Goal: Task Accomplishment & Management: Use online tool/utility

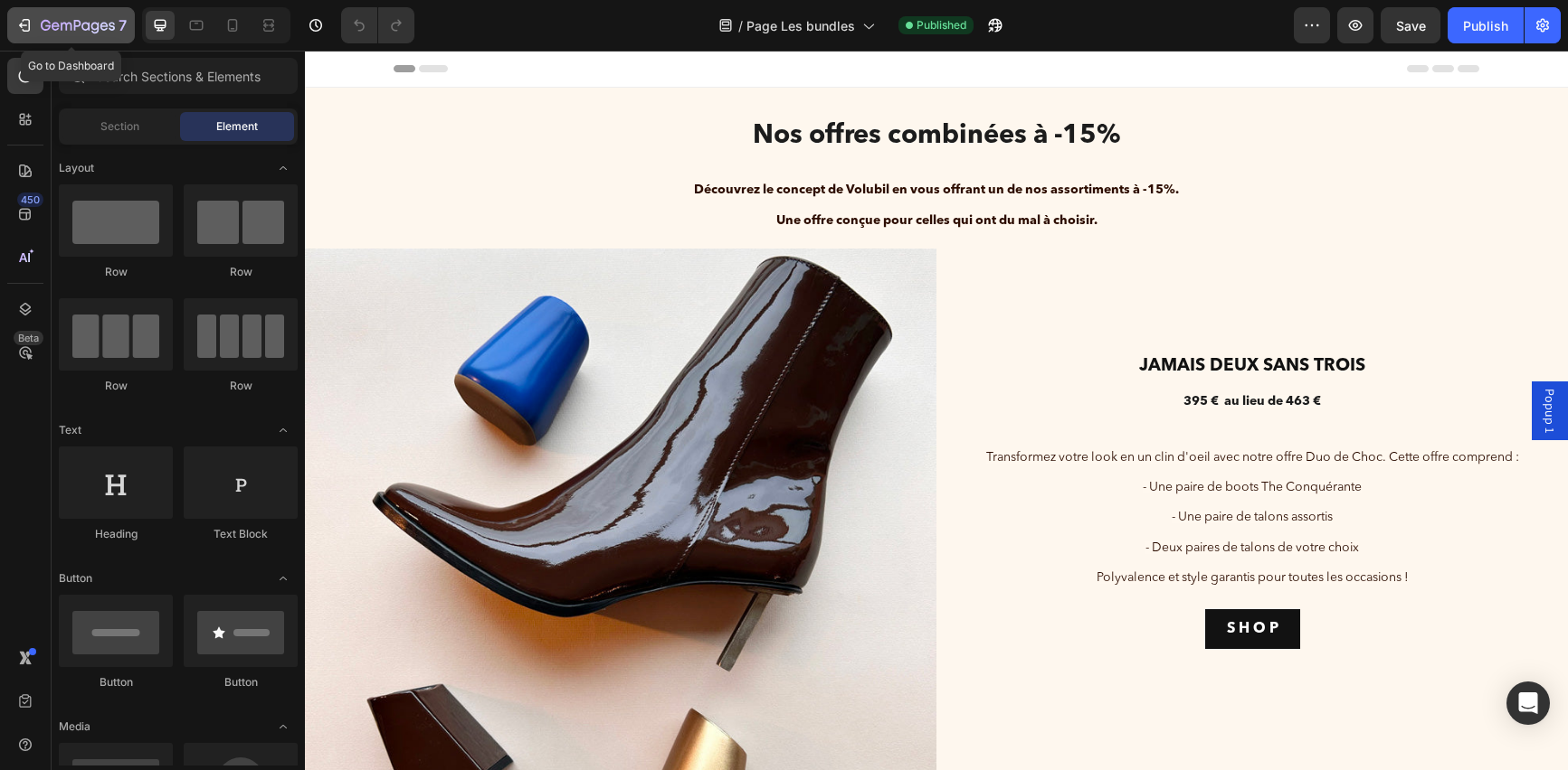
click at [41, 29] on icon "button" at bounding box center [46, 24] width 10 height 11
click at [34, 23] on div "7" at bounding box center [72, 25] width 112 height 22
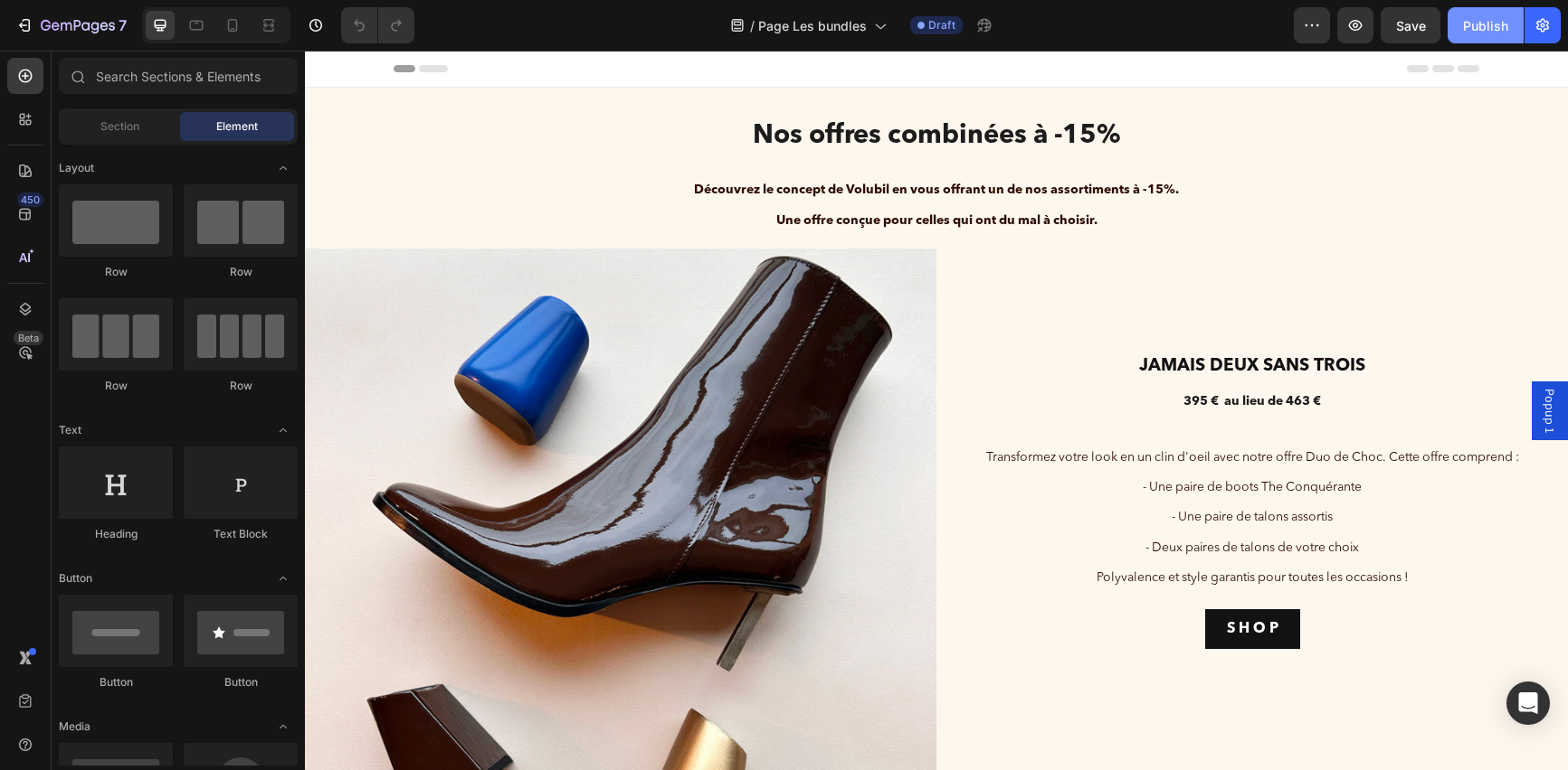
click at [1483, 32] on div "Publish" at bounding box center [1486, 25] width 45 height 19
click at [1532, 31] on button "button" at bounding box center [1542, 24] width 36 height 36
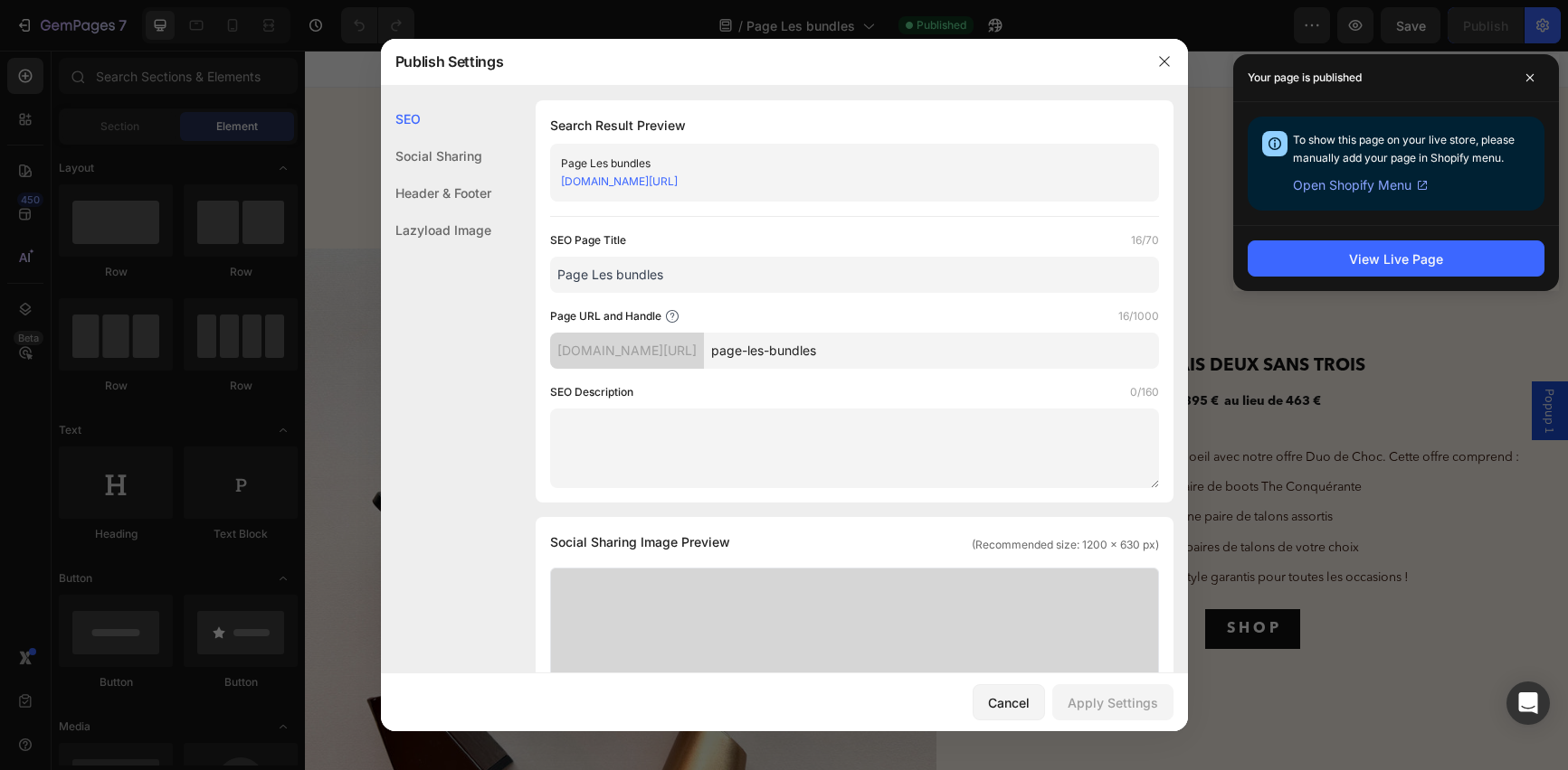
click at [951, 179] on div "volubil-paris.myshopify.com/pages/page-les-bundles" at bounding box center [839, 181] width 558 height 18
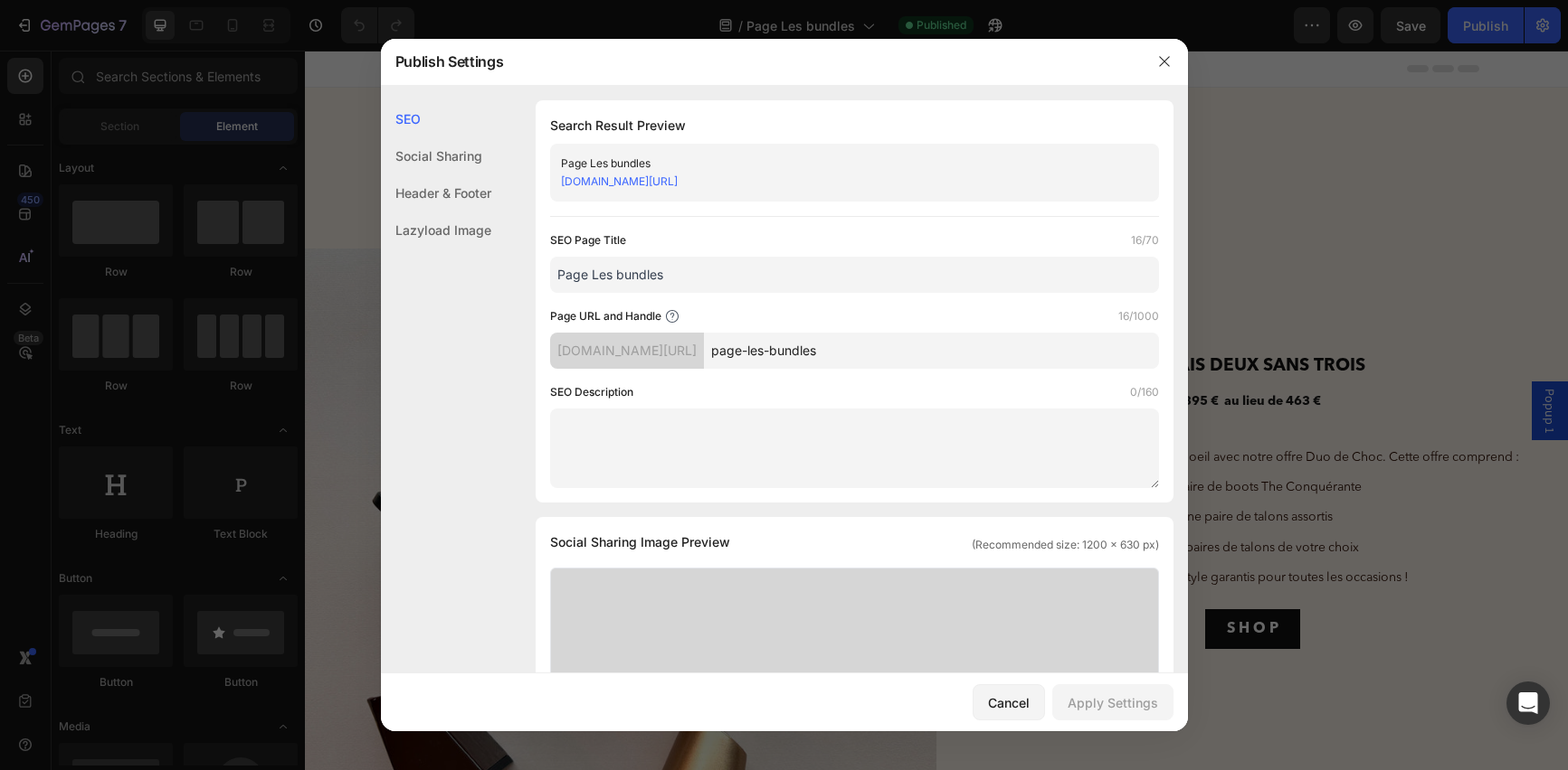
click at [951, 179] on div "volubil-paris.myshopify.com/pages/page-les-bundles" at bounding box center [839, 181] width 558 height 18
copy div "Page Les bundles"
click at [1163, 56] on icon "button" at bounding box center [1164, 61] width 15 height 15
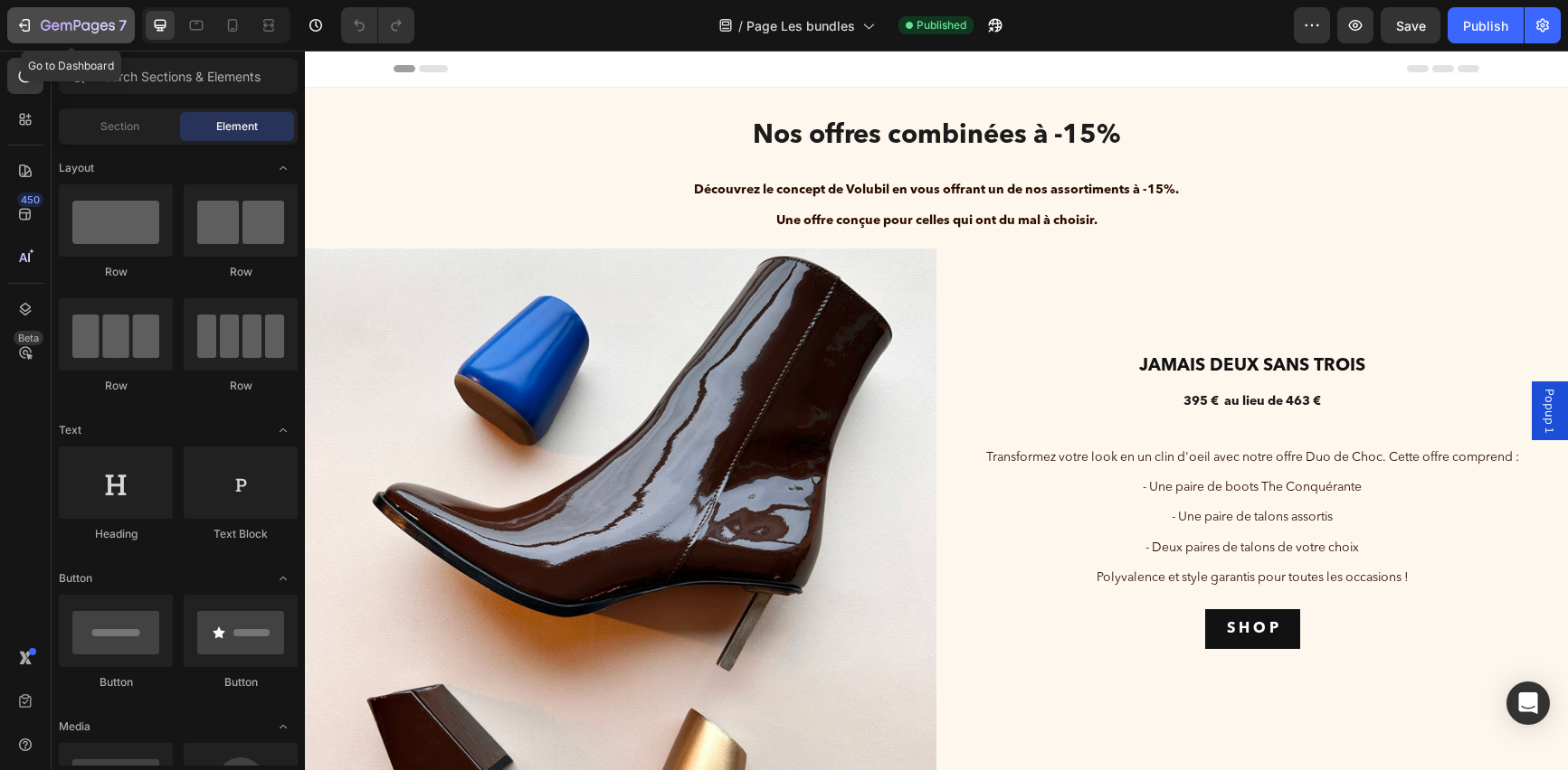
click at [83, 19] on icon "button" at bounding box center [78, 26] width 74 height 16
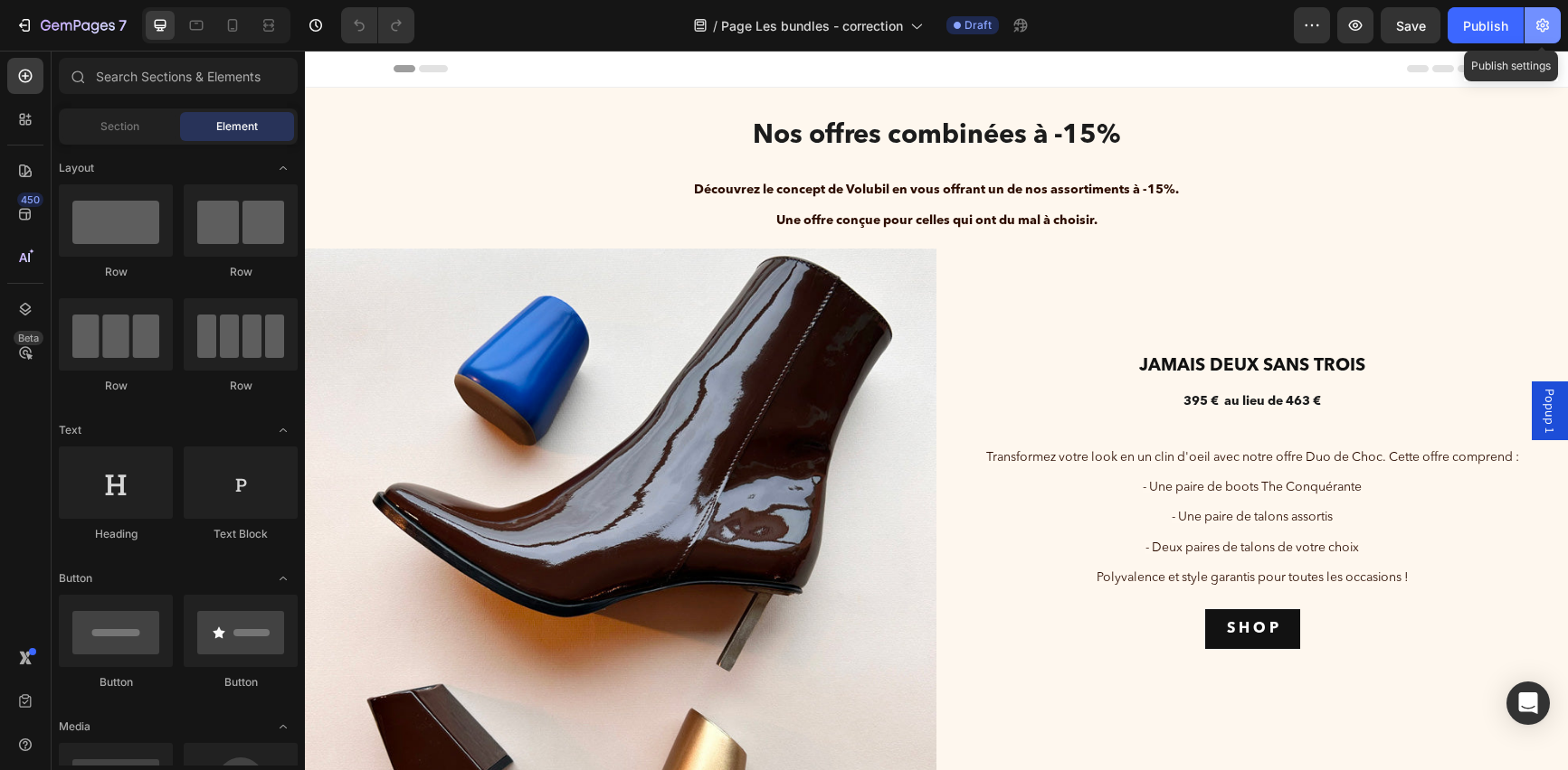
click at [1534, 18] on icon "button" at bounding box center [1543, 25] width 18 height 18
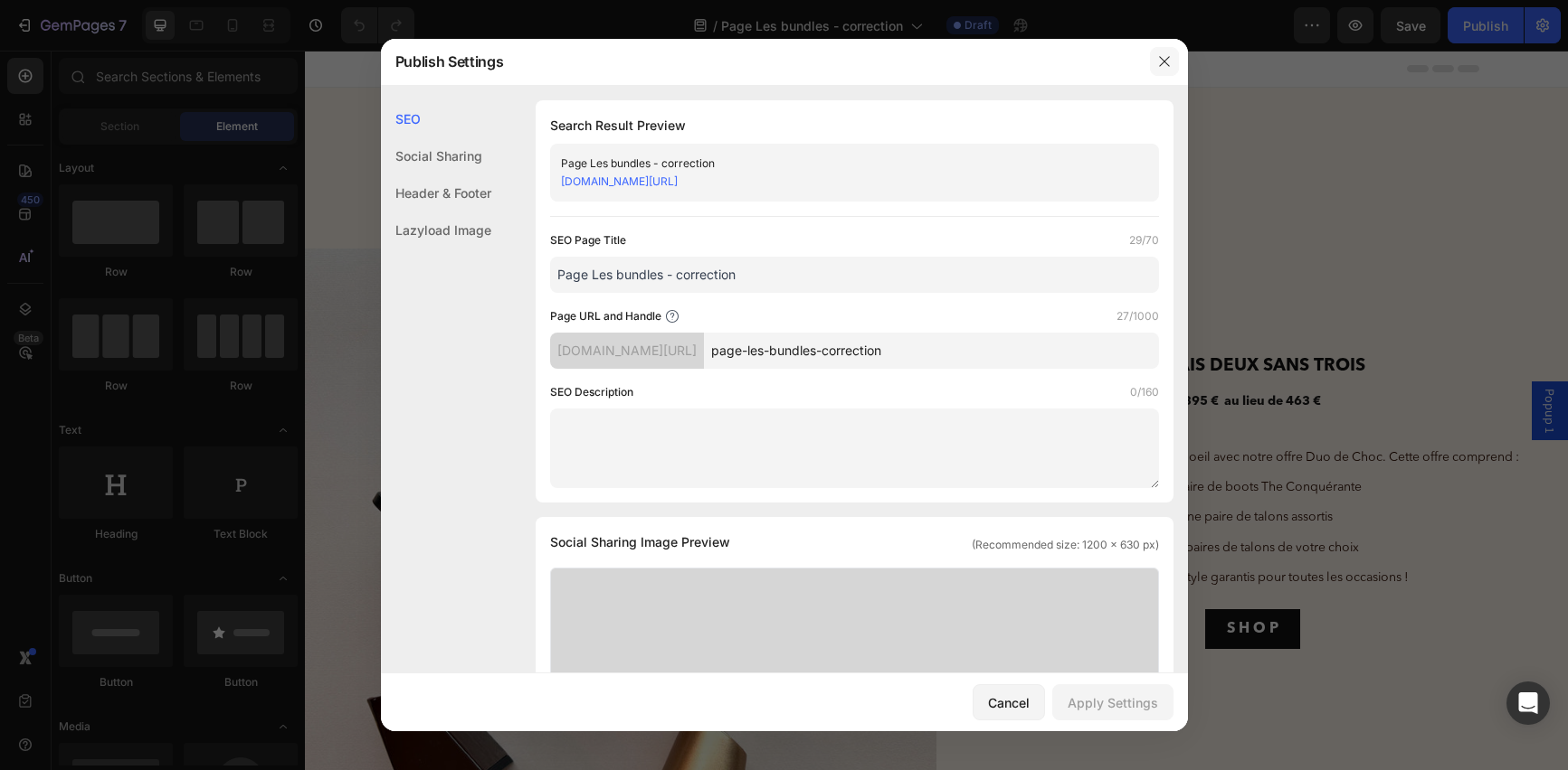
click at [1166, 54] on icon "button" at bounding box center [1164, 61] width 15 height 15
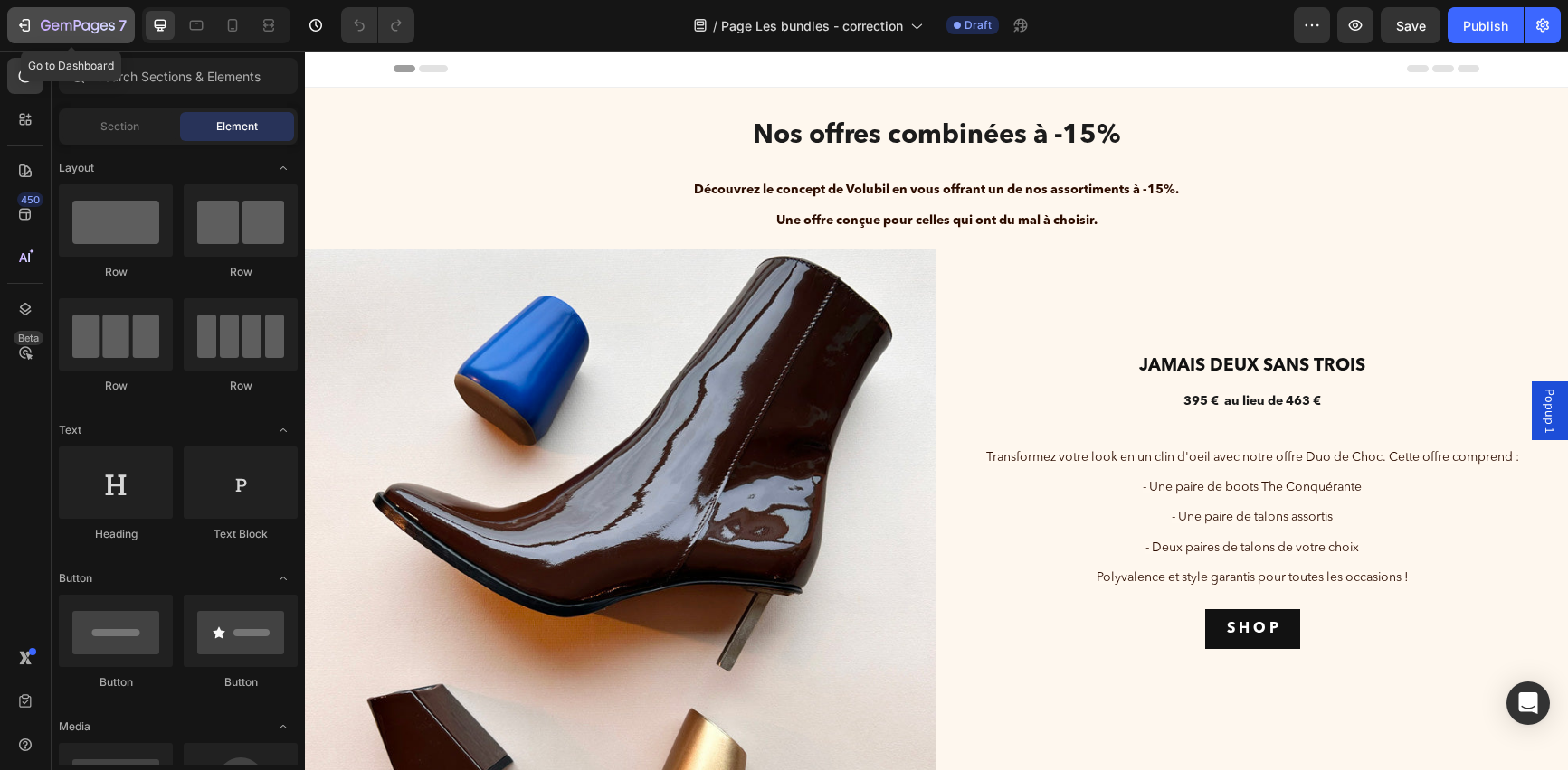
click at [57, 25] on icon "button" at bounding box center [56, 25] width 8 height 8
click at [20, 18] on icon "button" at bounding box center [24, 25] width 18 height 18
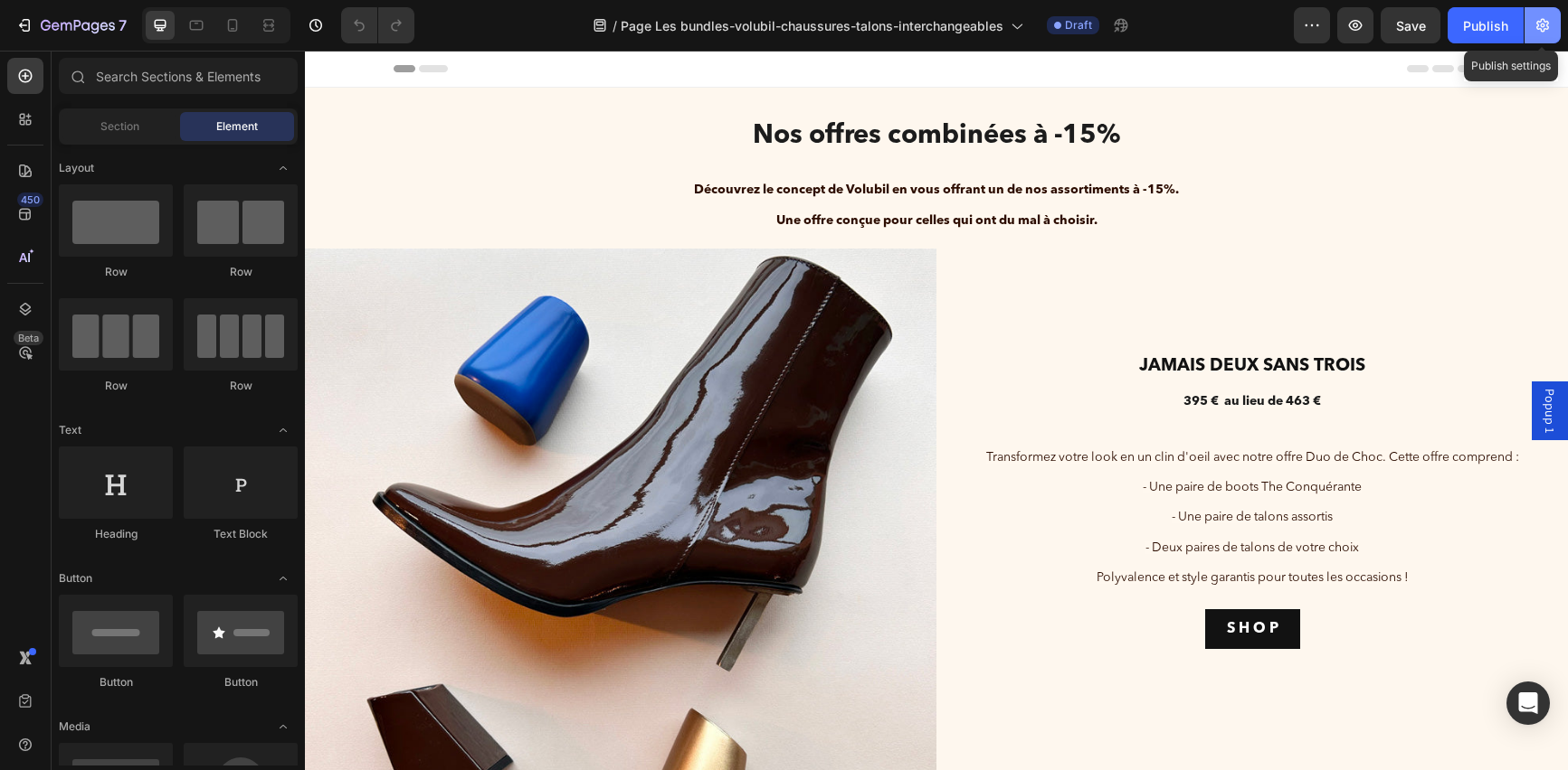
click at [1535, 33] on icon "button" at bounding box center [1543, 25] width 18 height 18
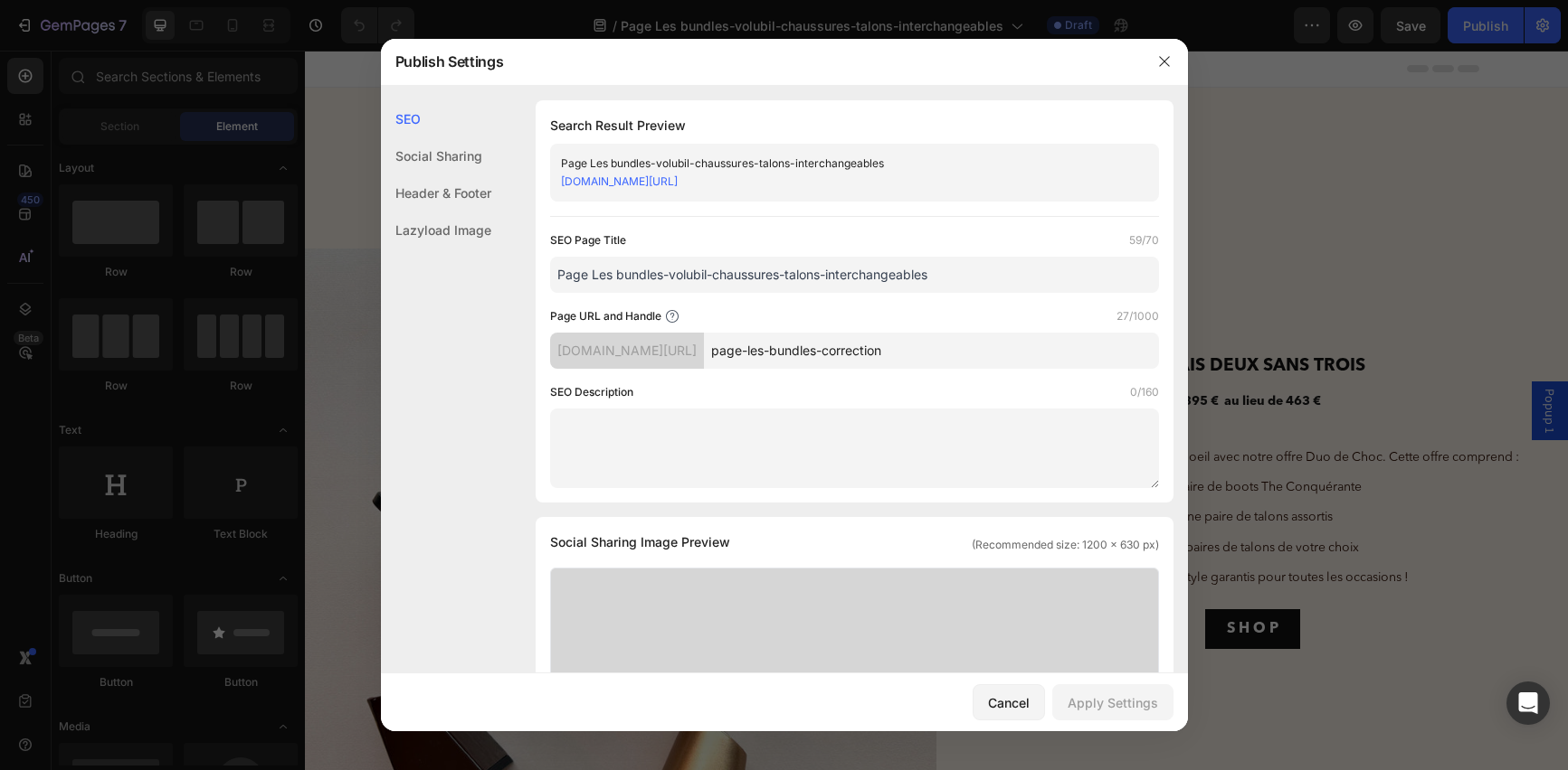
click at [677, 181] on link "volubil-paris.myshopify.com/pages/page-les-bundles-correction" at bounding box center [618, 181] width 117 height 14
click at [974, 335] on input "page-les-bundles-correction" at bounding box center [931, 351] width 455 height 36
click at [976, 360] on input "page-les-bundles-correction" at bounding box center [931, 351] width 455 height 36
drag, startPoint x: 669, startPoint y: 275, endPoint x: 942, endPoint y: 268, distance: 273.1
click at [942, 268] on input "Page Les bundles-volubil-chaussures-talons-interchangeables" at bounding box center [854, 274] width 609 height 36
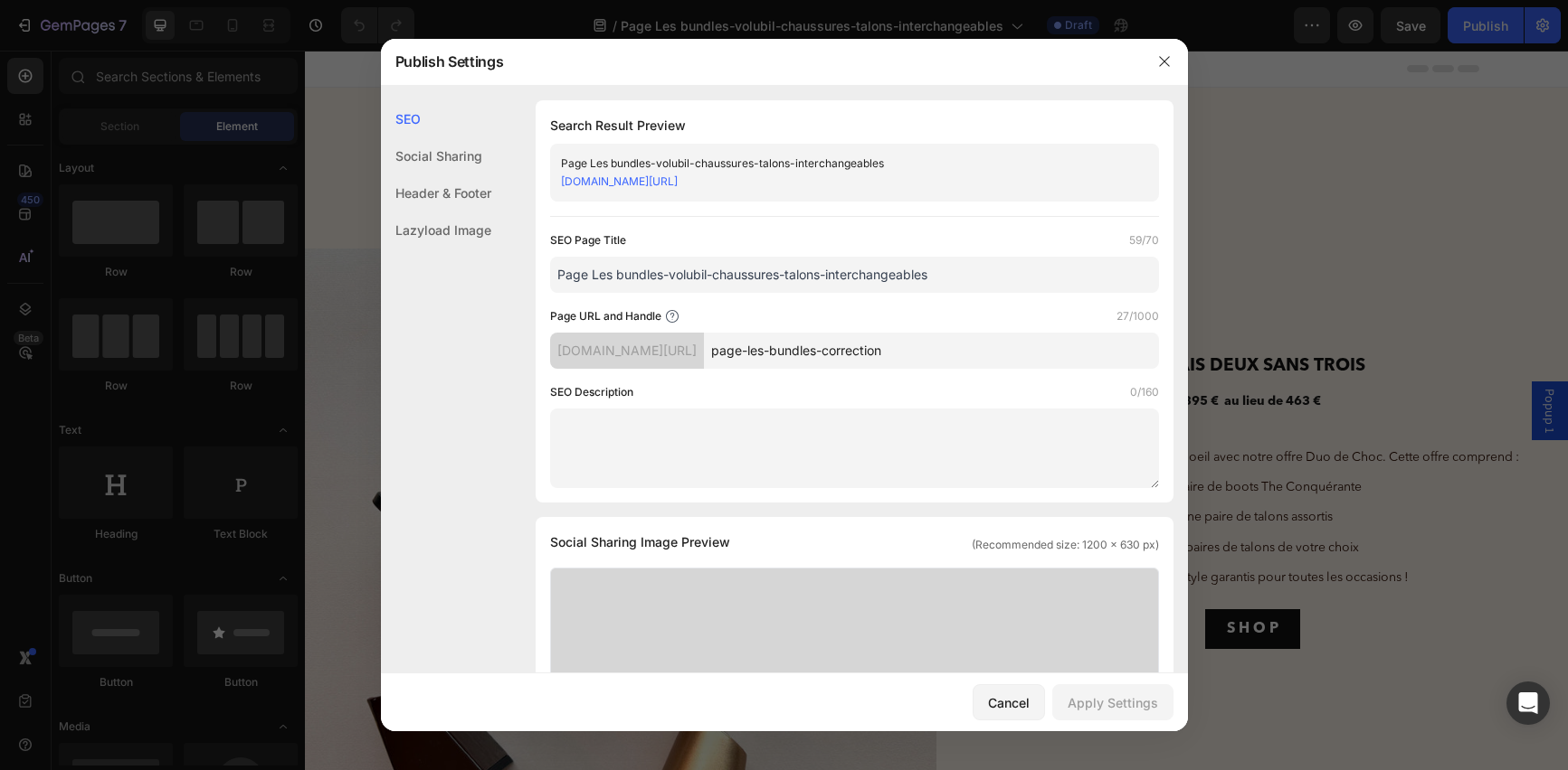
click at [992, 347] on input "page-les-bundles-correction" at bounding box center [931, 351] width 455 height 36
type input "p"
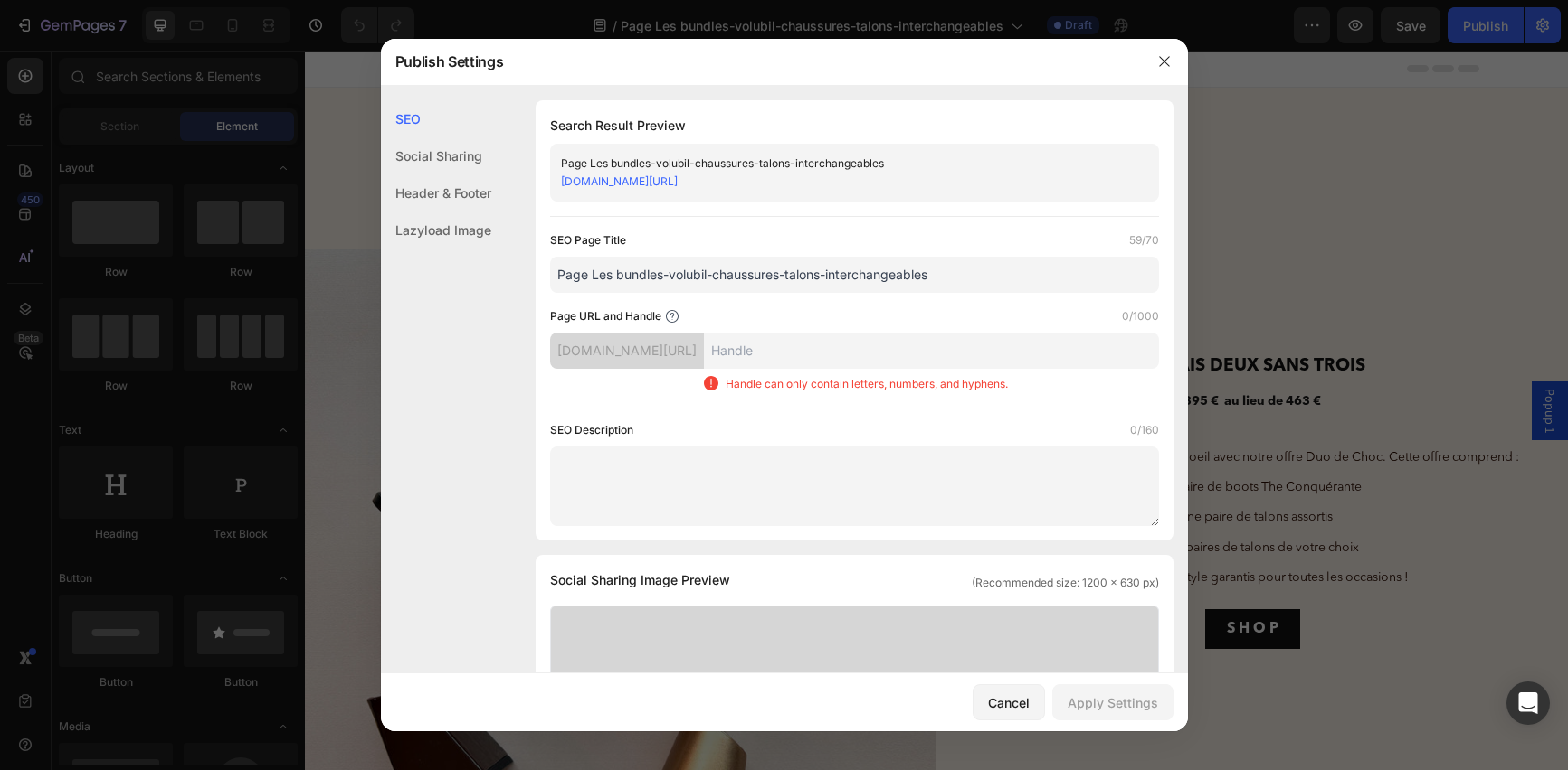
paste input "volubil-chaussures-talons-interchangeables"
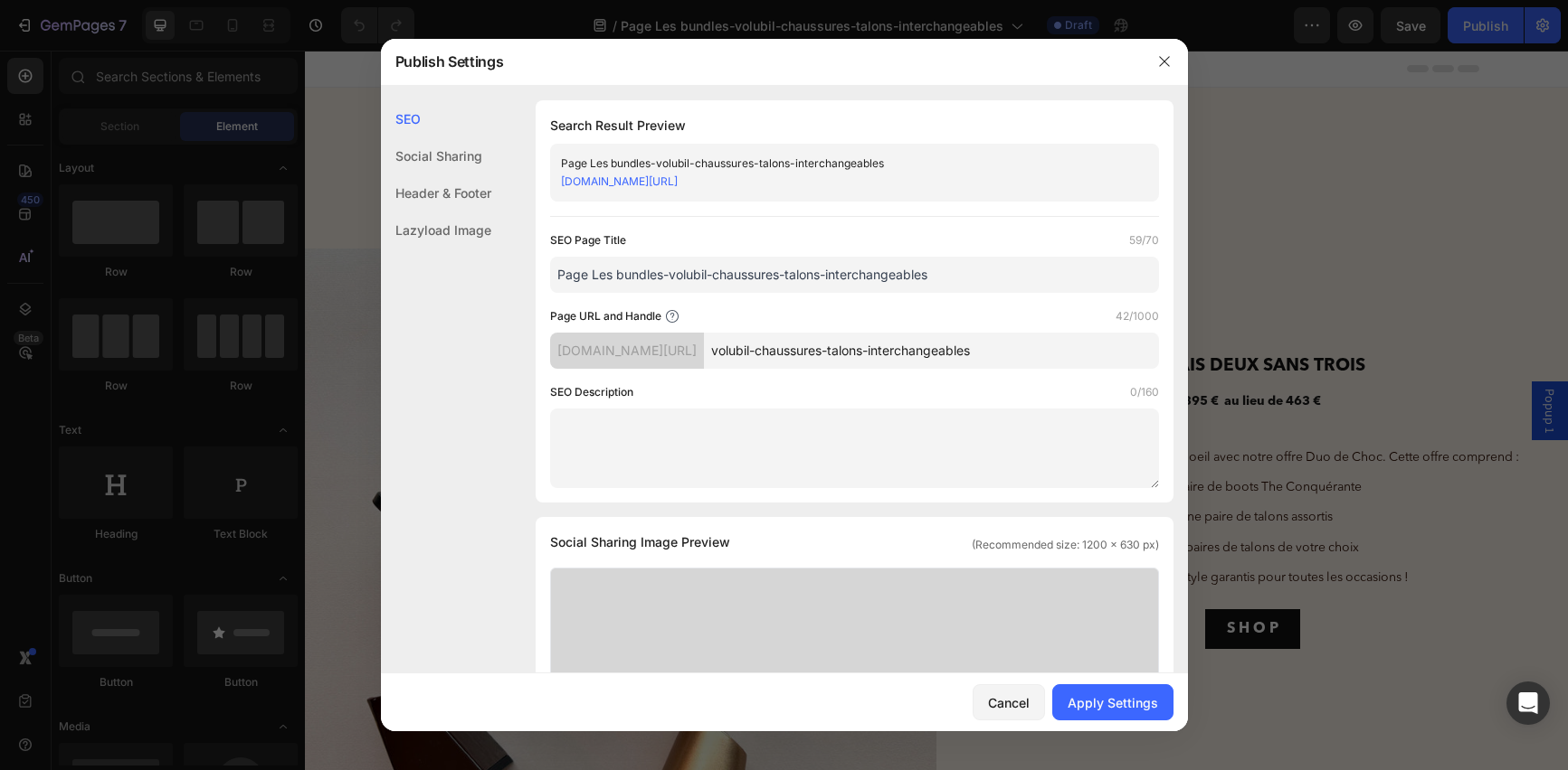
click at [789, 350] on input "volubil-chaussures-talons-interchangeables" at bounding box center [931, 351] width 455 height 36
type input "les-bundles-volubil-chaussures-talons-interchangeables"
click at [1088, 707] on div "Apply Settings" at bounding box center [1112, 702] width 90 height 19
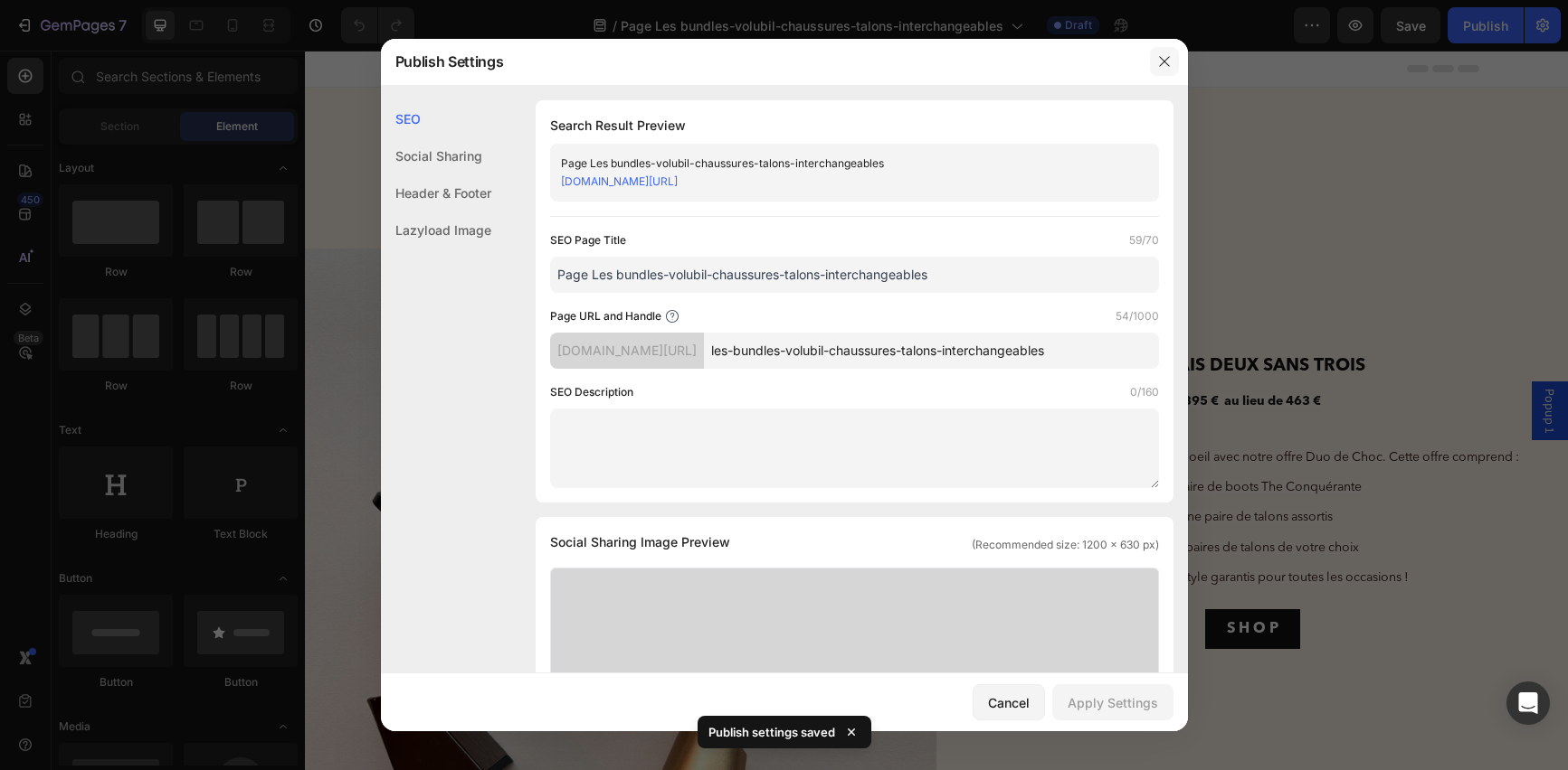
click at [1167, 65] on icon "button" at bounding box center [1163, 61] width 10 height 10
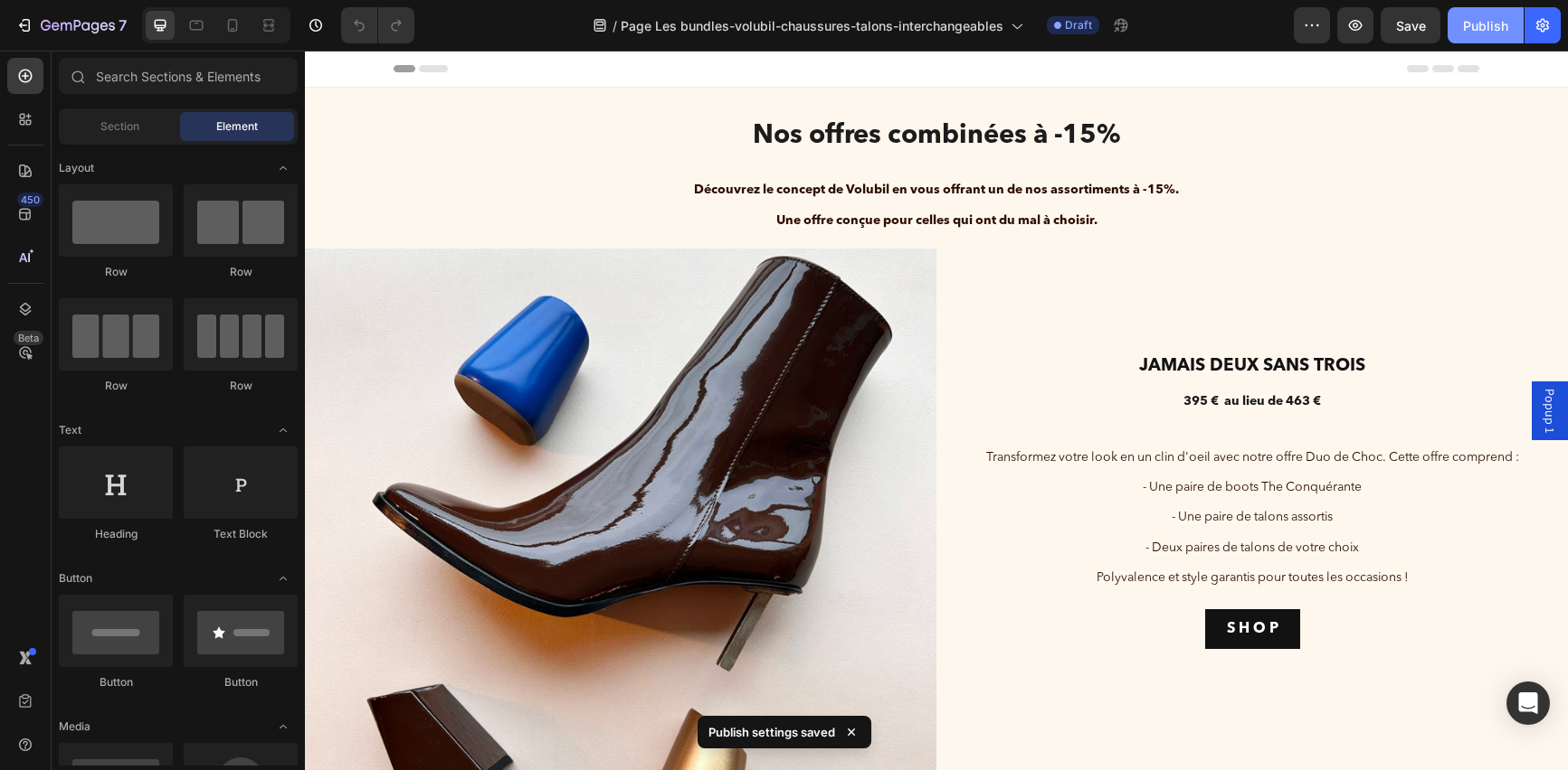
click at [1485, 20] on div "Publish" at bounding box center [1486, 25] width 45 height 19
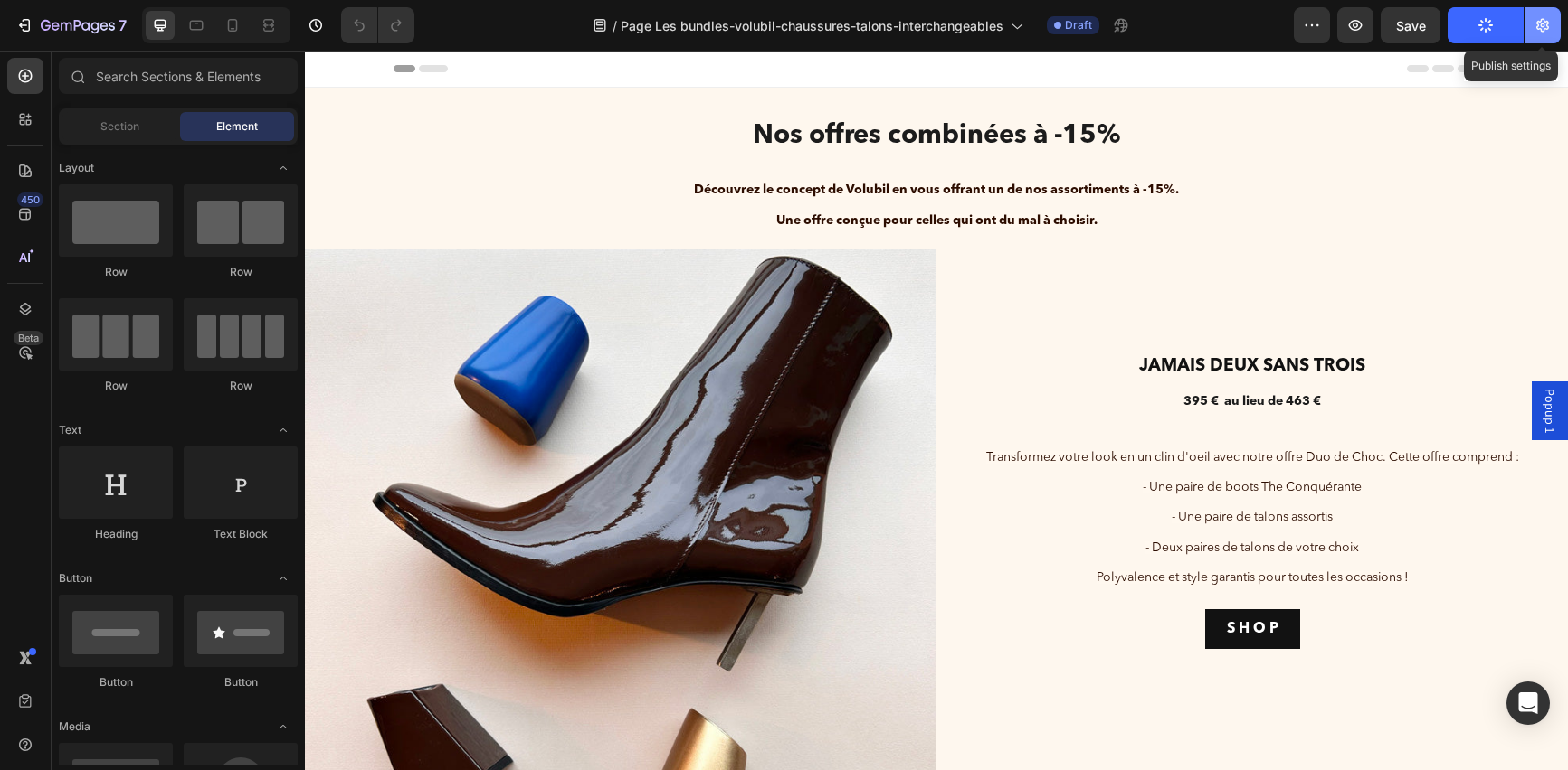
click at [1540, 30] on icon "button" at bounding box center [1543, 25] width 18 height 18
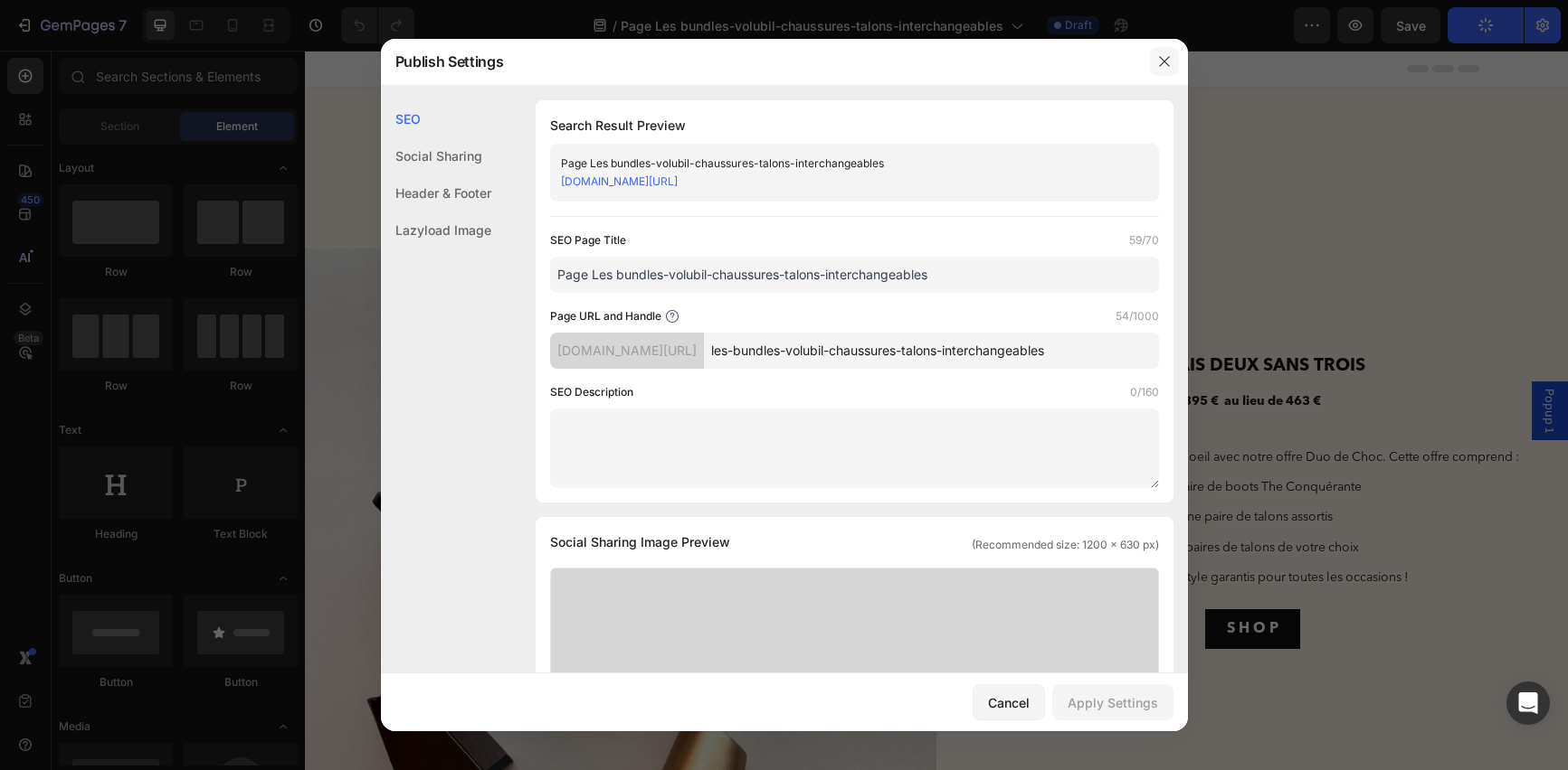
click at [1169, 58] on icon "button" at bounding box center [1164, 61] width 15 height 15
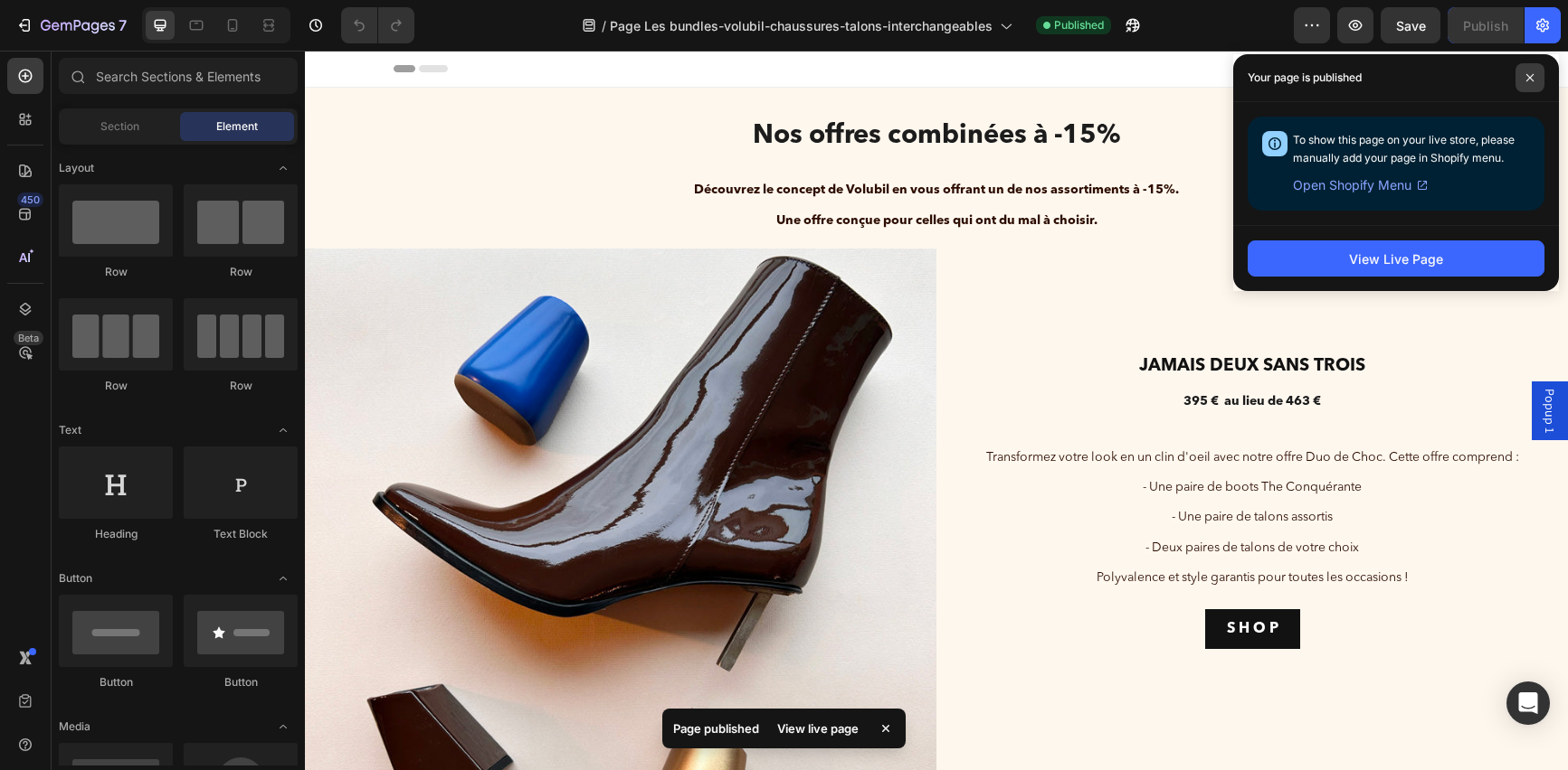
click at [1531, 77] on icon at bounding box center [1529, 77] width 9 height 9
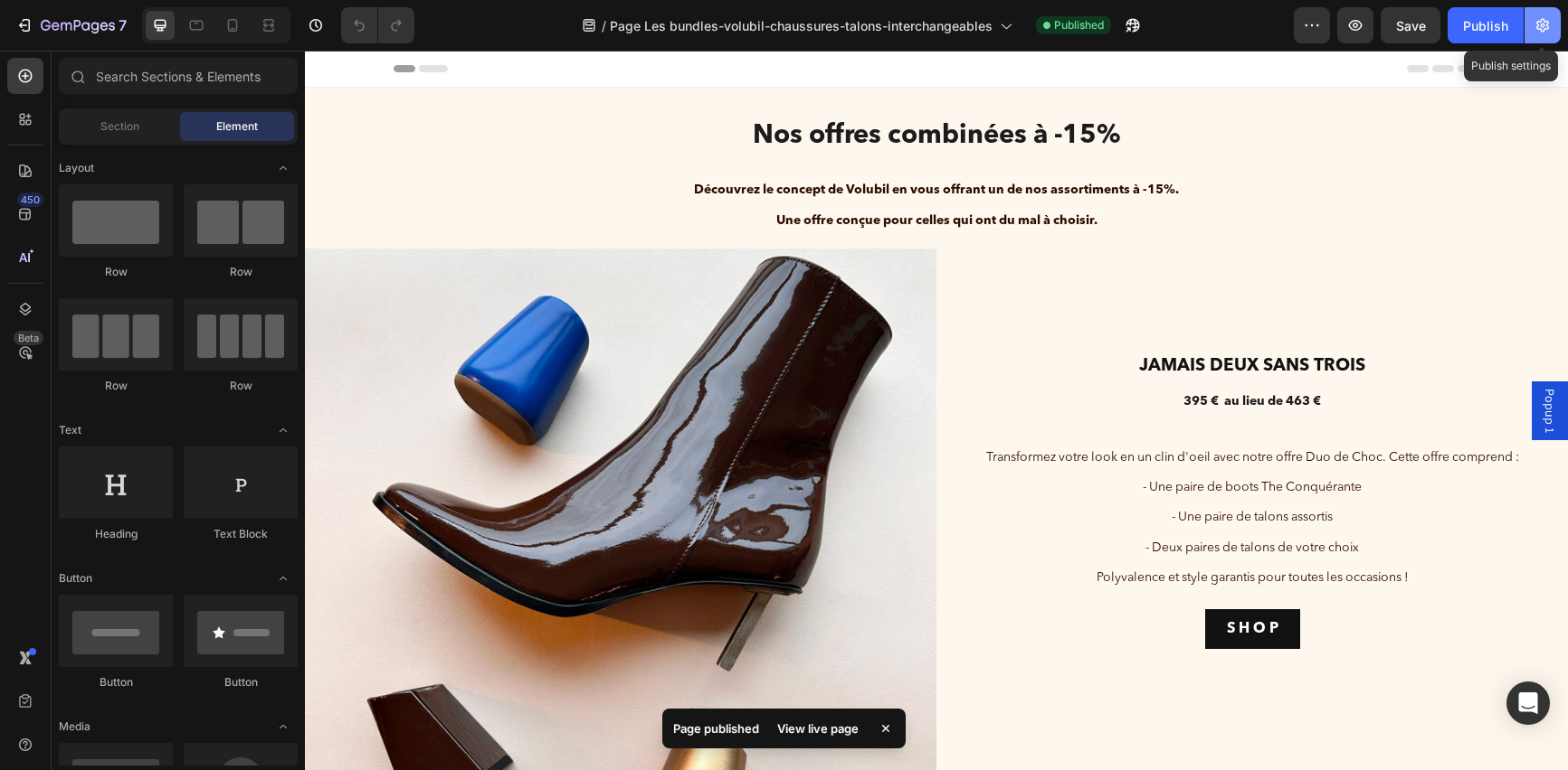
click at [1540, 33] on icon "button" at bounding box center [1543, 25] width 18 height 18
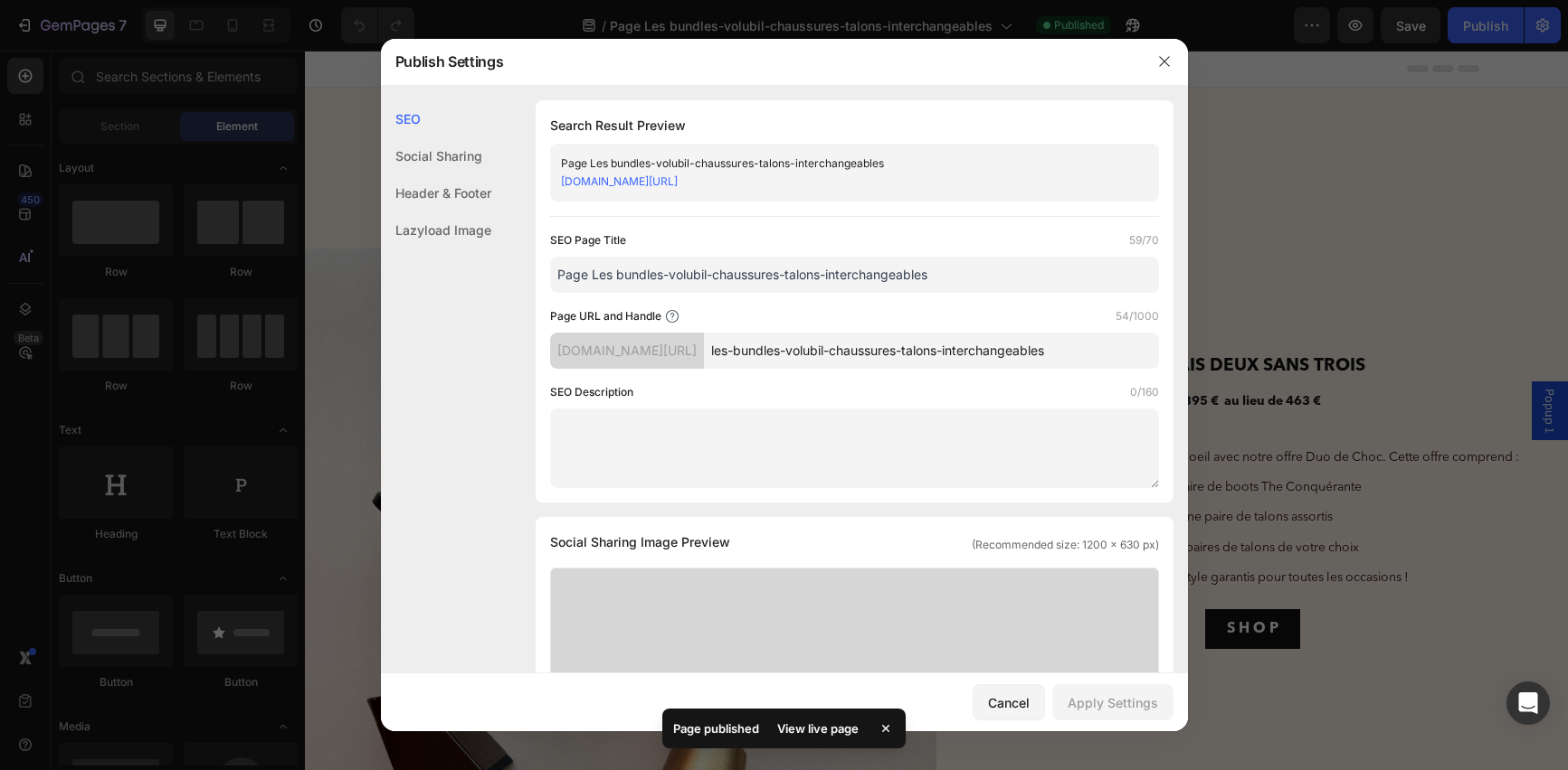
click at [677, 180] on link "volubil-paris.myshopify.com/pages/les-bundles-volubil-chaussures-talons-interch…" at bounding box center [618, 181] width 117 height 14
click at [677, 184] on link "volubil-paris.myshopify.com/pages/les-bundles-volubil-chaussures-talons-interch…" at bounding box center [618, 181] width 117 height 14
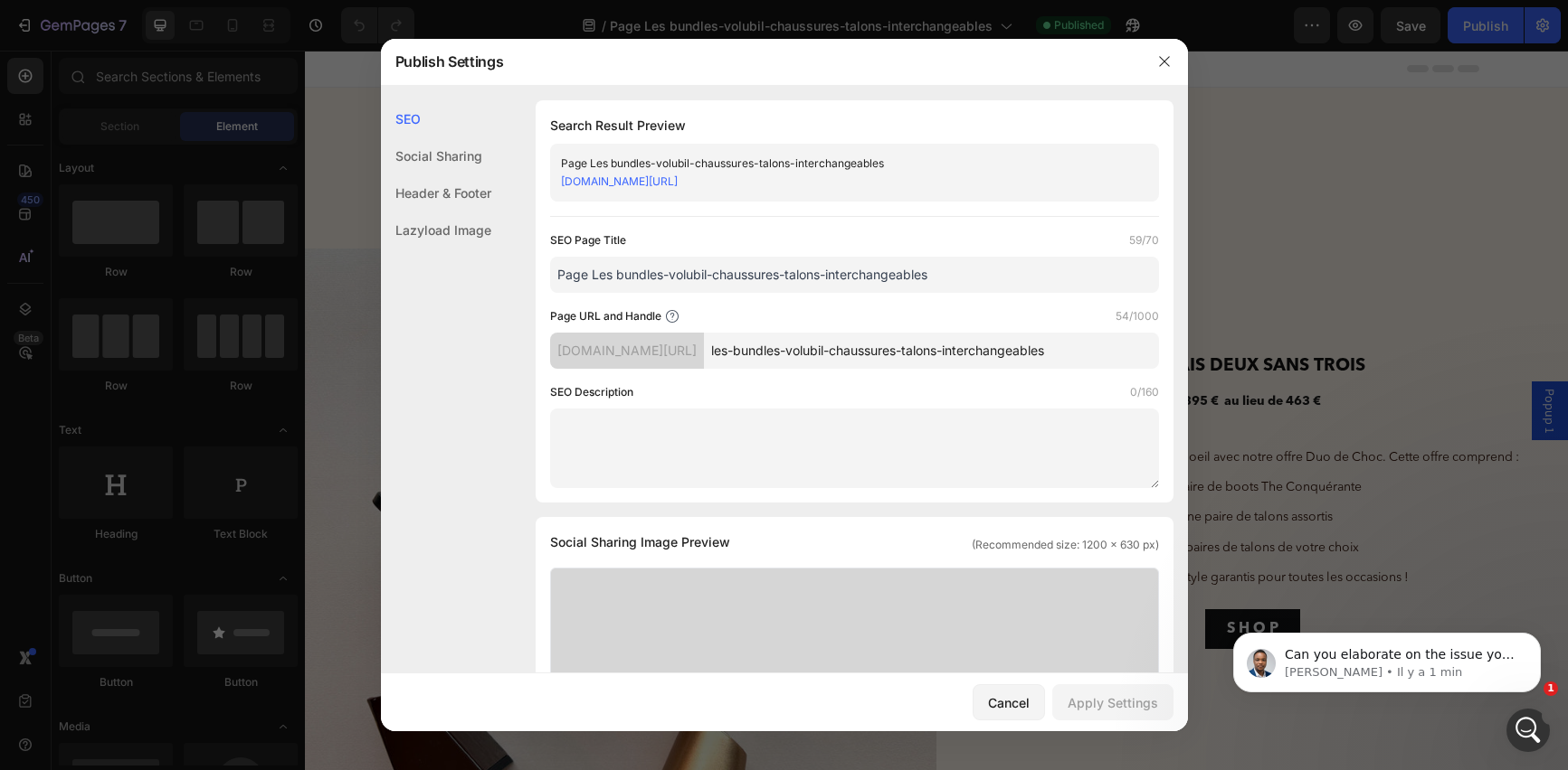
click at [1333, 353] on div at bounding box center [784, 385] width 1568 height 770
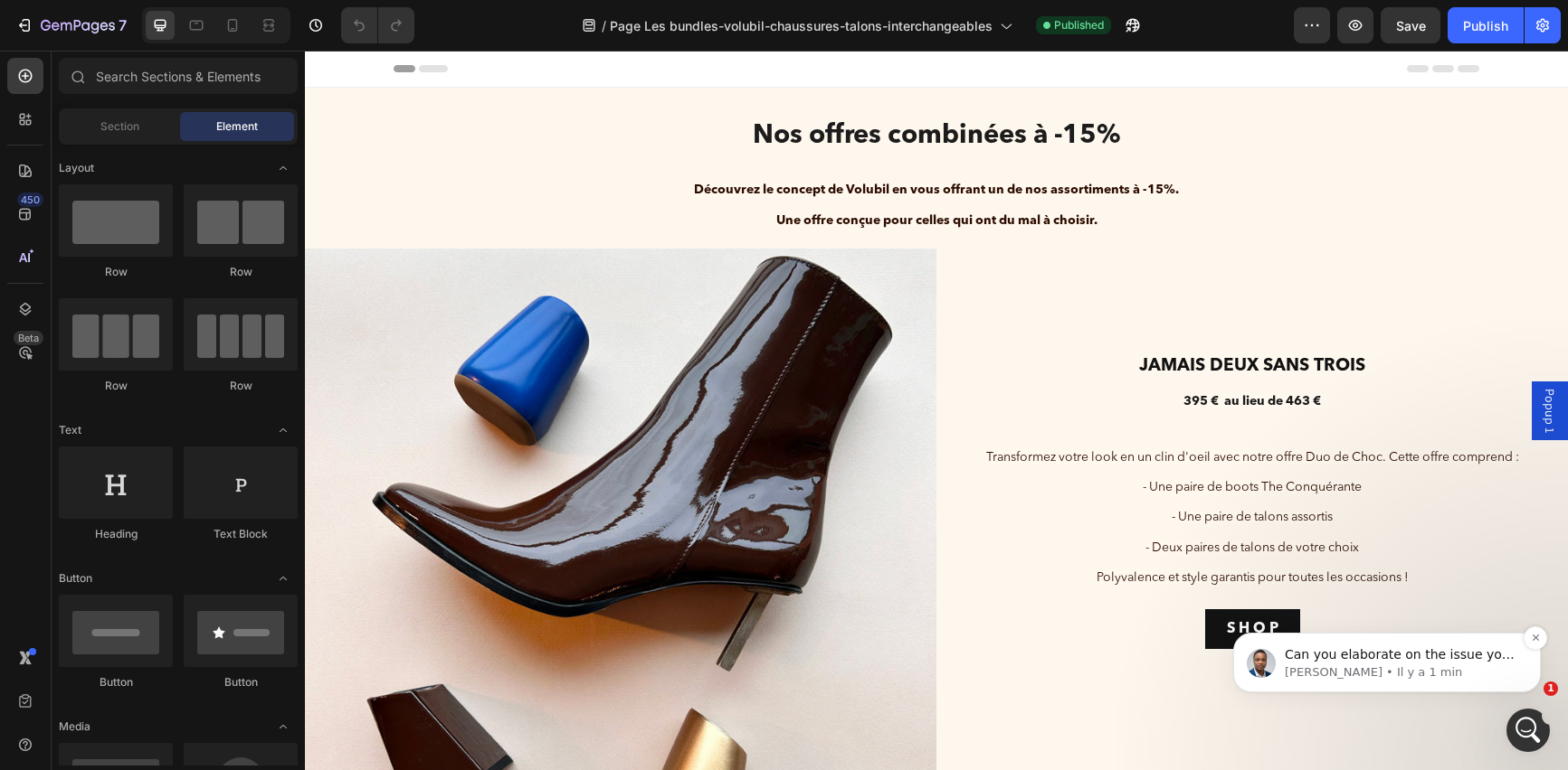
click at [1424, 643] on div "Can you elaborate on the issue you mentioned above so I can further assist you …" at bounding box center [1387, 662] width 308 height 60
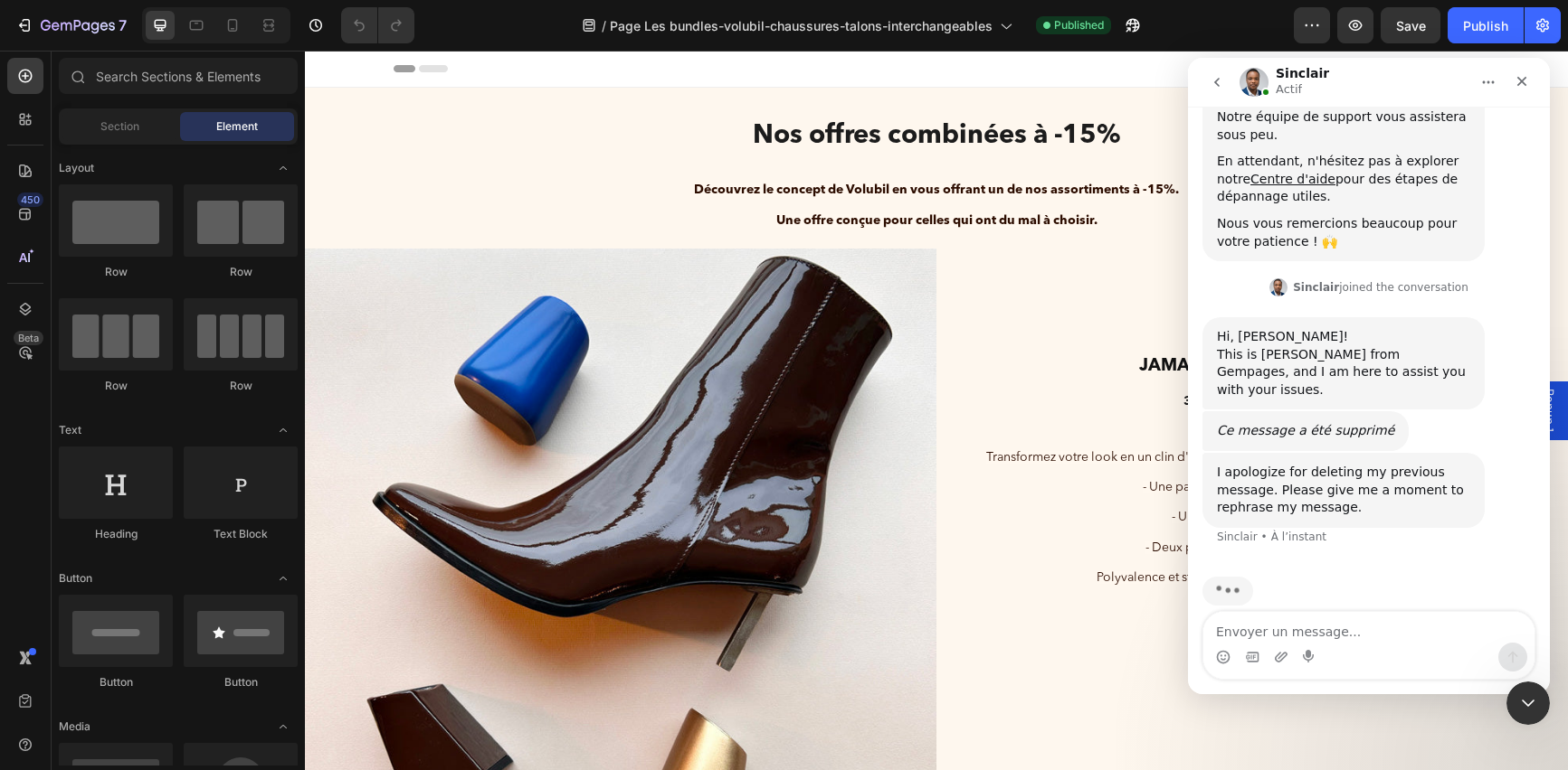
scroll to position [366, 0]
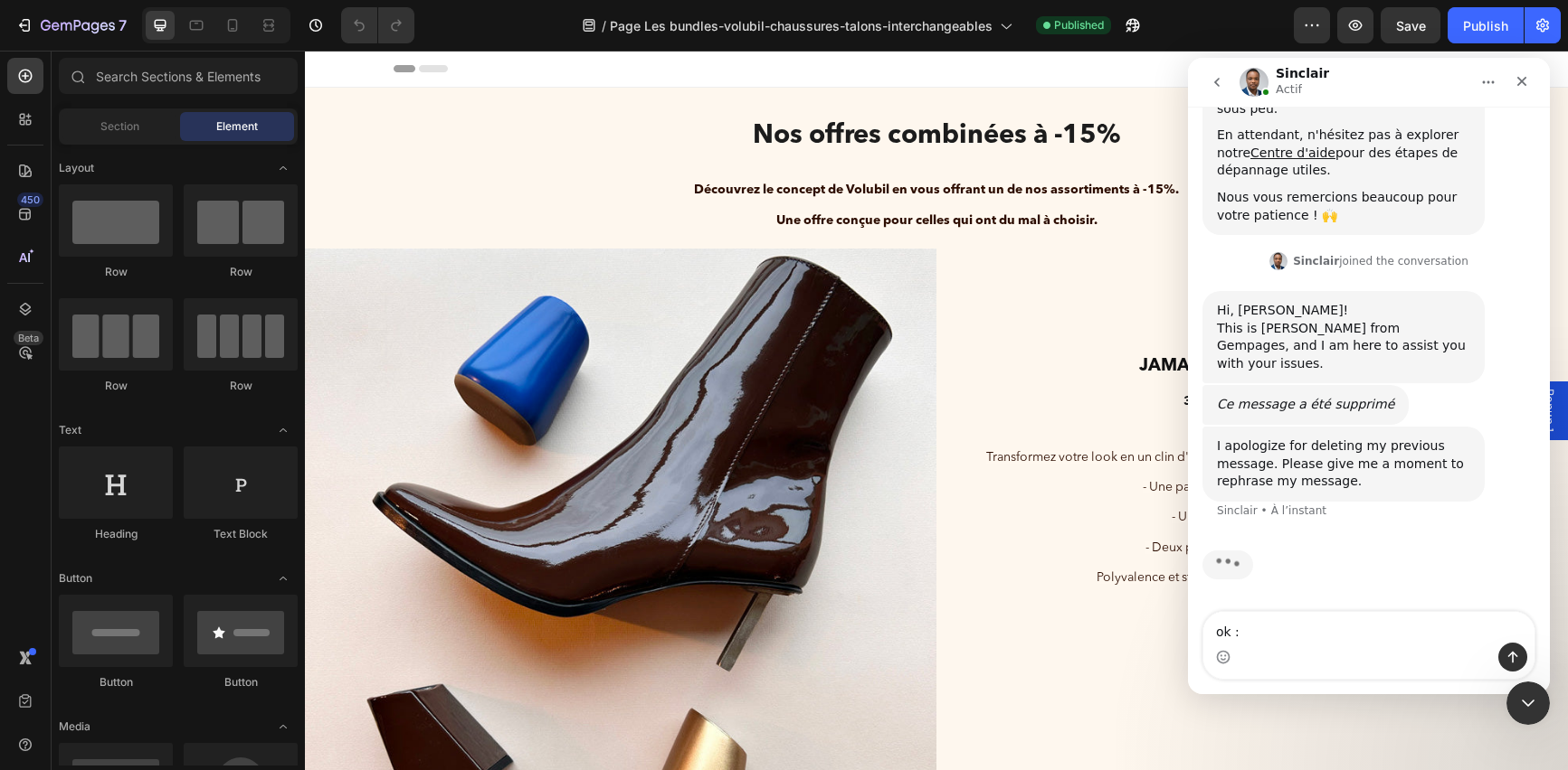
type textarea "ok :)"
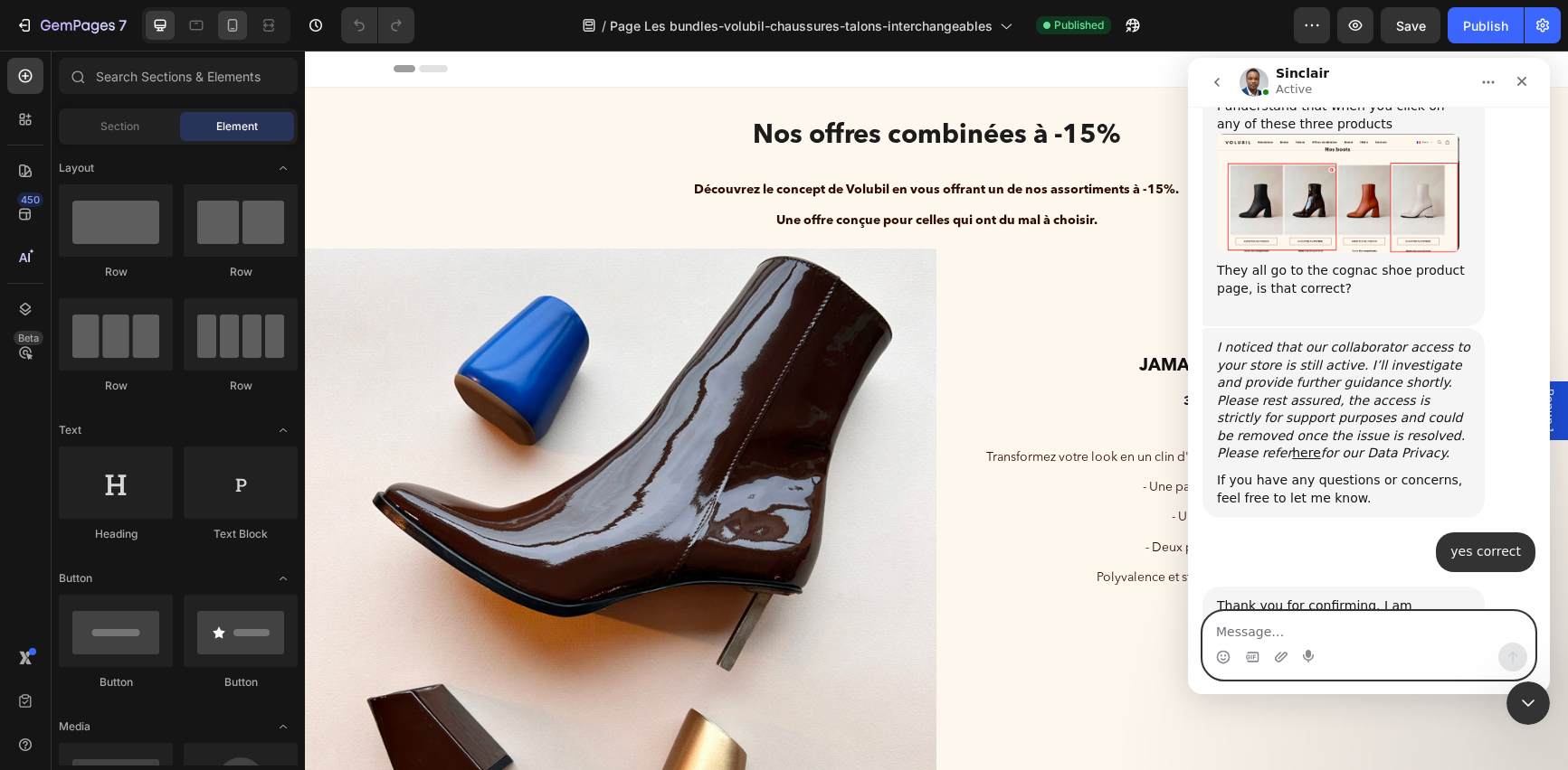
scroll to position [1010, 0]
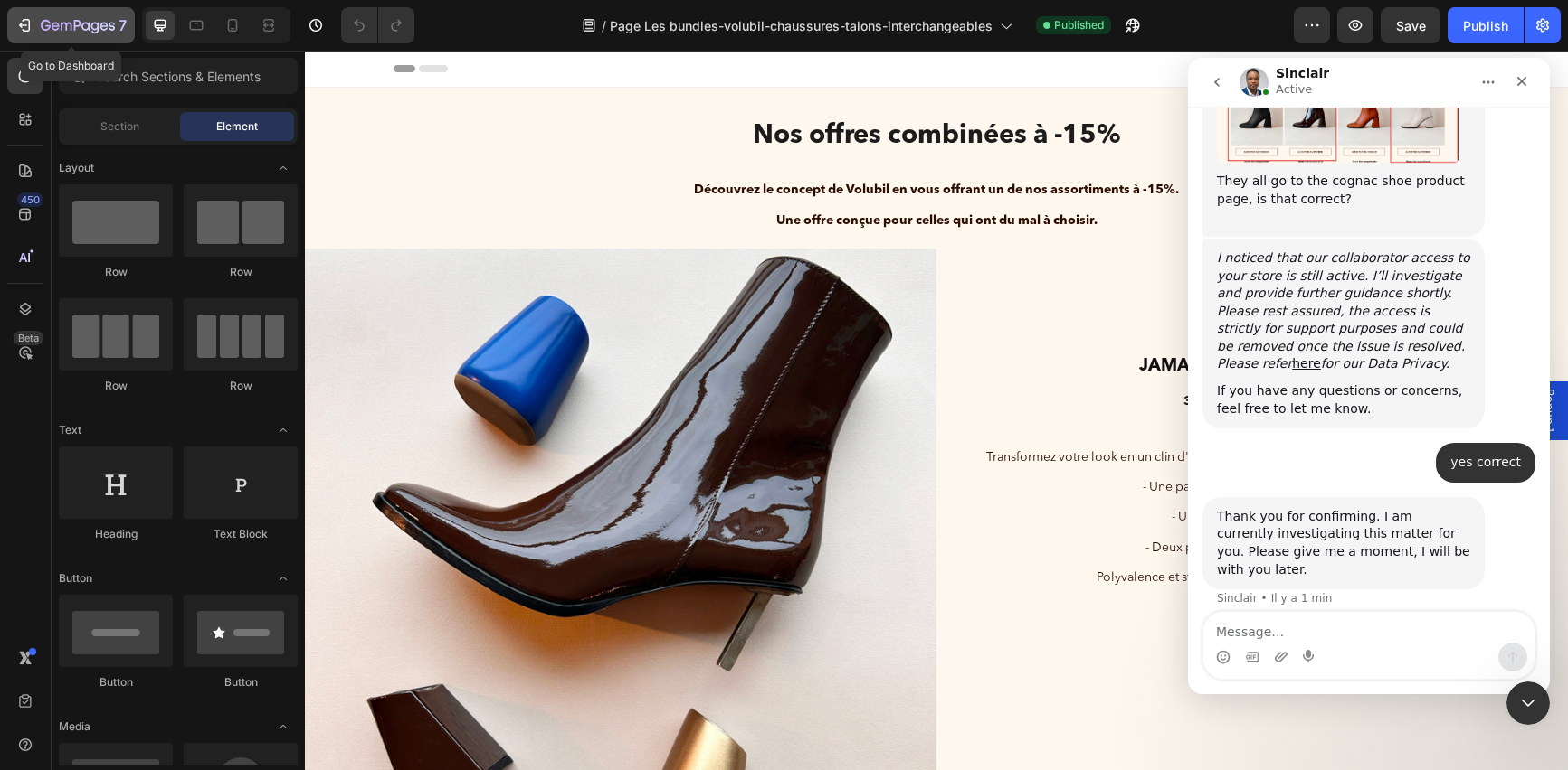
click at [96, 23] on icon "button" at bounding box center [95, 27] width 8 height 12
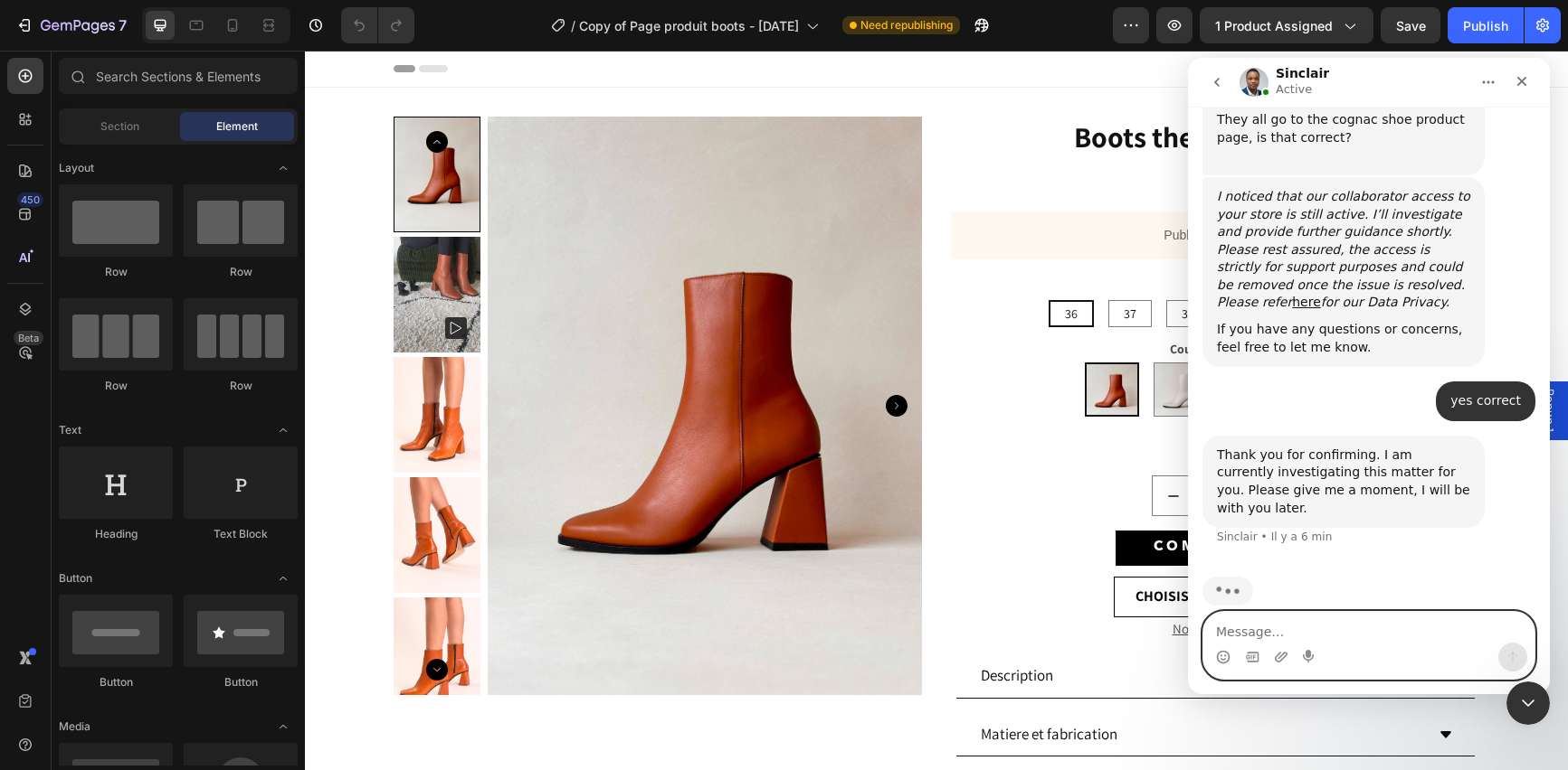
scroll to position [1080, 0]
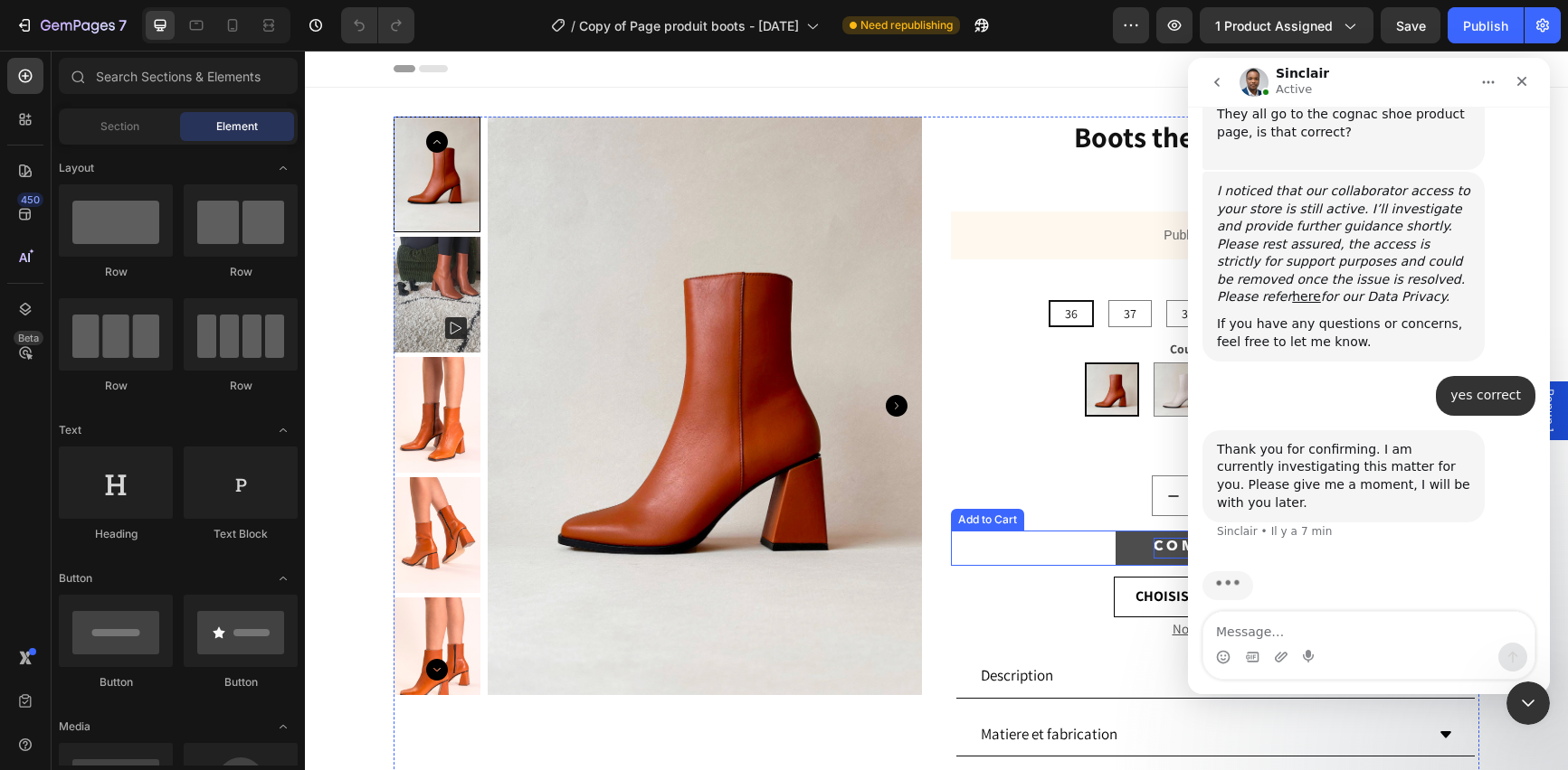
click at [1155, 553] on div "C O M M A N D E R" at bounding box center [1215, 548] width 123 height 21
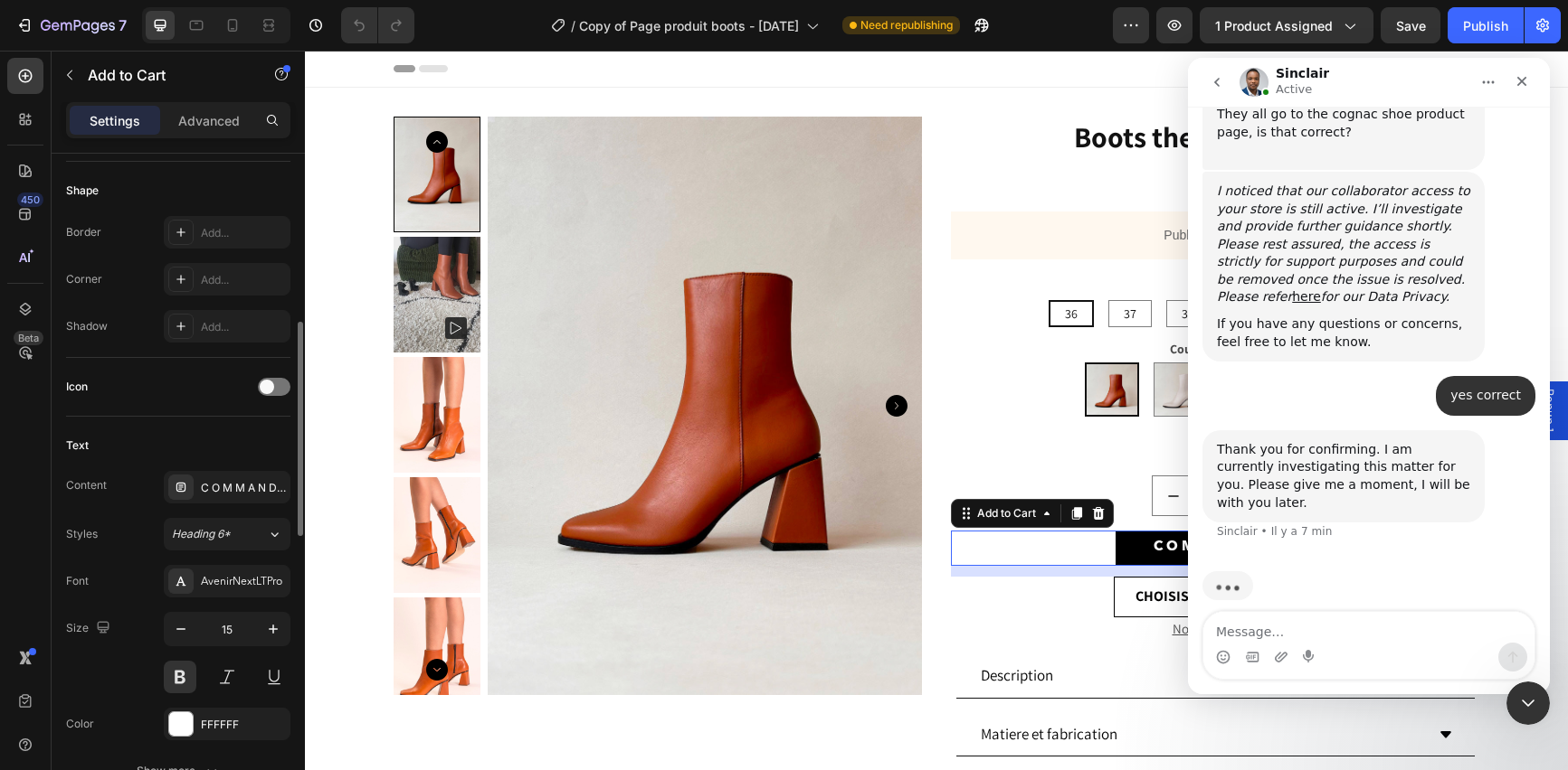
scroll to position [0, 0]
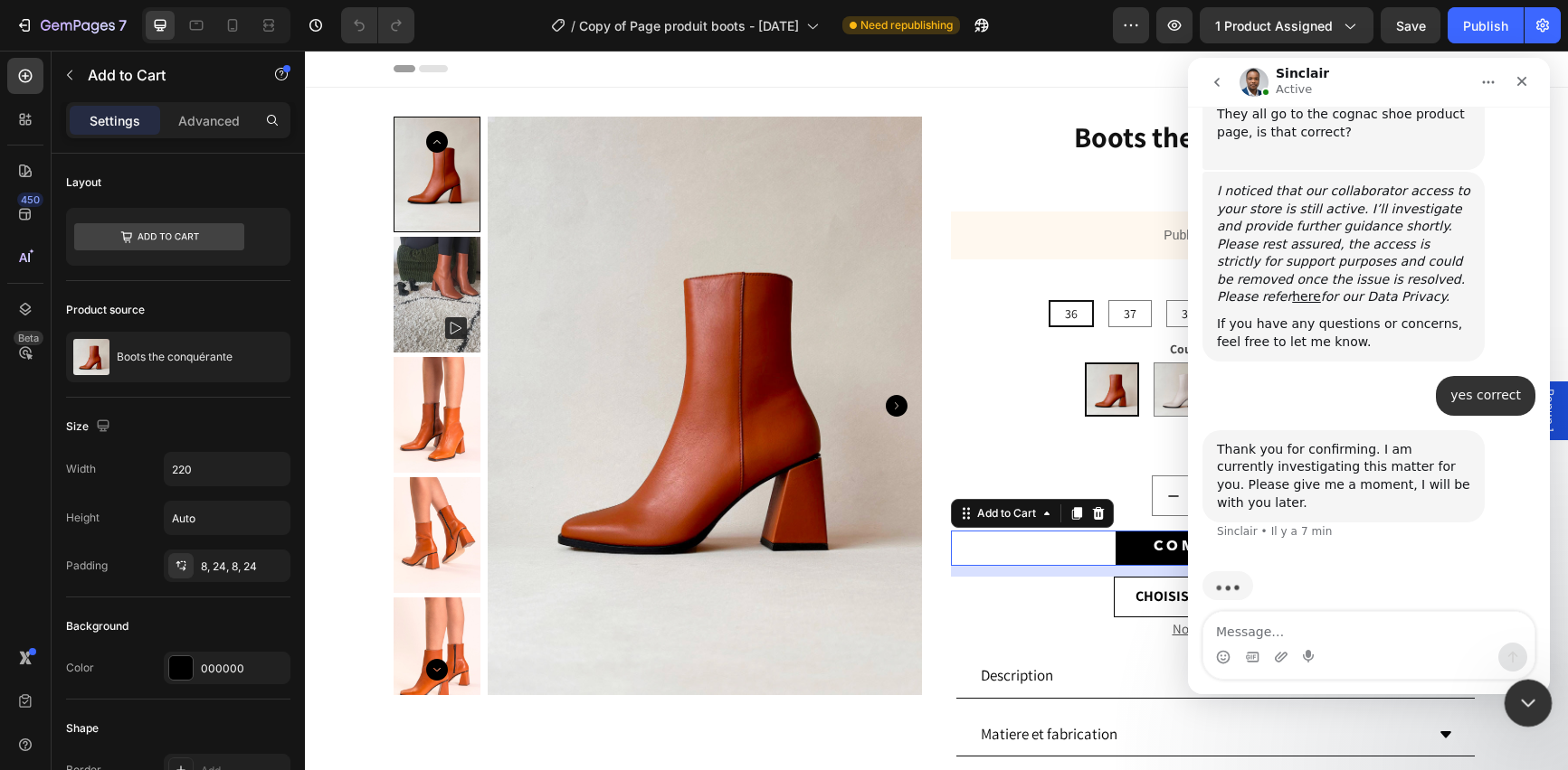
click at [1536, 684] on div "Fermer le Messenger Intercom" at bounding box center [1525, 700] width 43 height 43
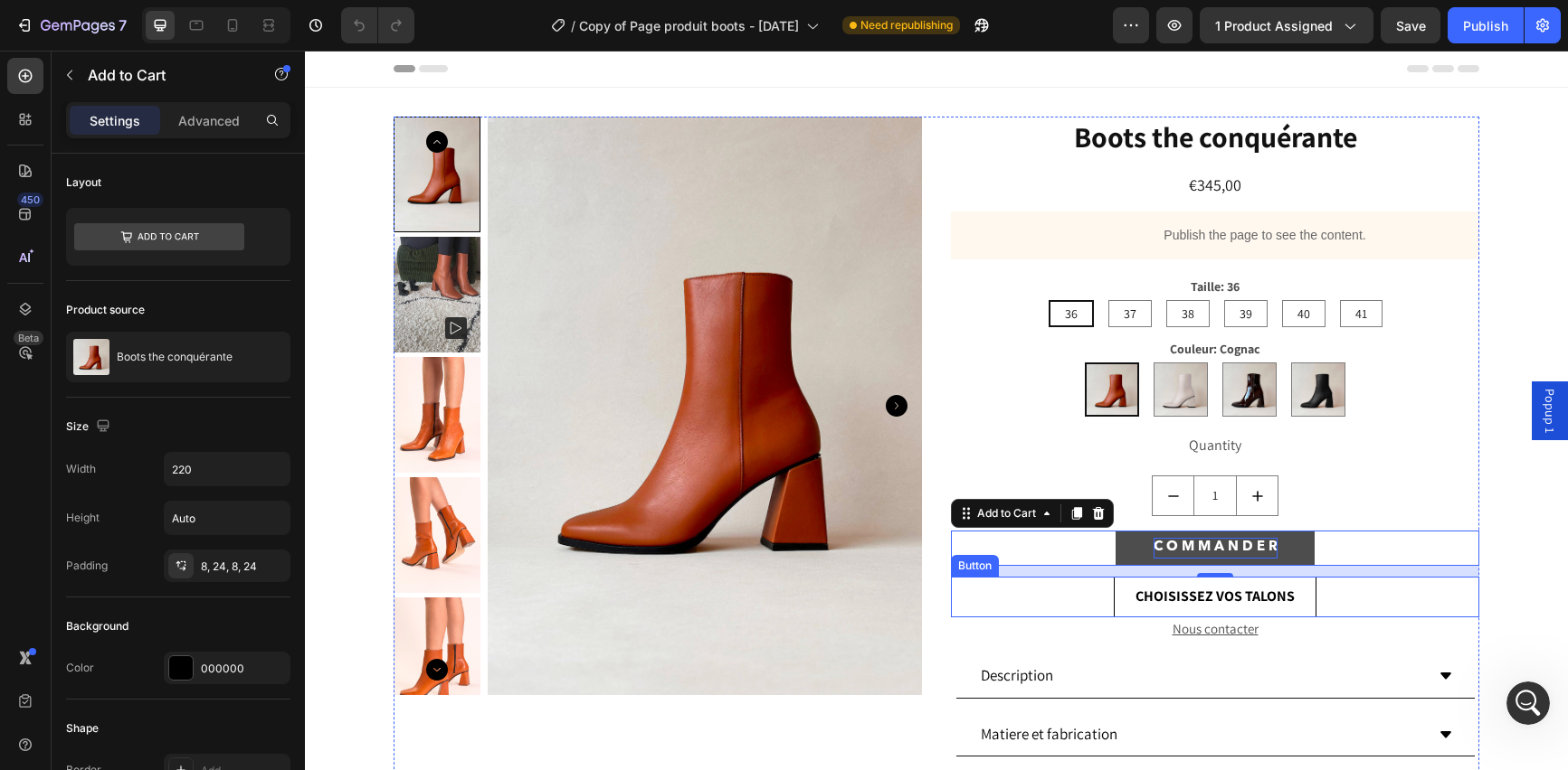
scroll to position [1080, 0]
click at [1253, 553] on div "C O M M A N D E R" at bounding box center [1215, 548] width 123 height 21
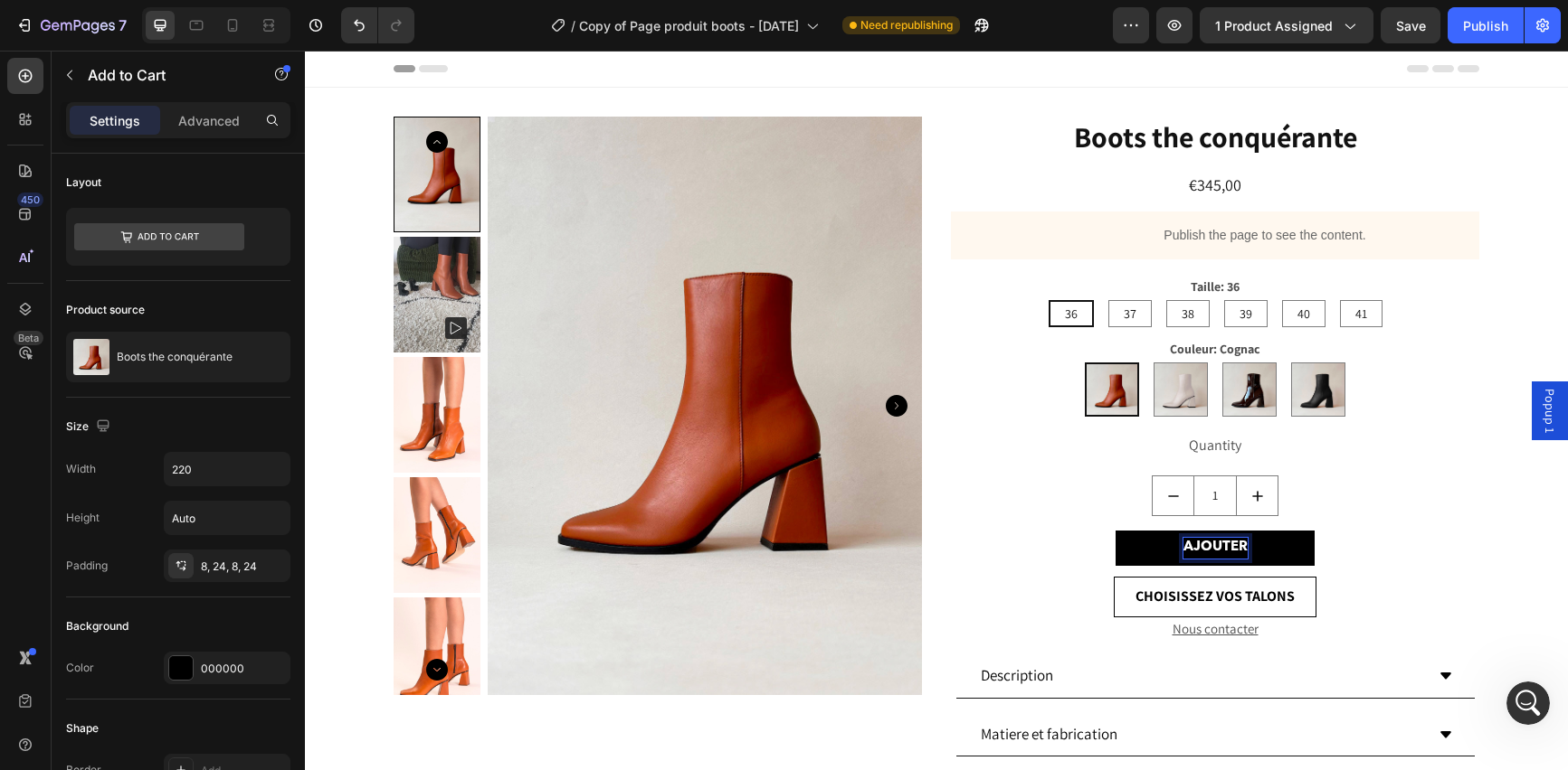
click at [1115, 531] on button "AJOUTER" at bounding box center [1214, 549] width 199 height 35
click at [1115, 531] on button "AJOUTER AU" at bounding box center [1214, 549] width 199 height 35
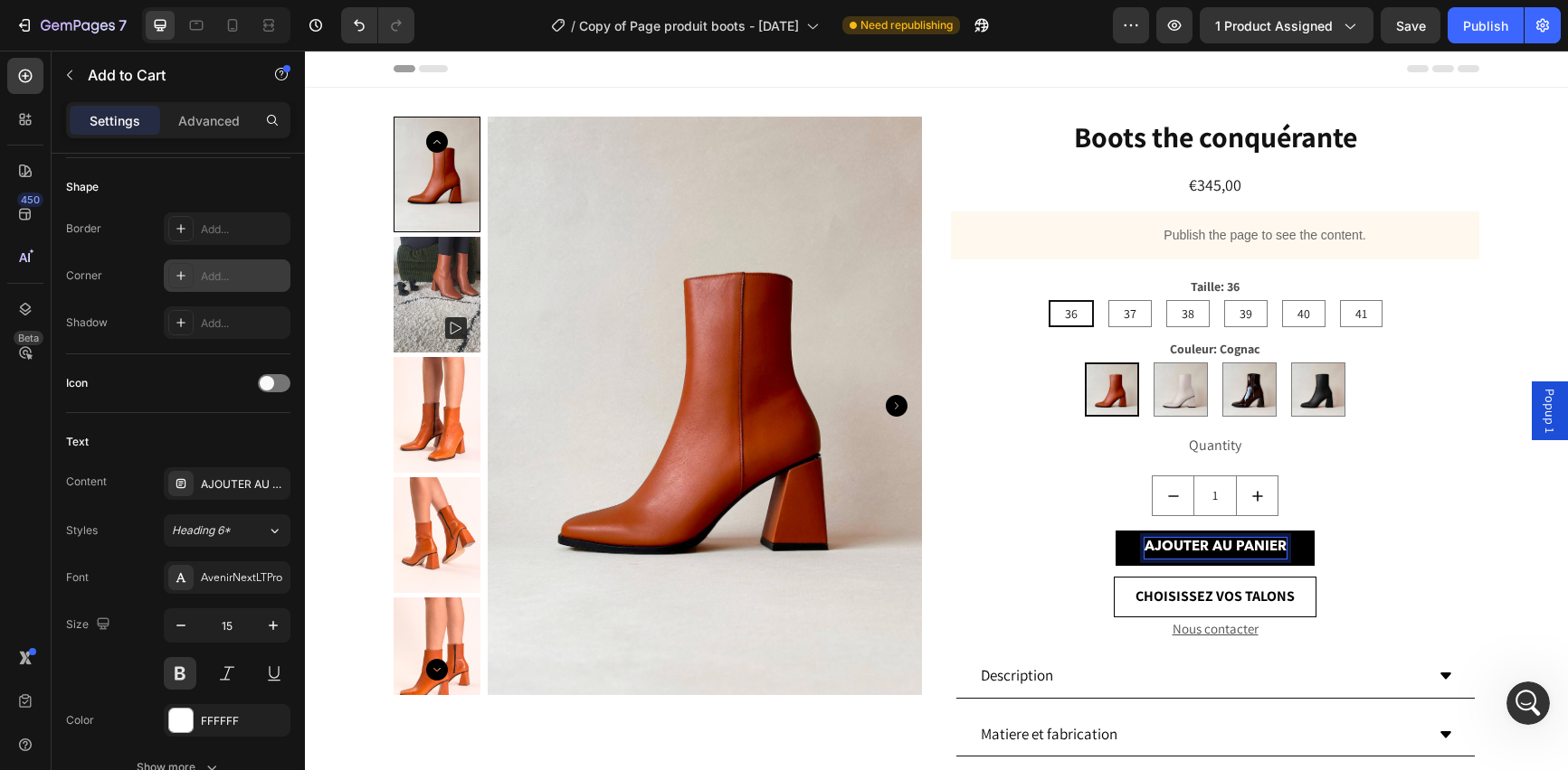
scroll to position [1010, 0]
click at [1367, 558] on div "AJOUTER AU PANIER Add to Cart 12" at bounding box center [1214, 549] width 528 height 35
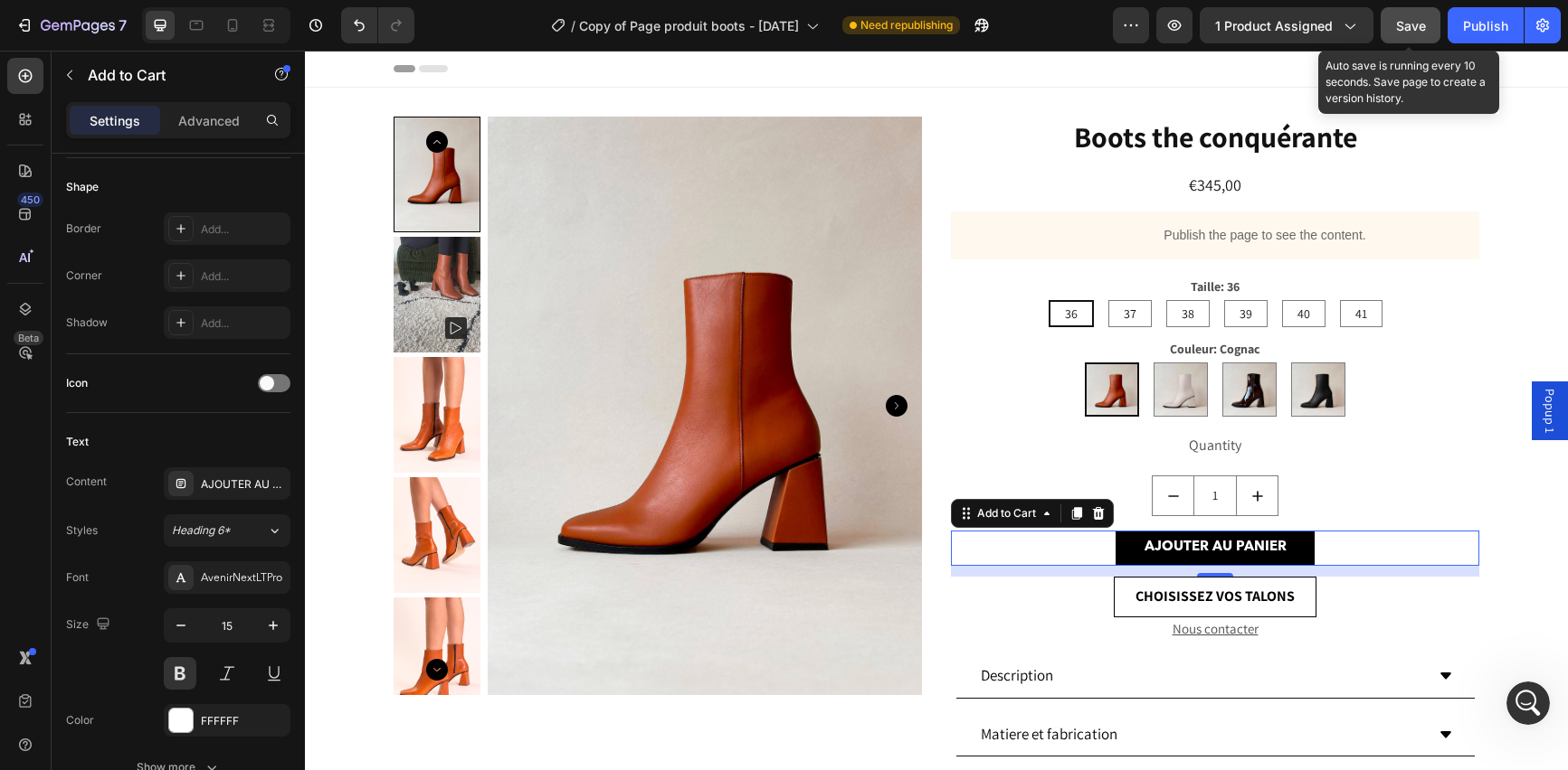
click at [1405, 27] on span "Save" at bounding box center [1410, 25] width 29 height 16
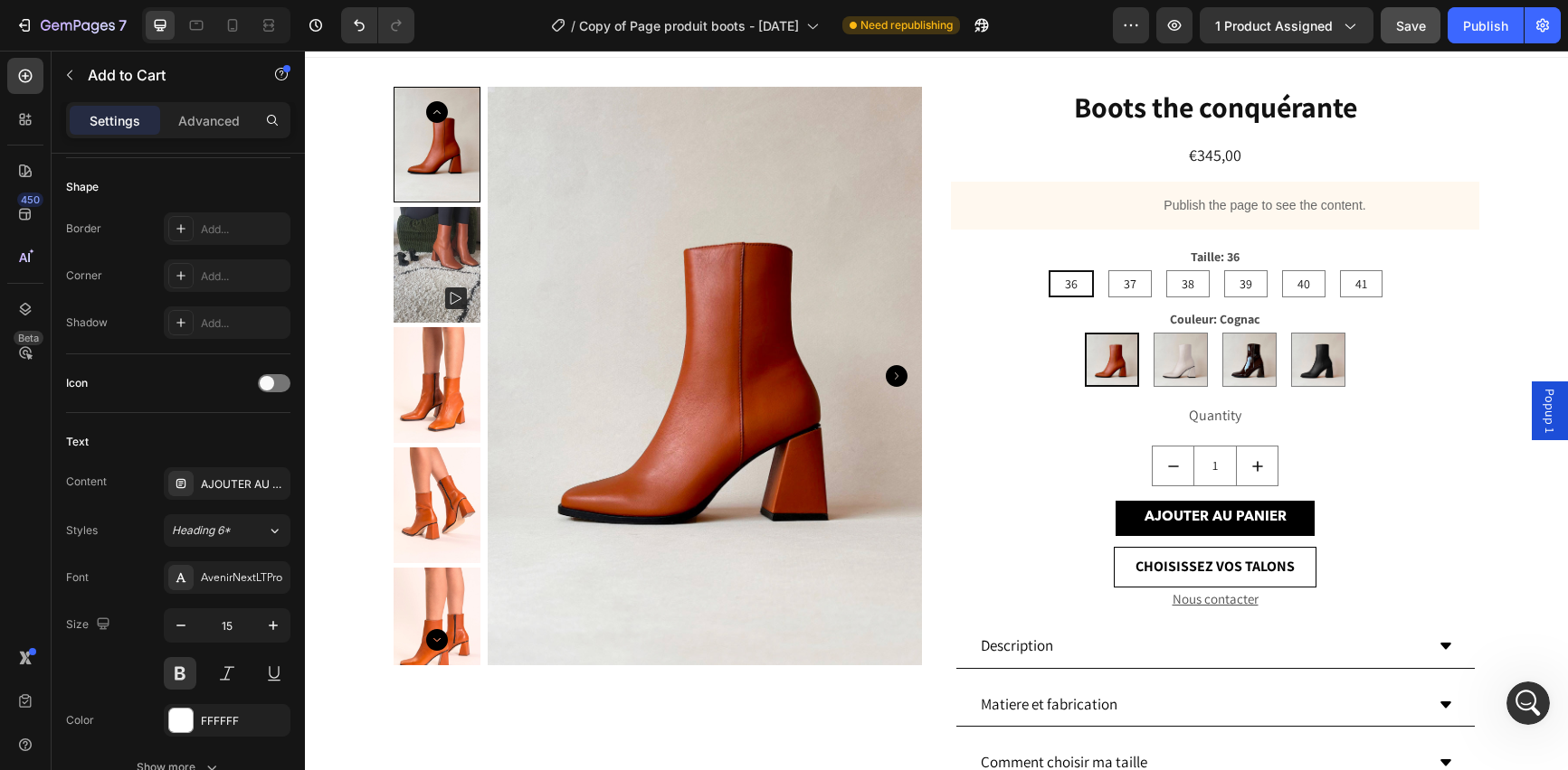
scroll to position [0, 0]
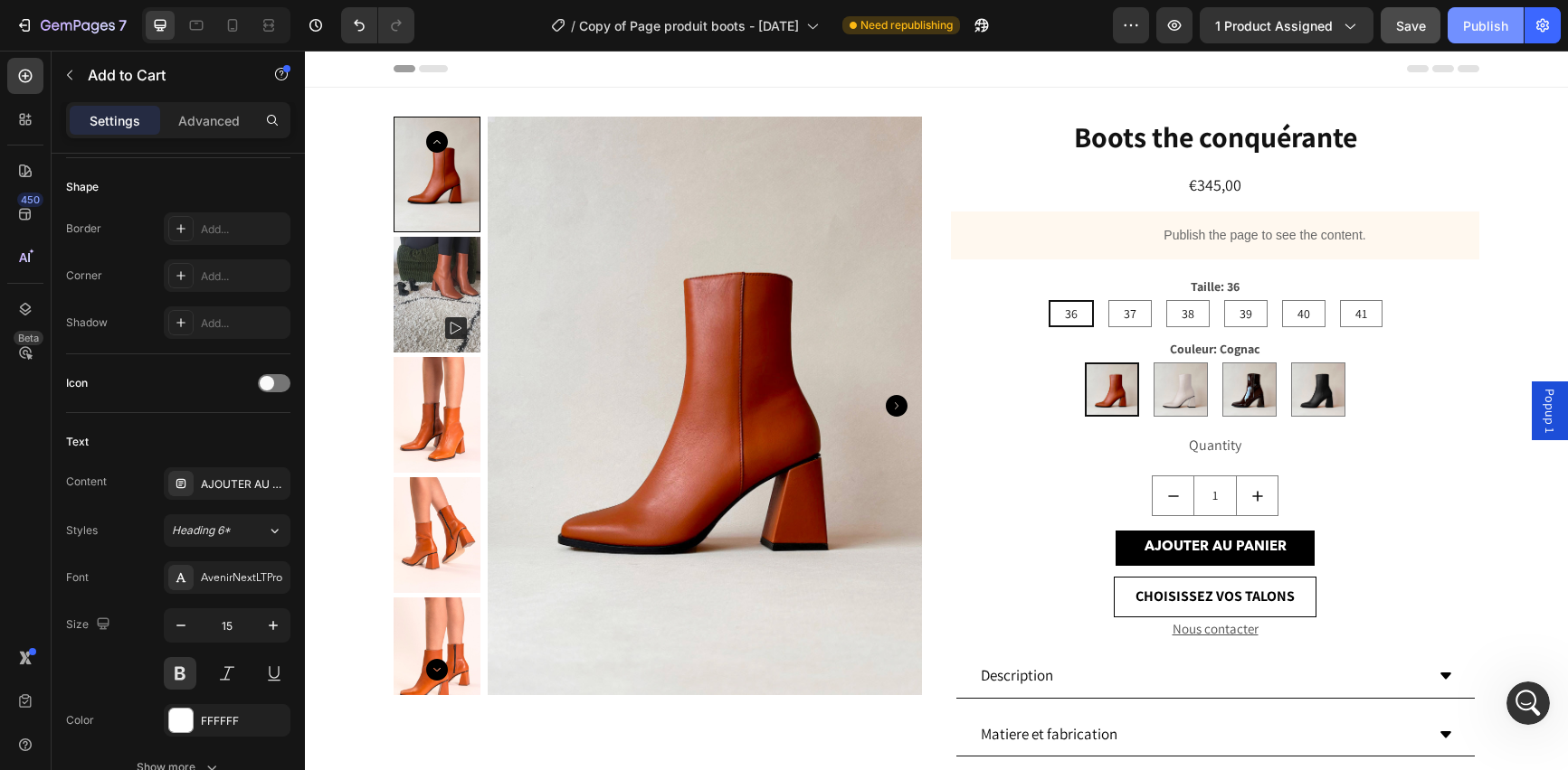
click at [1481, 33] on div "Publish" at bounding box center [1486, 25] width 45 height 19
click at [29, 346] on icon at bounding box center [25, 353] width 18 height 18
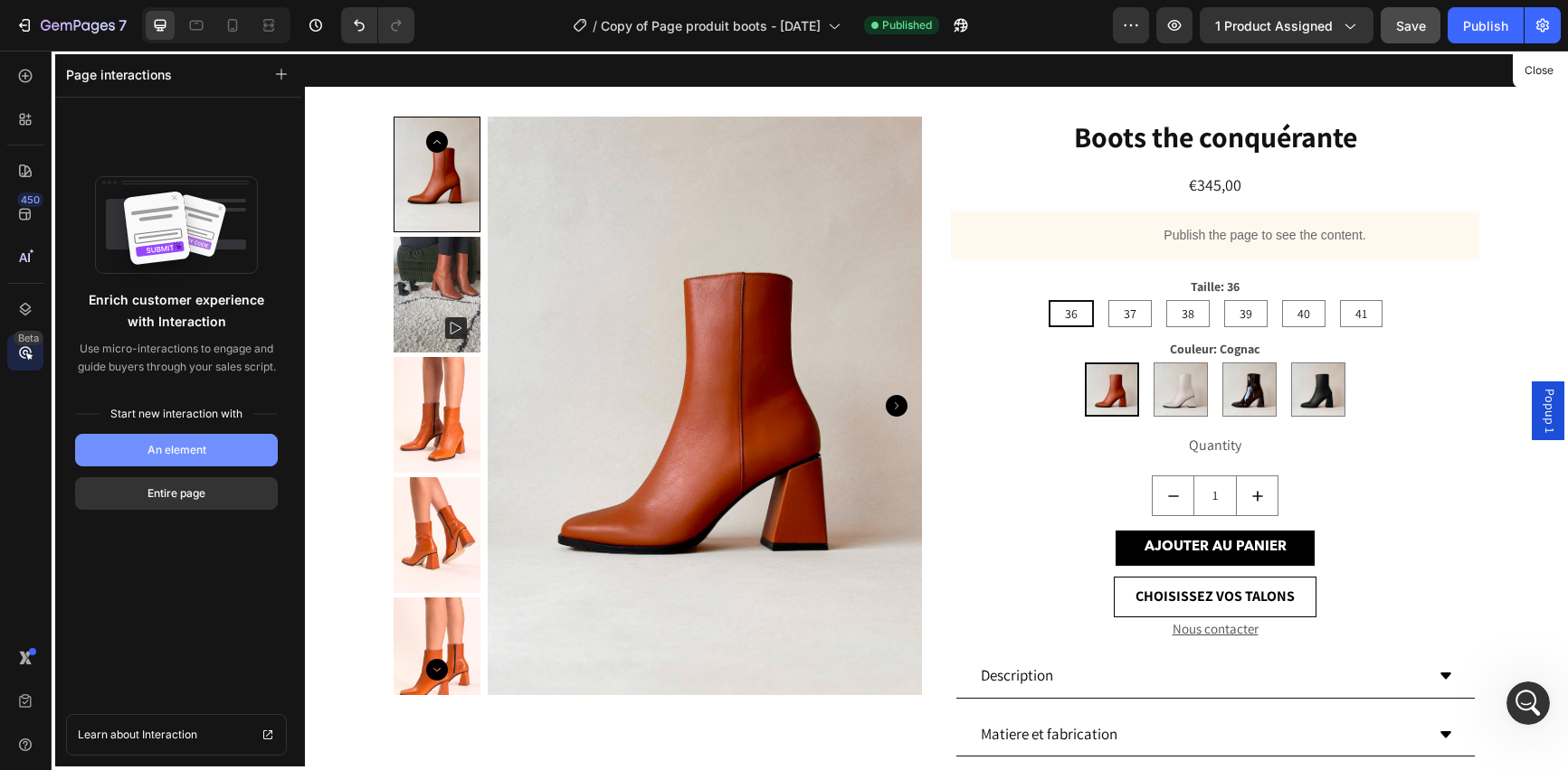
click at [170, 450] on div "An element" at bounding box center [176, 450] width 59 height 17
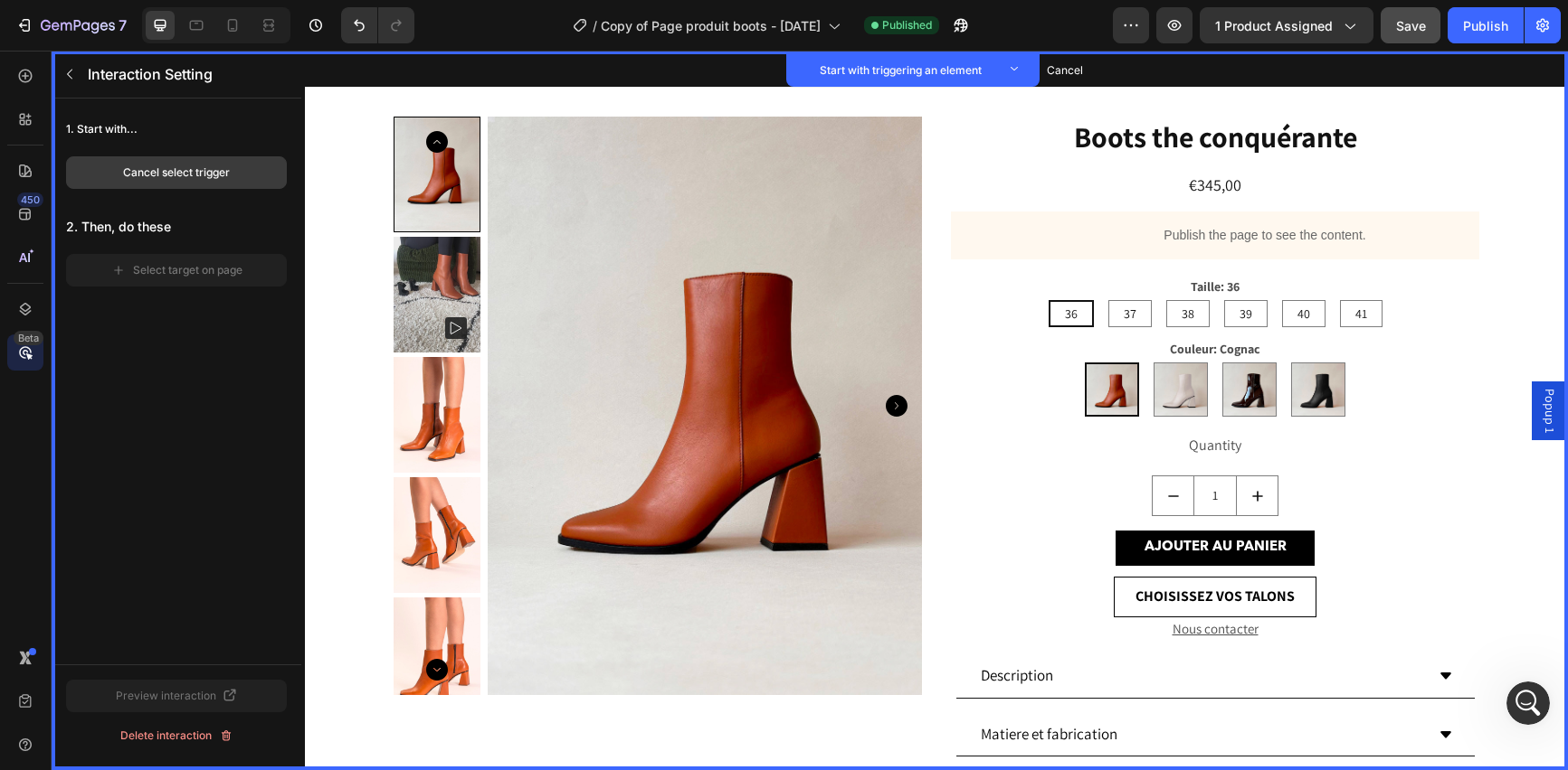
click at [158, 177] on div "Cancel select trigger" at bounding box center [176, 172] width 107 height 17
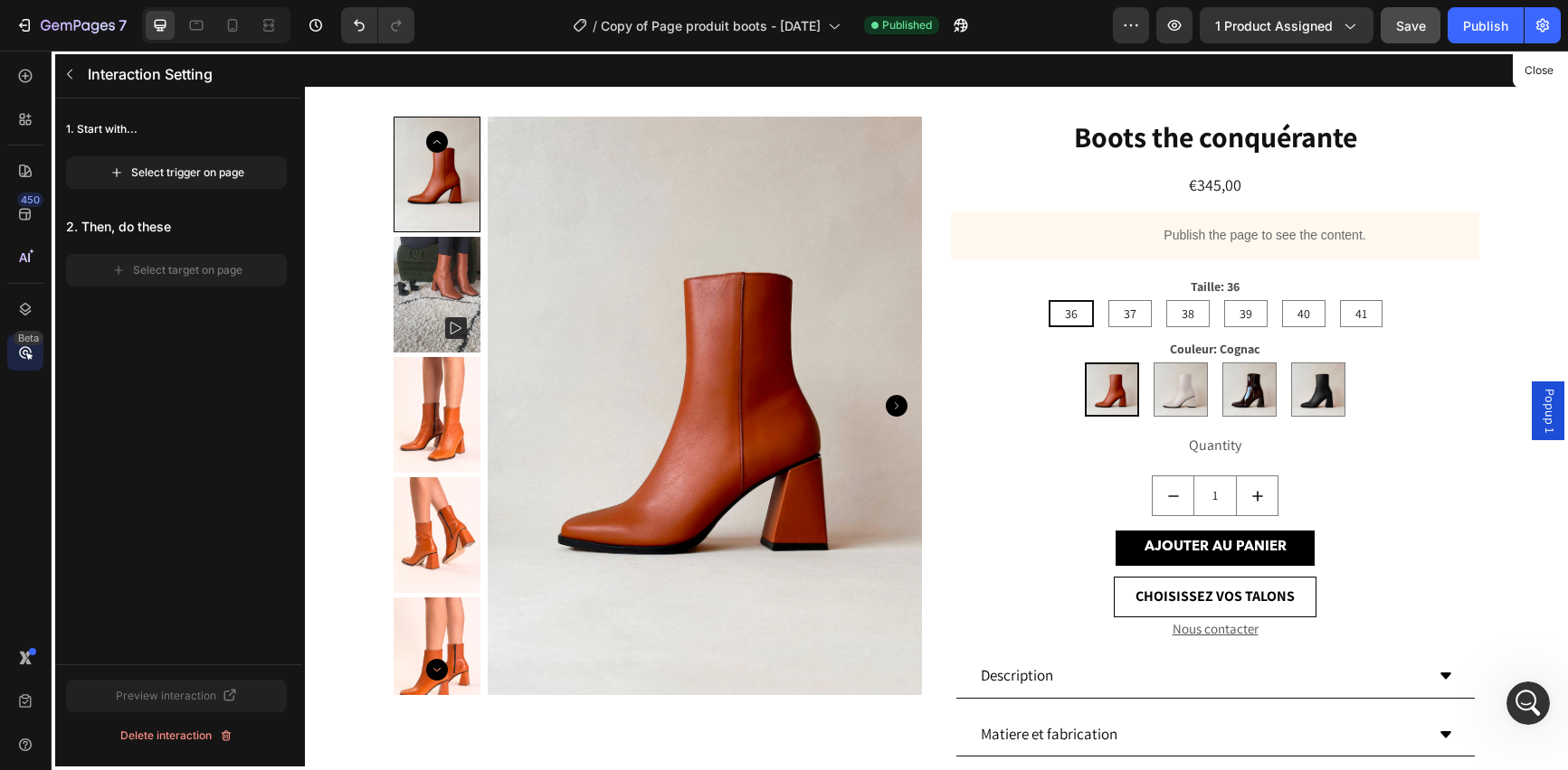
click at [1238, 551] on div at bounding box center [936, 410] width 1263 height 720
click at [122, 173] on icon "button" at bounding box center [117, 172] width 15 height 15
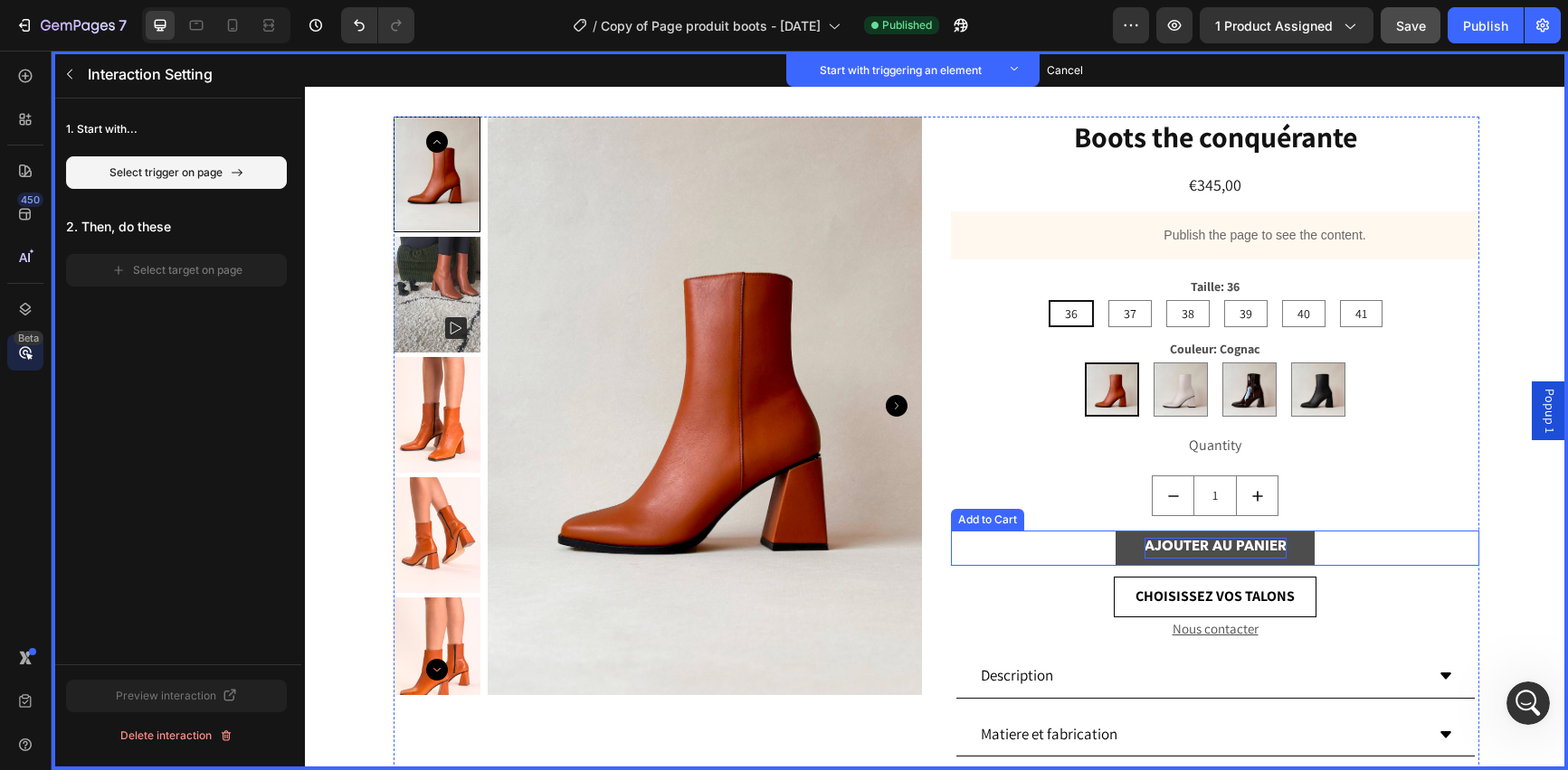
click at [1241, 548] on div "AJOUTER AU PANIER" at bounding box center [1215, 548] width 142 height 21
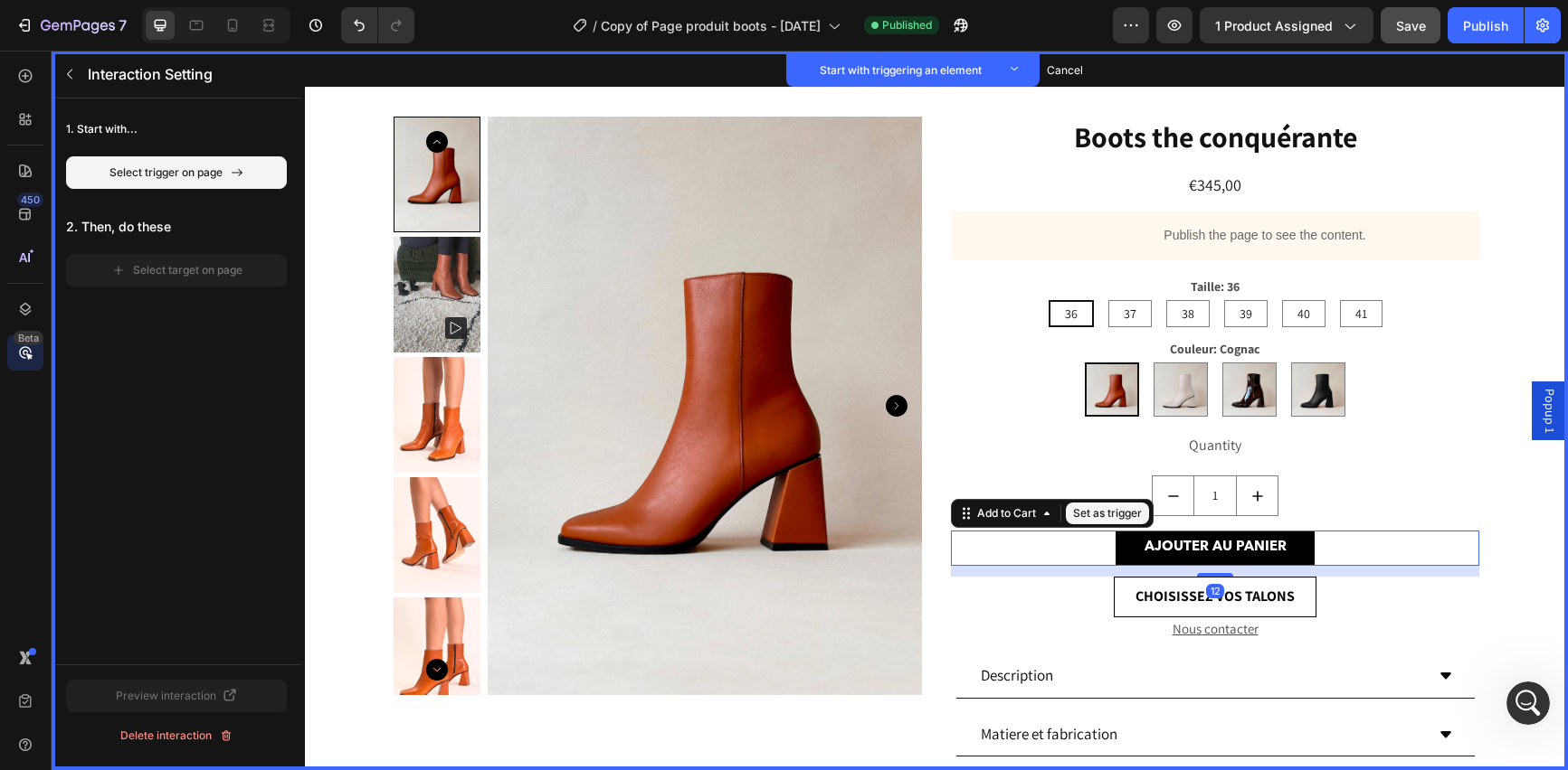
click at [1100, 515] on button "Set as trigger" at bounding box center [1106, 513] width 83 height 22
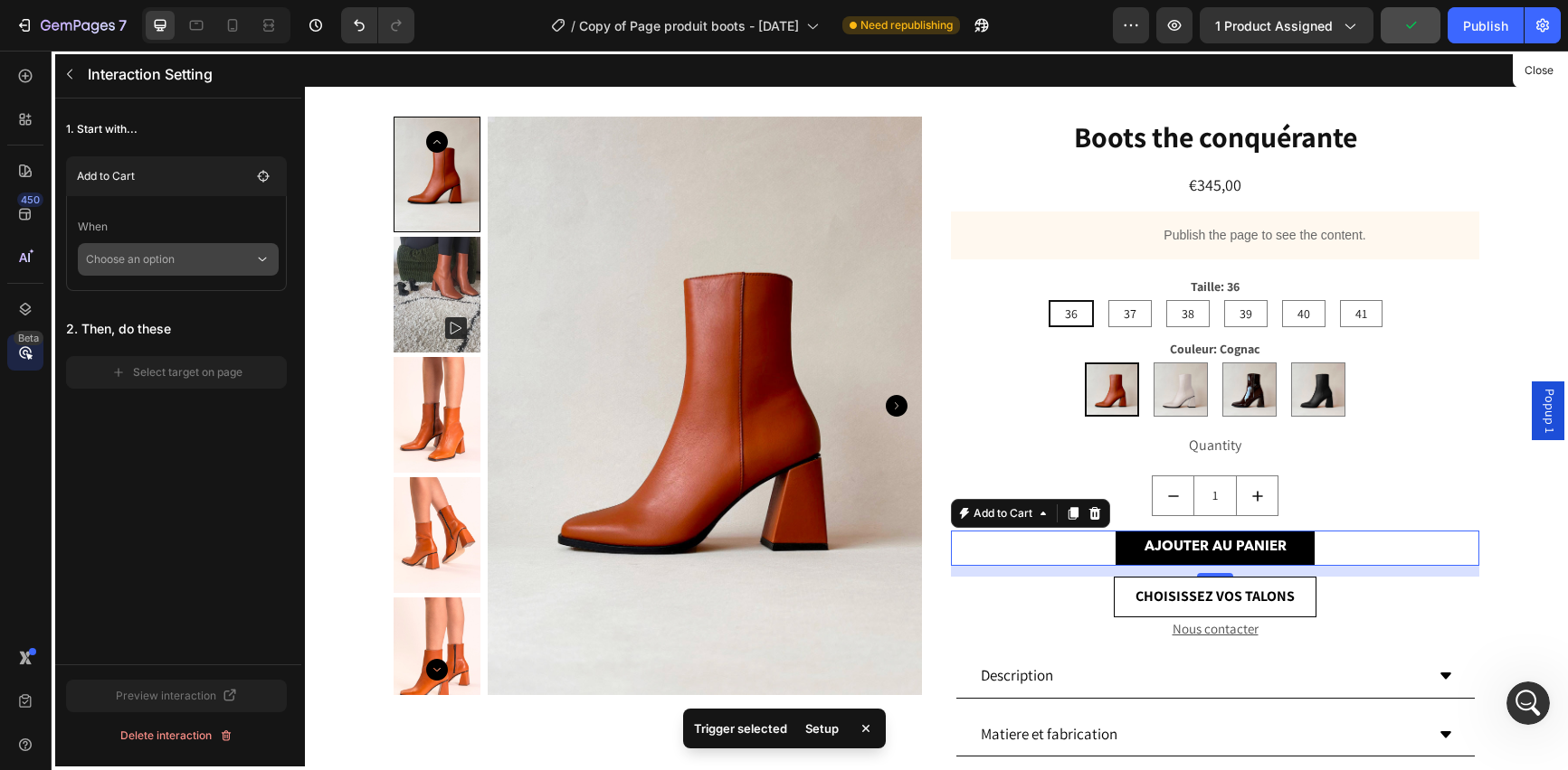
click at [166, 265] on p "Choose an option" at bounding box center [171, 259] width 169 height 32
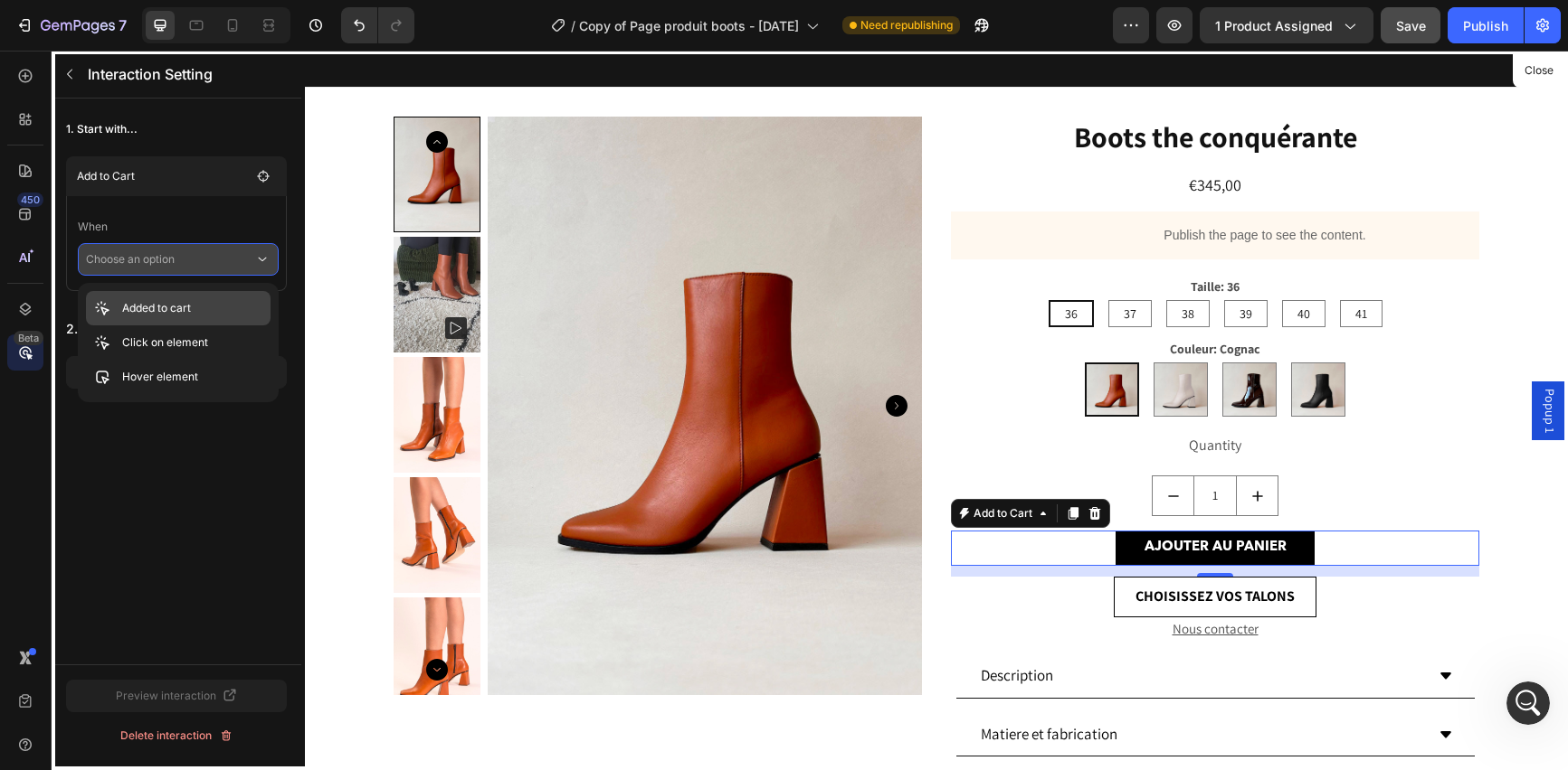
click at [172, 307] on p "Added to cart" at bounding box center [157, 309] width 69 height 18
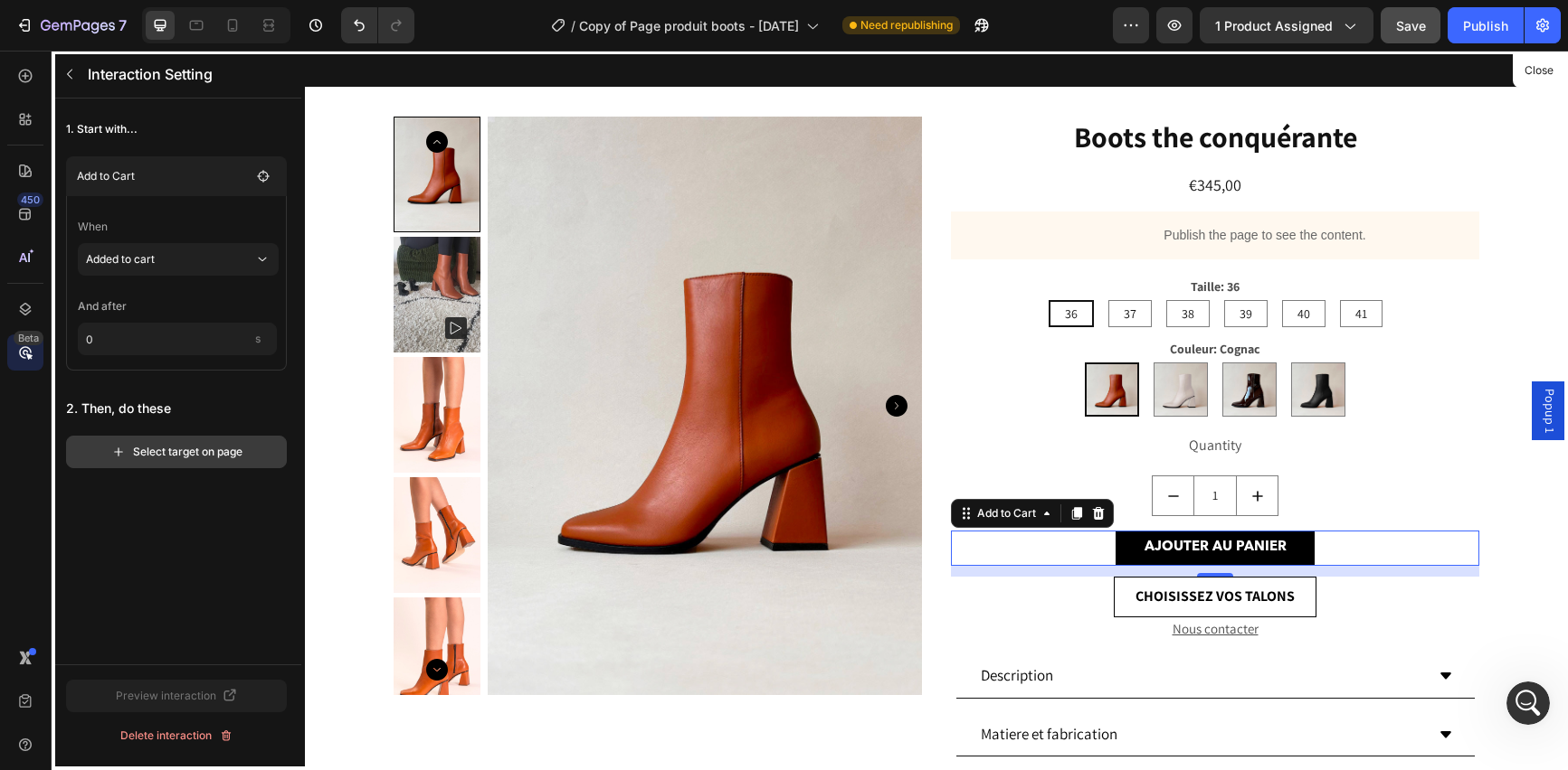
click at [176, 457] on div "Select target on page" at bounding box center [177, 452] width 131 height 17
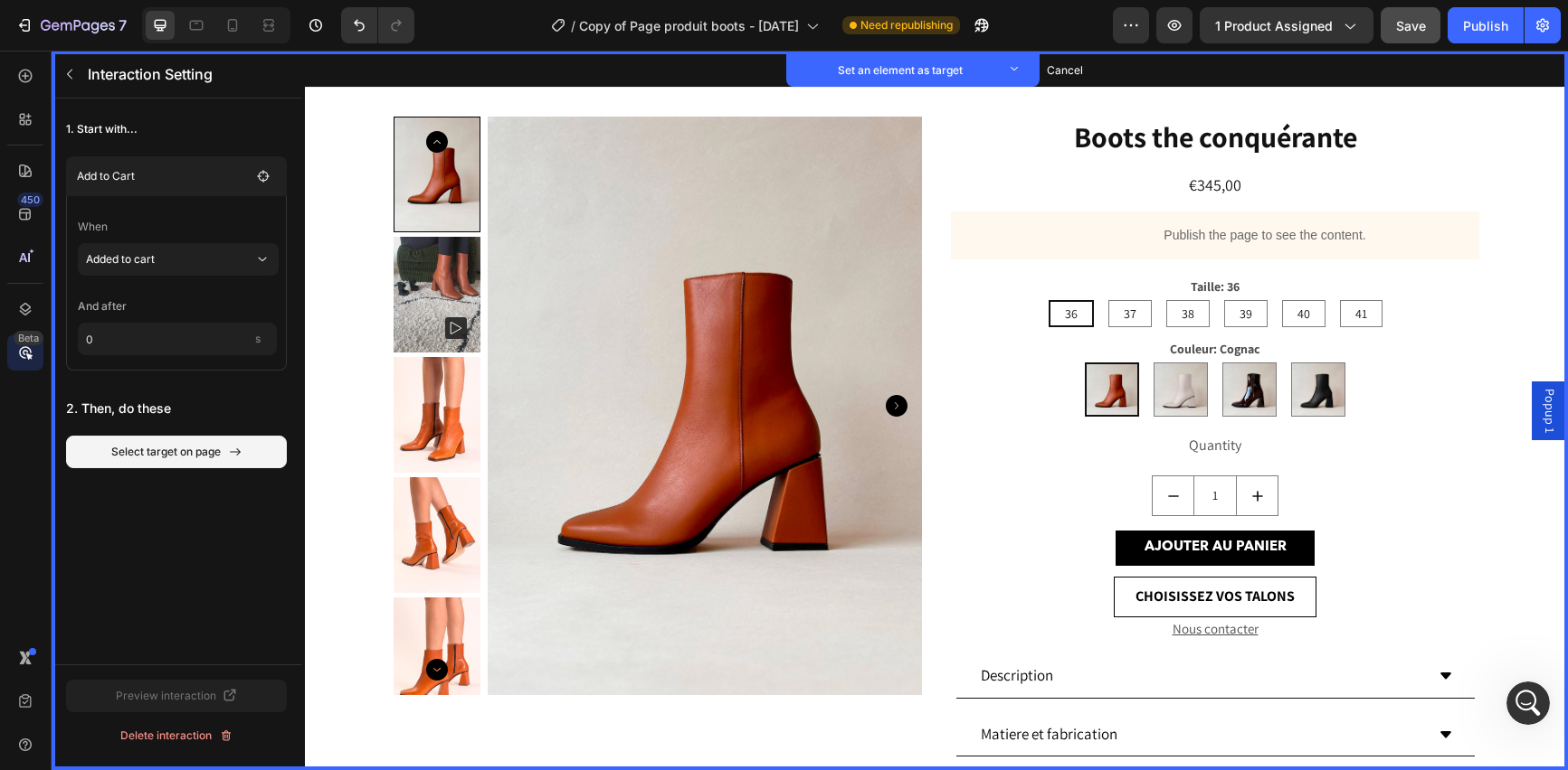
click at [1541, 416] on span "Popup 1" at bounding box center [1549, 410] width 18 height 44
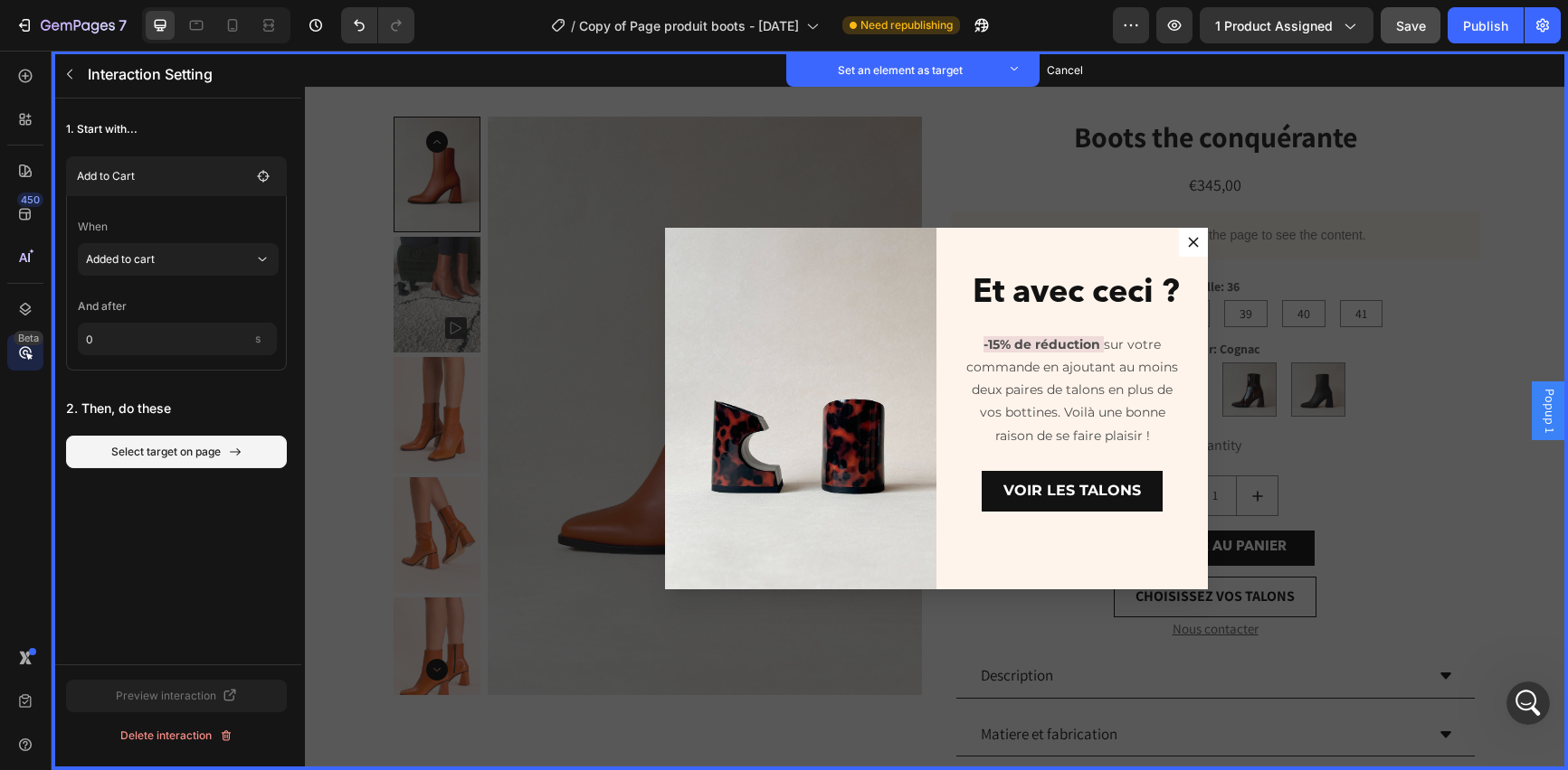
scroll to position [1010, 0]
click at [1543, 406] on span "Popup 1" at bounding box center [1549, 410] width 18 height 44
click at [979, 589] on div "Et avec ceci ? Heading Set as target -15% de réduction sur votre commande en aj…" at bounding box center [1071, 409] width 271 height 361
click at [717, 241] on icon "Dialog body" at bounding box center [724, 246] width 15 height 15
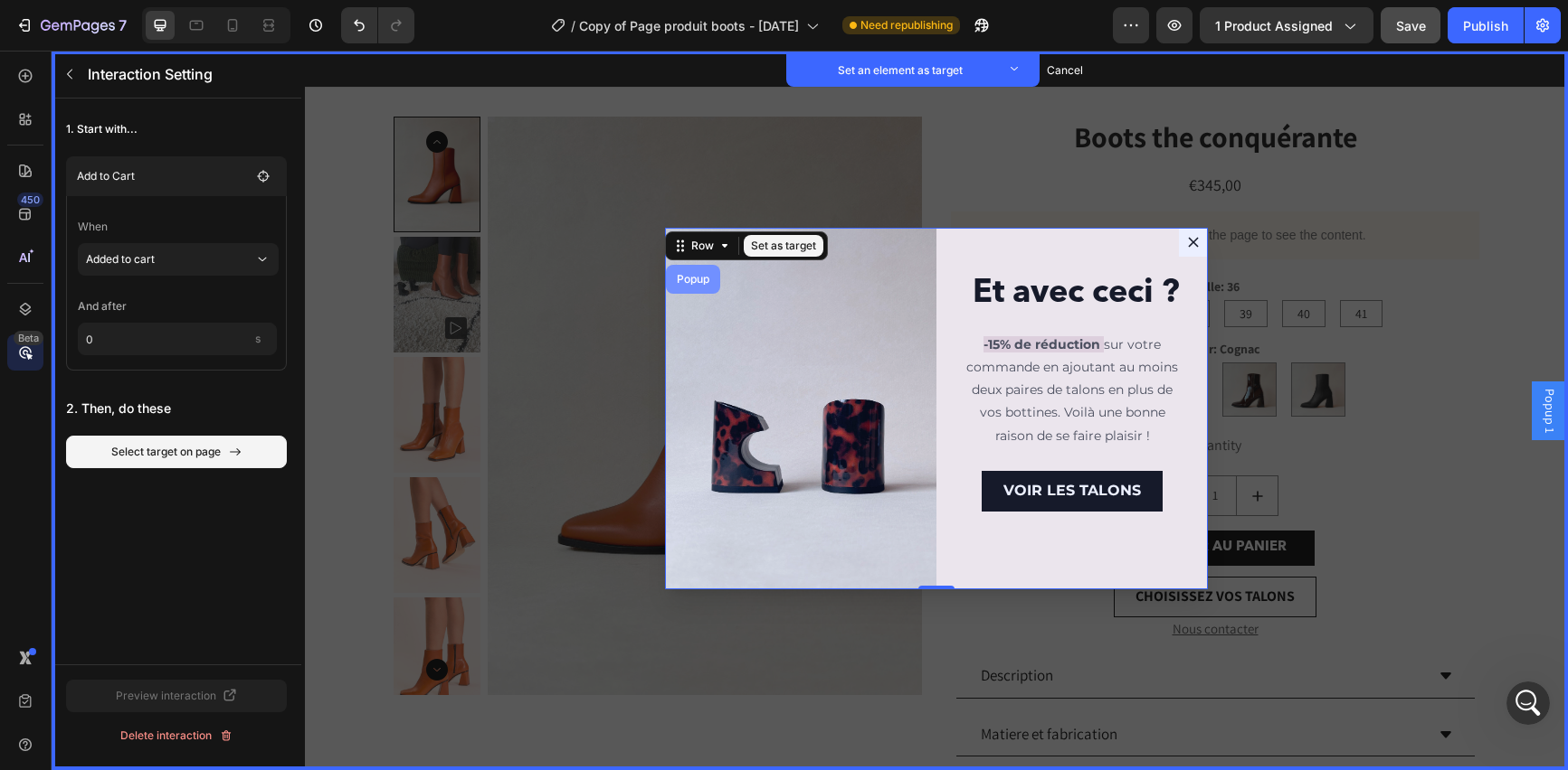
click at [683, 286] on div "Popup" at bounding box center [692, 279] width 54 height 29
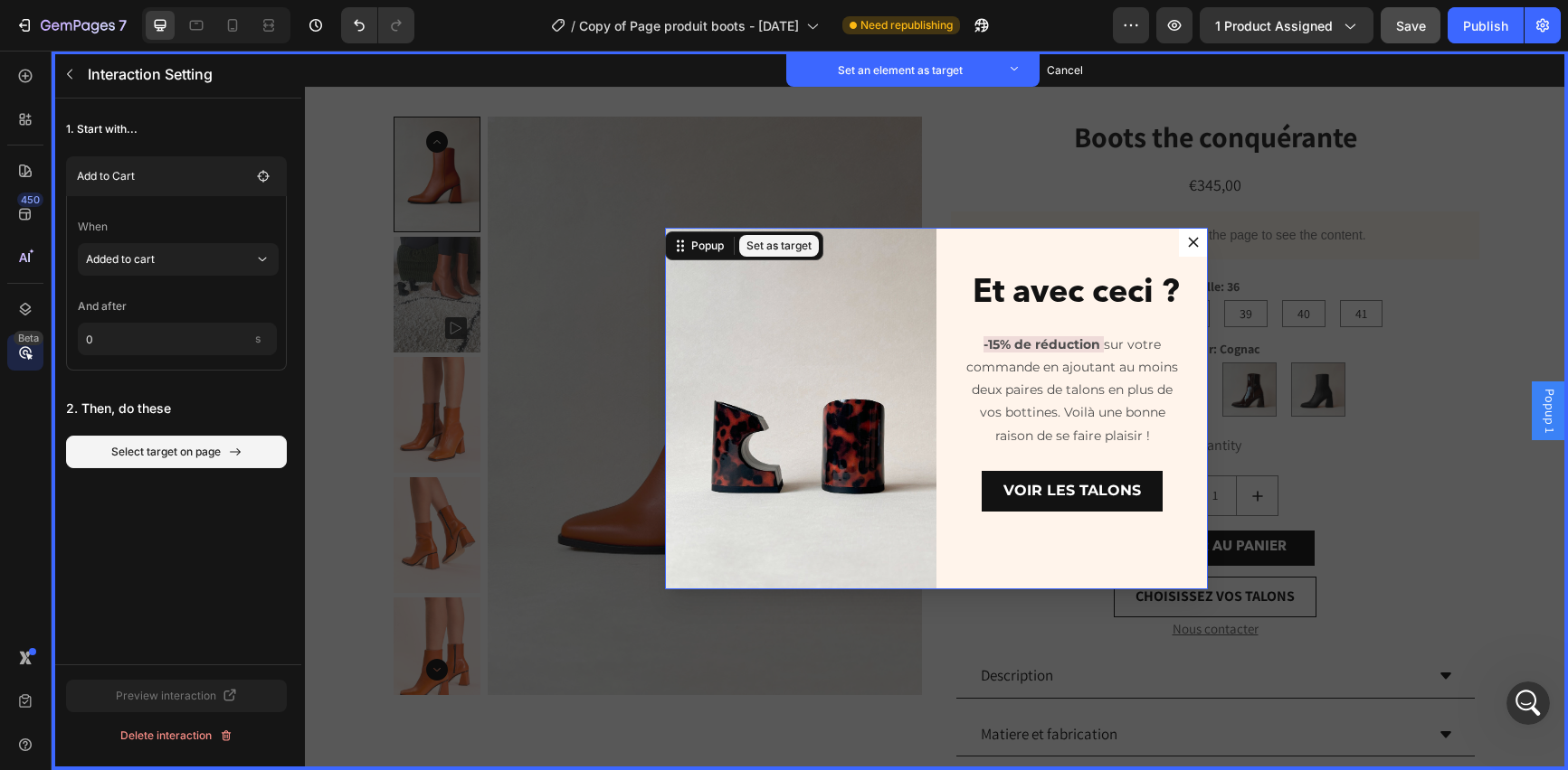
click at [758, 249] on button "Set as target" at bounding box center [778, 246] width 79 height 22
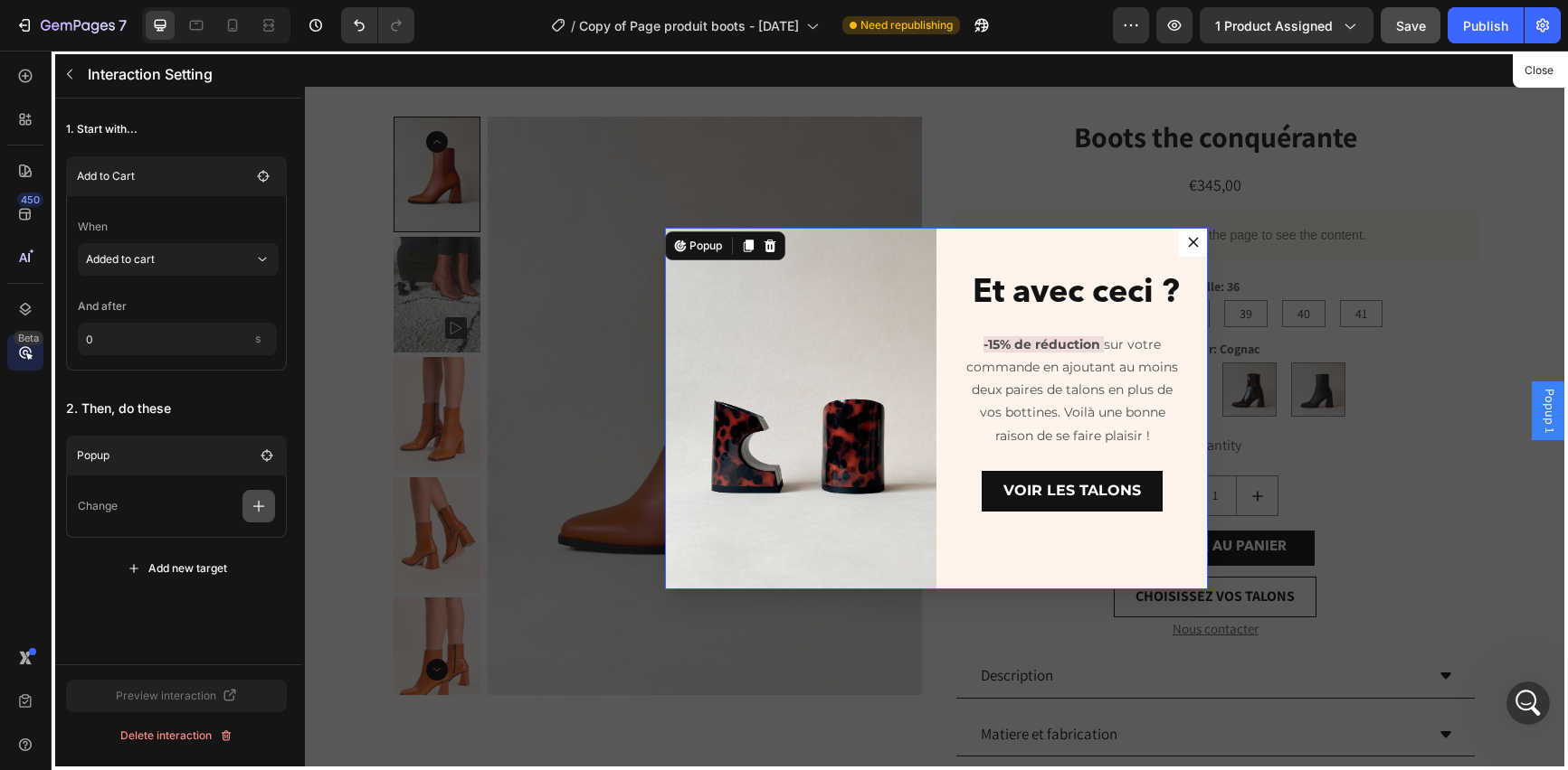
click at [258, 505] on icon "button" at bounding box center [259, 506] width 18 height 18
click at [220, 584] on p "Open popup" at bounding box center [172, 583] width 192 height 30
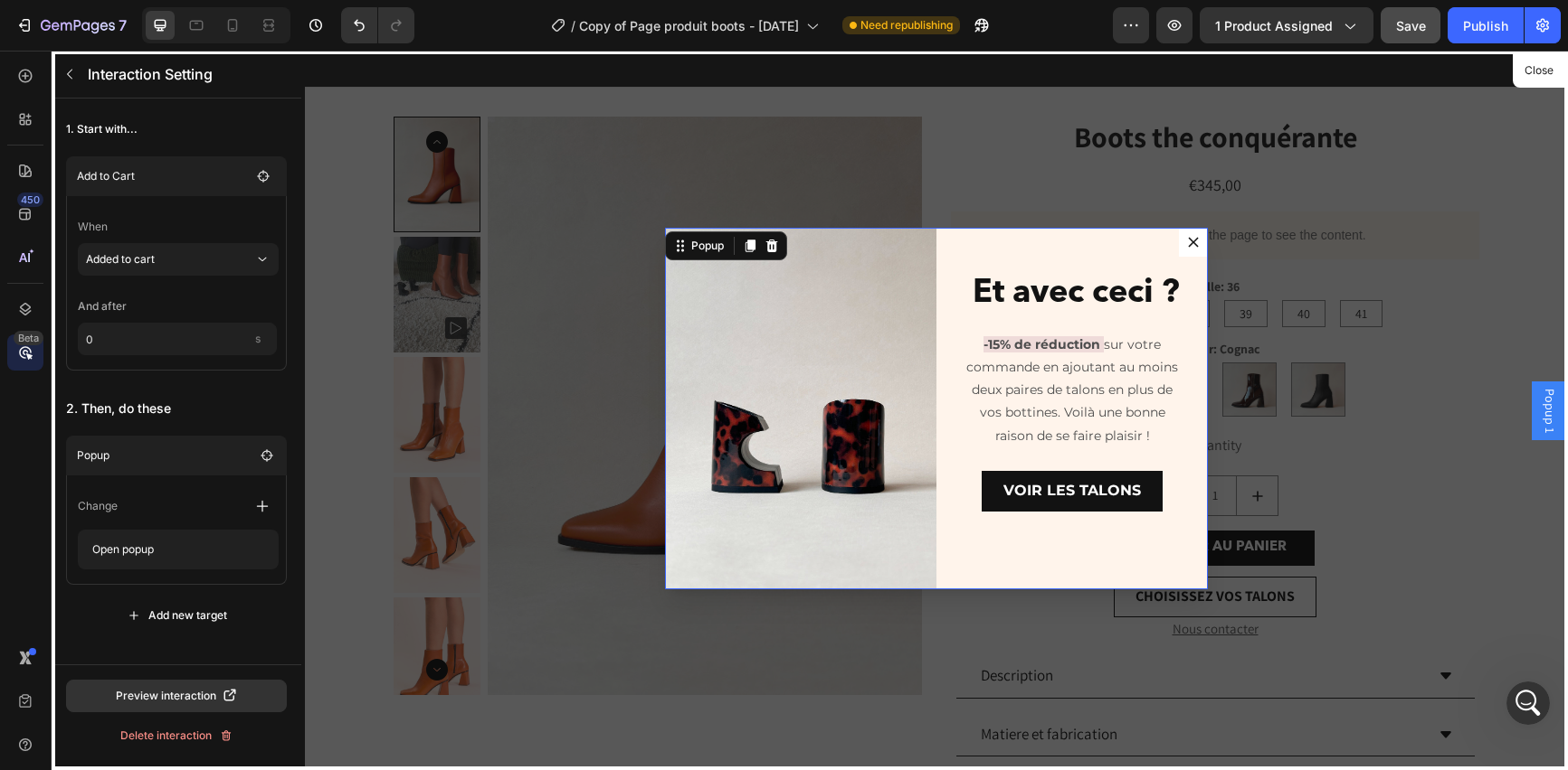
scroll to position [1080, 0]
click at [218, 640] on div "1. Start with... Add to Cart When Added to cart And after 0 s 2. Then, do these…" at bounding box center [176, 372] width 250 height 548
click at [159, 698] on div "Preview interaction" at bounding box center [176, 696] width 122 height 17
click at [141, 697] on div "Preview interaction" at bounding box center [176, 696] width 122 height 17
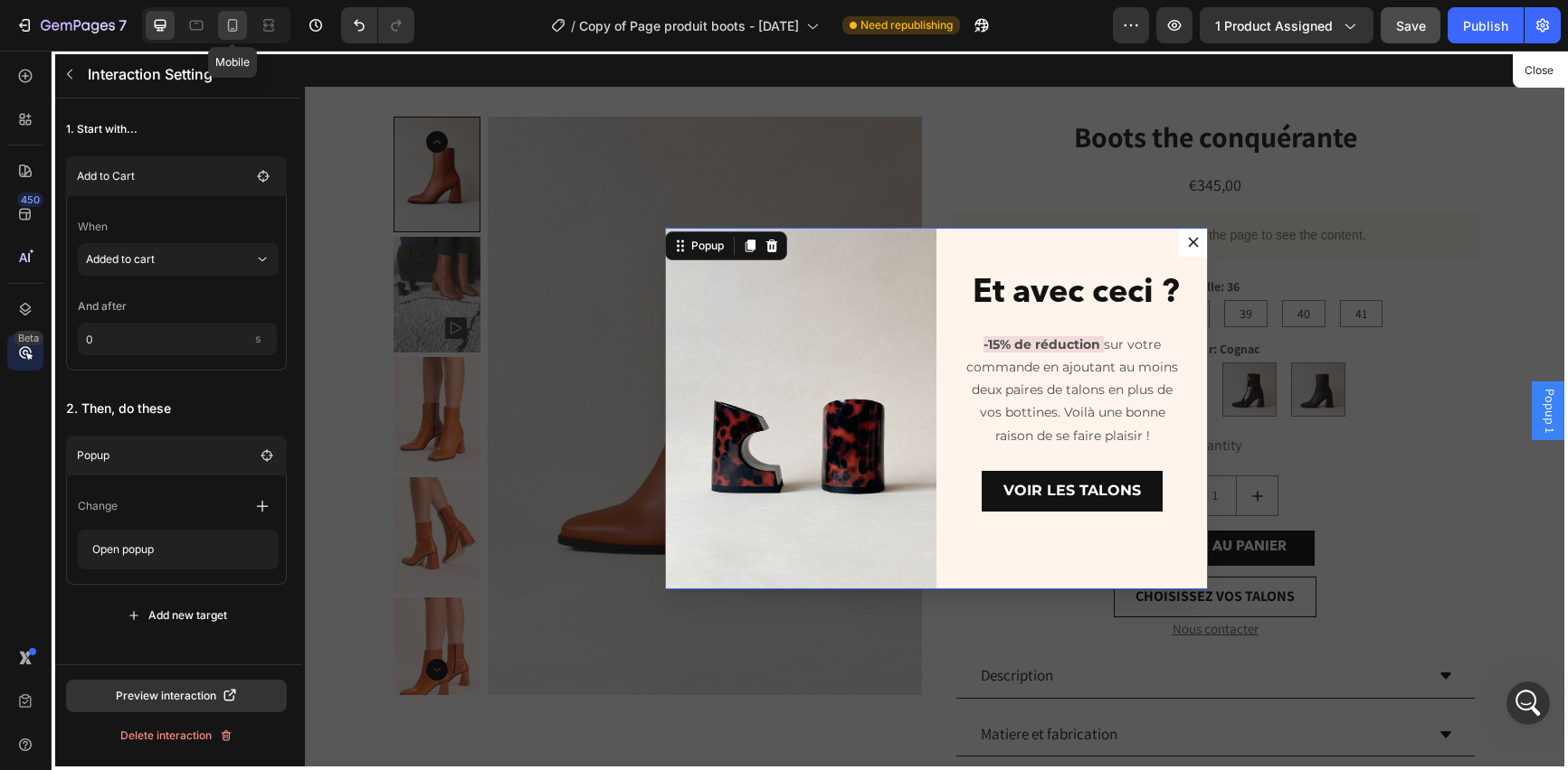
click at [238, 24] on icon at bounding box center [232, 25] width 18 height 18
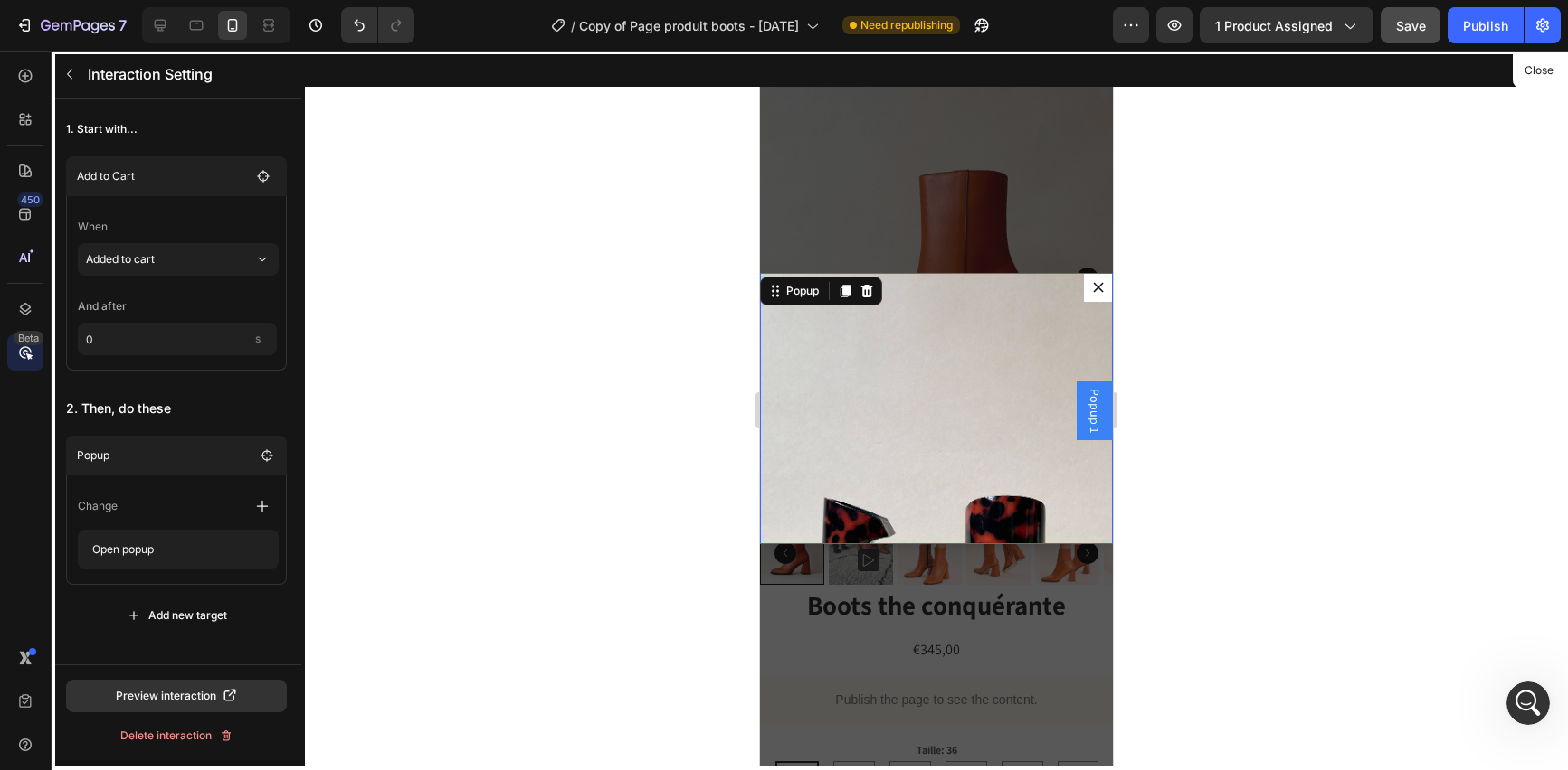
scroll to position [32, 0]
drag, startPoint x: 1093, startPoint y: 341, endPoint x: 1095, endPoint y: 375, distance: 34.1
click at [1095, 375] on div at bounding box center [936, 410] width 353 height 720
drag, startPoint x: 1092, startPoint y: 359, endPoint x: 1092, endPoint y: 409, distance: 50.0
click at [1092, 409] on div at bounding box center [936, 410] width 353 height 720
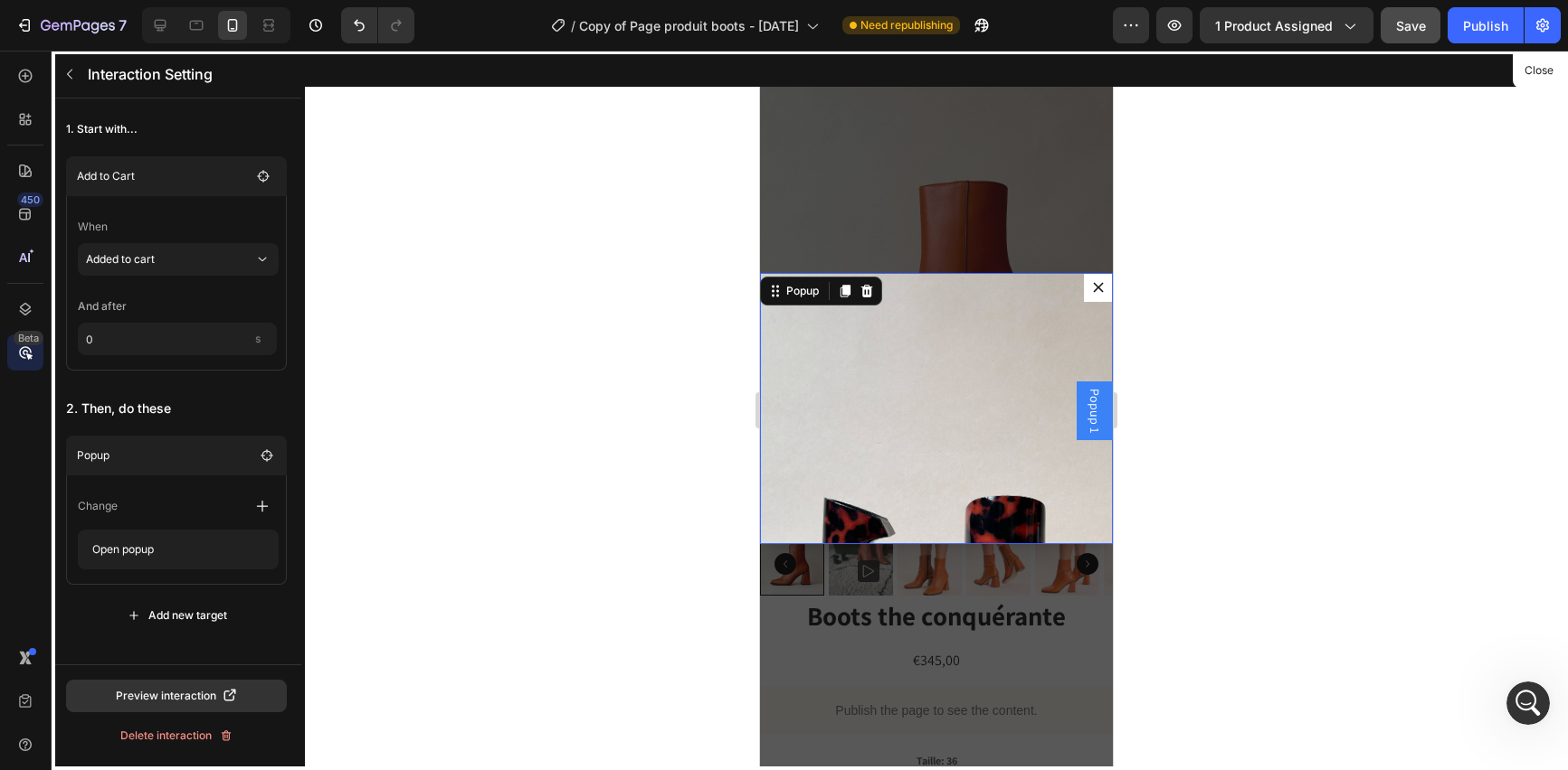
click at [1080, 421] on div at bounding box center [936, 410] width 353 height 720
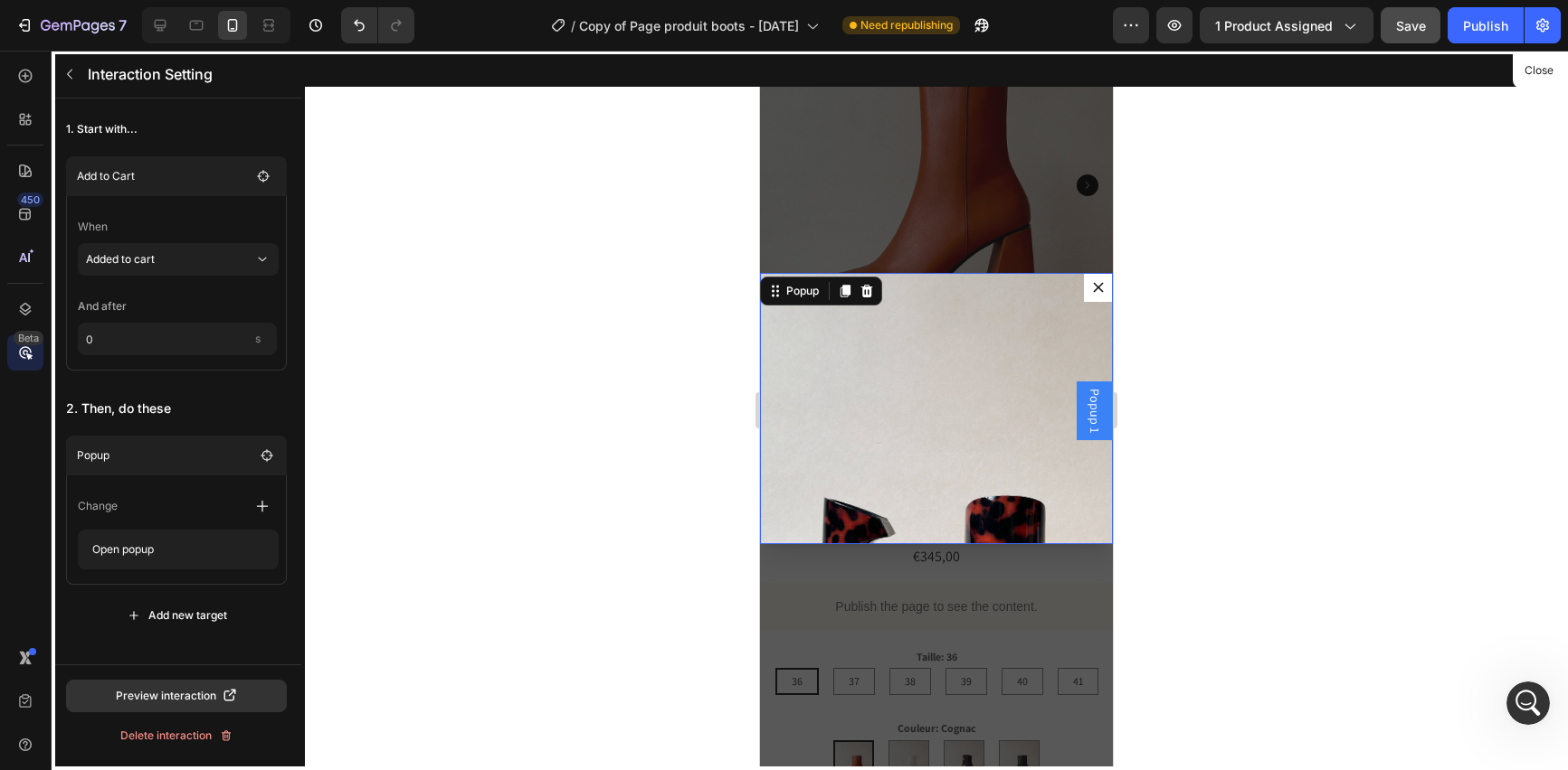
scroll to position [137, 0]
drag, startPoint x: 1091, startPoint y: 322, endPoint x: 1088, endPoint y: 375, distance: 53.1
click at [1089, 373] on div at bounding box center [936, 410] width 353 height 720
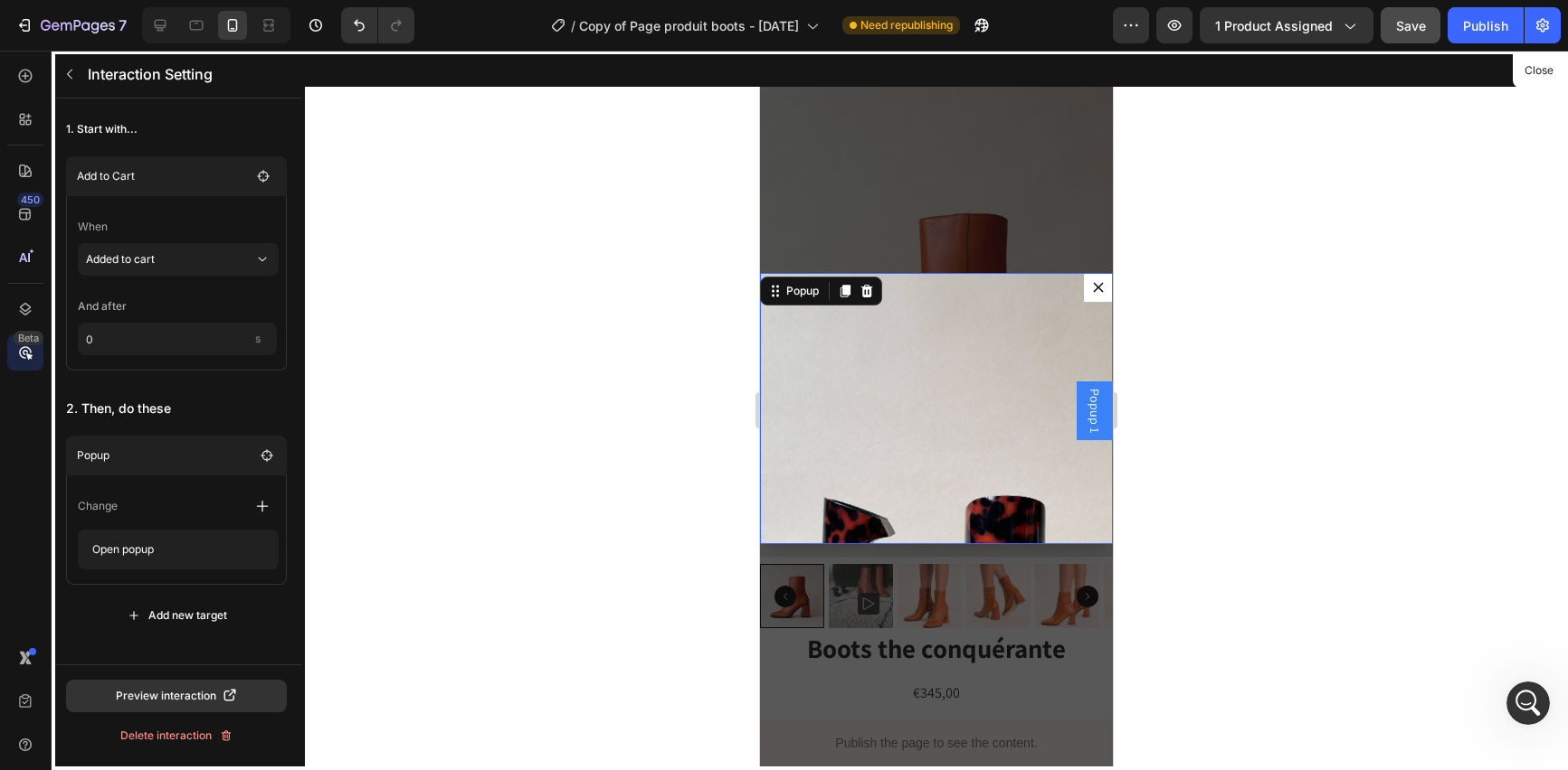
scroll to position [1080, 0]
click at [1082, 415] on div at bounding box center [936, 410] width 353 height 720
click at [167, 24] on icon at bounding box center [160, 25] width 18 height 18
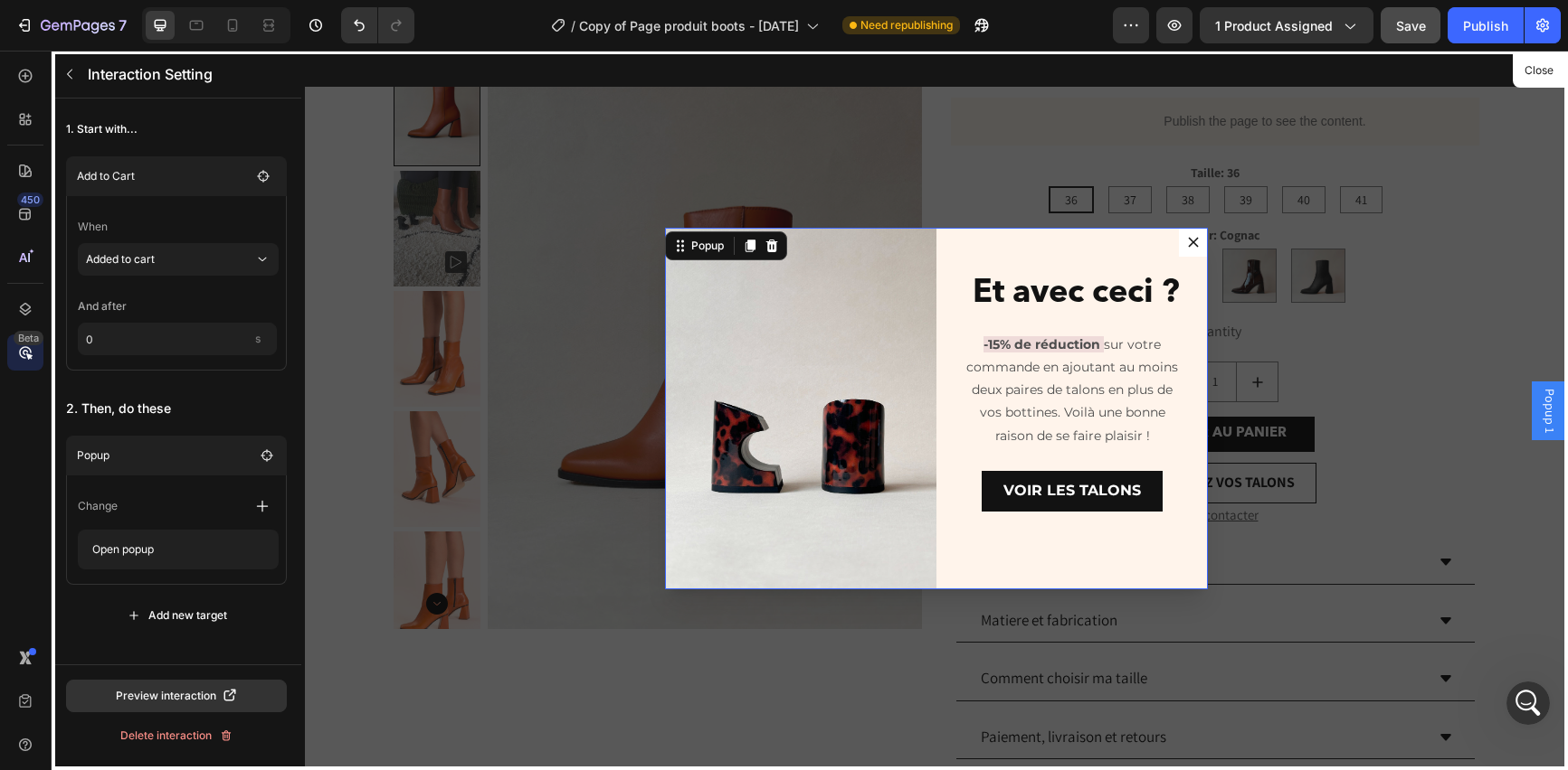
scroll to position [1080, 0]
click at [1535, 406] on div at bounding box center [936, 410] width 1263 height 720
click at [1529, 68] on button "Close" at bounding box center [1538, 71] width 44 height 26
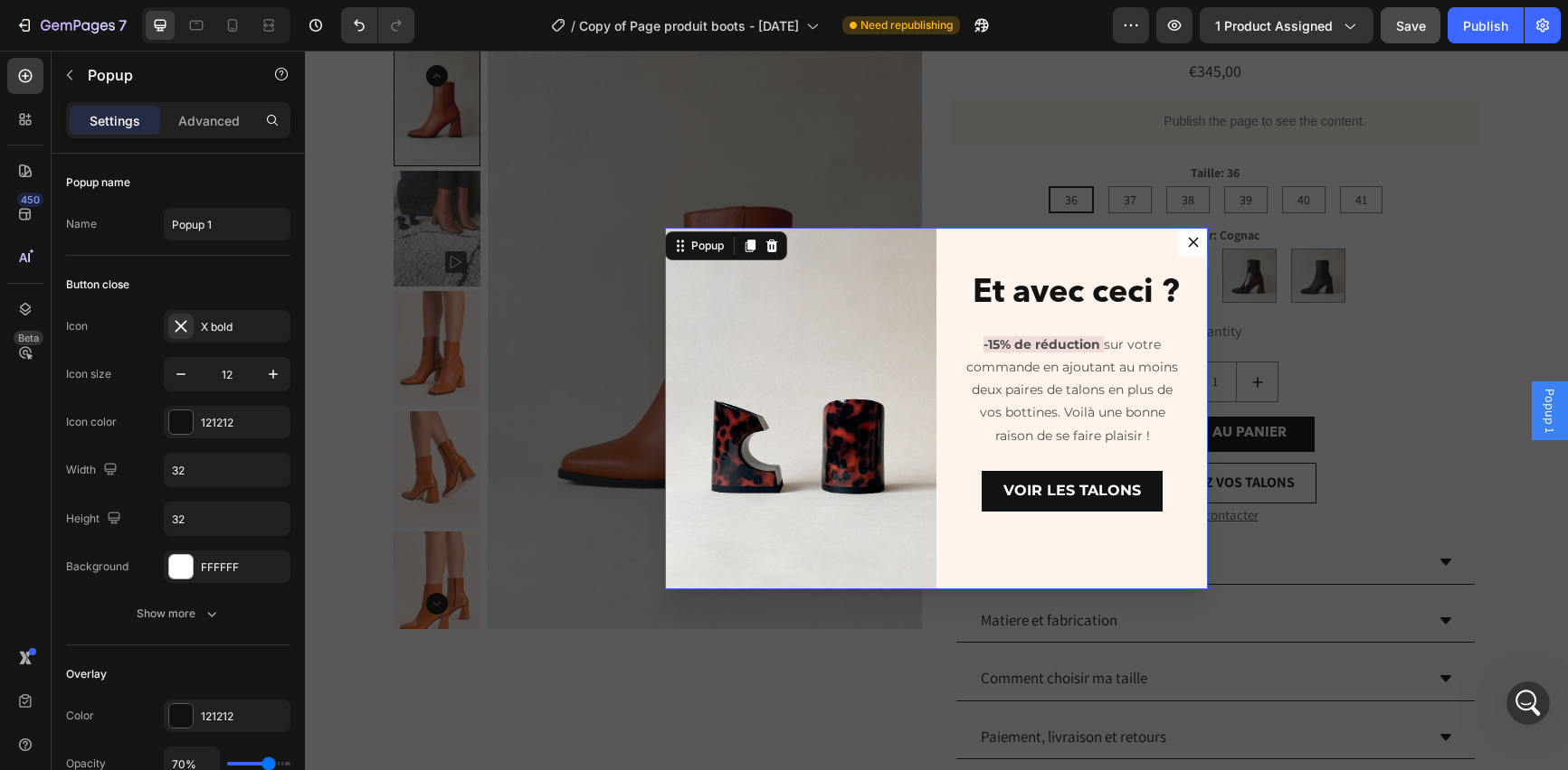
click at [1541, 399] on span "Popup 1" at bounding box center [1549, 410] width 18 height 44
click at [1412, 414] on div "Backdrop" at bounding box center [936, 410] width 1263 height 720
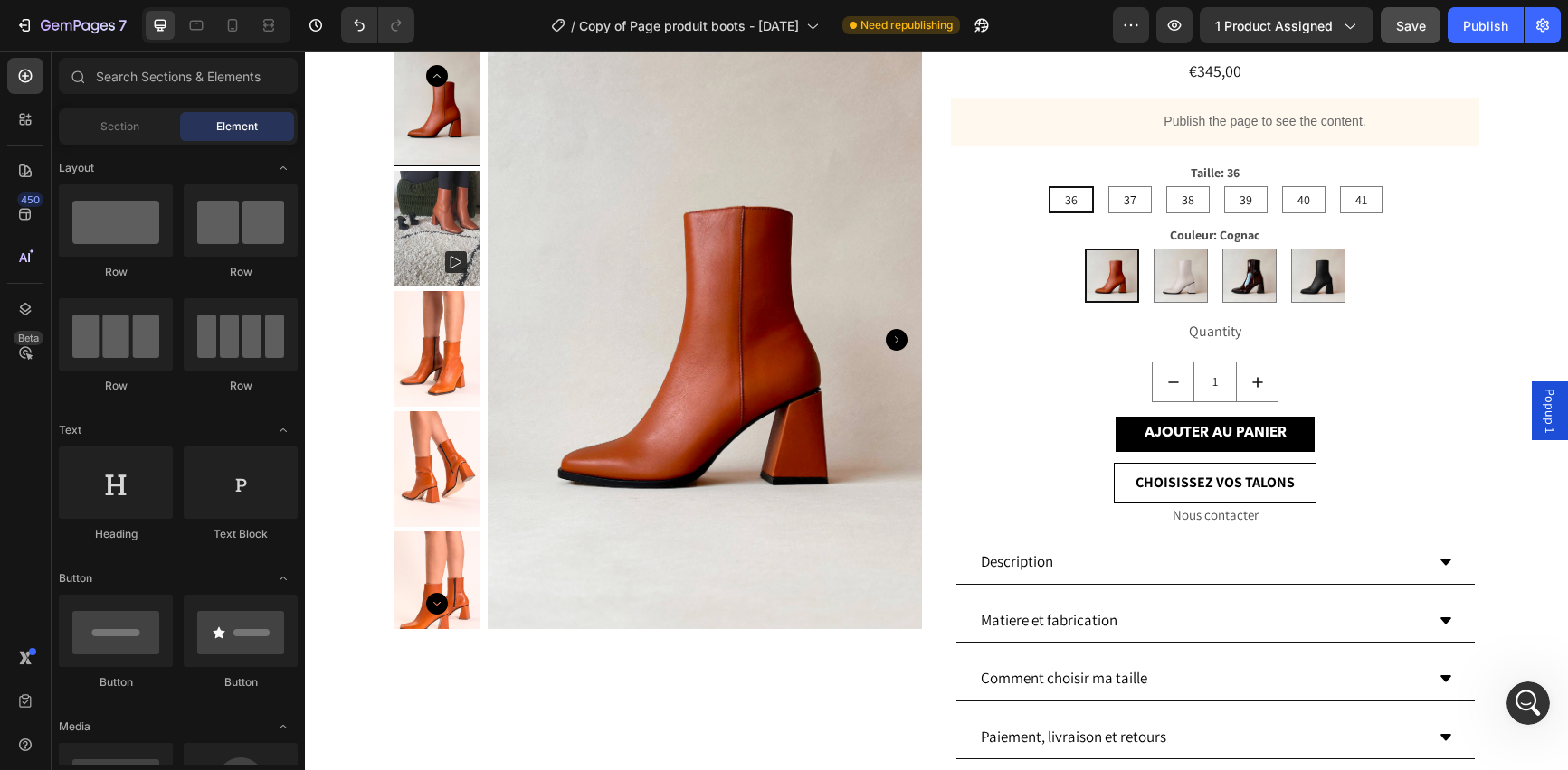
click at [1541, 400] on span "Popup 1" at bounding box center [1549, 410] width 18 height 44
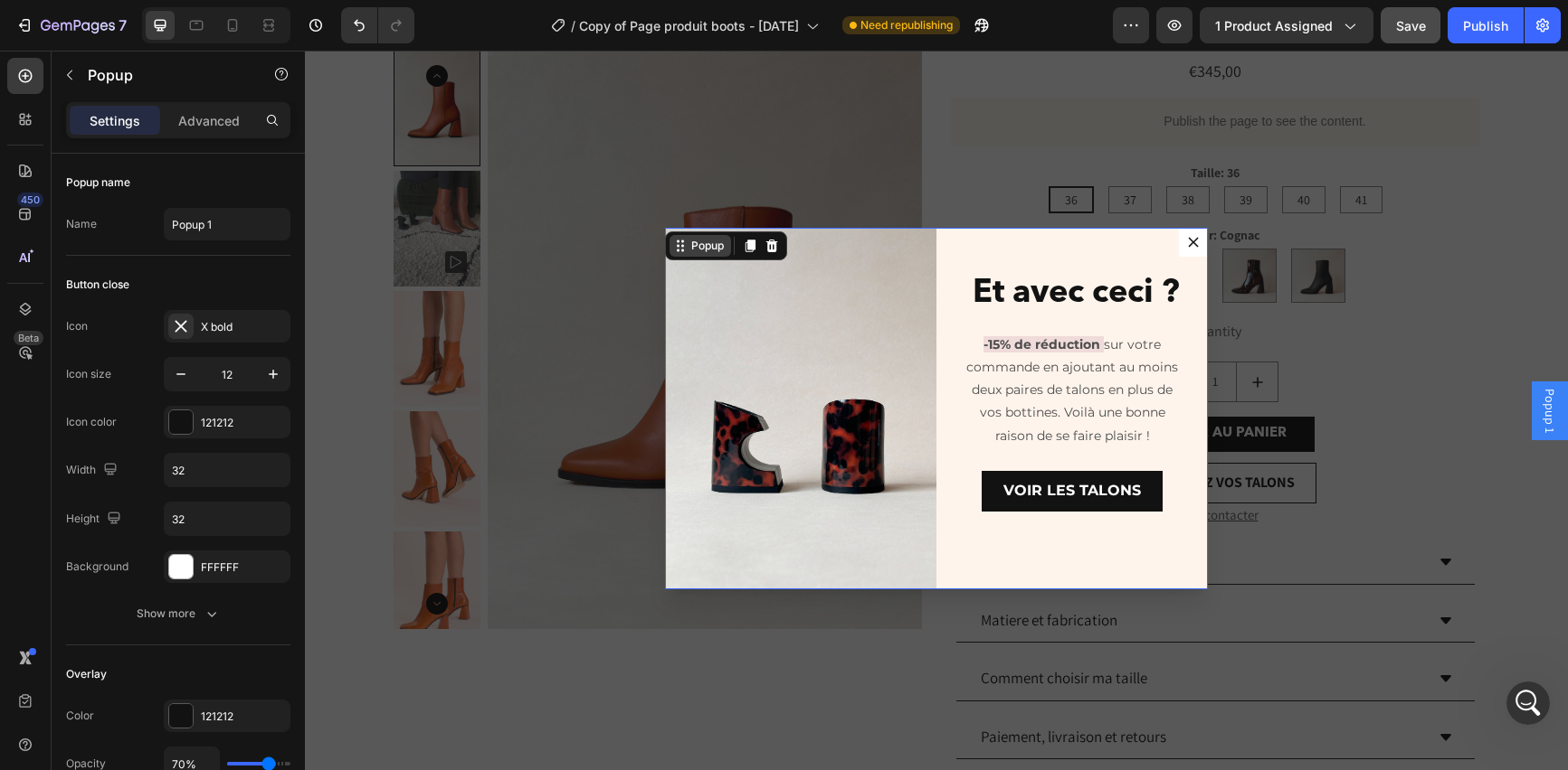
scroll to position [1010, 0]
click at [203, 124] on p "Advanced" at bounding box center [209, 120] width 62 height 19
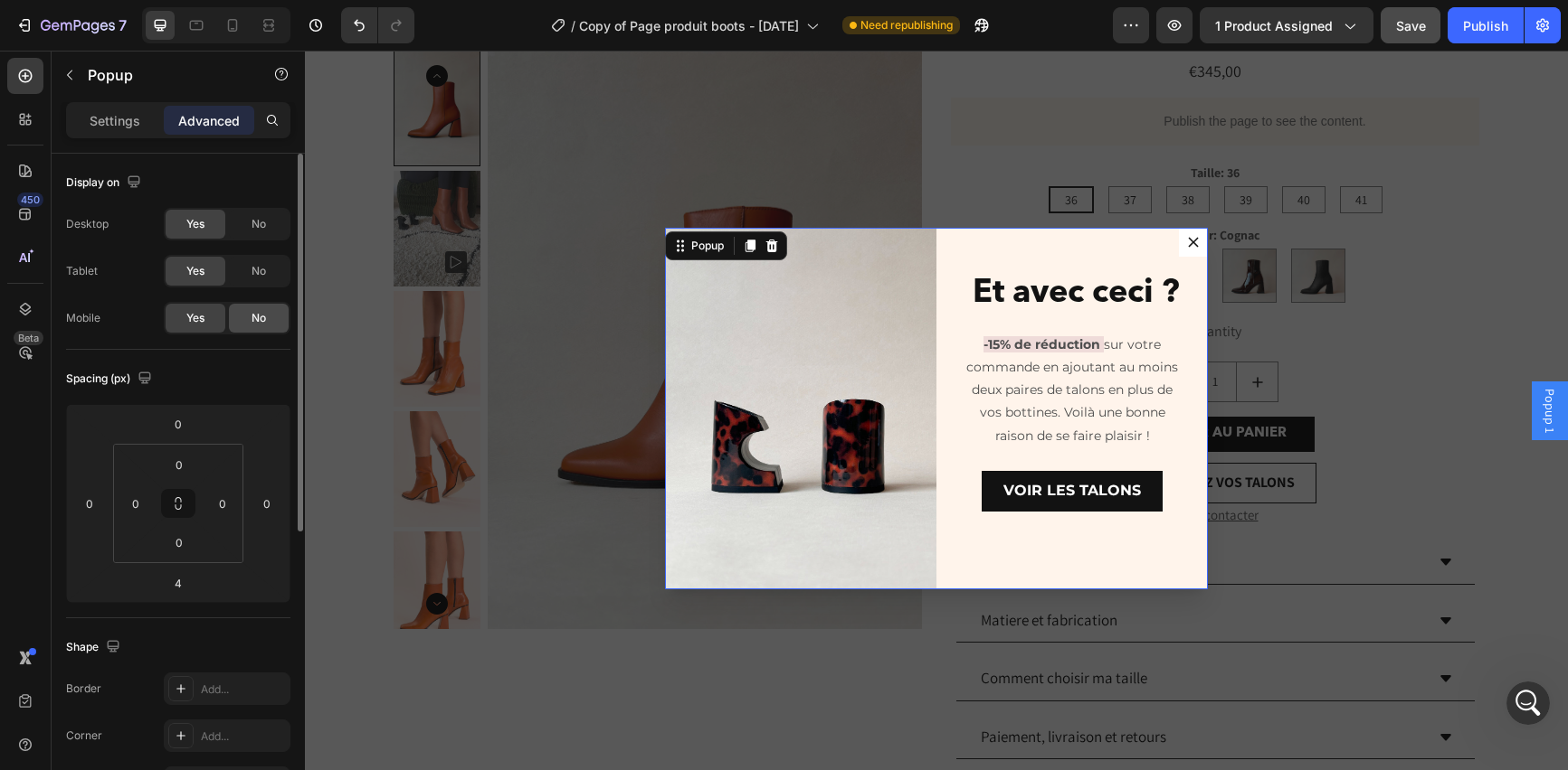
click at [268, 315] on div "No" at bounding box center [259, 318] width 60 height 29
click at [747, 241] on icon "Dialog content" at bounding box center [751, 246] width 10 height 13
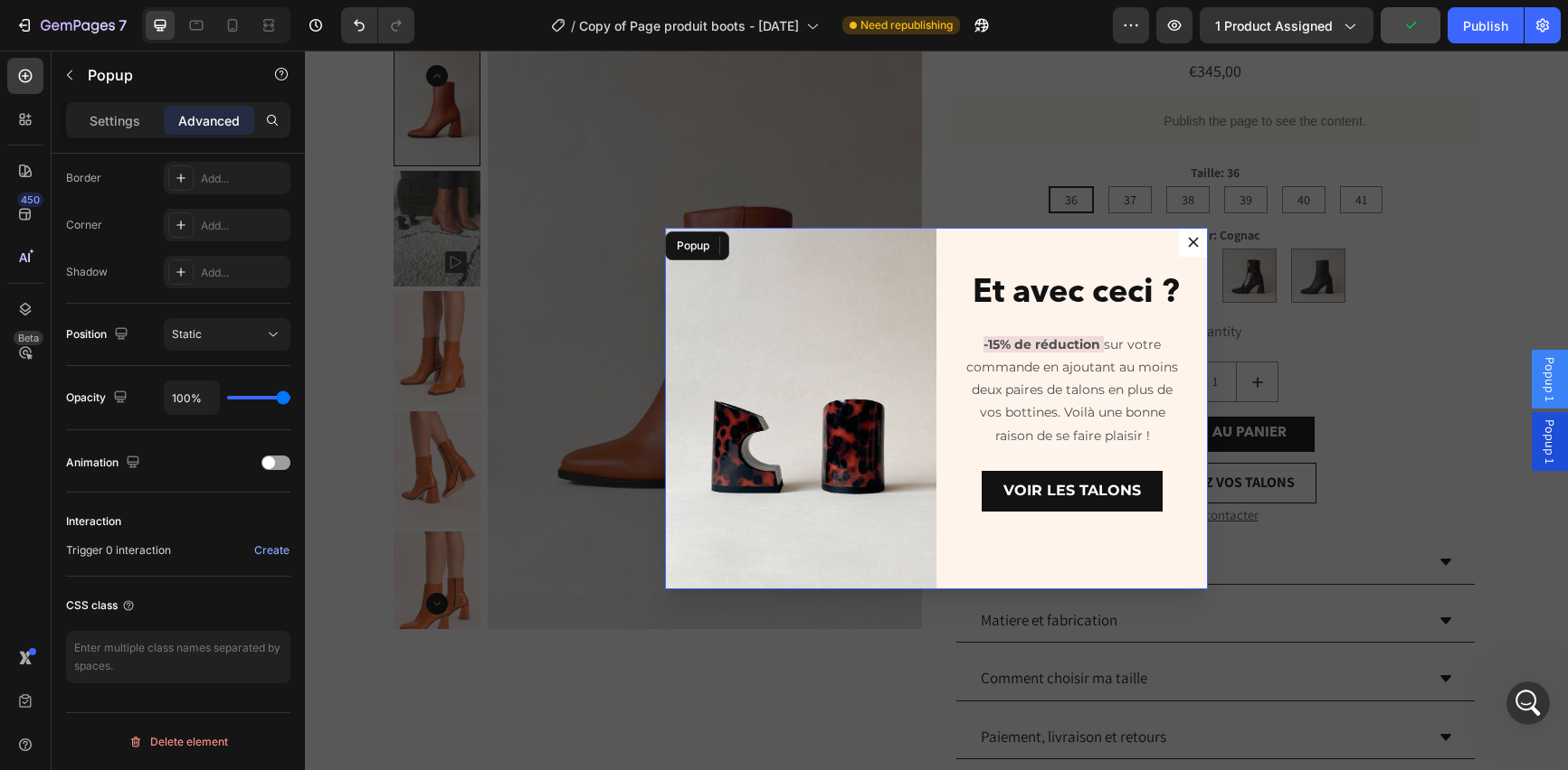
click at [1541, 446] on span "Popup 1" at bounding box center [1549, 441] width 18 height 44
click at [210, 121] on p "Advanced" at bounding box center [209, 120] width 62 height 19
click at [112, 122] on p "Settings" at bounding box center [115, 120] width 51 height 19
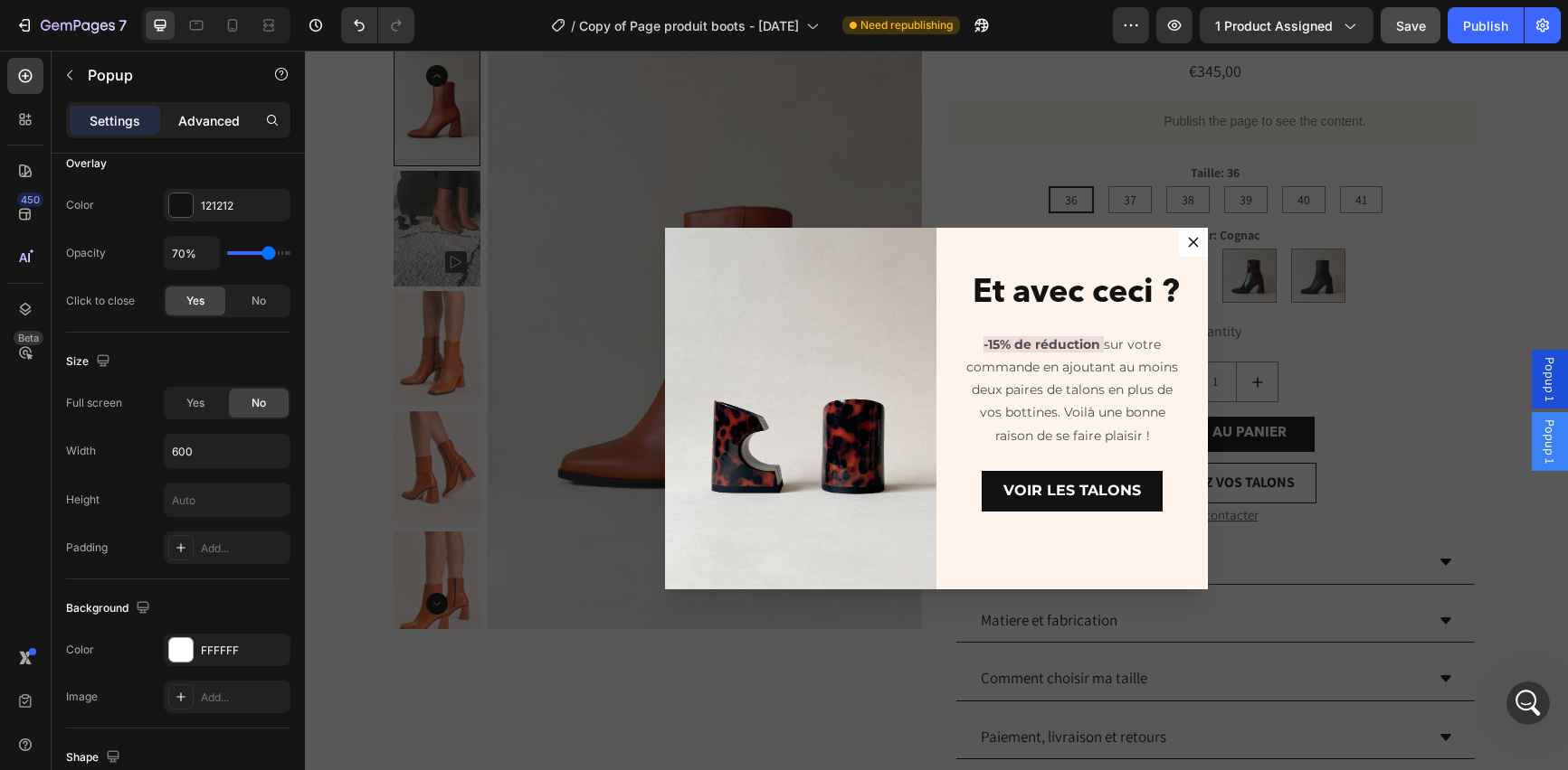
click at [189, 120] on p "Advanced" at bounding box center [209, 120] width 62 height 19
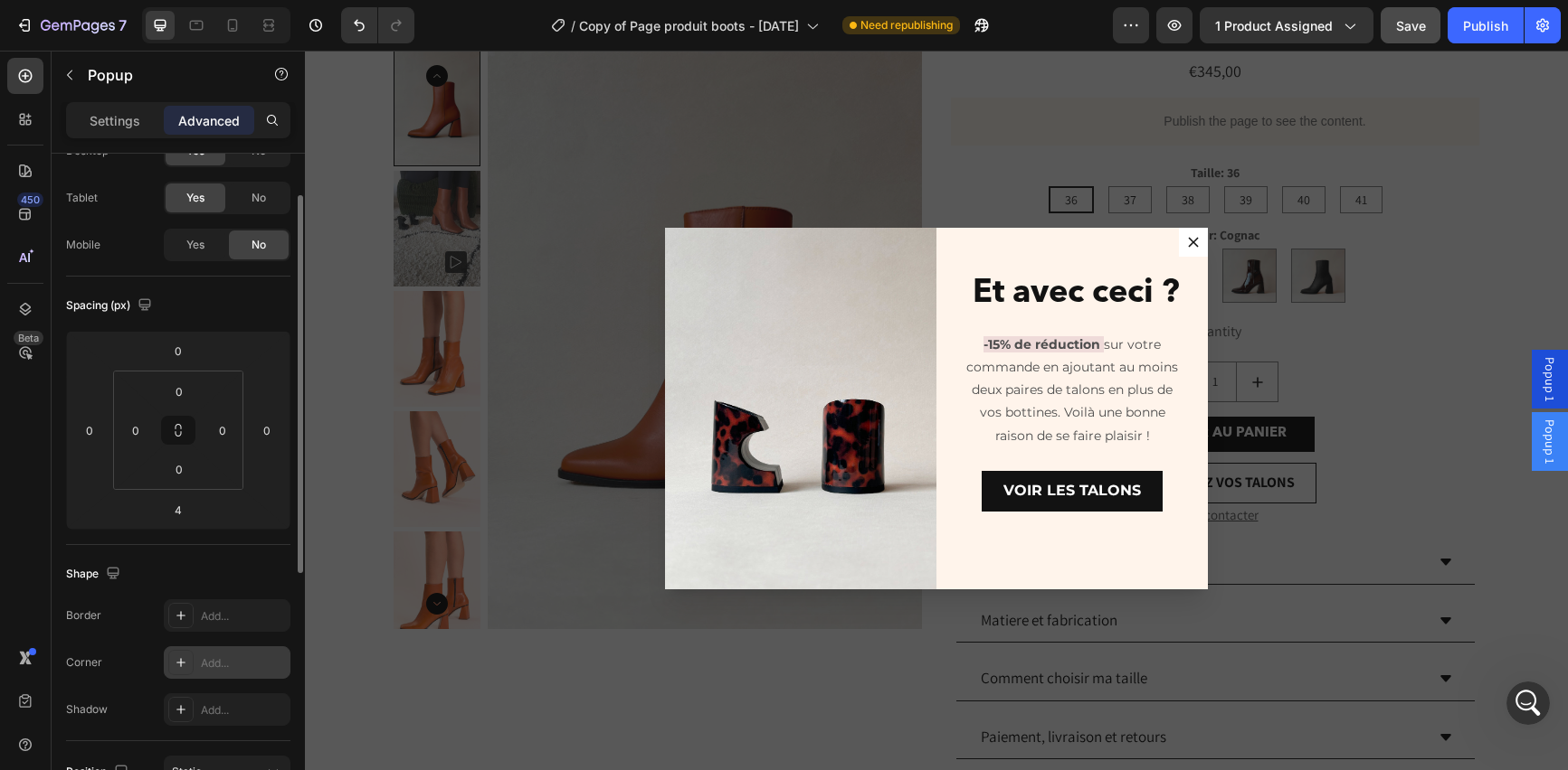
scroll to position [0, 0]
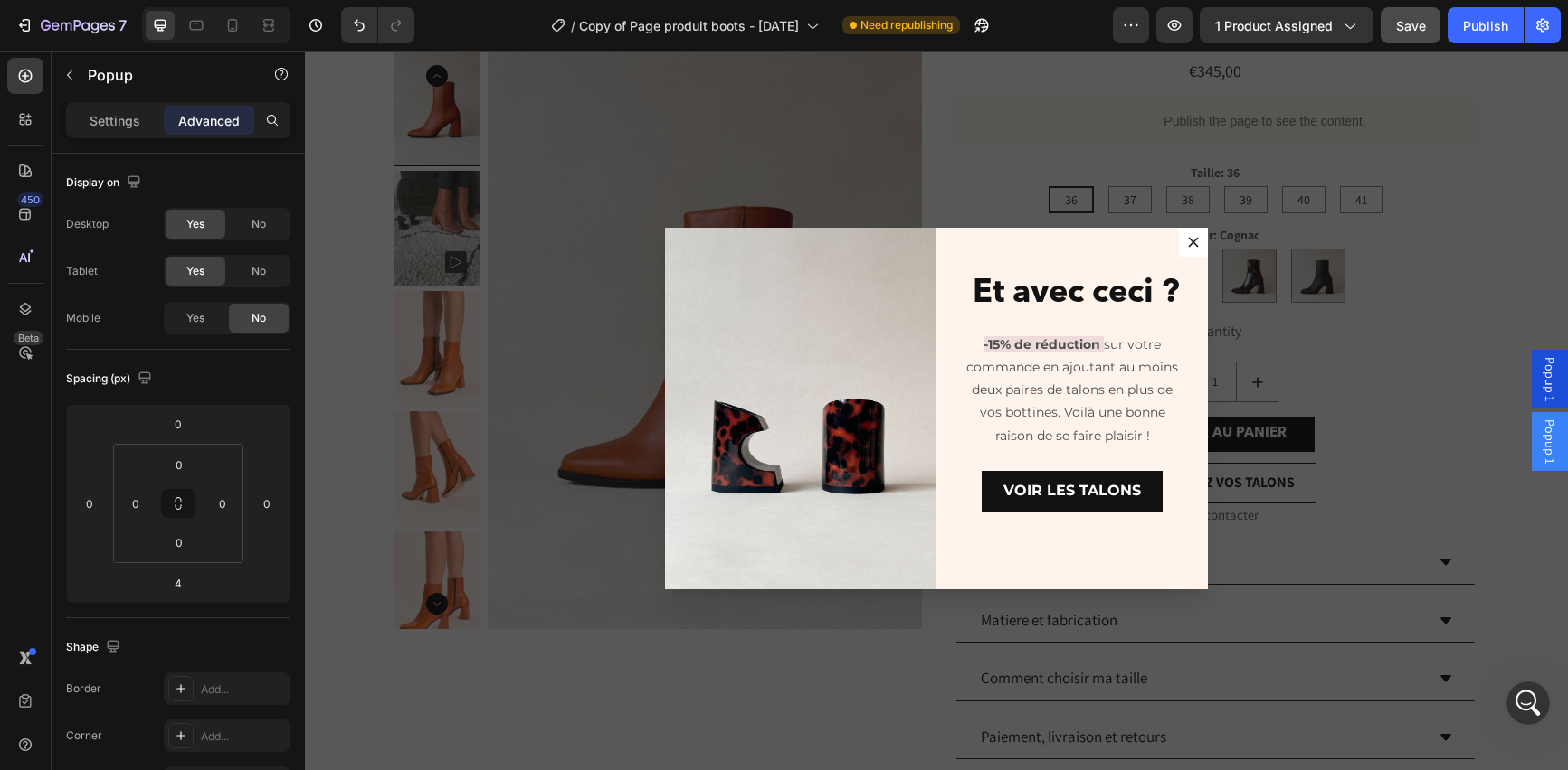
click at [1541, 377] on span "Popup 1" at bounding box center [1549, 379] width 18 height 44
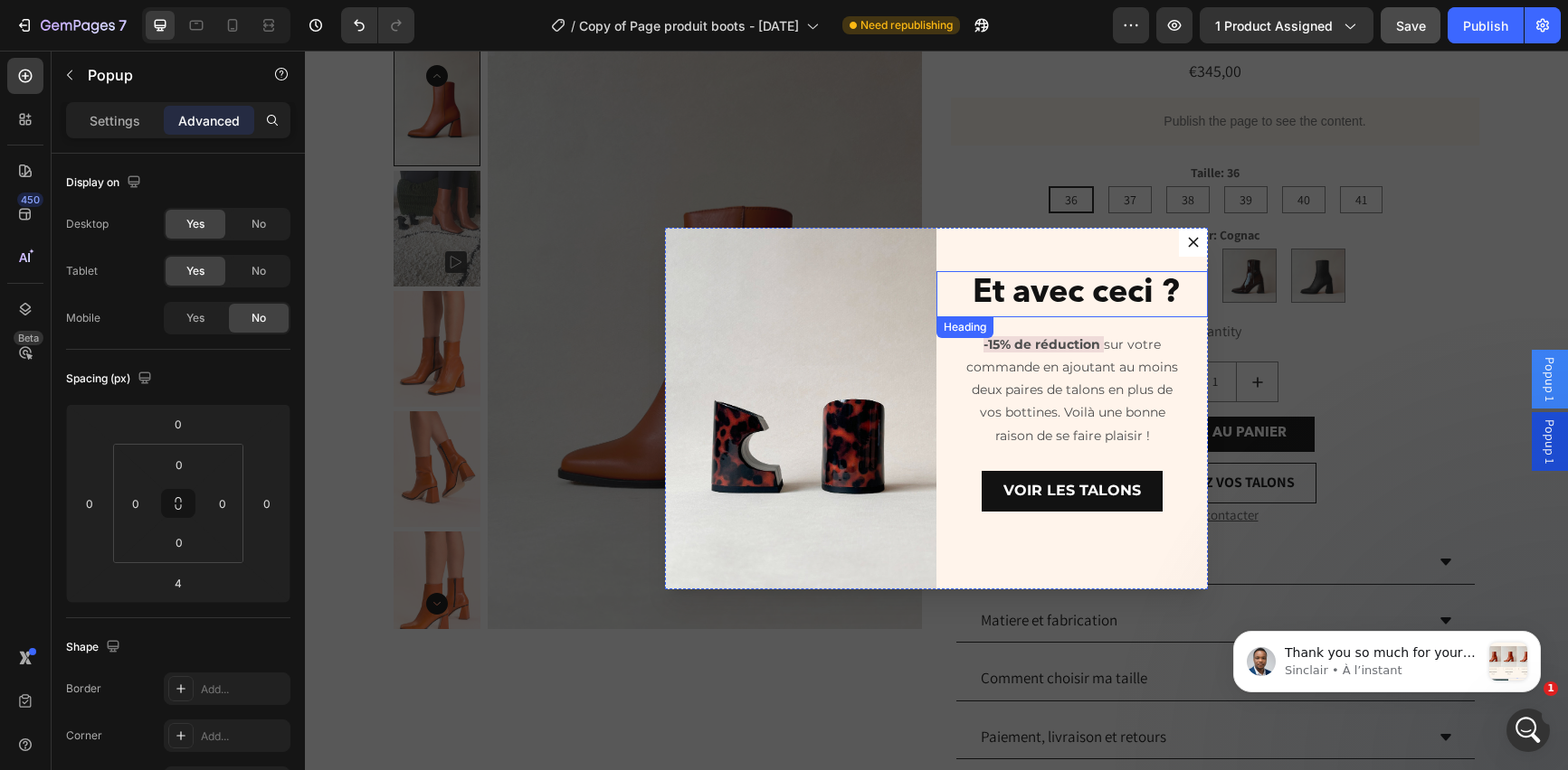
scroll to position [1582, 0]
click at [261, 275] on span "No" at bounding box center [259, 271] width 15 height 17
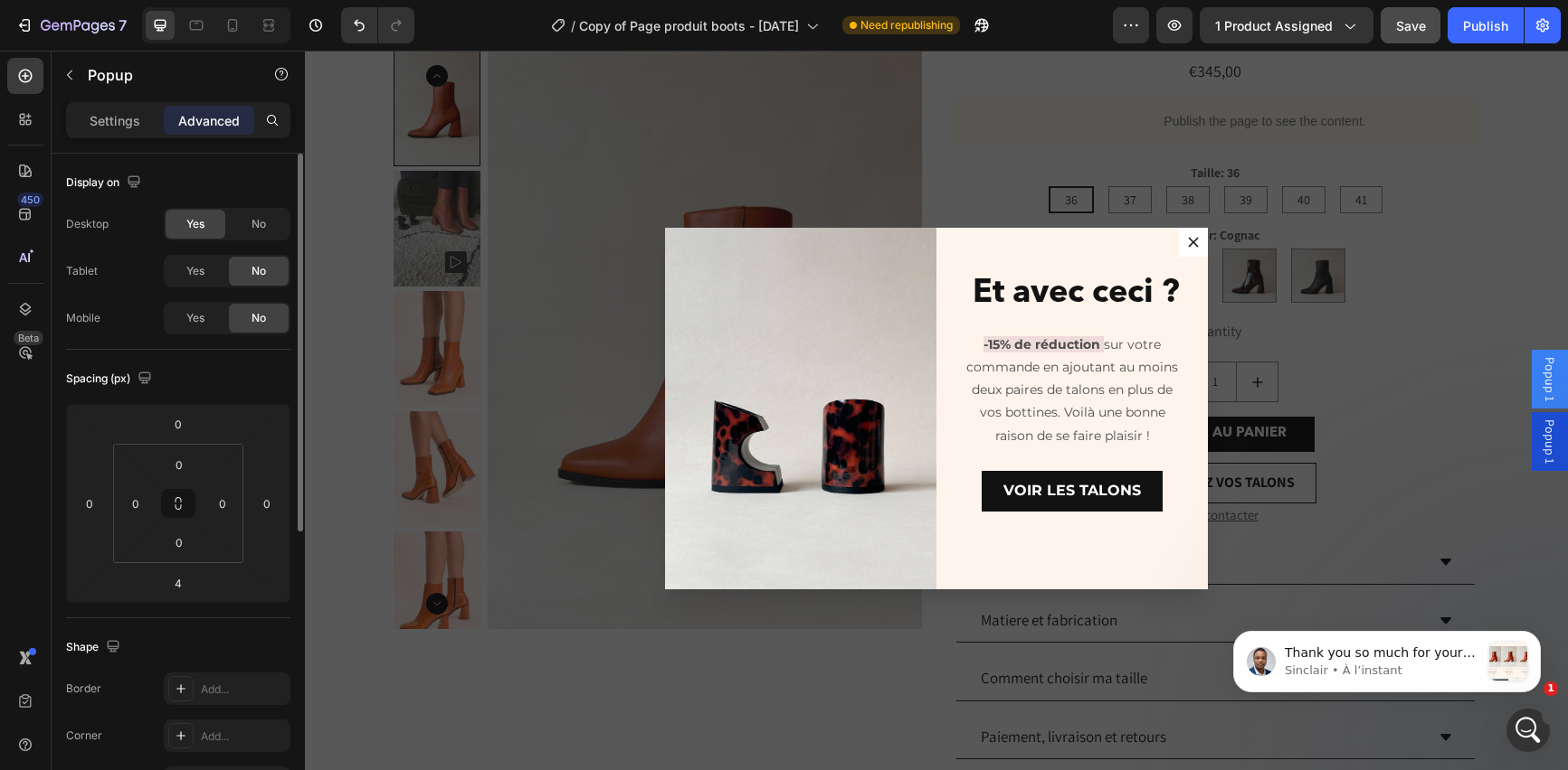
click at [253, 208] on div "Yes No" at bounding box center [226, 223] width 126 height 32
click at [253, 218] on span "No" at bounding box center [259, 224] width 15 height 17
click at [203, 322] on span "Yes" at bounding box center [195, 318] width 18 height 17
click at [264, 218] on span "No" at bounding box center [259, 224] width 15 height 17
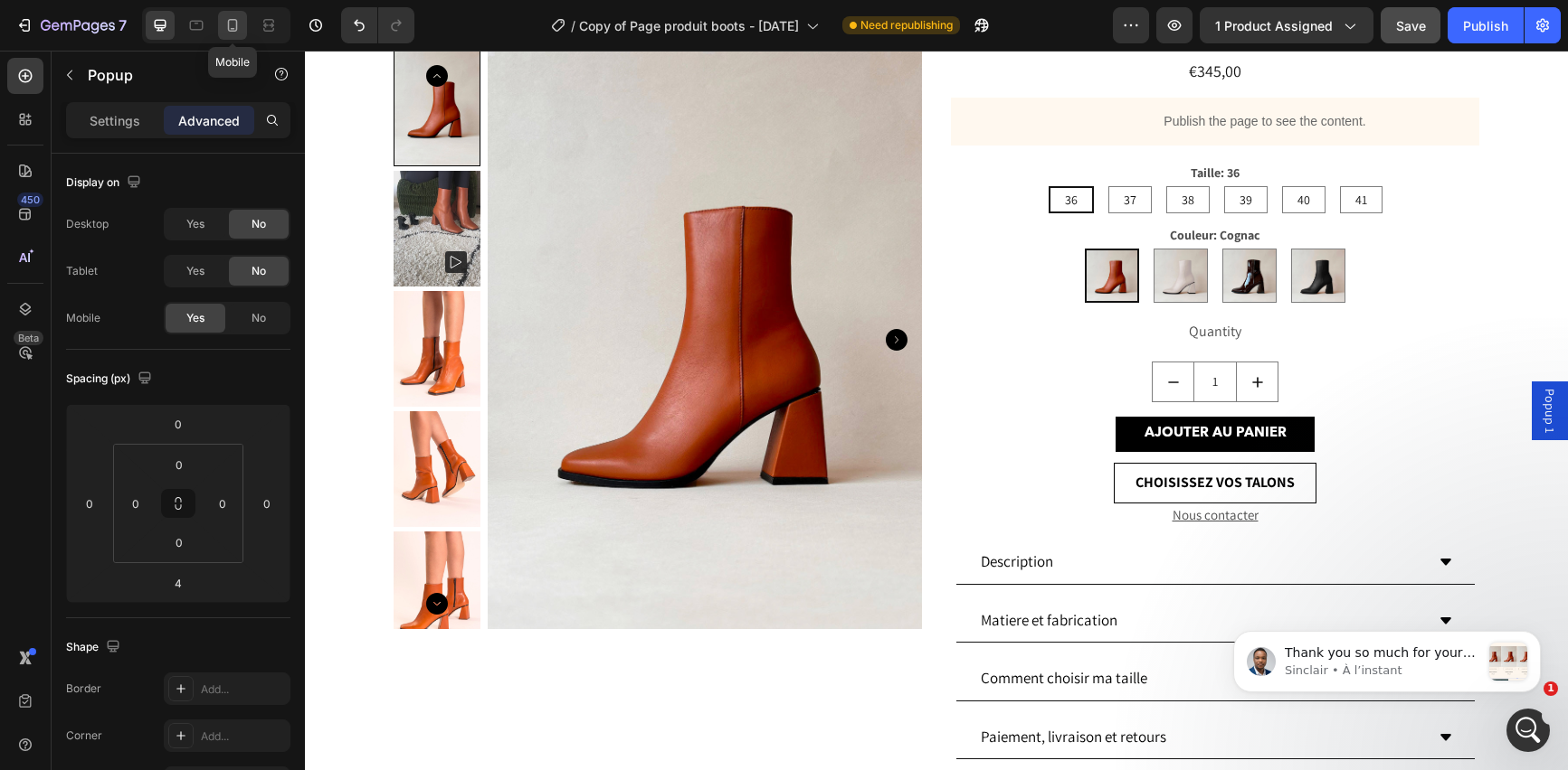
click at [239, 26] on icon at bounding box center [232, 25] width 18 height 18
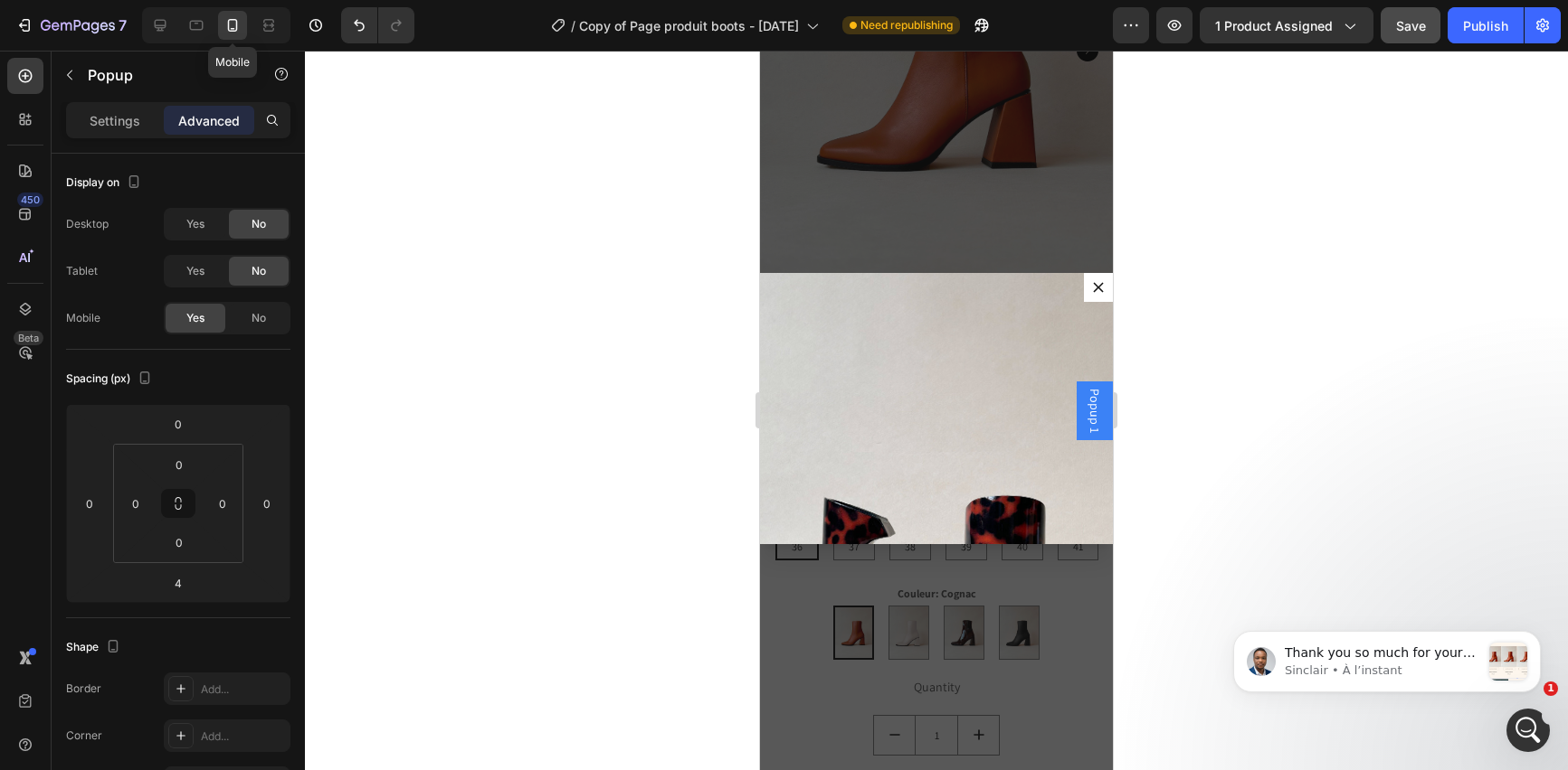
scroll to position [273, 0]
click at [162, 27] on icon at bounding box center [161, 25] width 12 height 12
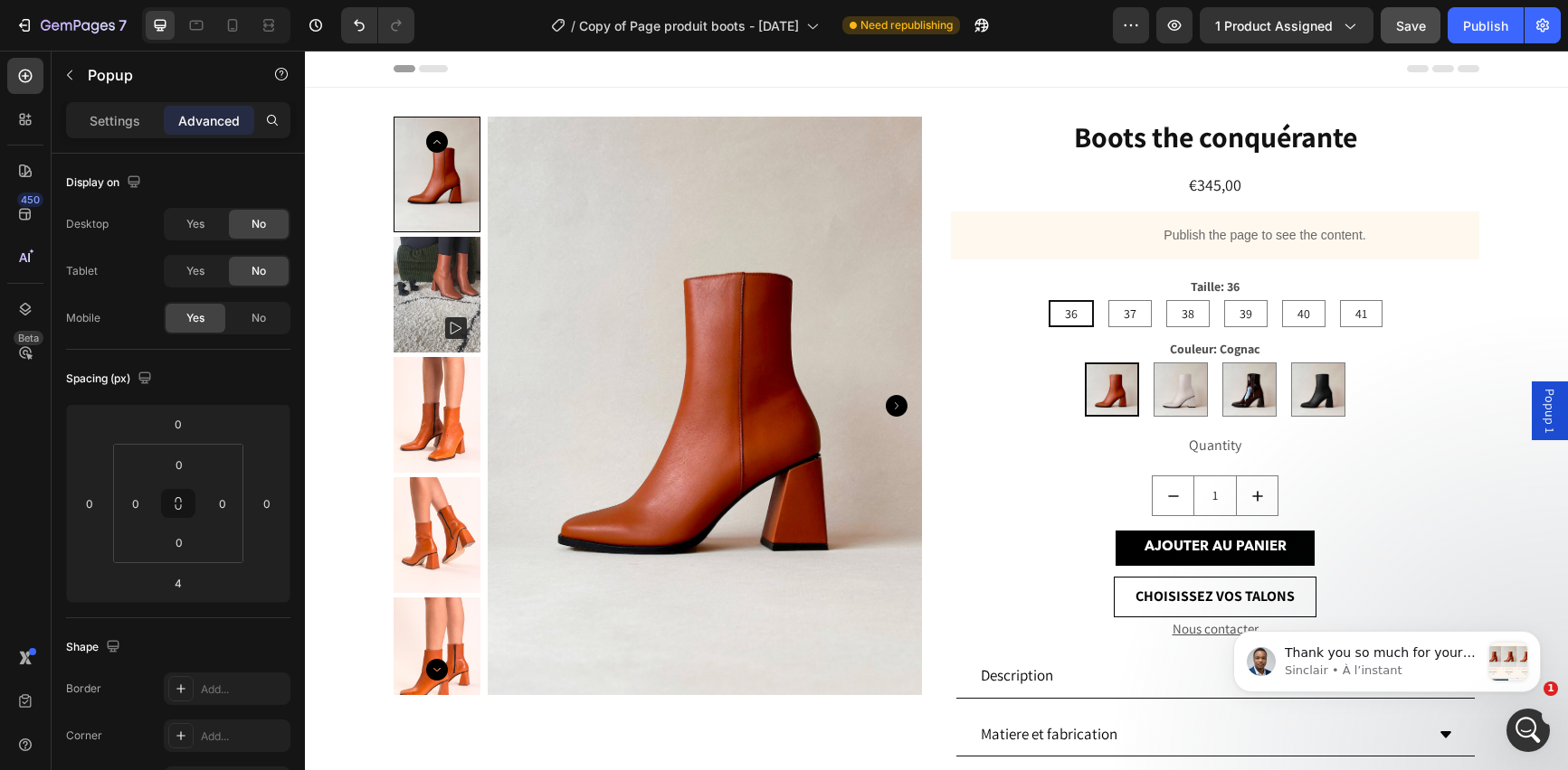
click at [1544, 406] on span "Popup 1" at bounding box center [1549, 410] width 18 height 44
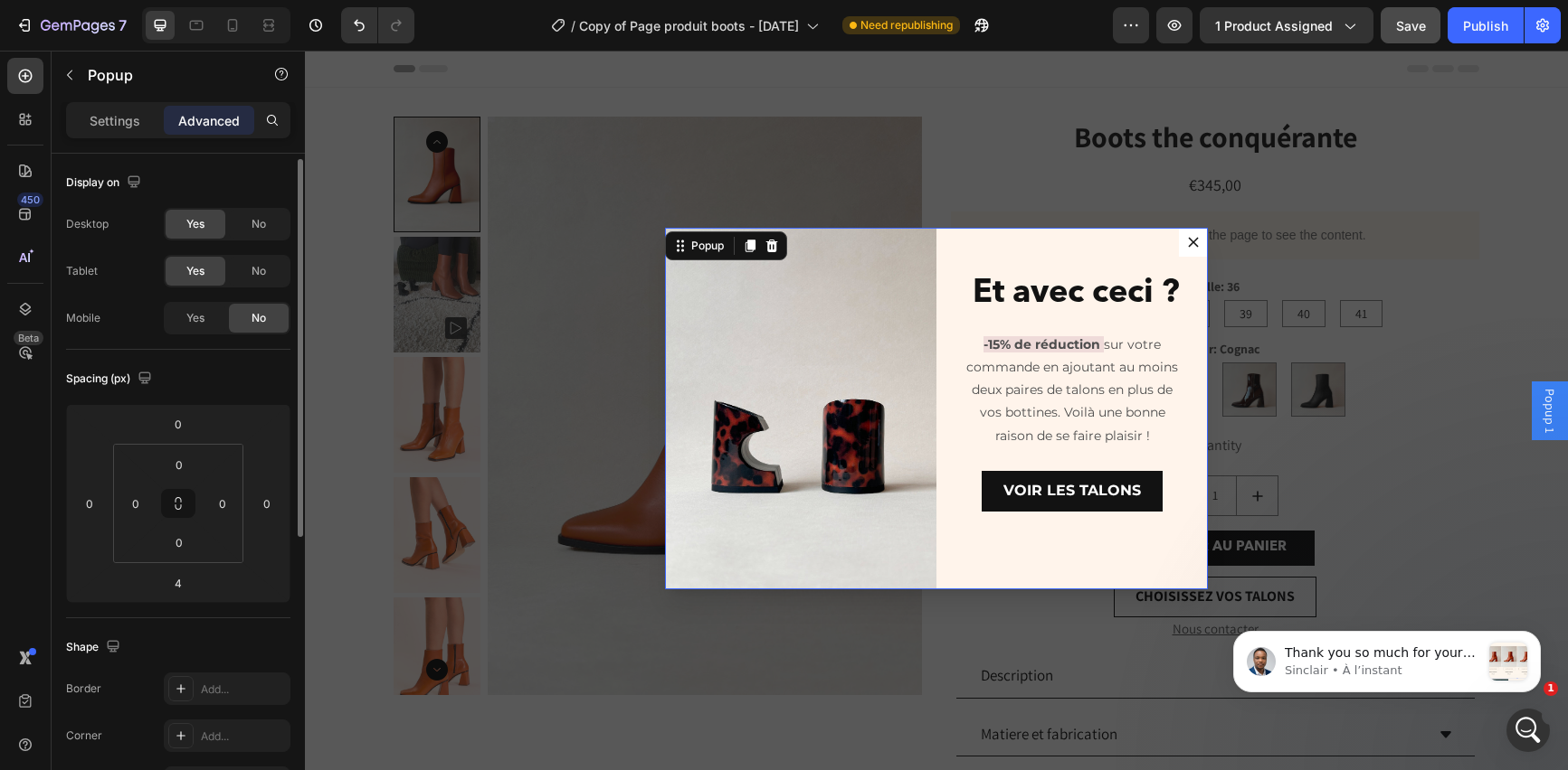
scroll to position [4, 0]
click at [98, 108] on div "Settings" at bounding box center [115, 120] width 90 height 29
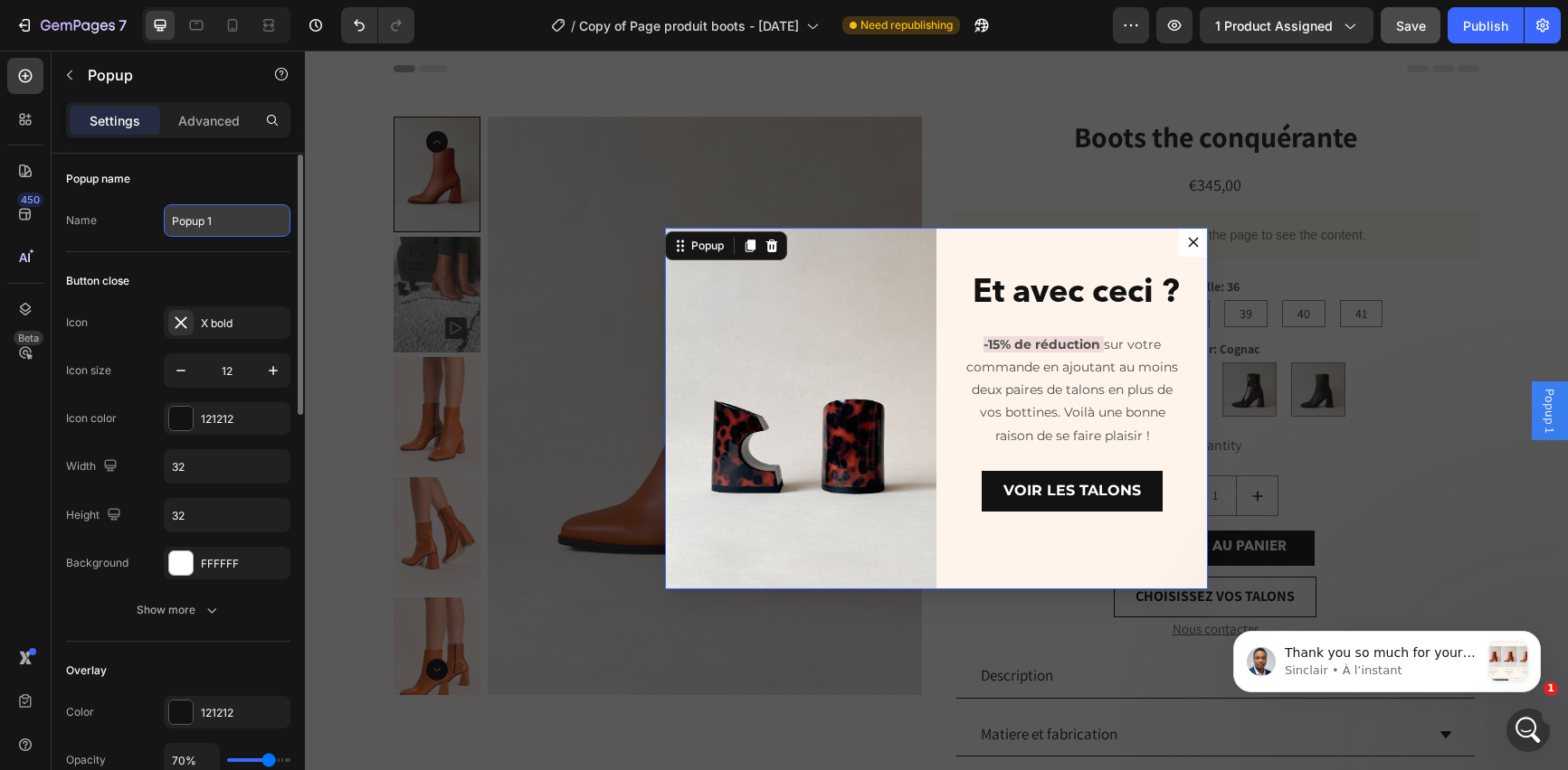
click at [256, 222] on input "Popup 1" at bounding box center [226, 220] width 126 height 32
type input "Popup desk"
click at [559, 238] on div "Backdrop" at bounding box center [936, 410] width 1263 height 720
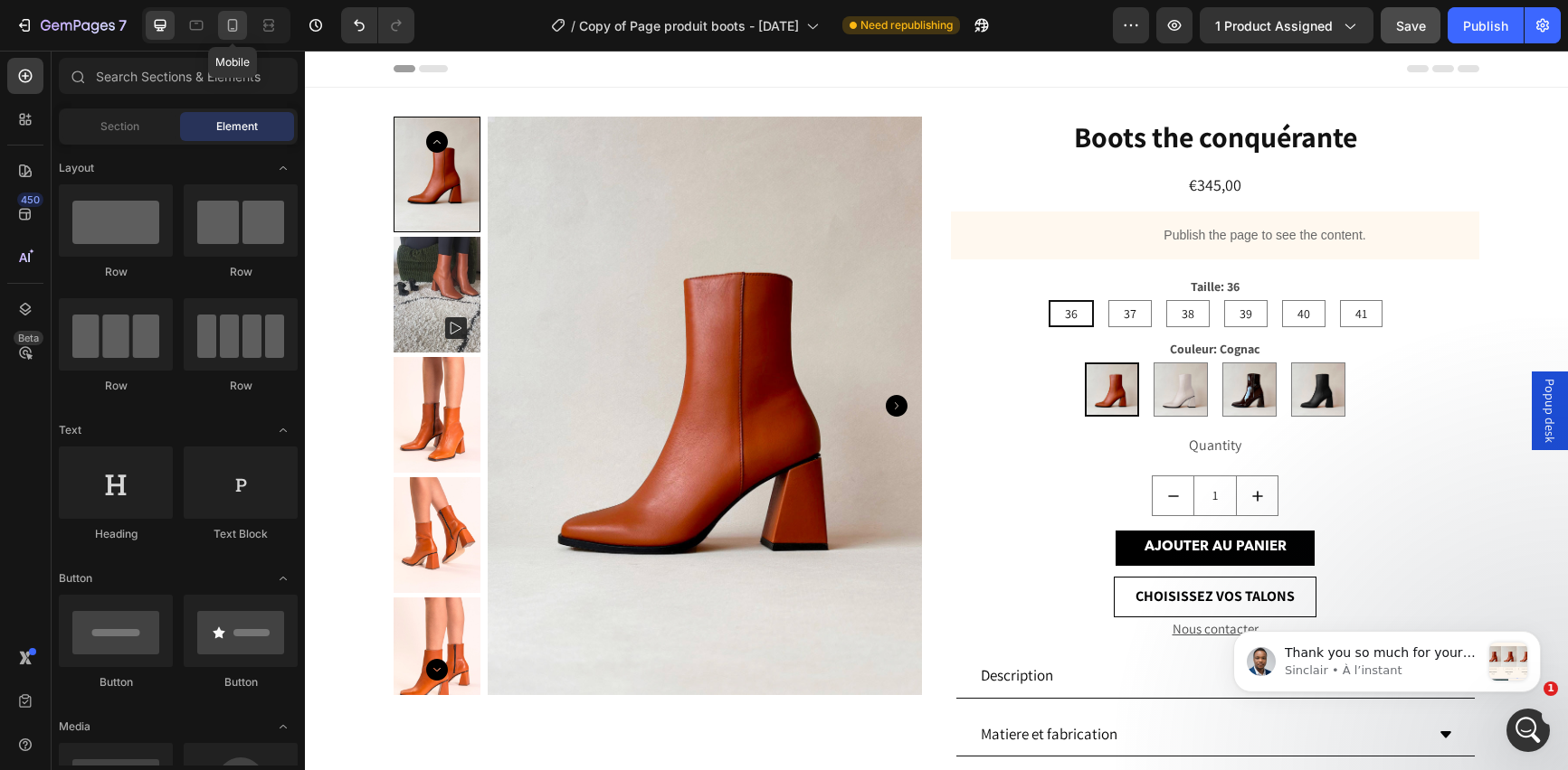
click at [239, 28] on icon at bounding box center [232, 25] width 18 height 18
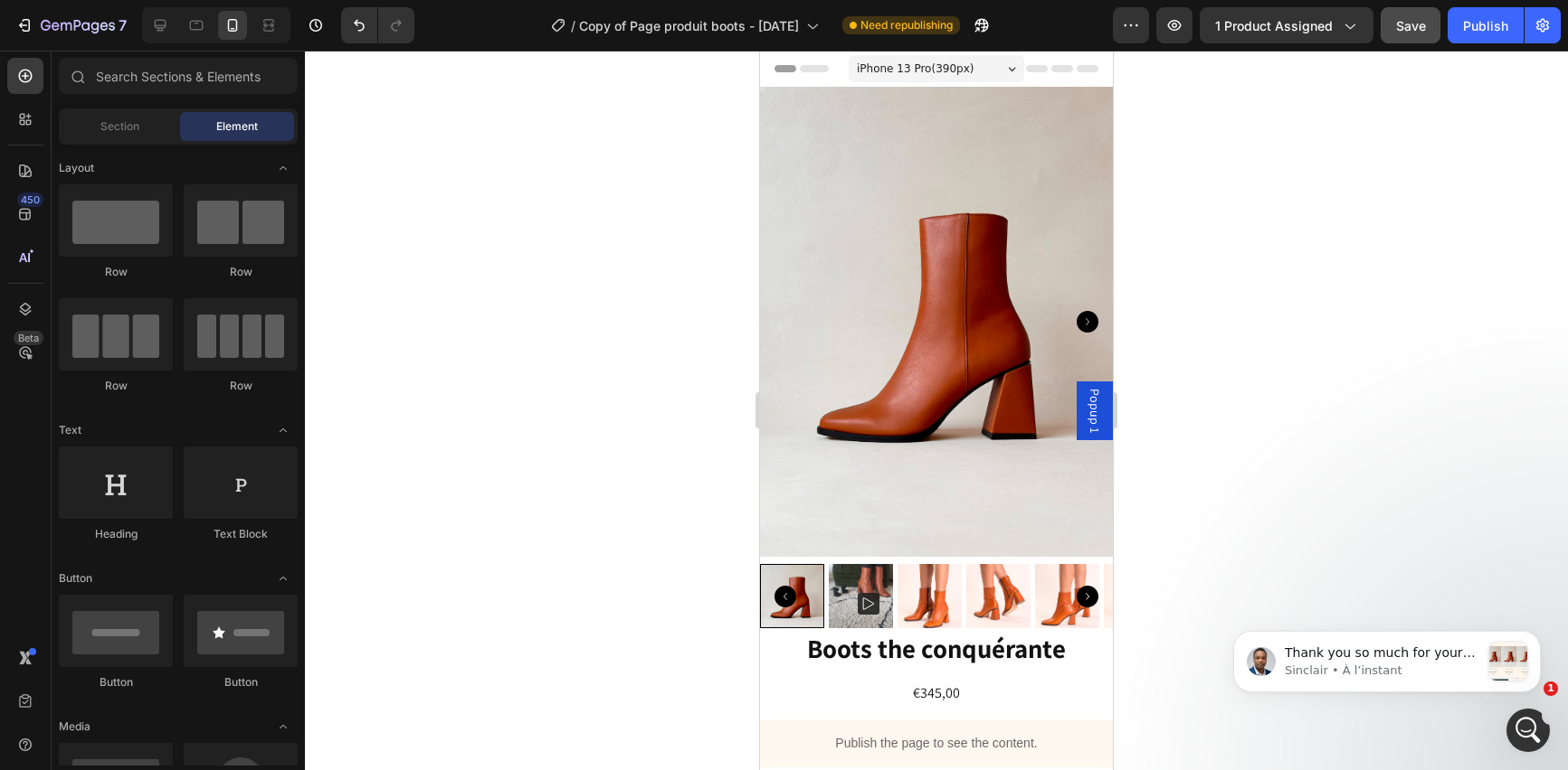
click at [1086, 418] on span "Popup 1" at bounding box center [1095, 410] width 18 height 44
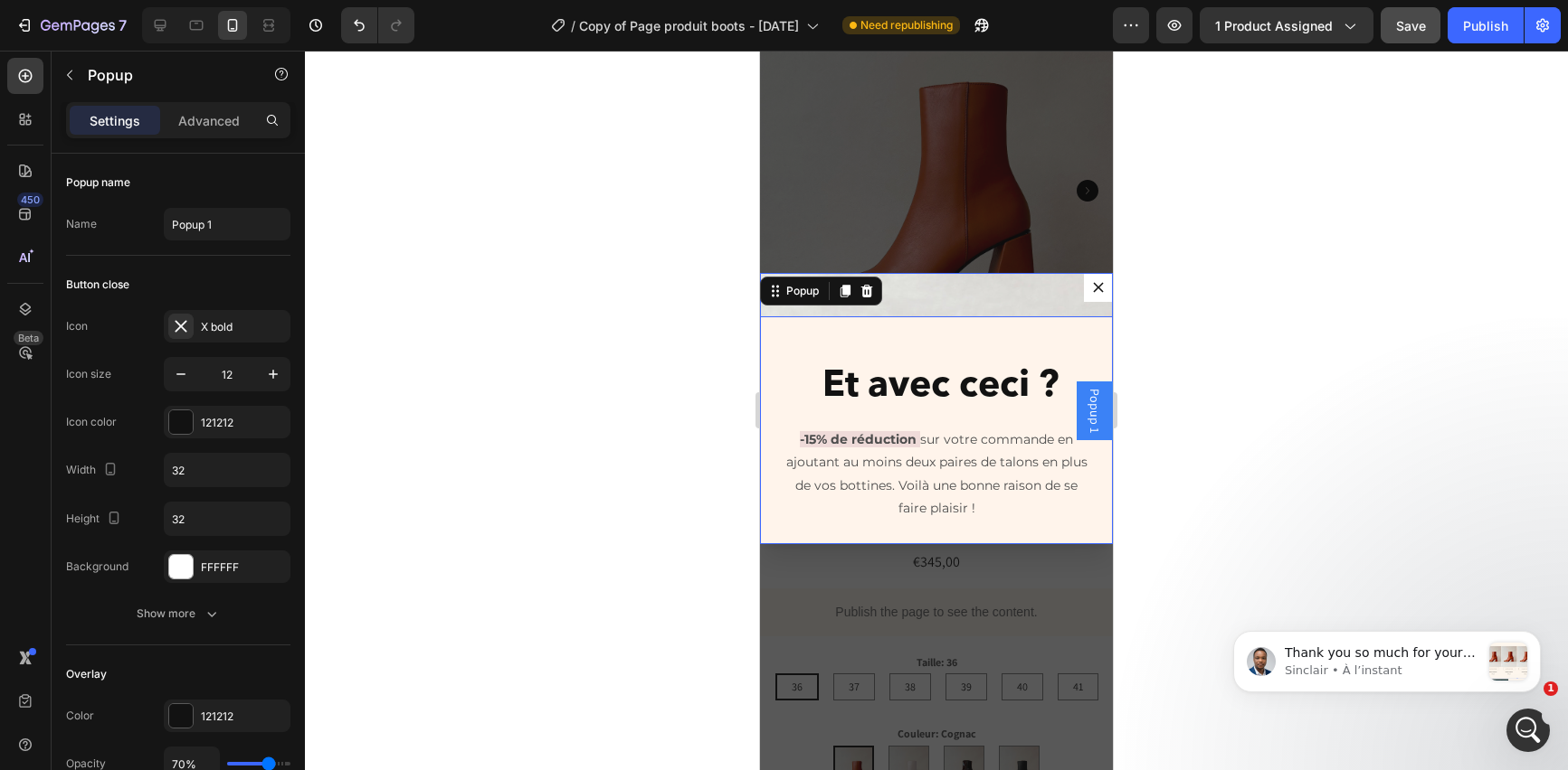
scroll to position [422, 0]
click at [783, 292] on div "Popup" at bounding box center [802, 291] width 40 height 17
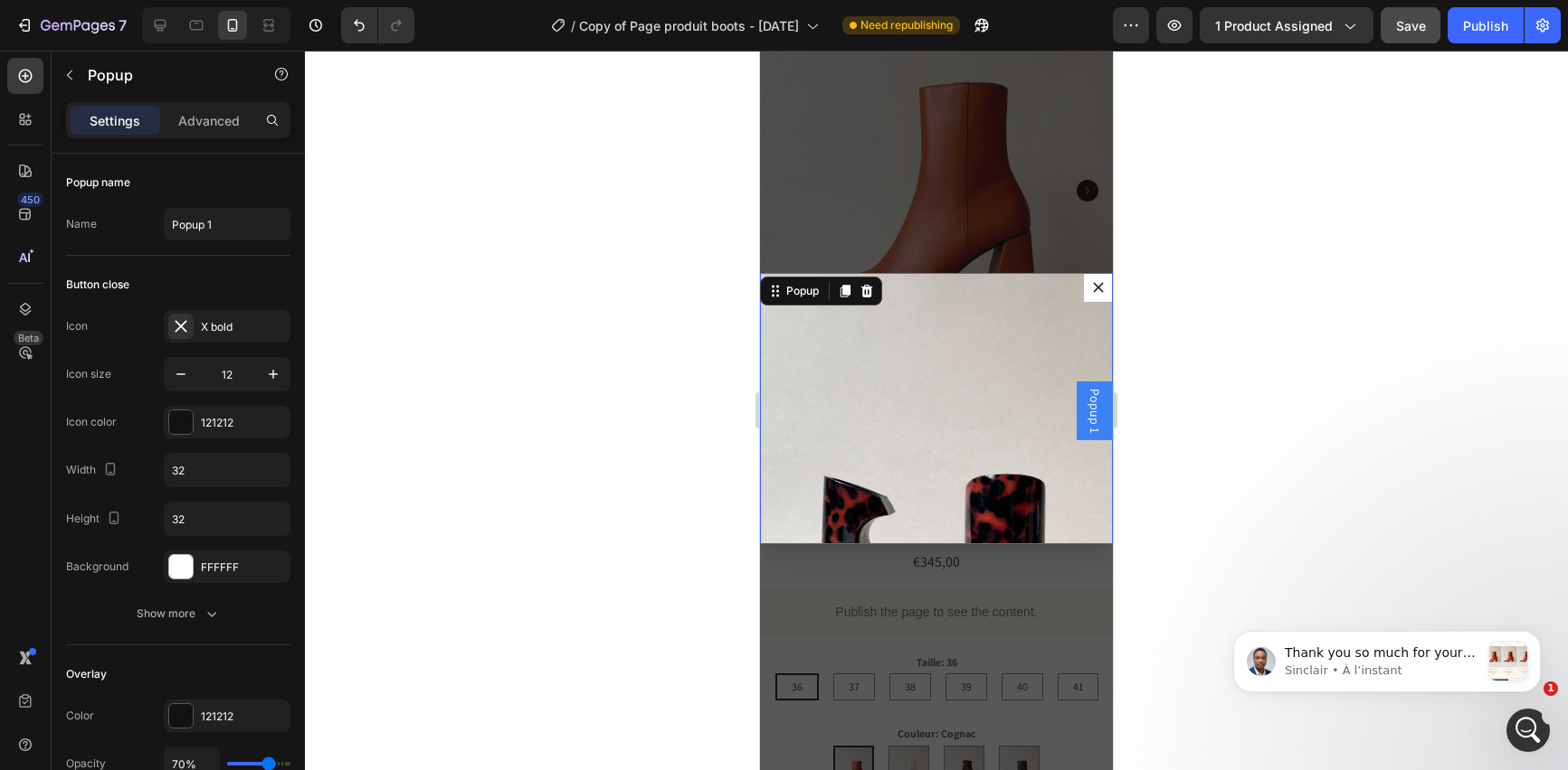
scroll to position [0, 0]
click at [951, 456] on img "Dialog body" at bounding box center [936, 508] width 353 height 470
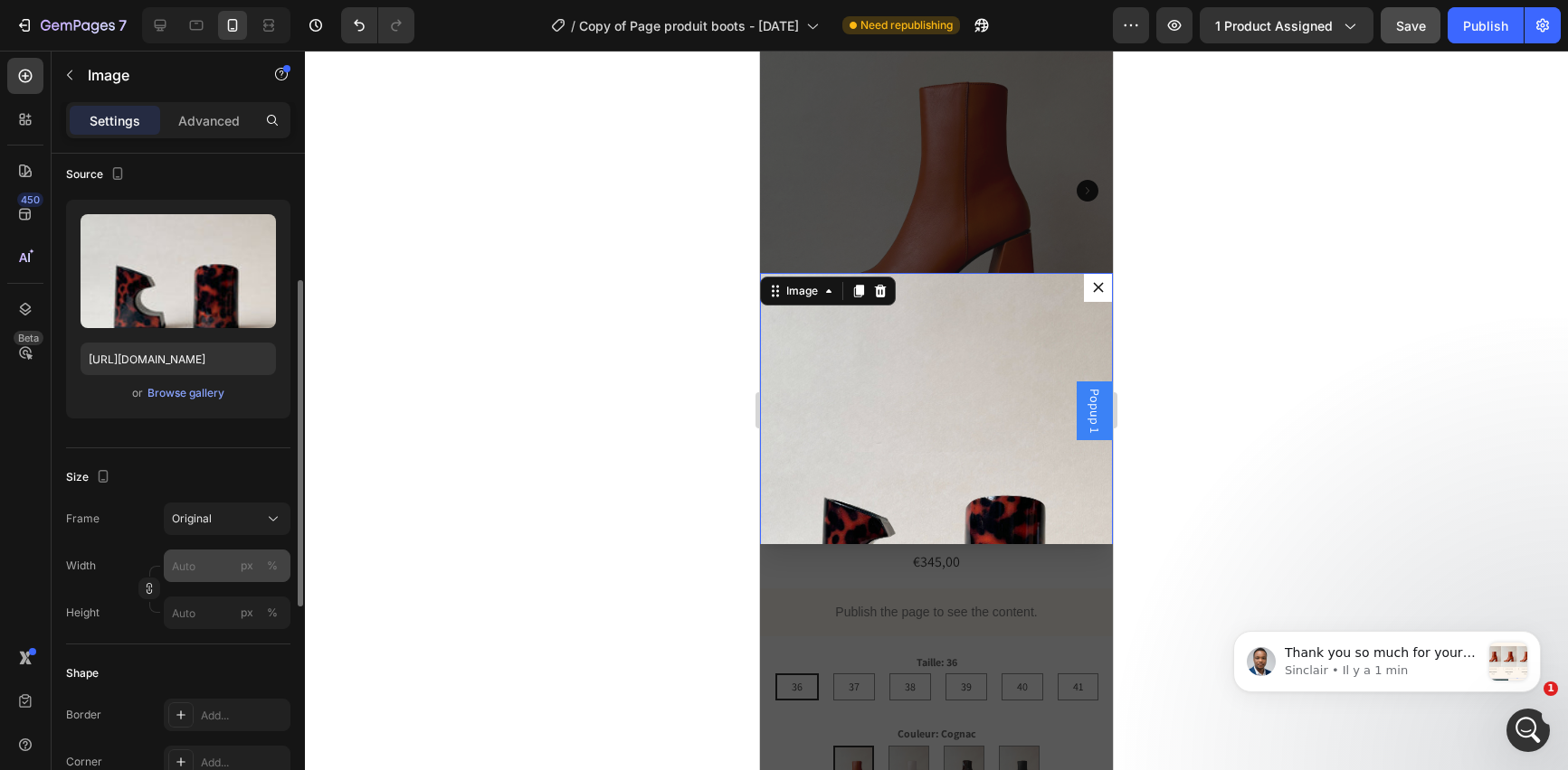
scroll to position [176, 0]
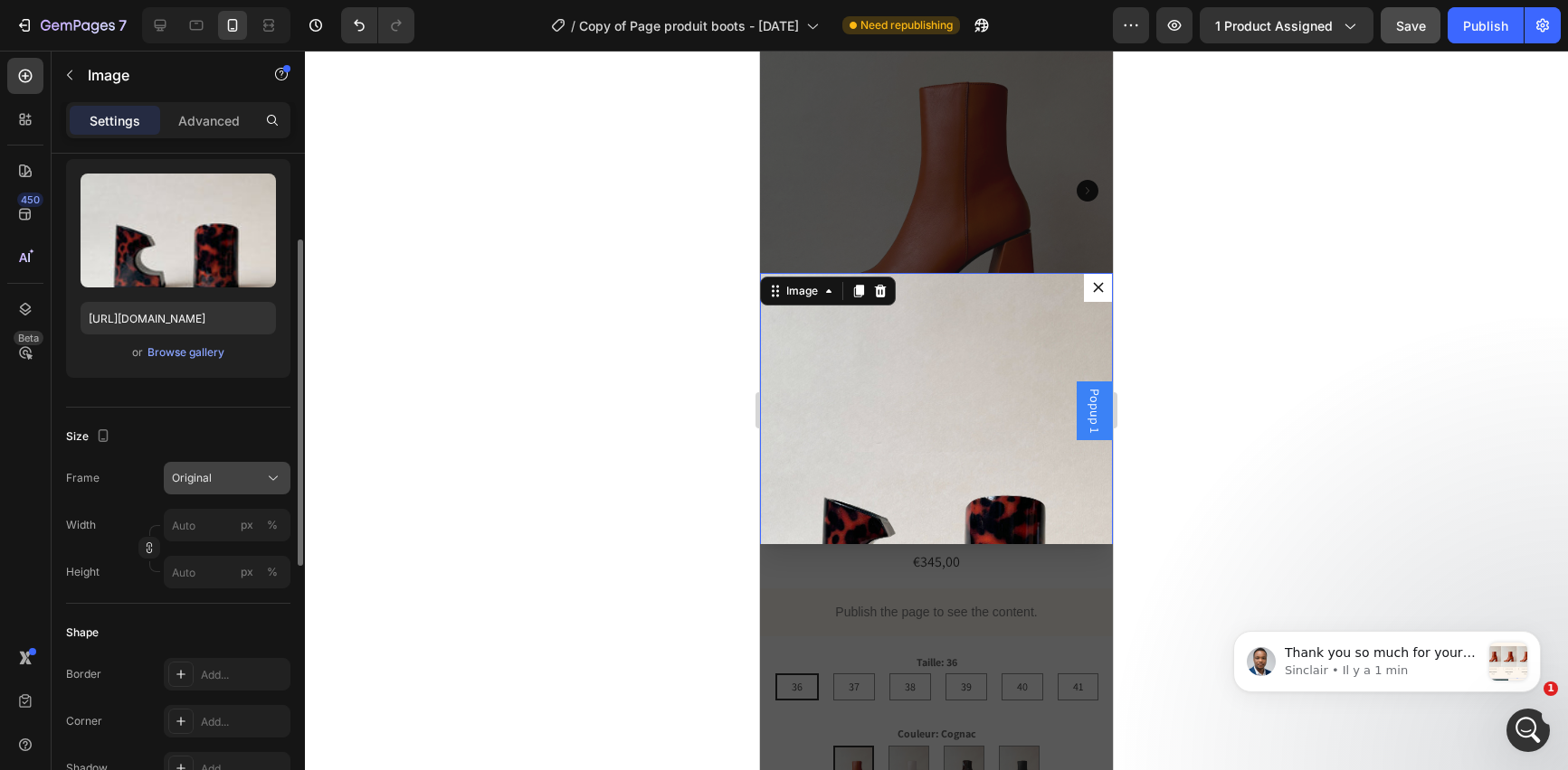
click at [272, 476] on icon at bounding box center [273, 478] width 18 height 18
click at [250, 424] on div "Size" at bounding box center [177, 437] width 224 height 29
click at [212, 522] on input "px %" at bounding box center [226, 525] width 126 height 32
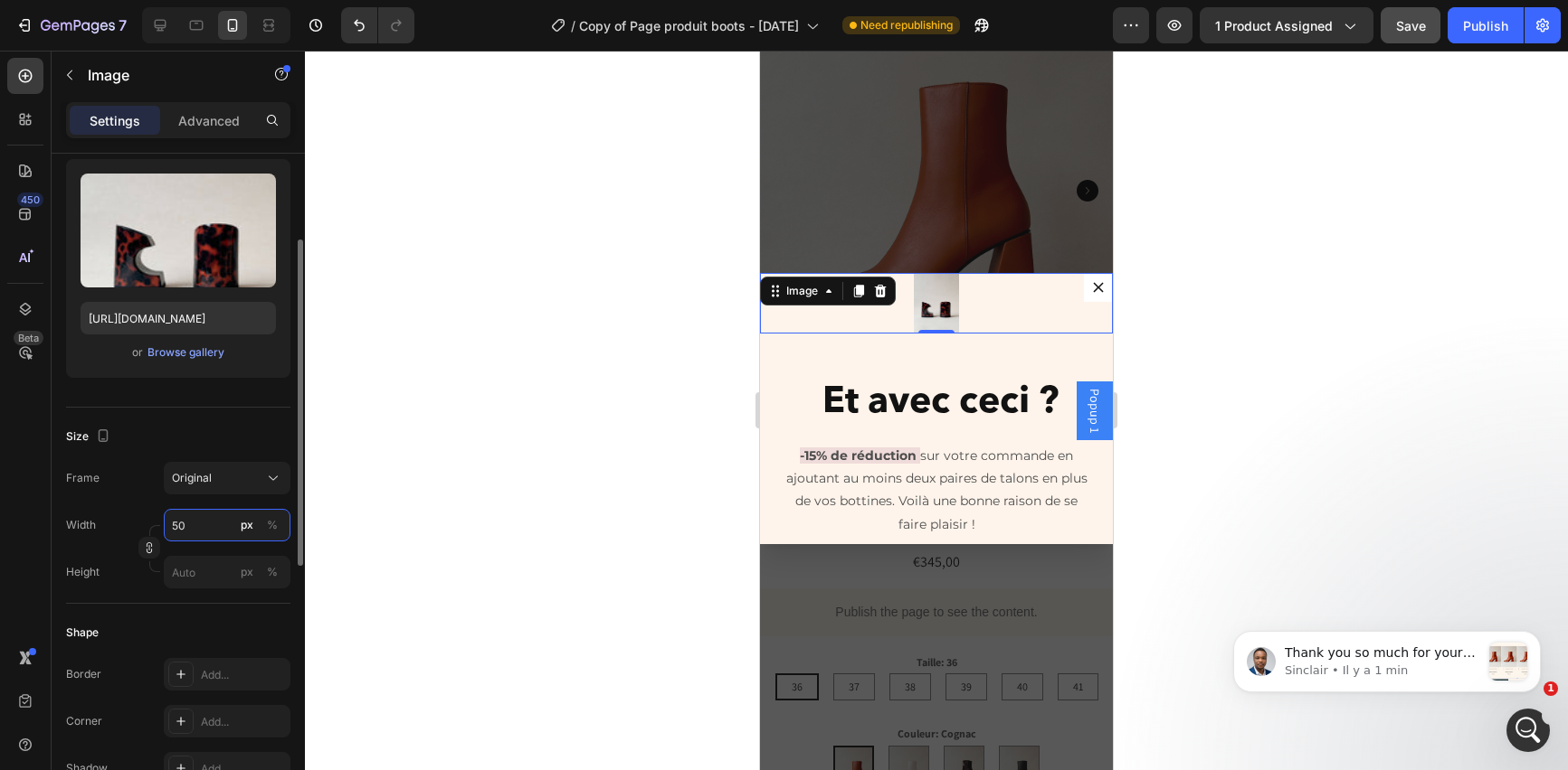
type input "5"
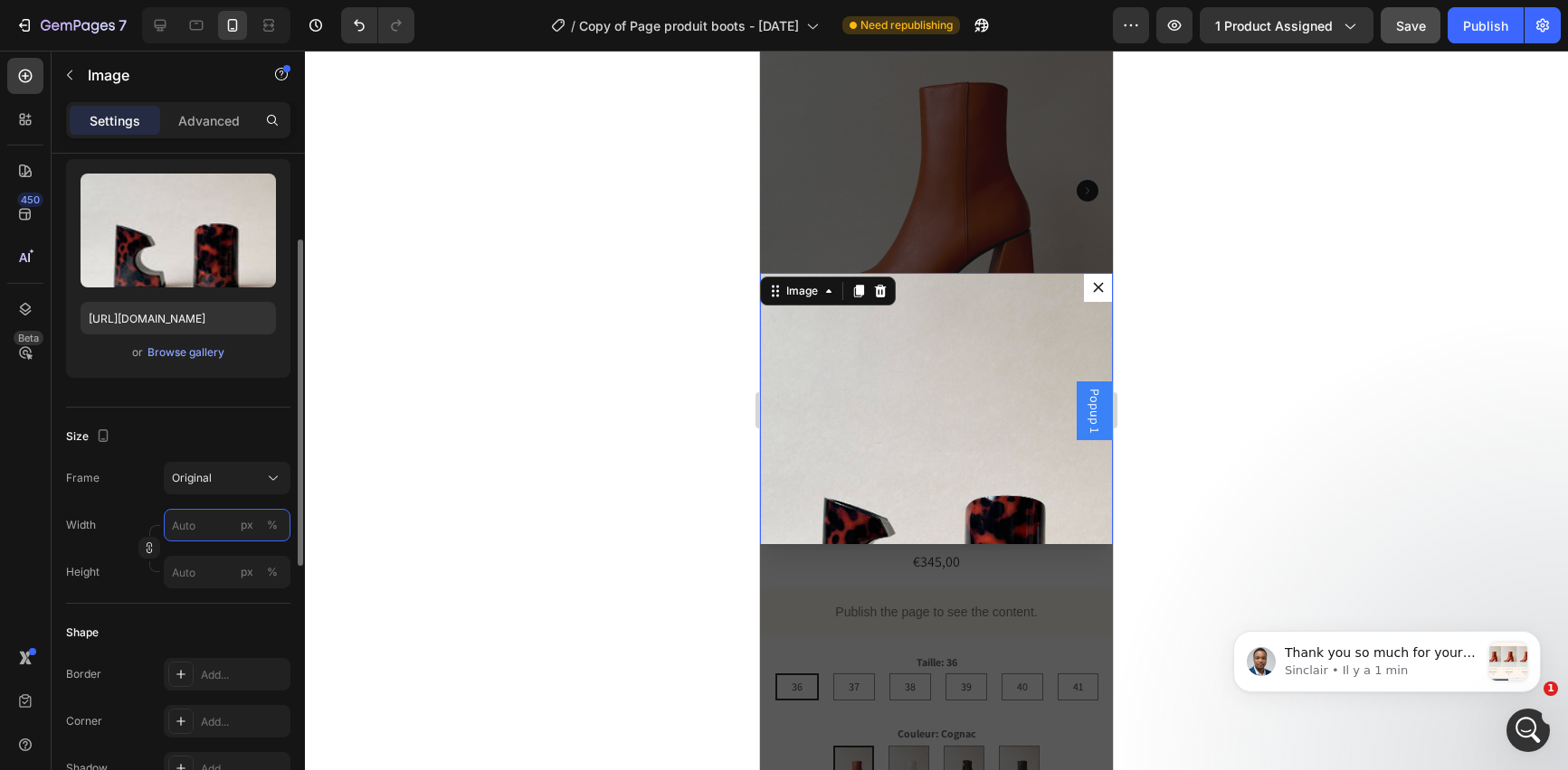
type input "5"
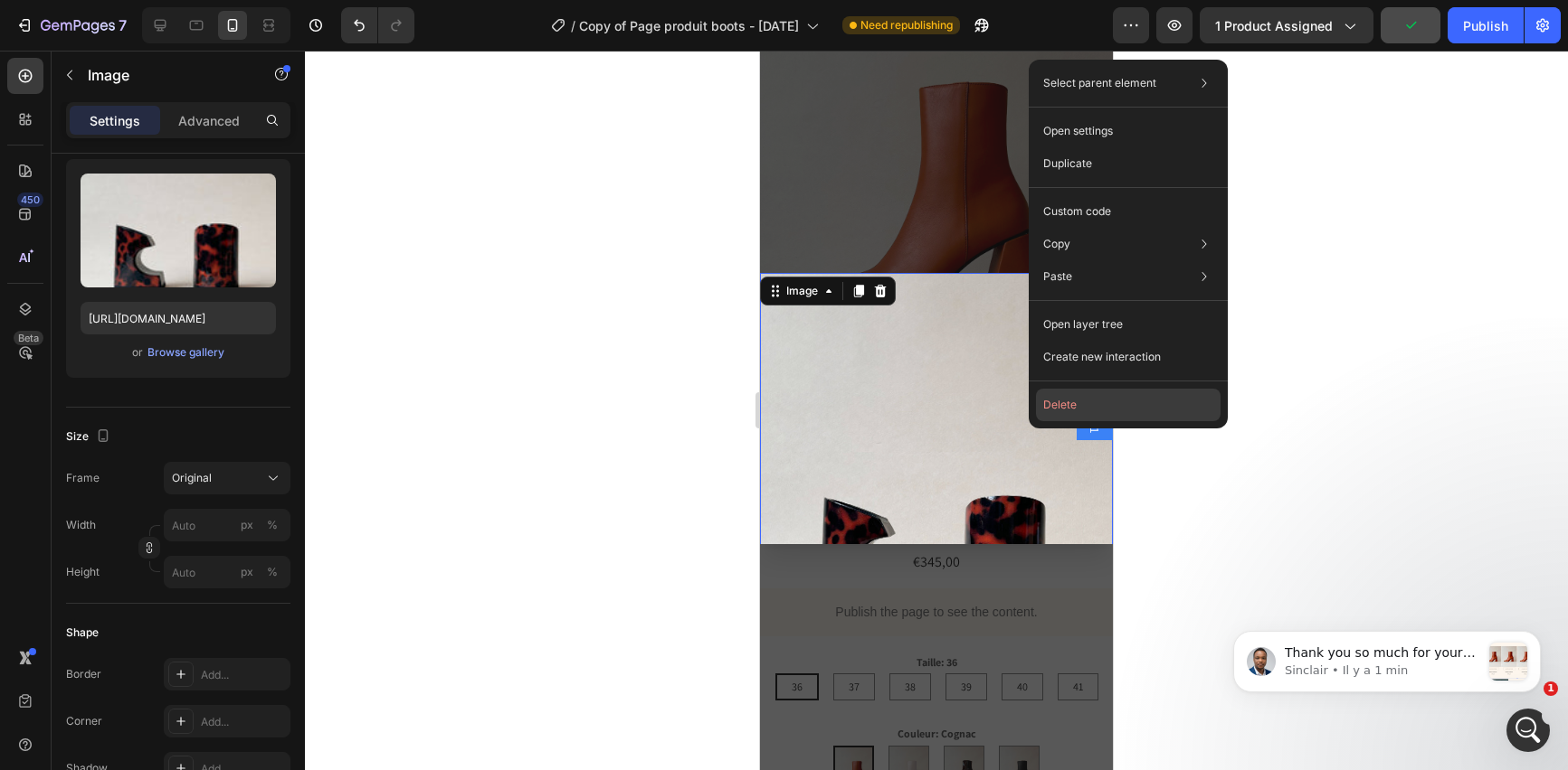
click at [1056, 406] on button "Delete" at bounding box center [1128, 405] width 184 height 32
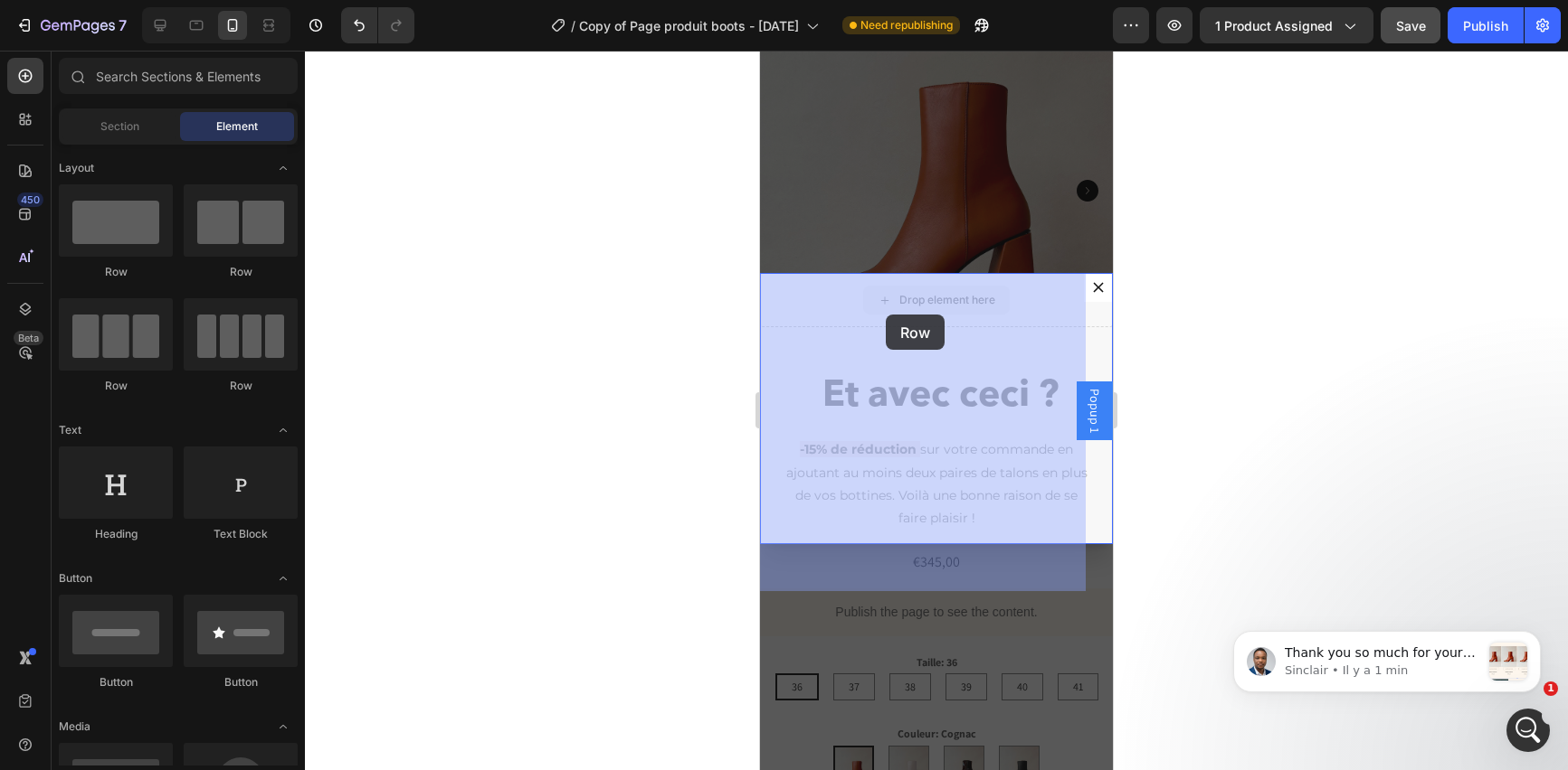
drag, startPoint x: 940, startPoint y: 306, endPoint x: 890, endPoint y: 310, distance: 50.2
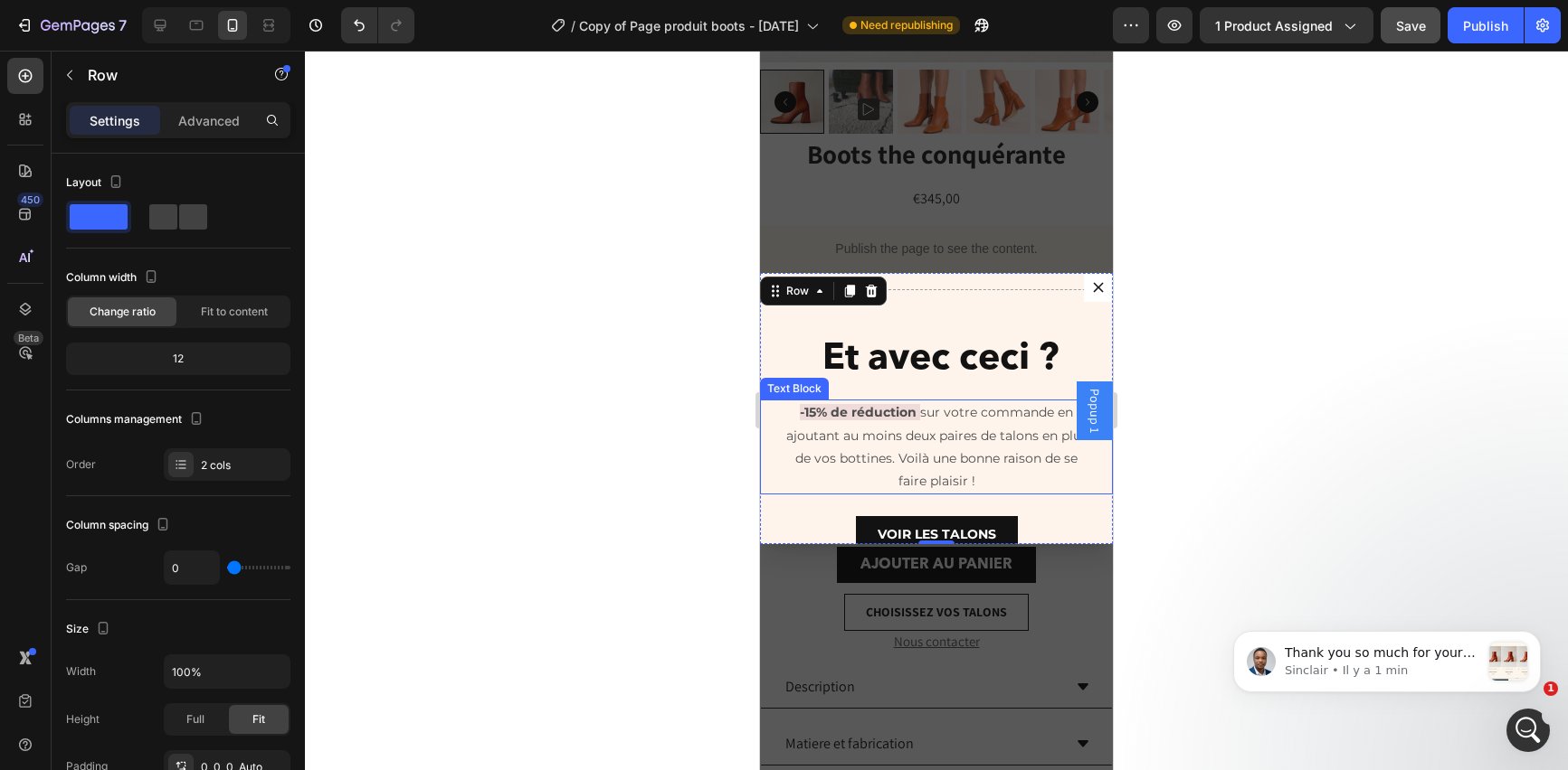
scroll to position [0, 0]
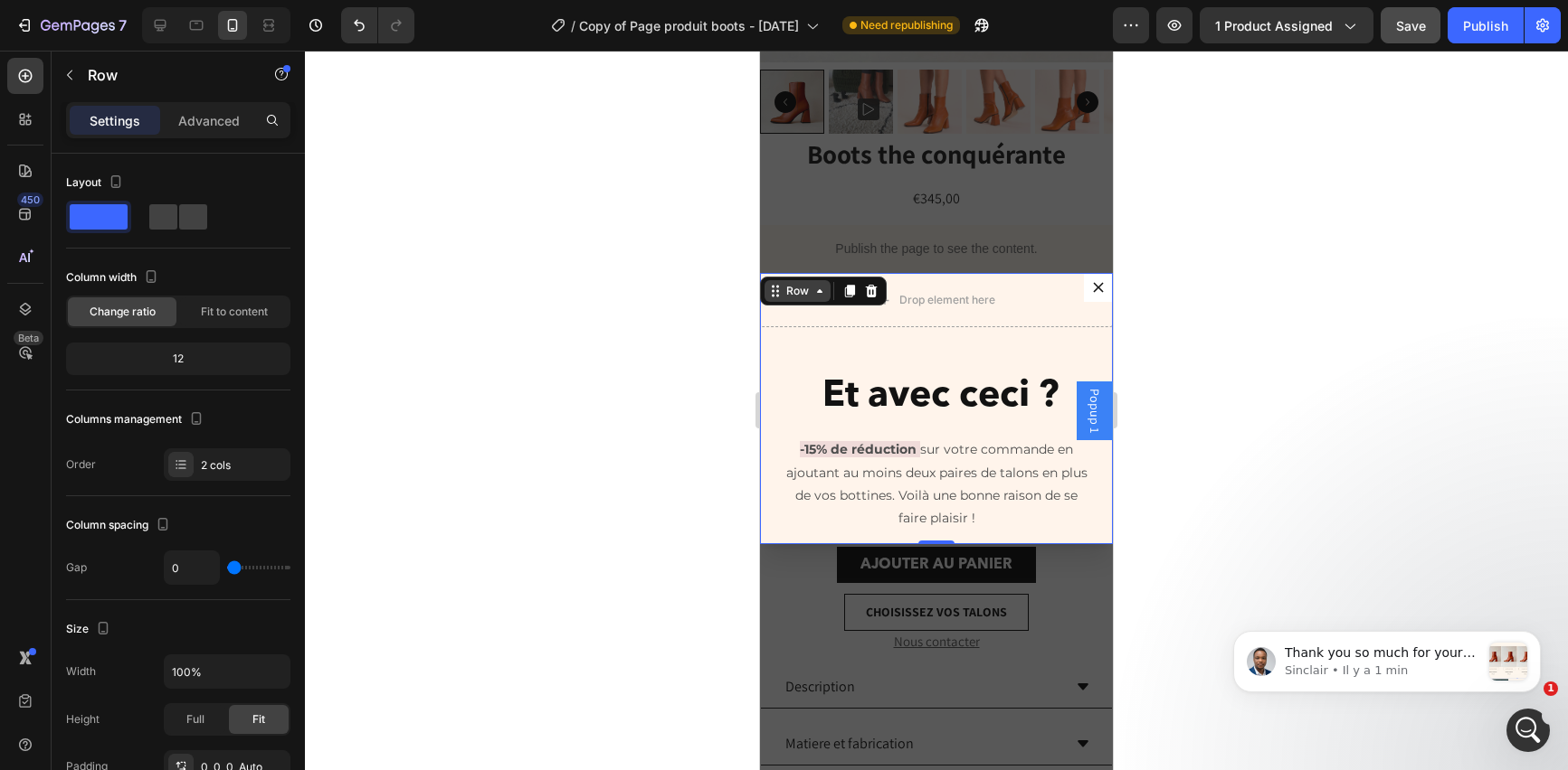
click at [784, 293] on div "Row" at bounding box center [797, 291] width 29 height 17
click at [97, 219] on span at bounding box center [98, 217] width 58 height 25
click at [178, 215] on div at bounding box center [177, 217] width 58 height 25
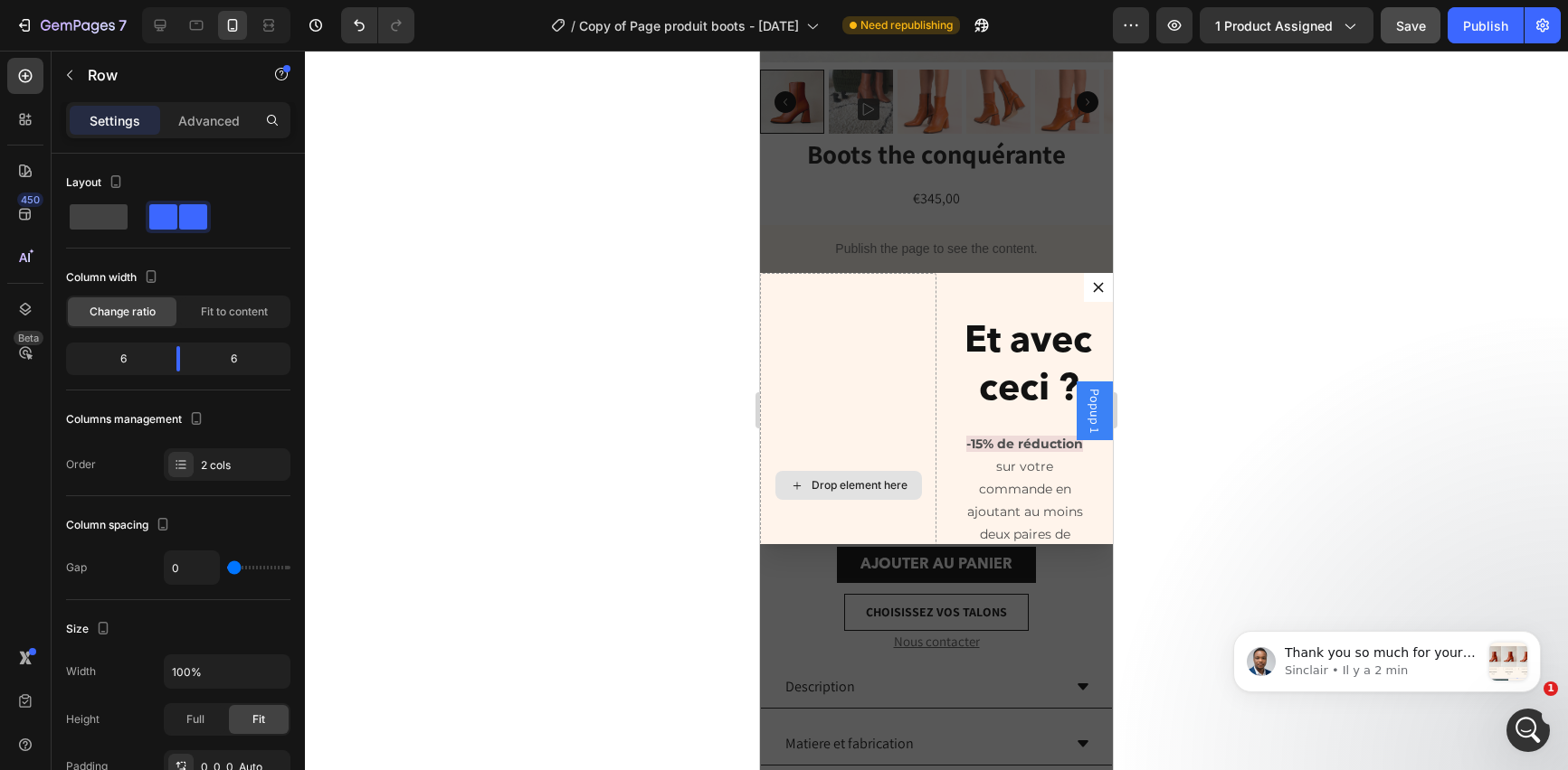
click at [873, 491] on div "Drop element here" at bounding box center [859, 485] width 96 height 15
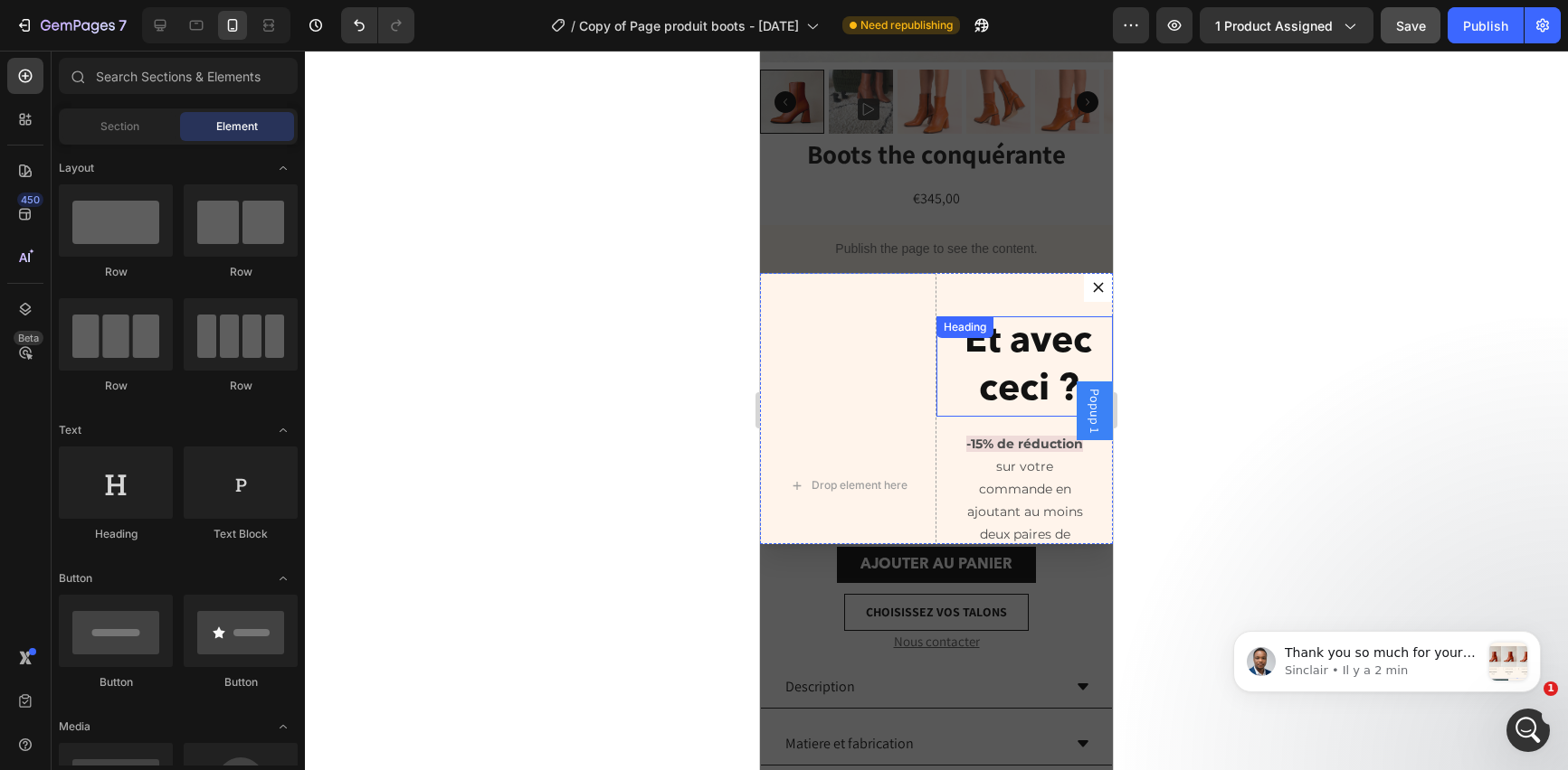
click at [1004, 366] on h2 "Et avec ceci ?" at bounding box center [1028, 366] width 170 height 100
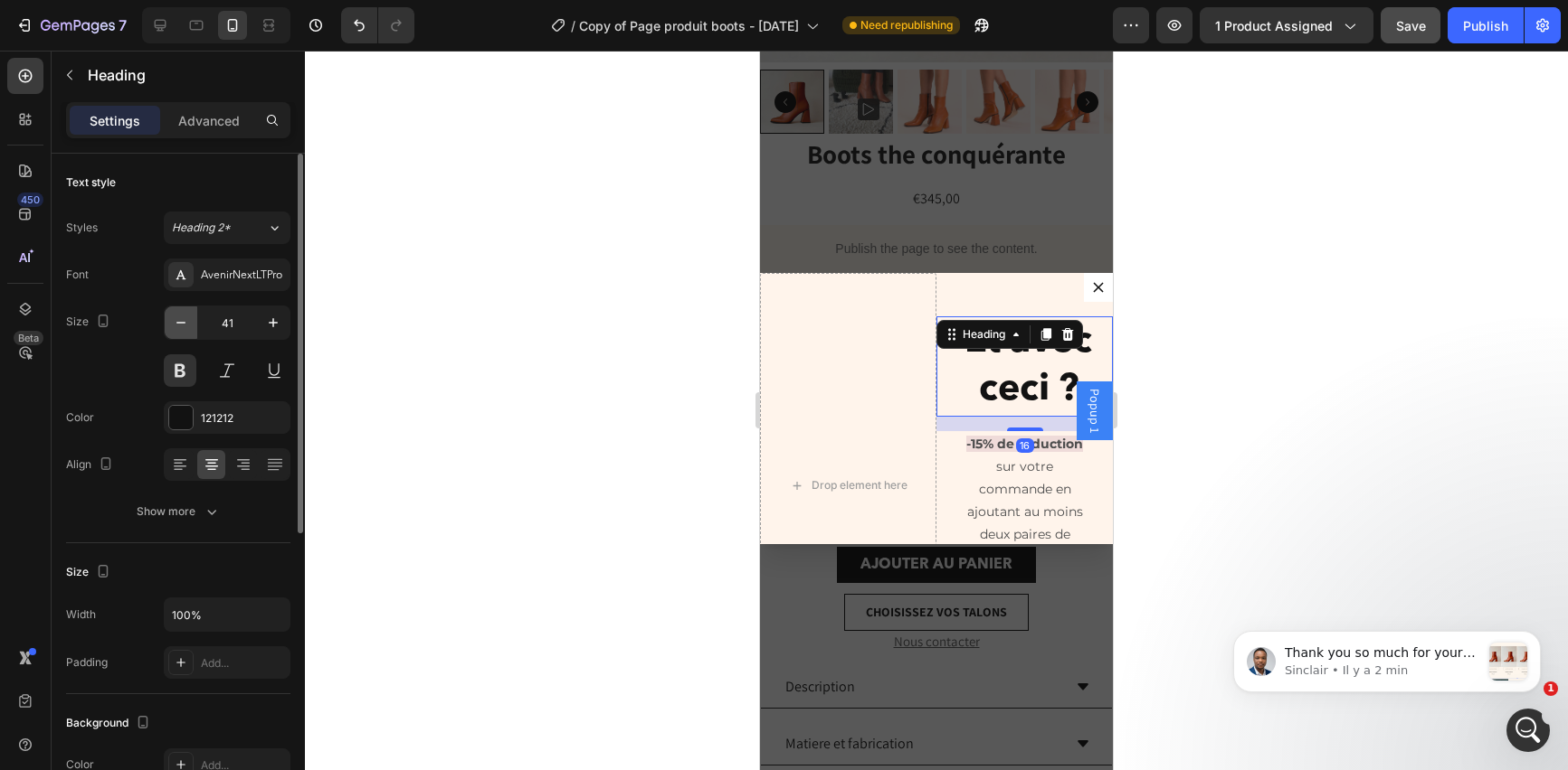
click at [176, 328] on icon "button" at bounding box center [180, 322] width 18 height 18
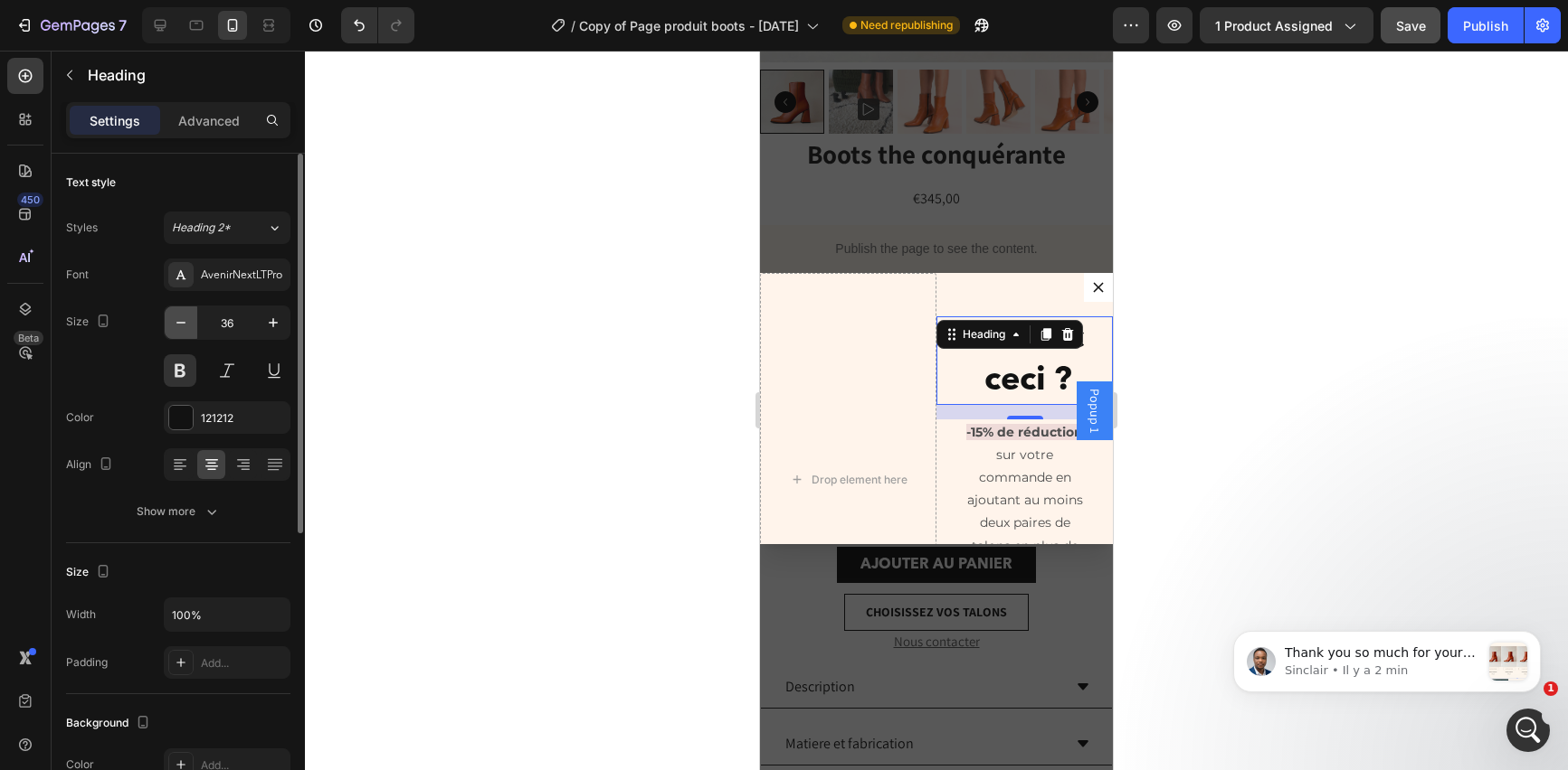
click at [176, 328] on icon "button" at bounding box center [180, 322] width 18 height 18
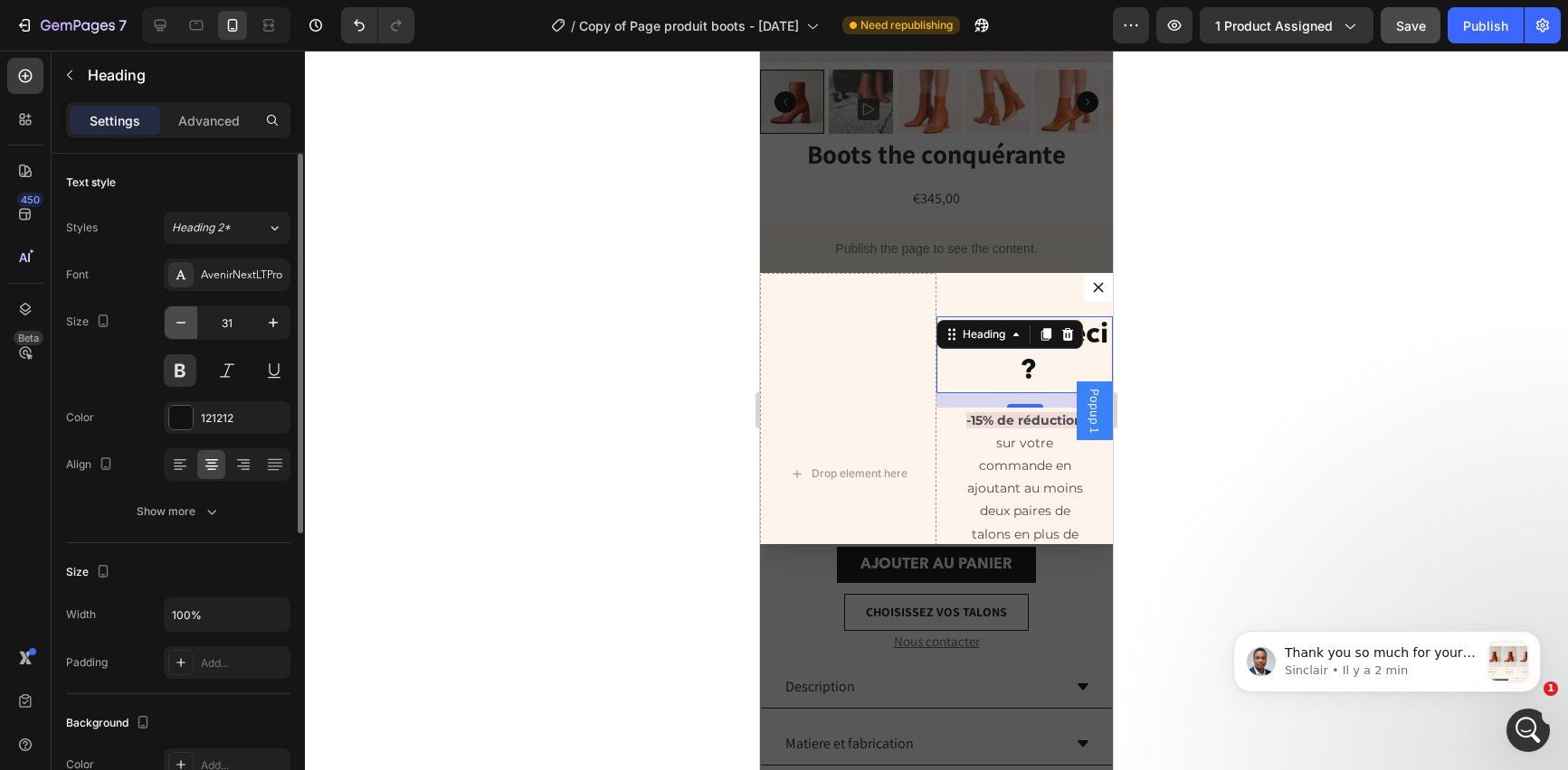
click at [176, 328] on icon "button" at bounding box center [180, 322] width 18 height 18
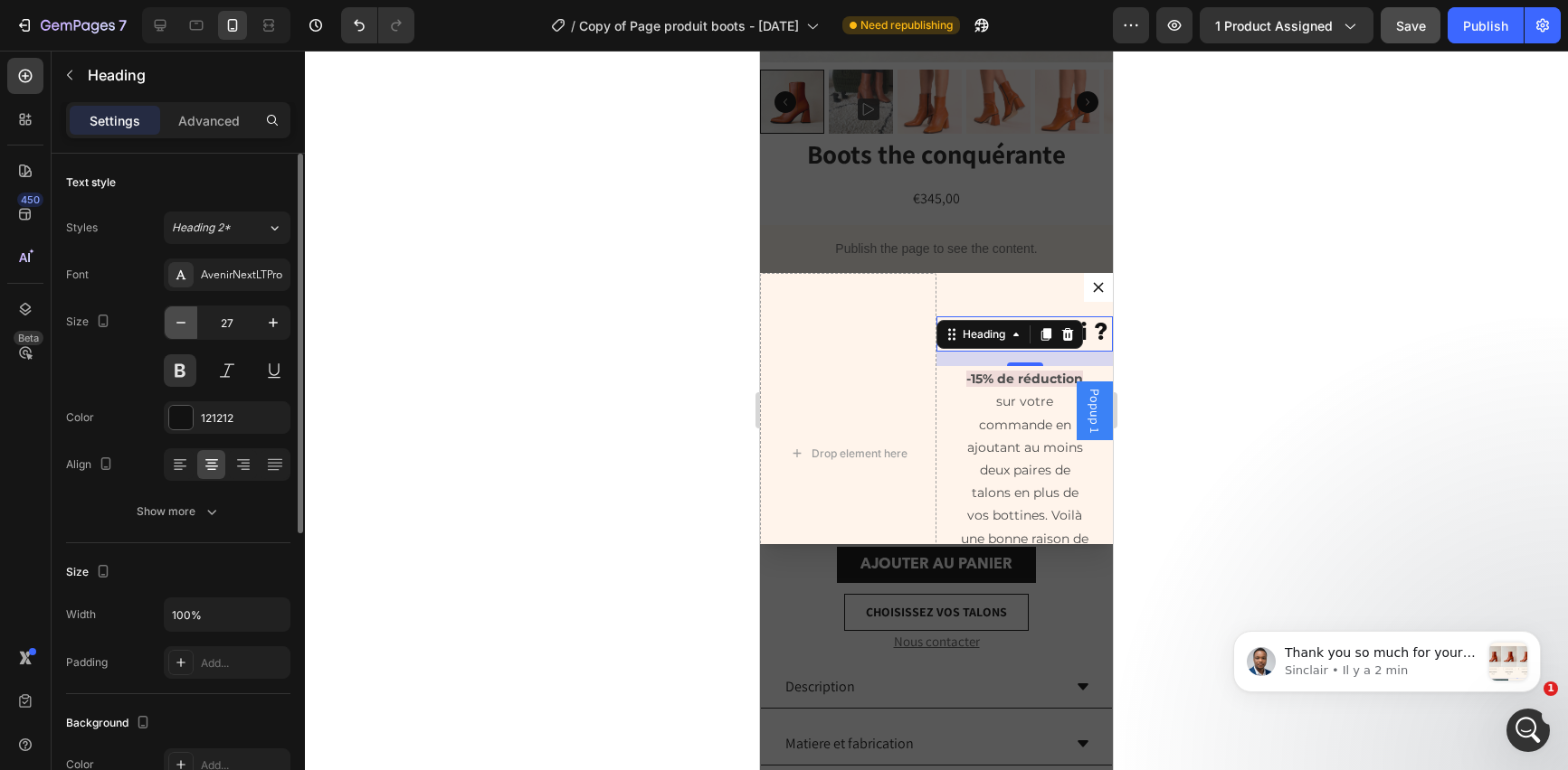
type input "26"
click at [221, 128] on p "Advanced" at bounding box center [209, 120] width 62 height 19
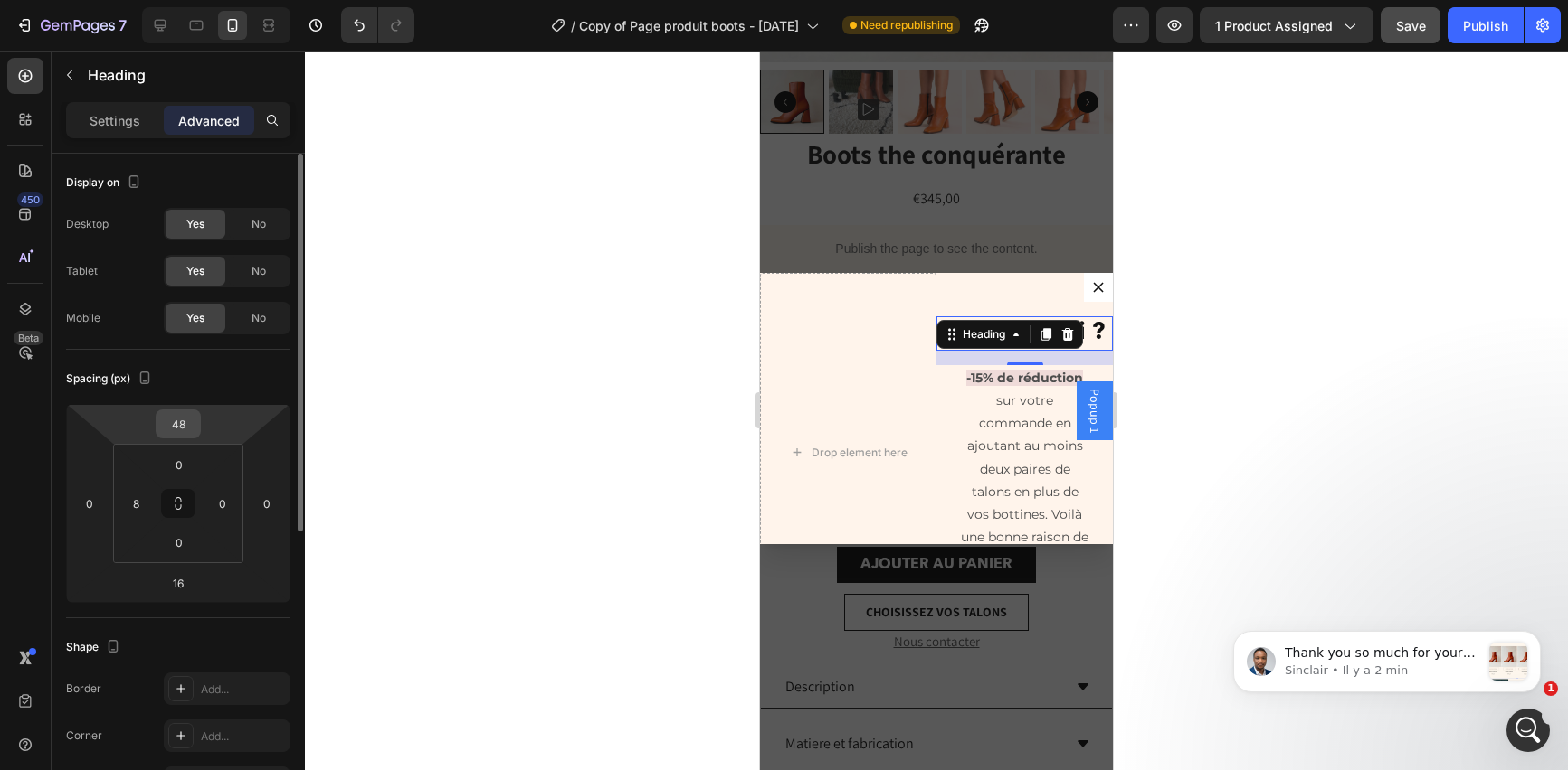
click at [195, 423] on input "48" at bounding box center [177, 424] width 36 height 27
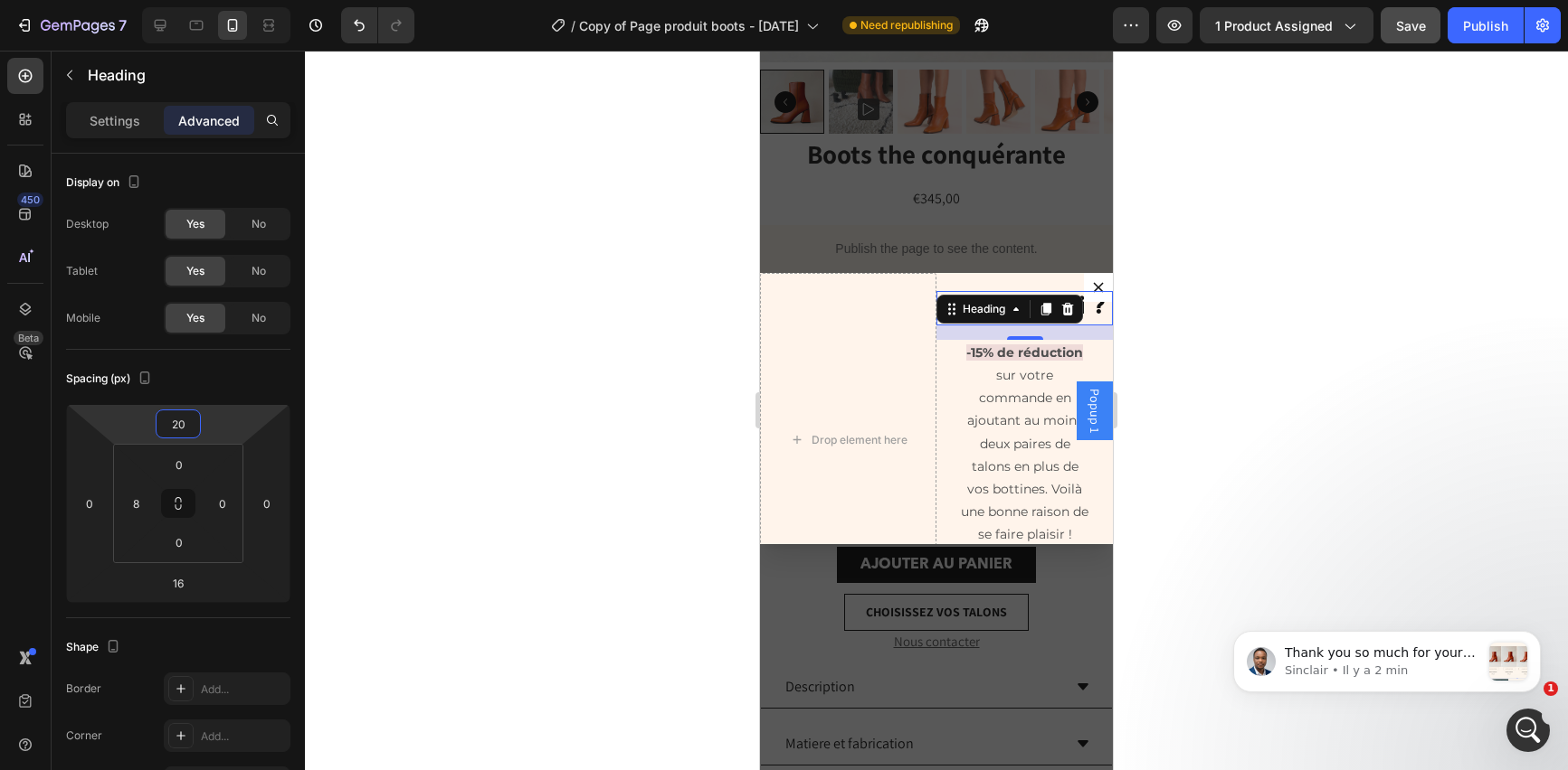
type input "2"
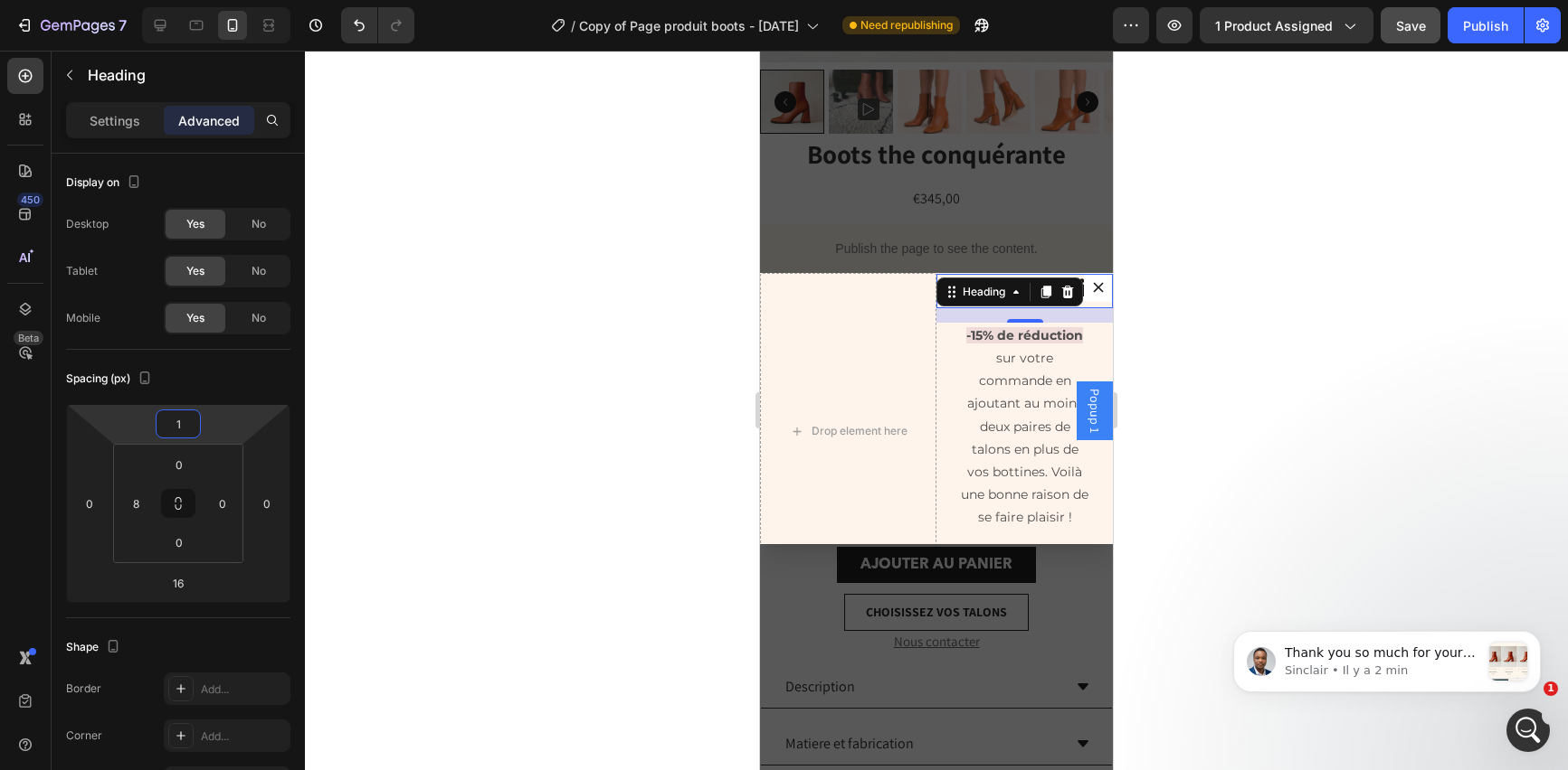
type input "10"
click at [1323, 447] on div at bounding box center [936, 410] width 1263 height 720
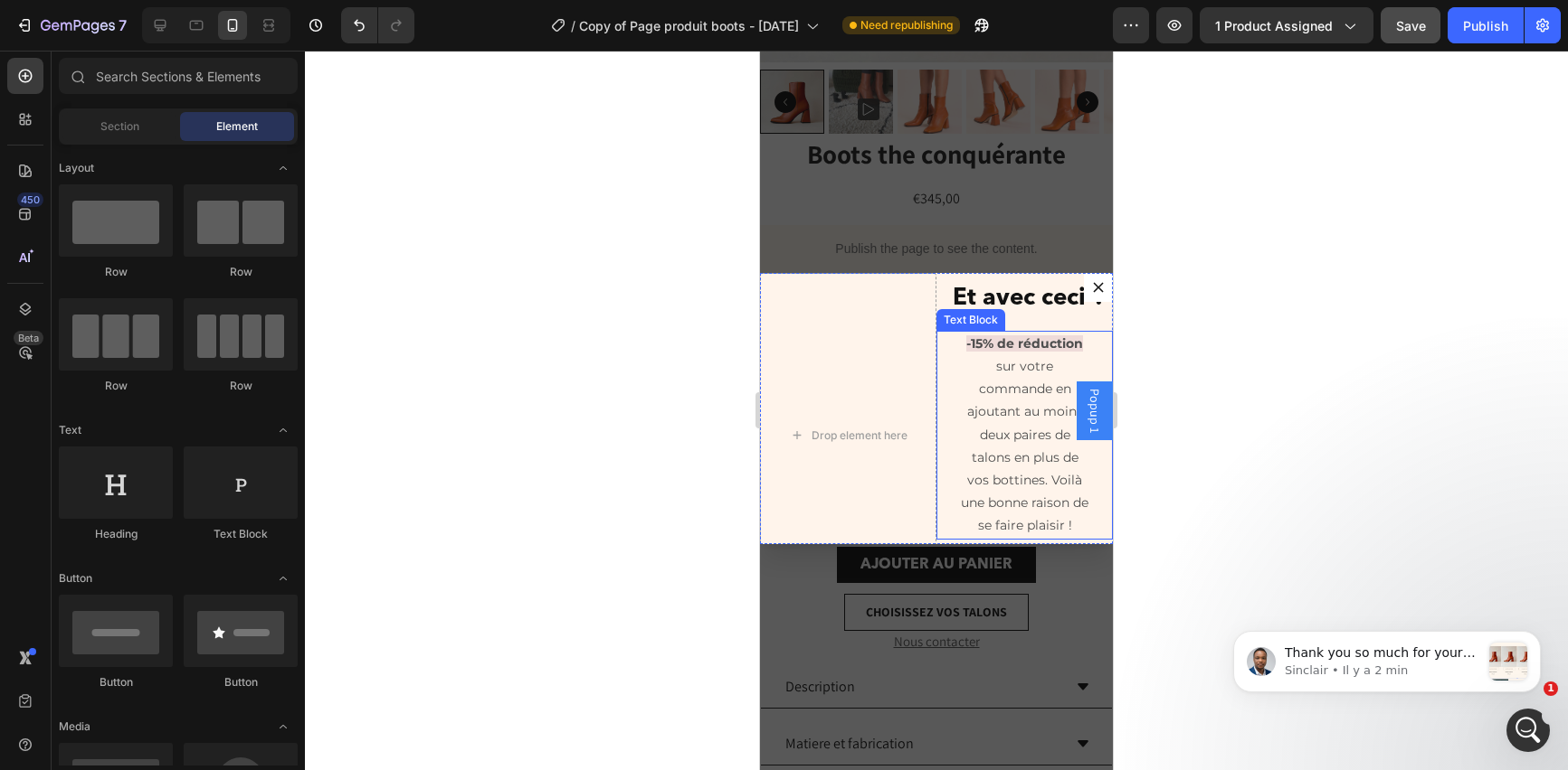
click at [1019, 383] on p "-15% de réduction sur votre commande en ajoutant au moins deux paires de talons…" at bounding box center [1024, 436] width 129 height 206
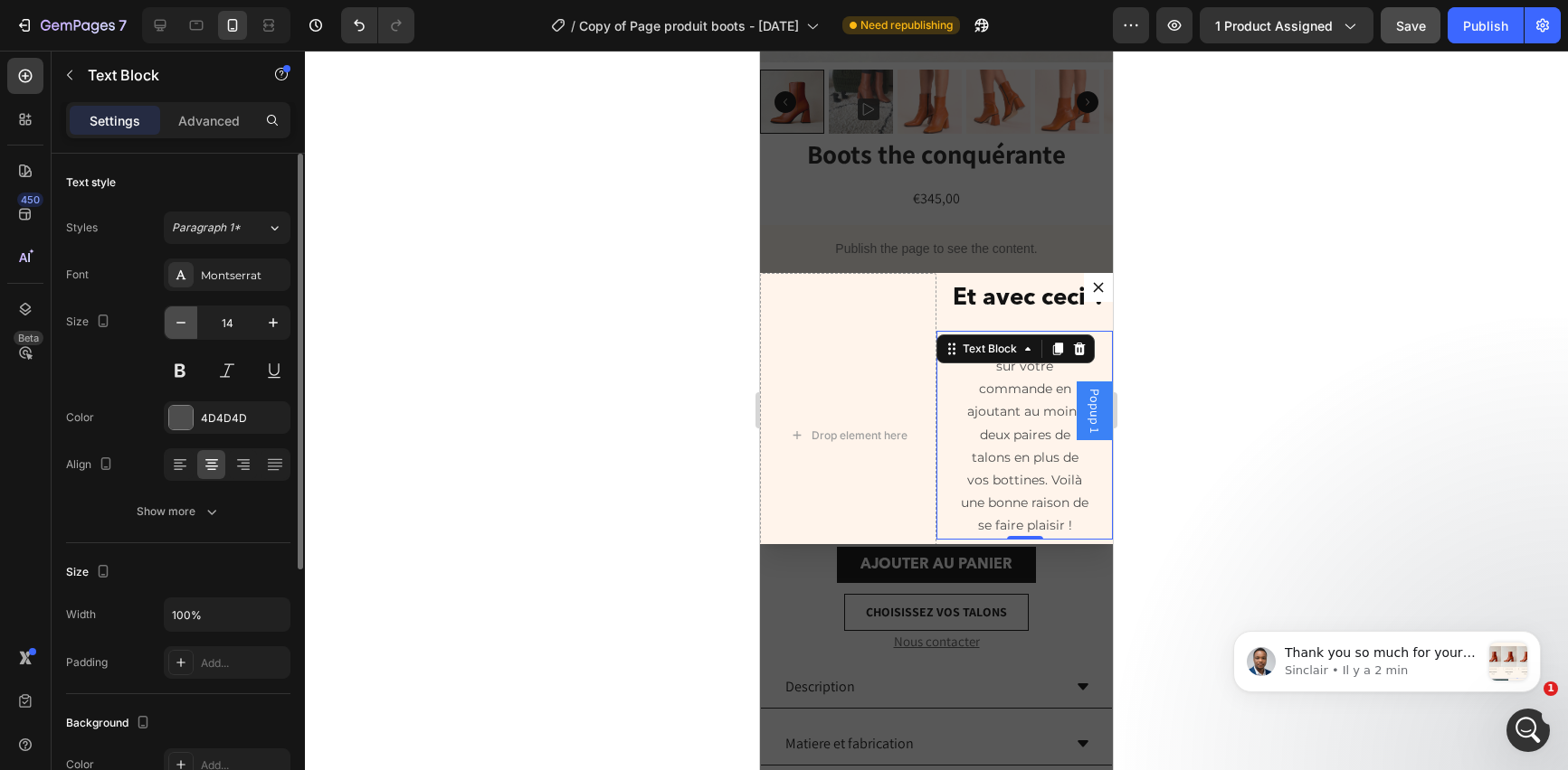
click at [183, 323] on icon "button" at bounding box center [180, 322] width 18 height 18
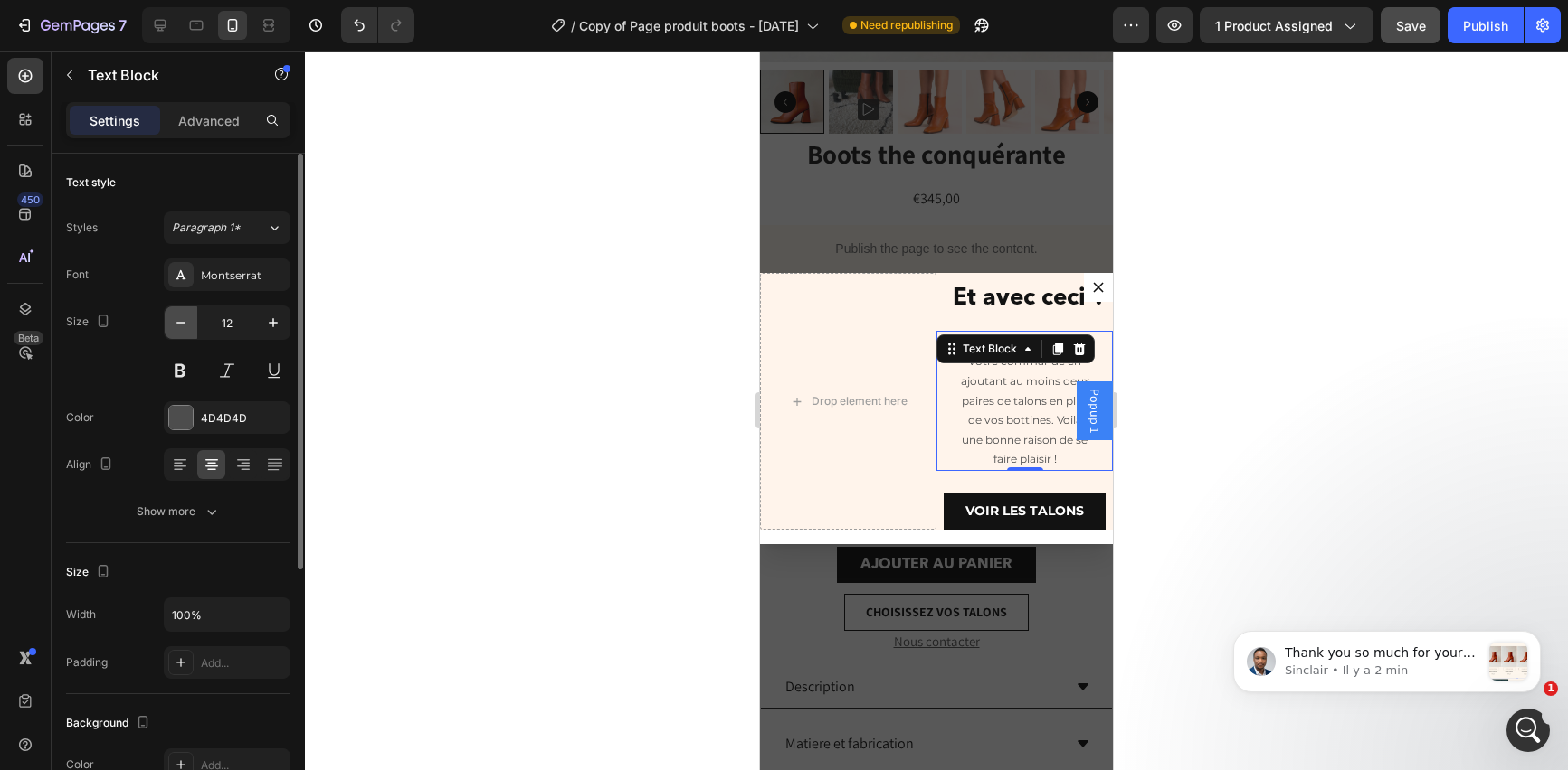
click at [183, 323] on icon "button" at bounding box center [180, 322] width 18 height 18
type input "11"
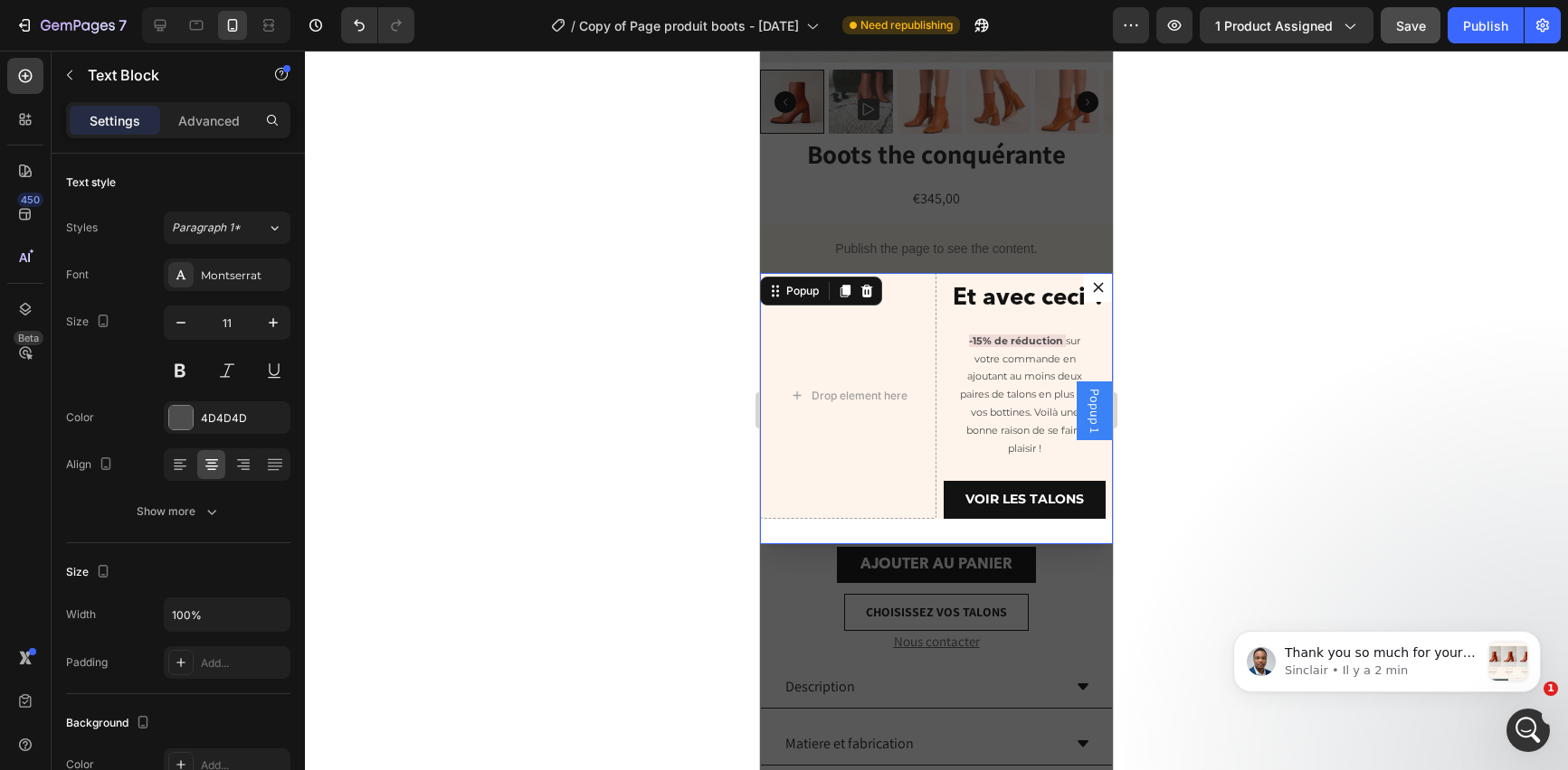
click at [916, 529] on div "Drop element here Et avec ceci ? Heading -15% de réduction sur votre commande e…" at bounding box center [936, 409] width 353 height 271
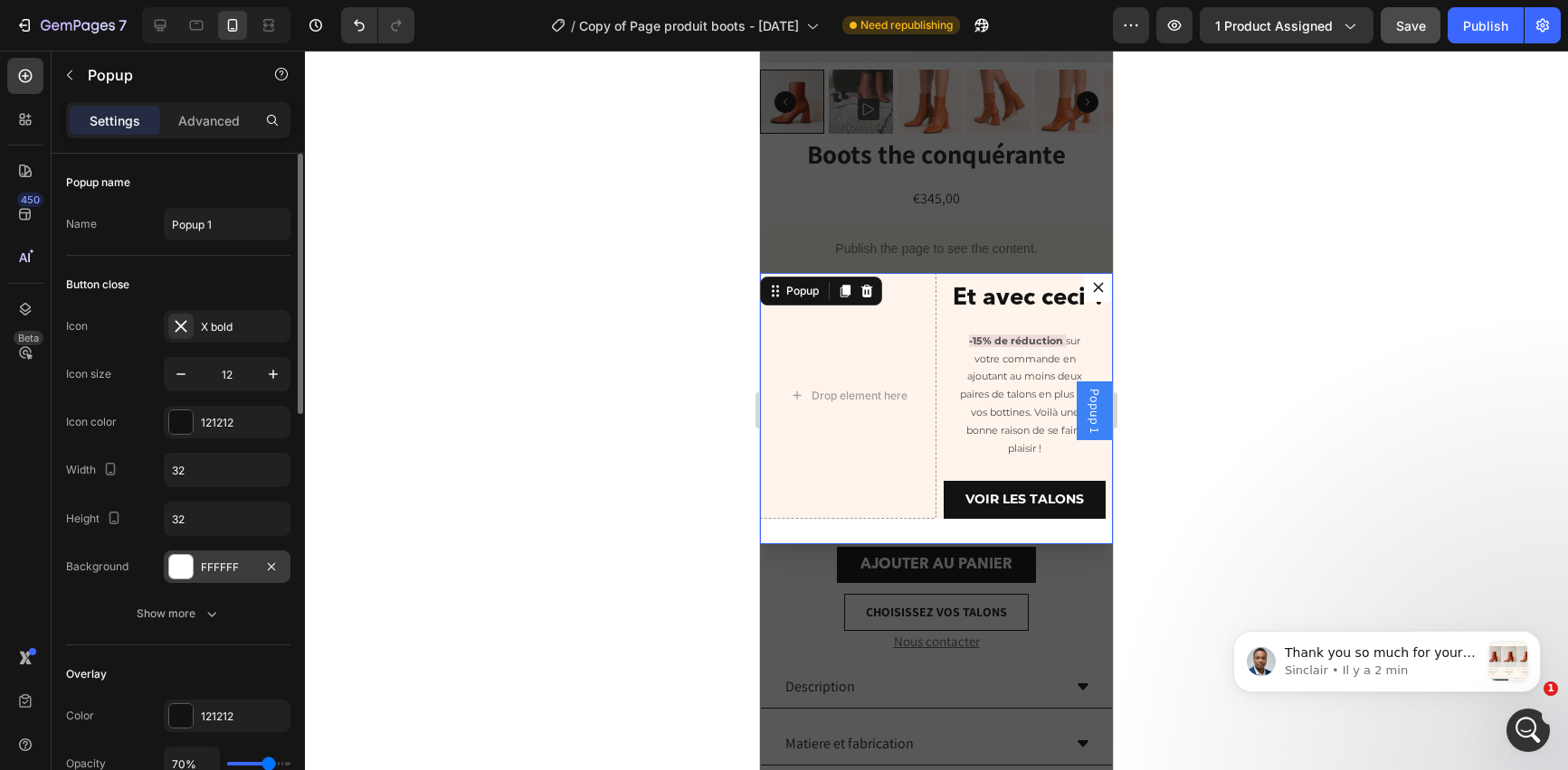
click at [177, 572] on div at bounding box center [181, 567] width 24 height 24
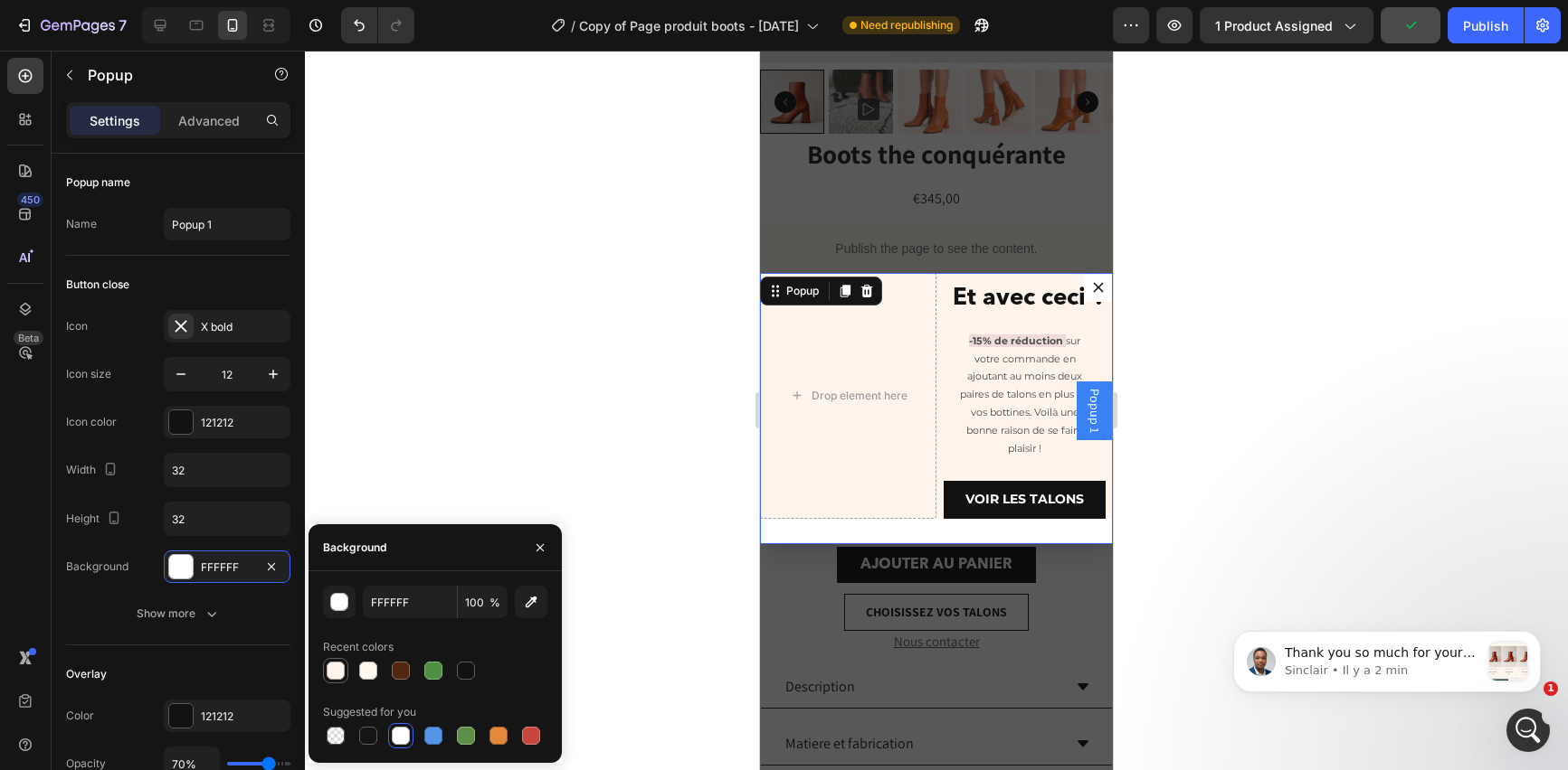
click at [334, 676] on div at bounding box center [335, 671] width 18 height 18
type input "FFF4EB"
click at [337, 674] on div at bounding box center [335, 671] width 18 height 18
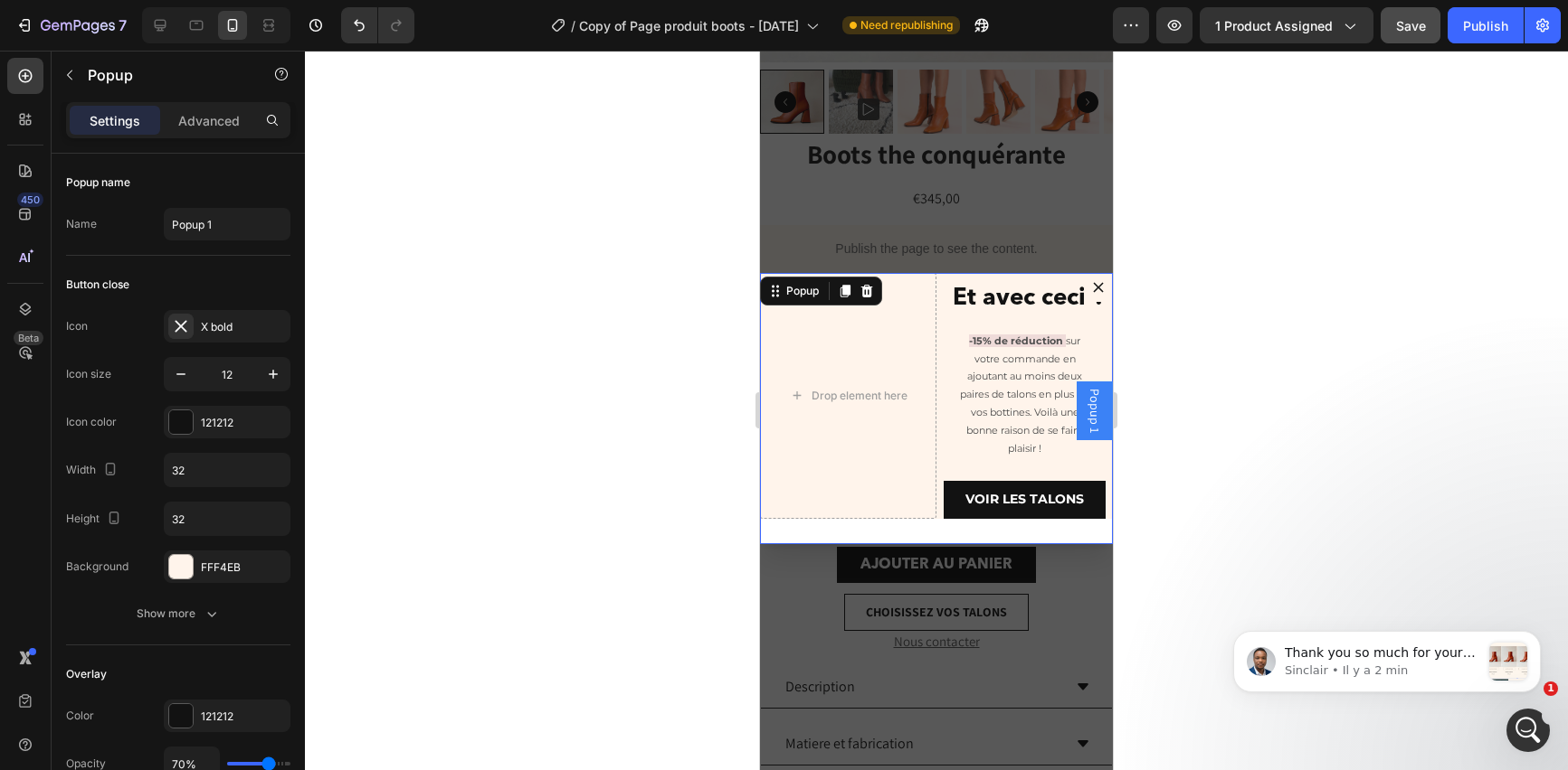
click at [921, 534] on div "Drop element here Et avec ceci ? Heading -15% de réduction sur votre commande e…" at bounding box center [936, 409] width 353 height 271
click at [844, 392] on div "Drop element here" at bounding box center [859, 396] width 96 height 15
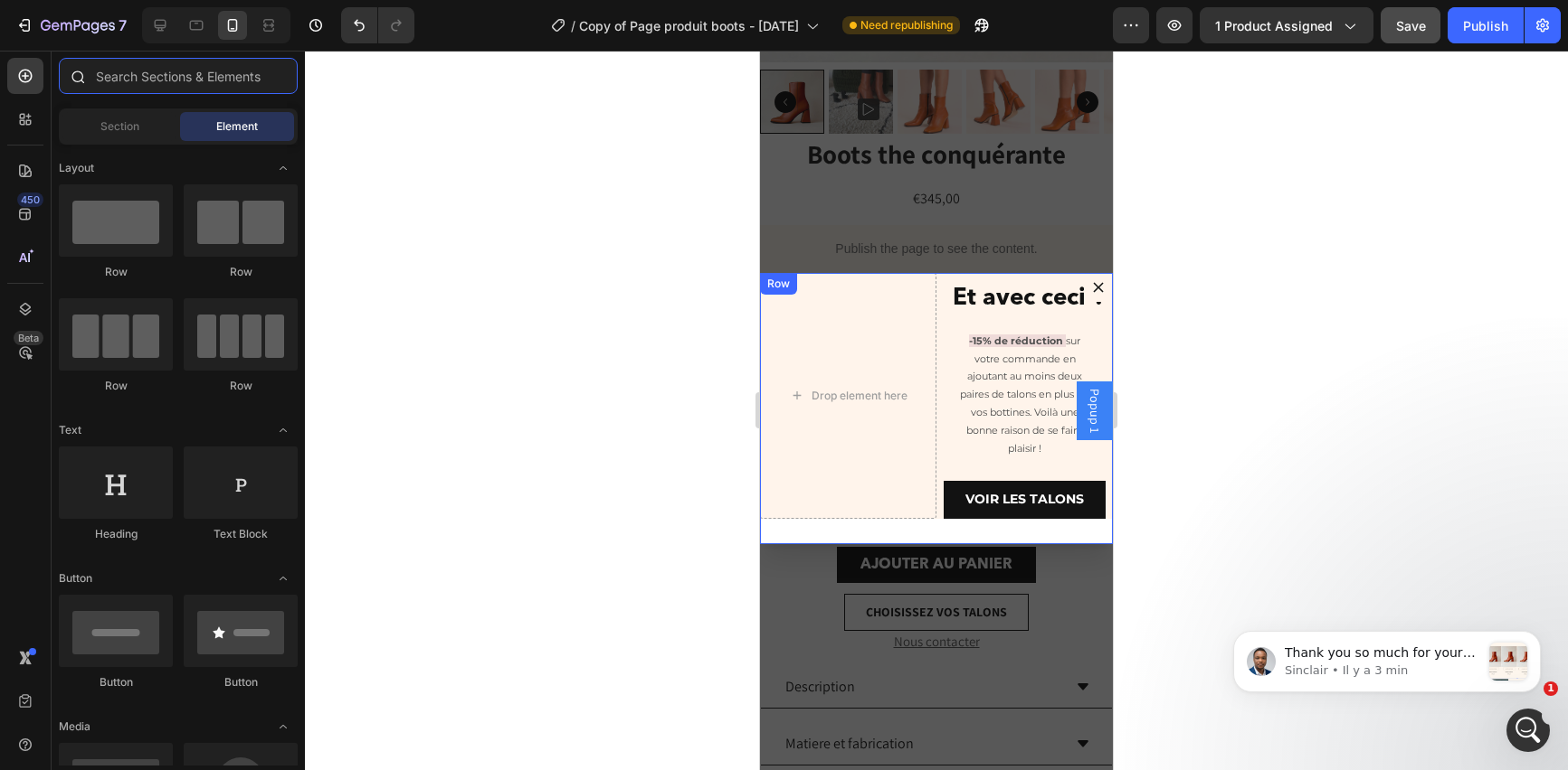
click at [145, 72] on input "text" at bounding box center [178, 75] width 239 height 36
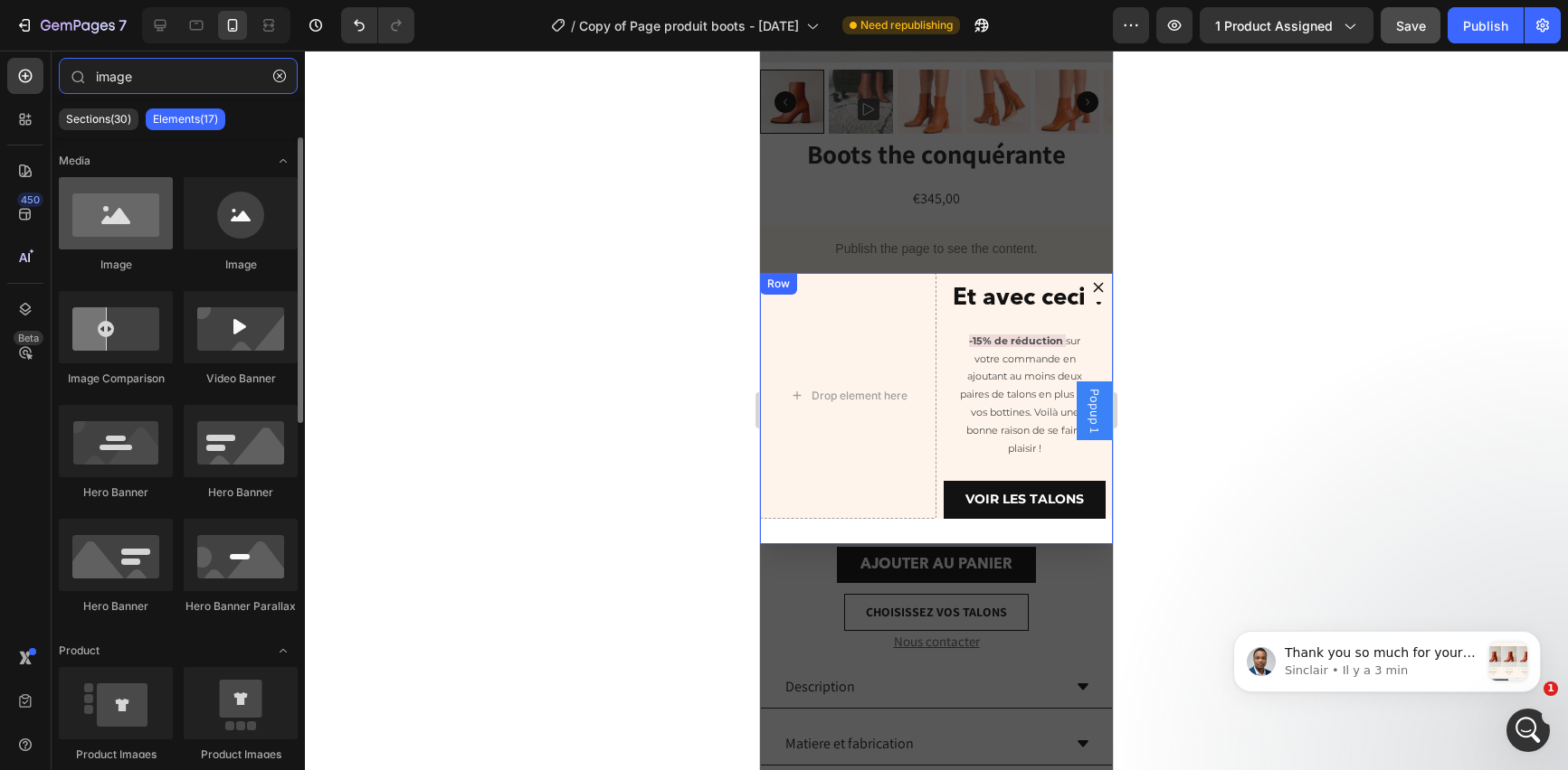
type input "image"
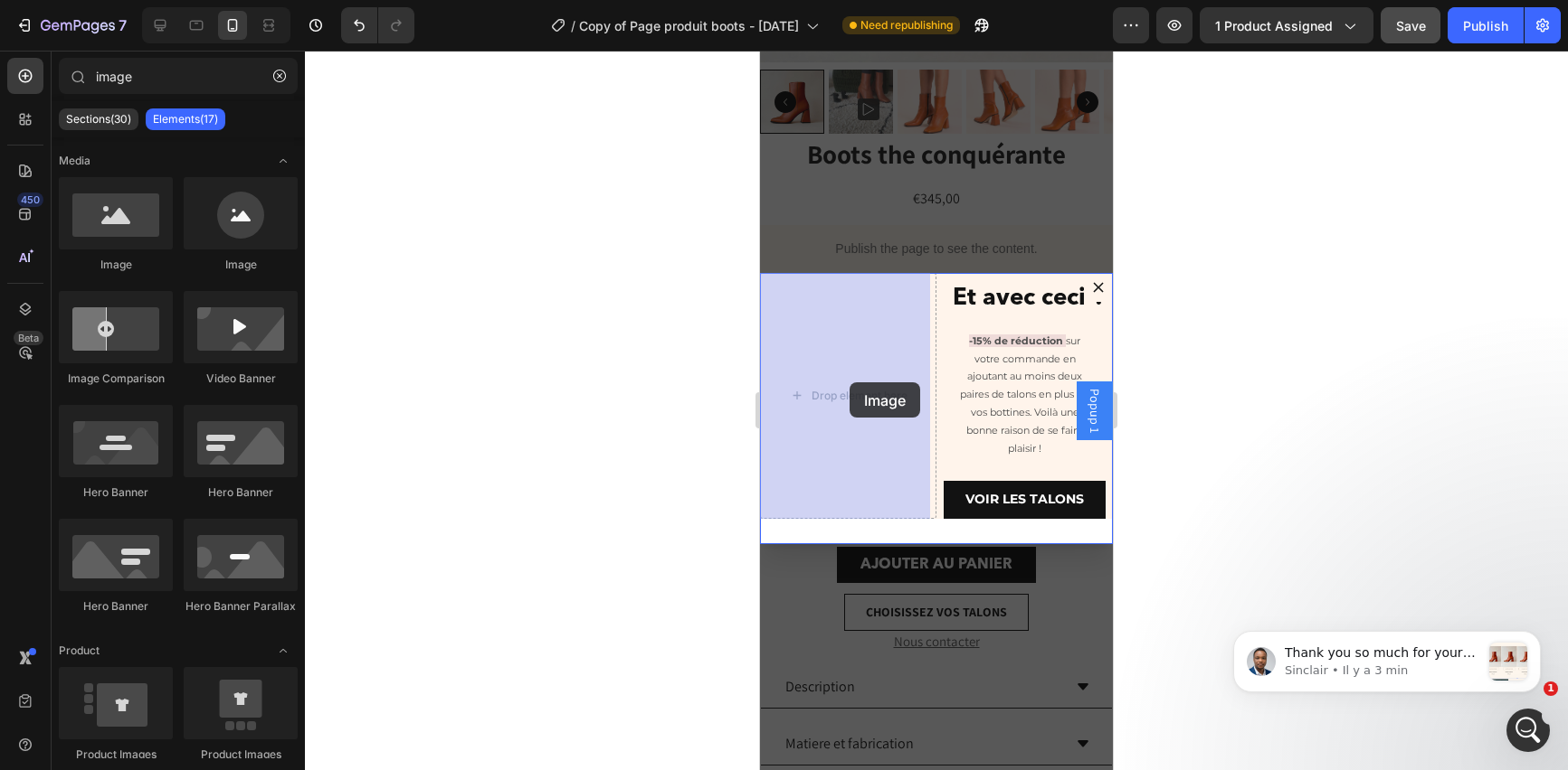
drag, startPoint x: 891, startPoint y: 268, endPoint x: 765, endPoint y: 361, distance: 156.6
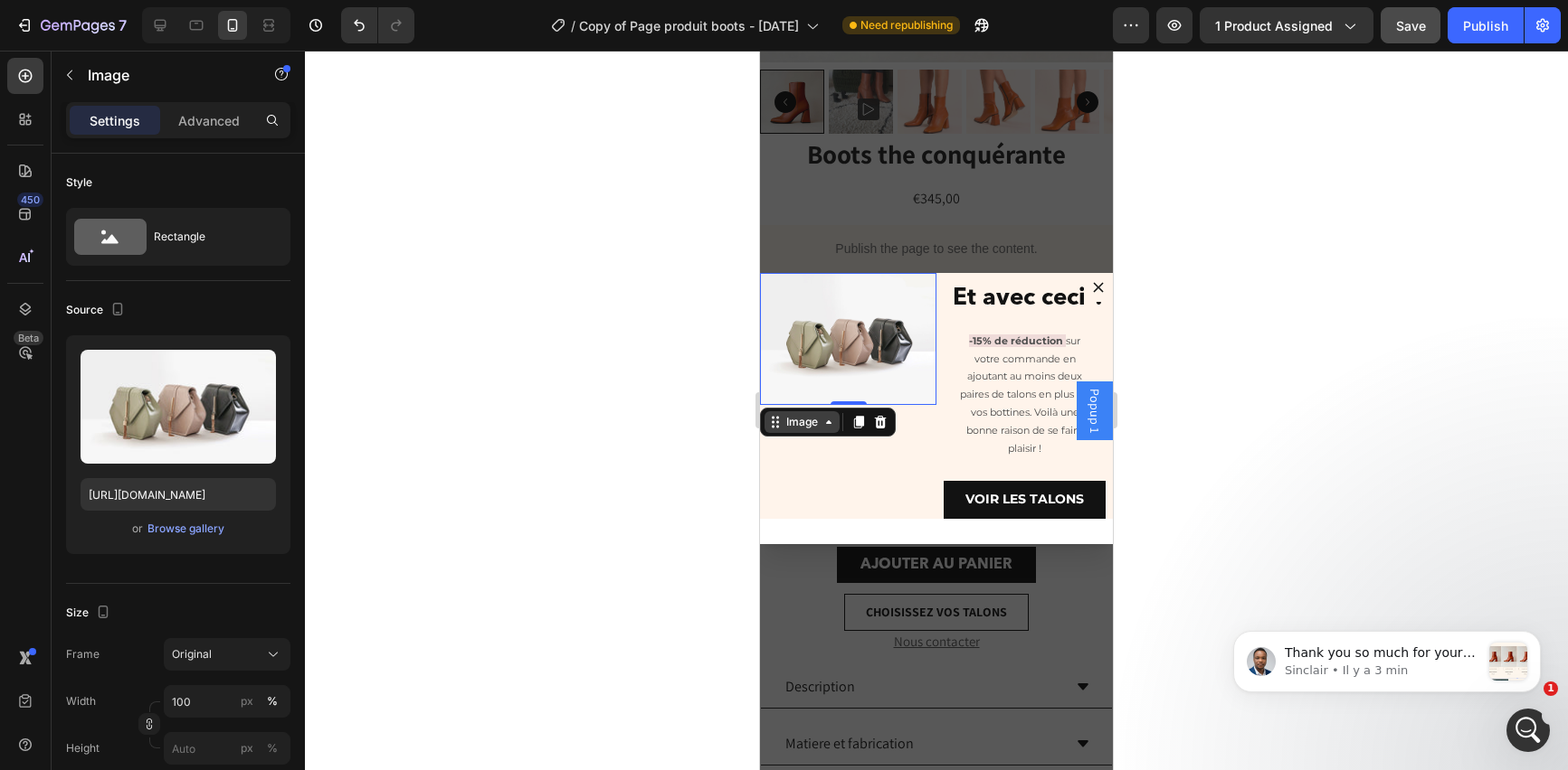
click at [800, 421] on div "Image 0" at bounding box center [848, 396] width 176 height 246
click at [808, 351] on img "Dialog body" at bounding box center [848, 339] width 176 height 132
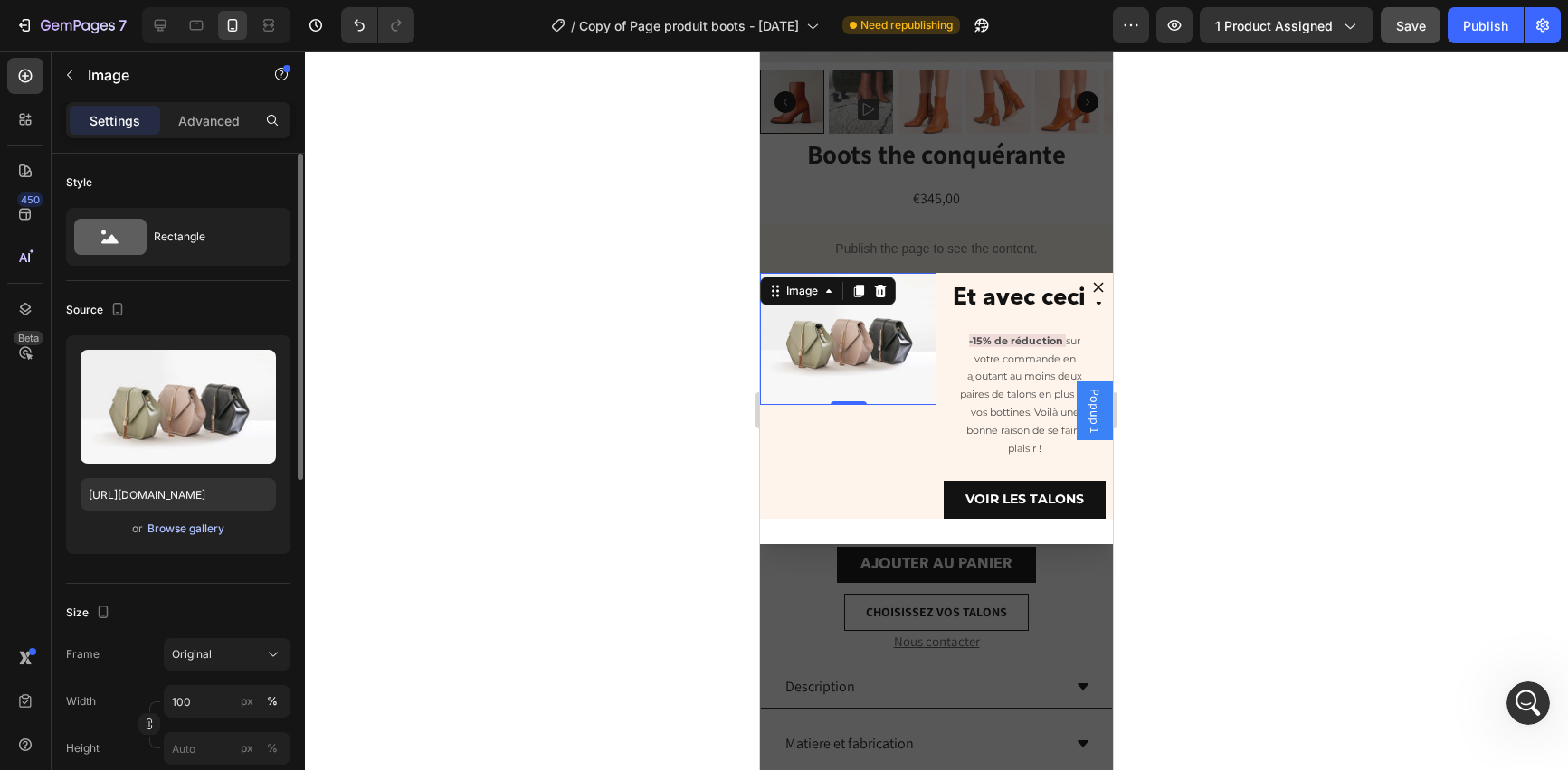
click at [202, 530] on div "Browse gallery" at bounding box center [185, 529] width 76 height 17
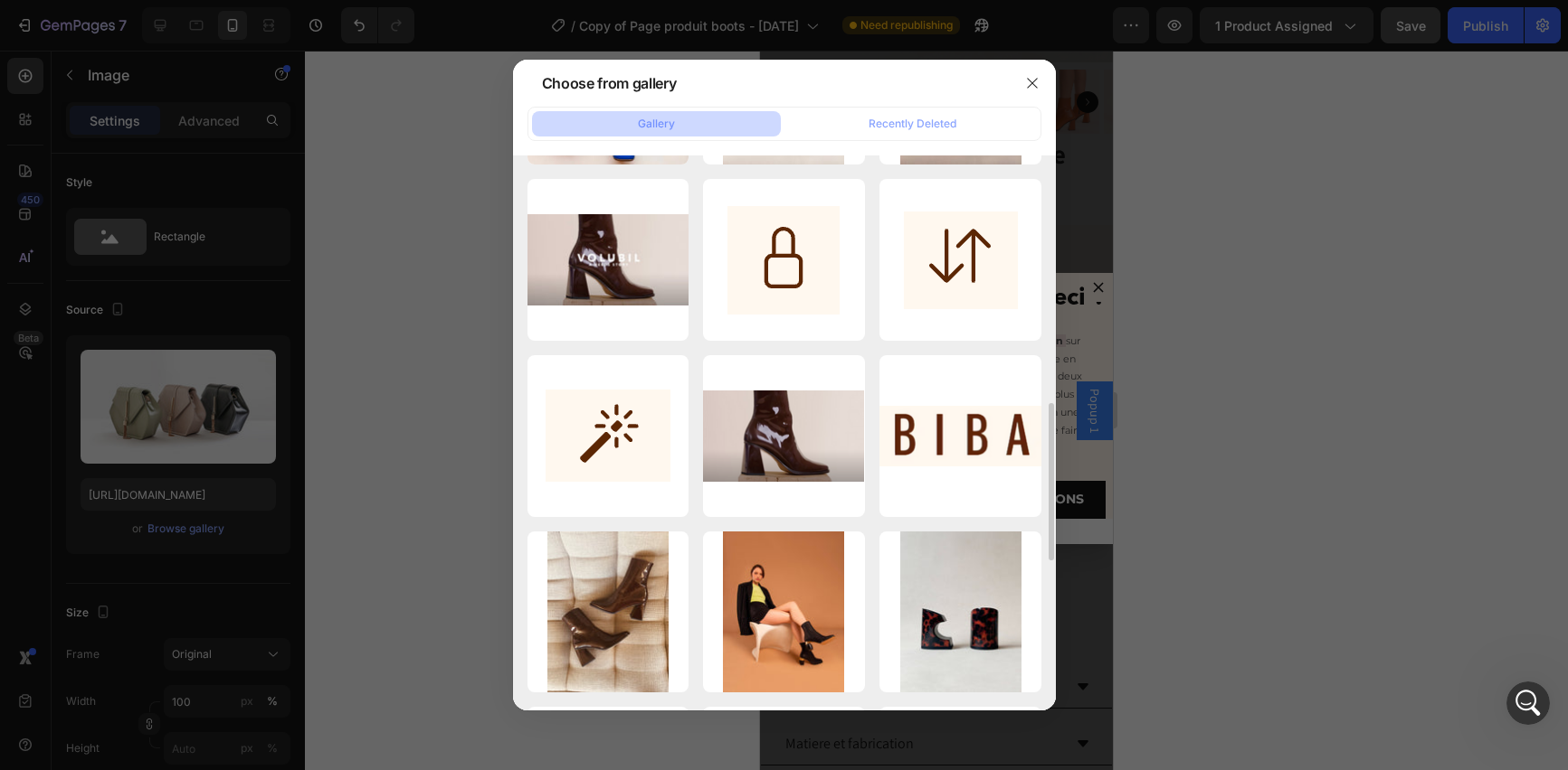
scroll to position [1241, 0]
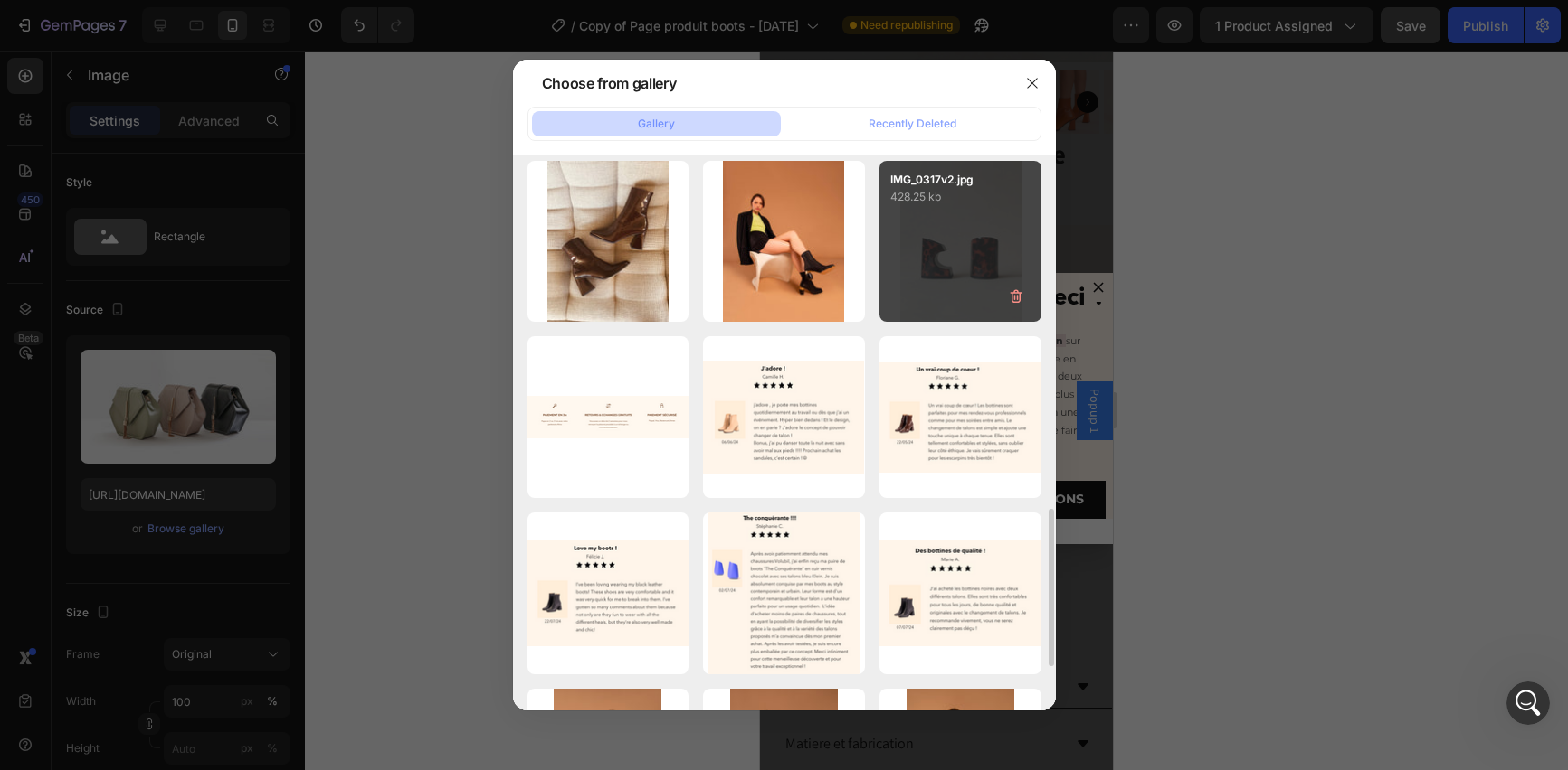
click at [941, 266] on div "IMG_0317v2.jpg 428.25 kb" at bounding box center [959, 241] width 162 height 162
type input "https://cdn.shopify.com/s/files/1/0553/2732/6305/files/gempages_490614409282978…"
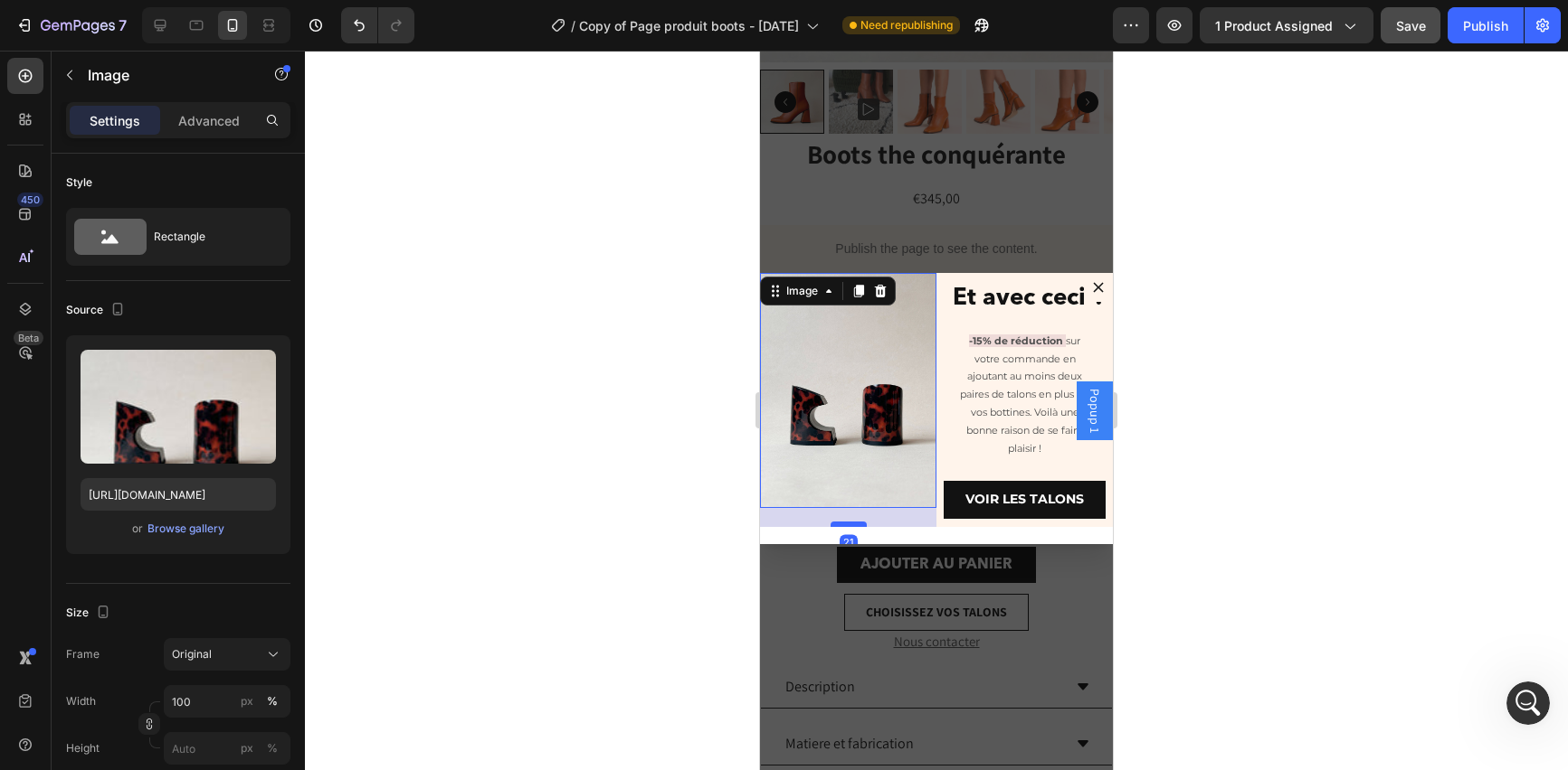
drag, startPoint x: 839, startPoint y: 499, endPoint x: 840, endPoint y: 517, distance: 18.0
click at [840, 522] on div "Dialog body" at bounding box center [848, 525] width 36 height 6
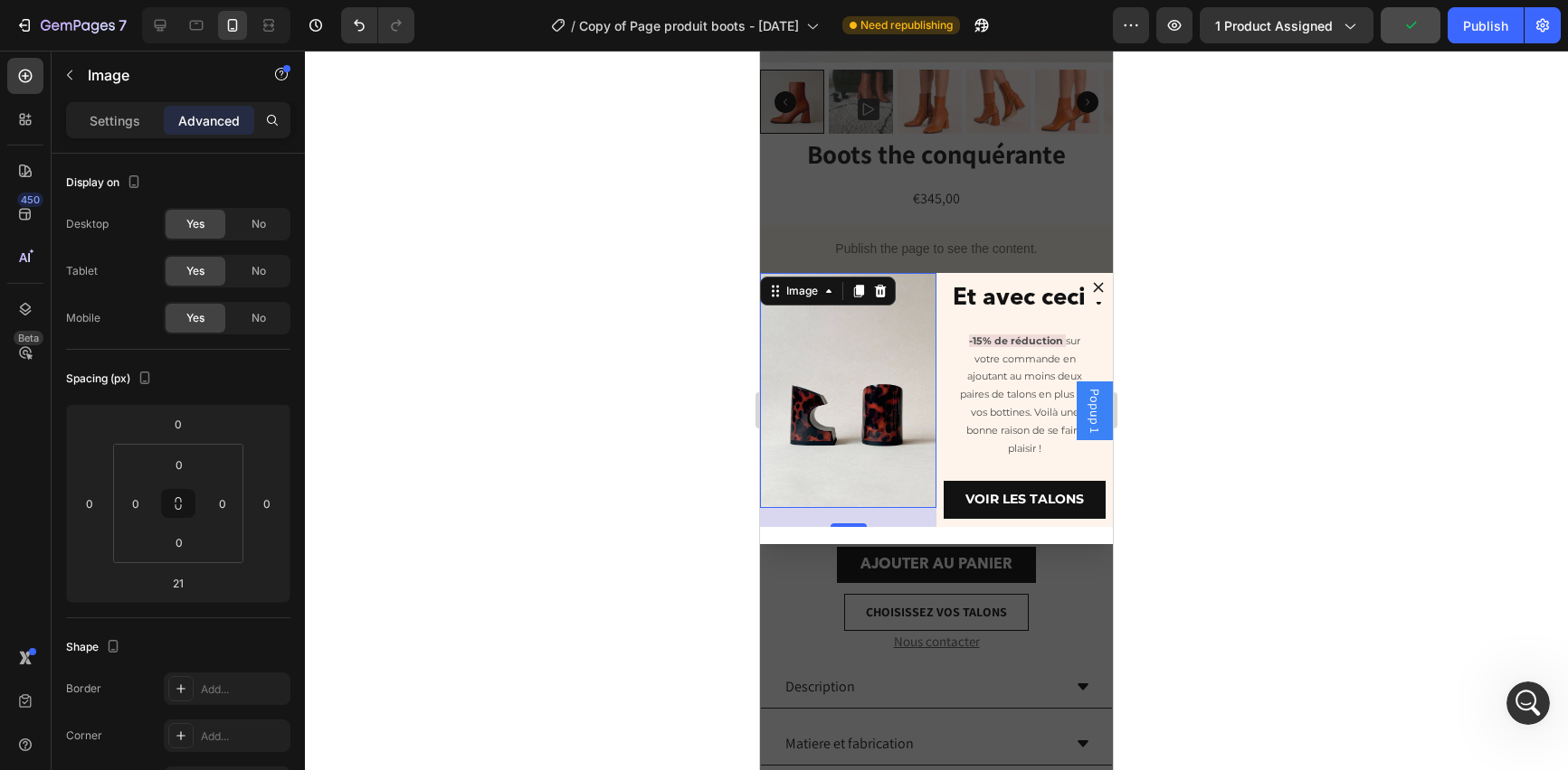
click at [899, 477] on img "Dialog body" at bounding box center [848, 391] width 176 height 235
click at [954, 541] on div "Image Et avec ceci ? Heading -15% de réduction sur votre commande en ajoutant a…" at bounding box center [936, 409] width 353 height 271
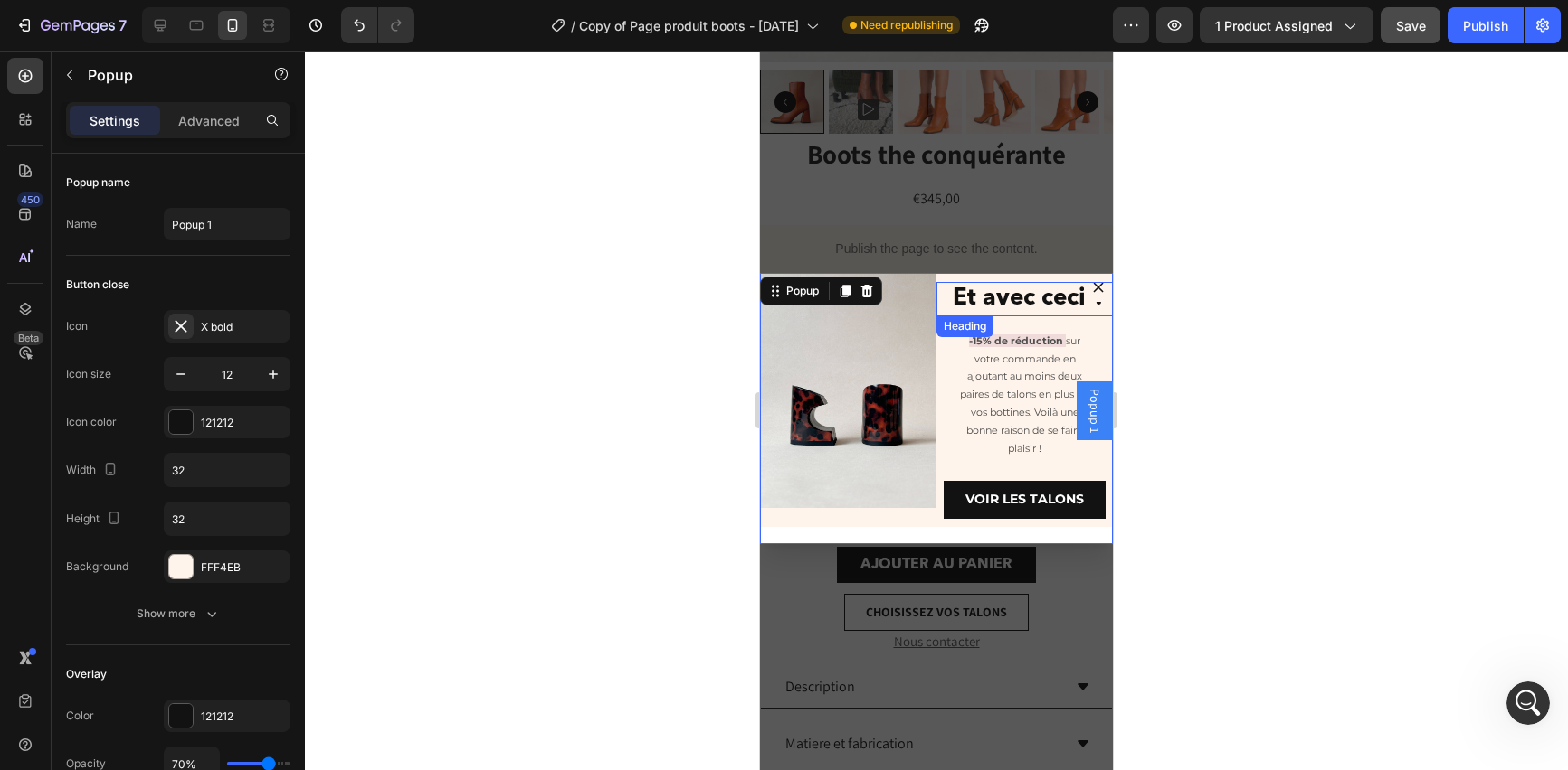
click at [968, 302] on h2 "Et avec ceci ?" at bounding box center [1028, 299] width 170 height 34
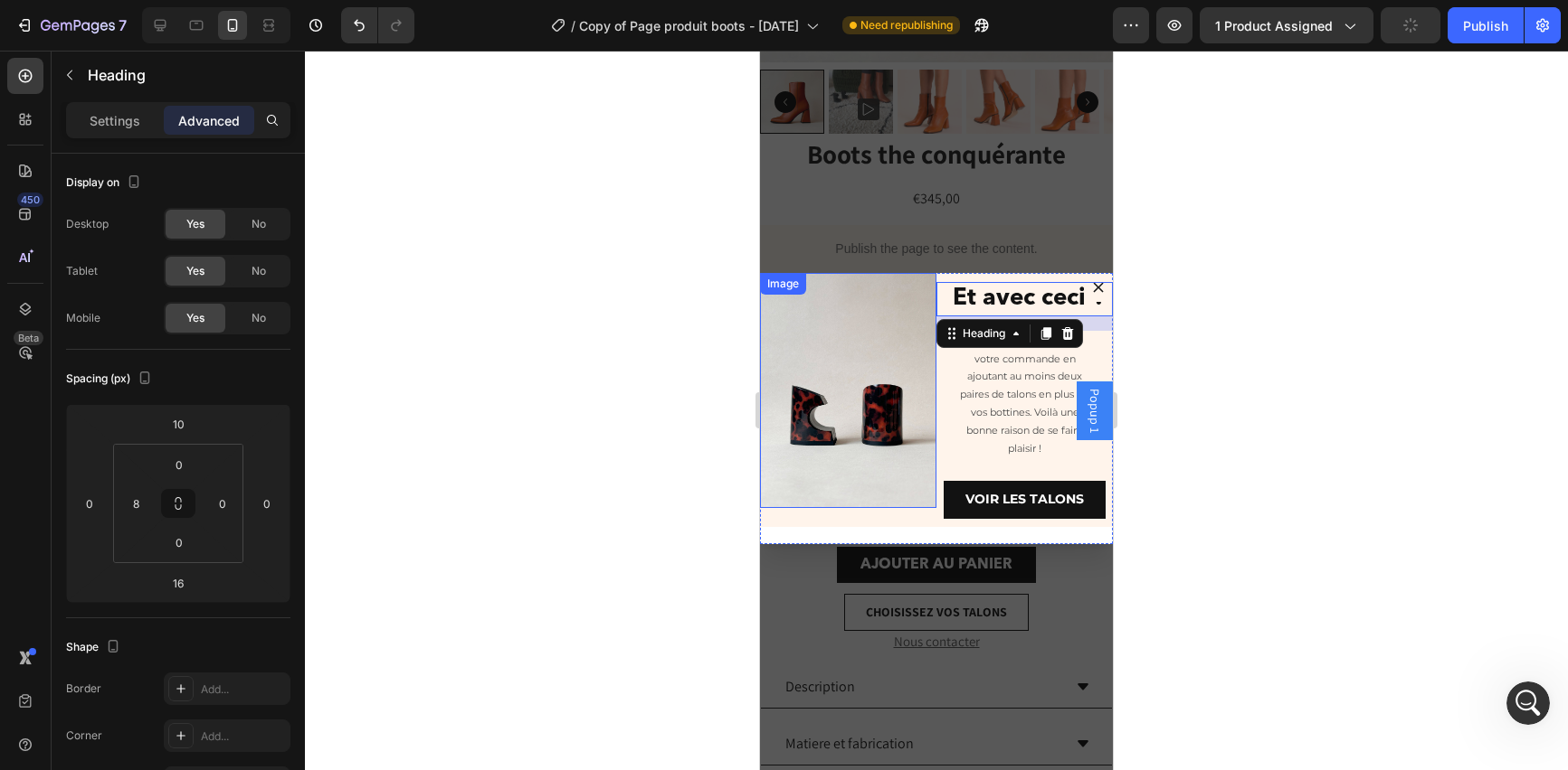
click at [206, 130] on div "Advanced" at bounding box center [209, 120] width 90 height 29
click at [1009, 295] on h2 "Et avec ceci ?" at bounding box center [1028, 299] width 170 height 34
click at [1029, 328] on div "Et avec ceci ? Heading 16 -15% de réduction sur votre commande en ajoutant au m…" at bounding box center [1024, 400] width 176 height 254
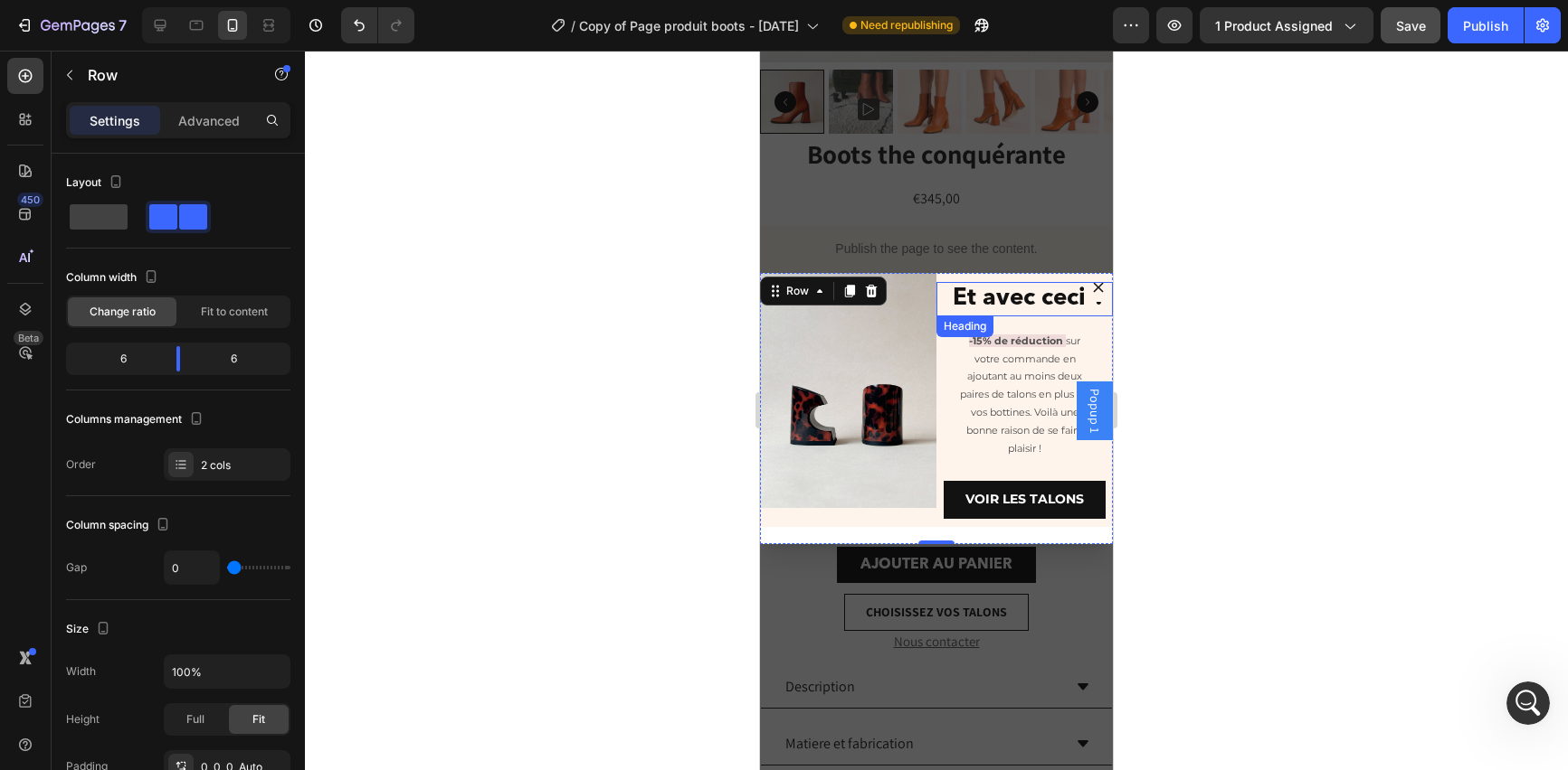
click at [1023, 303] on p "Et avec ceci ?" at bounding box center [1028, 299] width 166 height 30
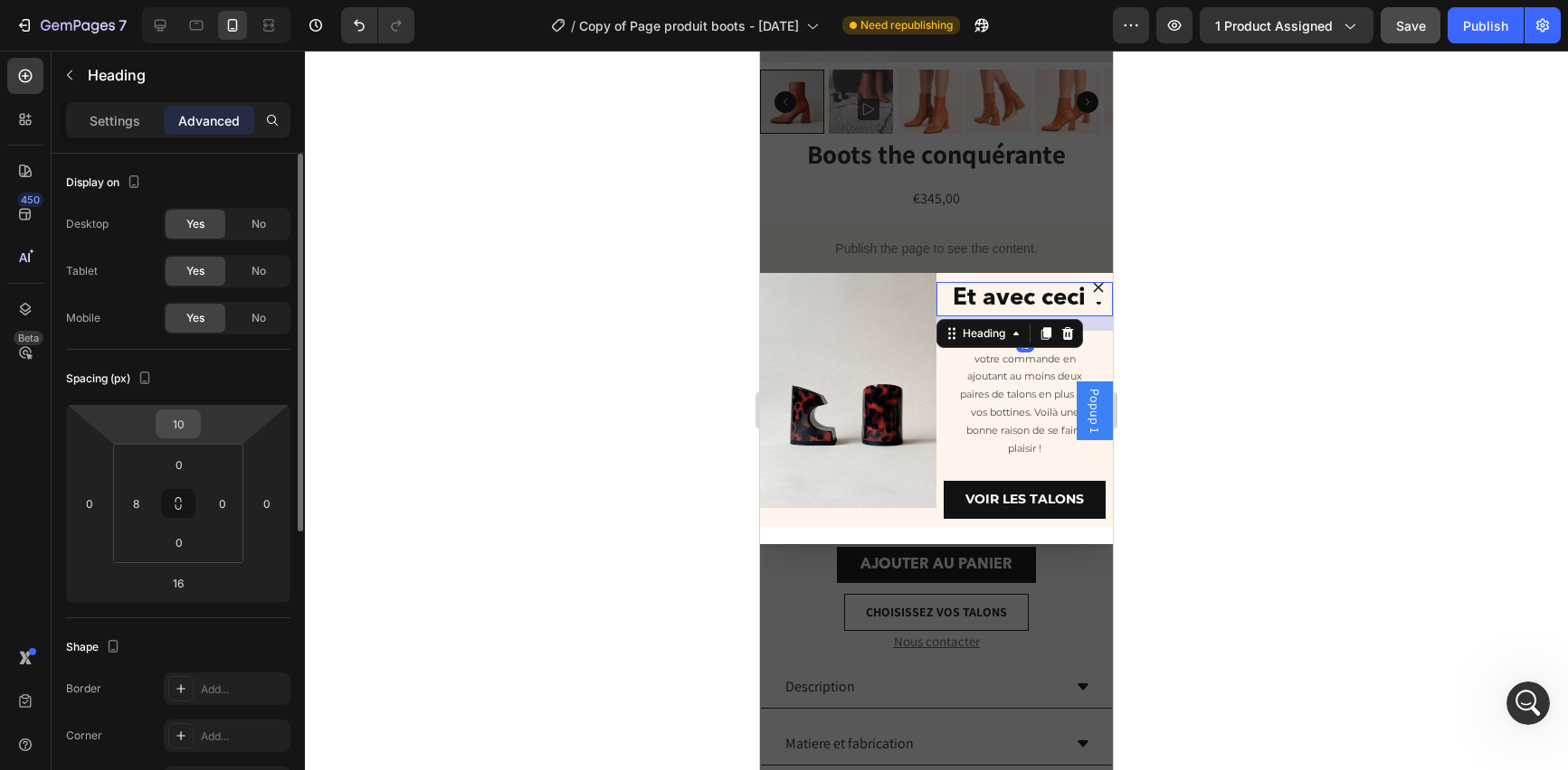
click at [187, 427] on input "10" at bounding box center [177, 424] width 36 height 27
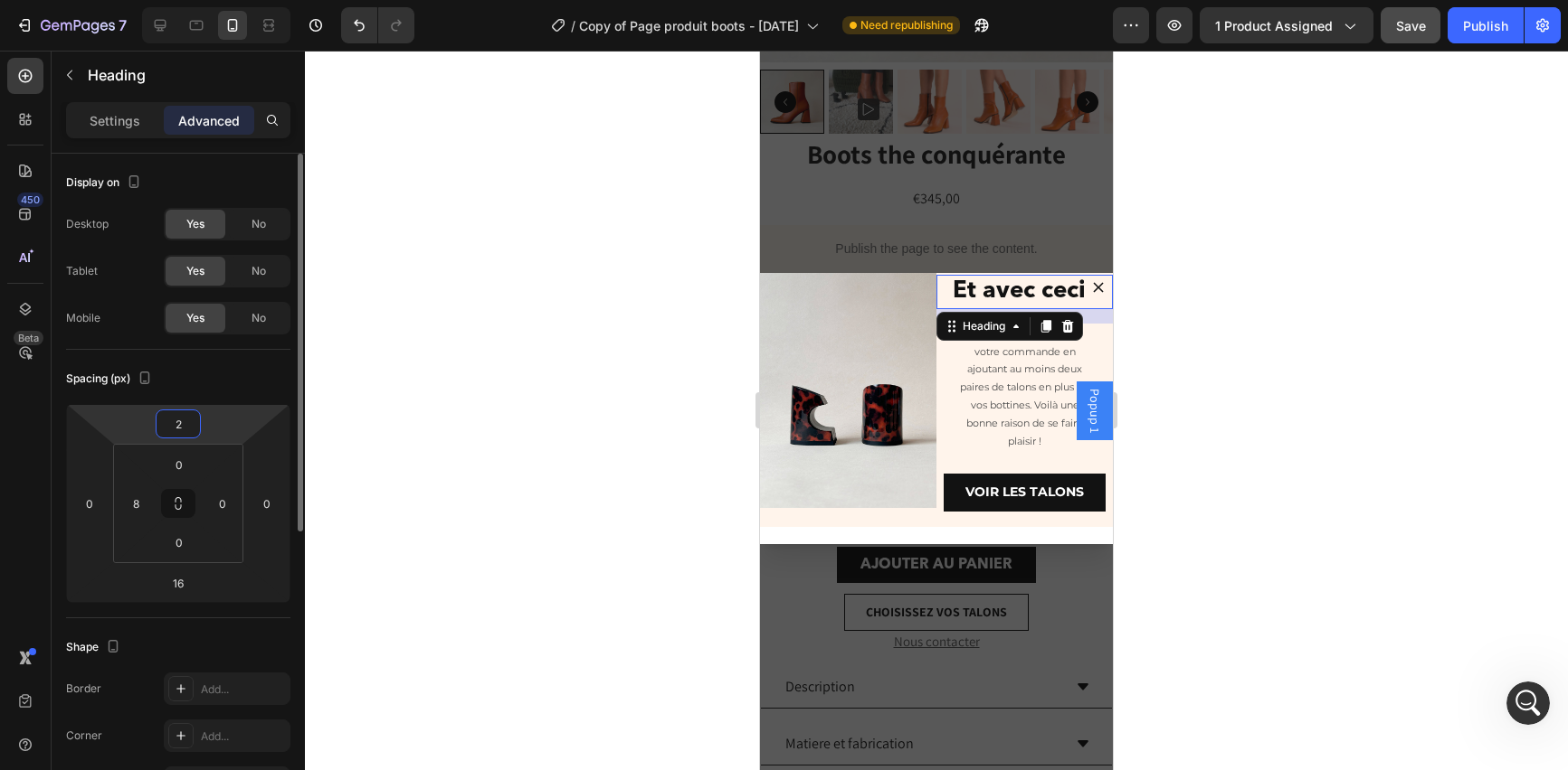
type input "28"
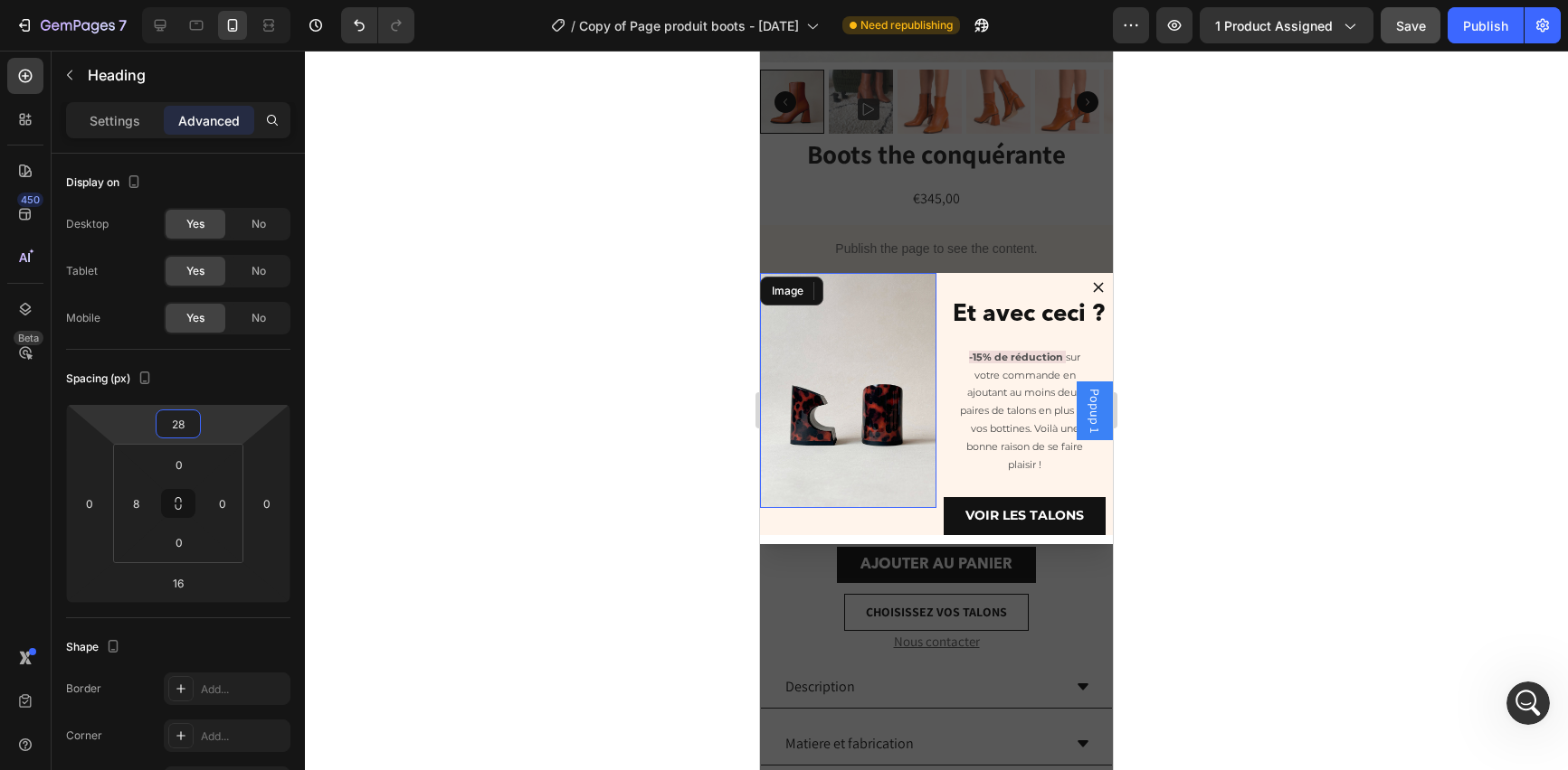
click at [835, 459] on img "Dialog body" at bounding box center [848, 391] width 176 height 235
click at [844, 541] on div "Image Et avec ceci ? Heading -15% de réduction sur votre commande en ajoutant a…" at bounding box center [936, 409] width 353 height 271
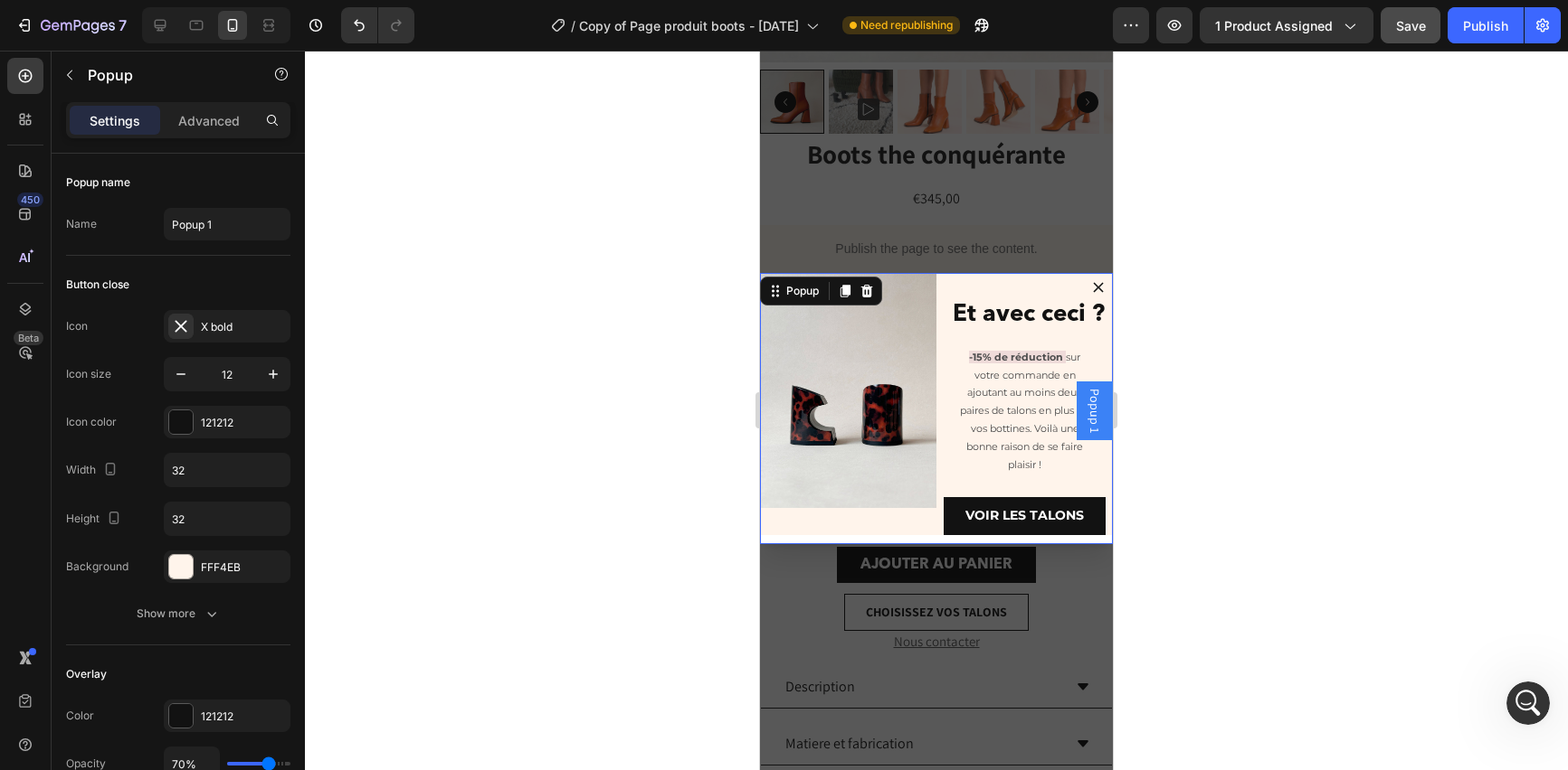
click at [816, 20] on html "7 Version history / Copy of Page produit boots - 2025 JANV 28 Need republishing…" at bounding box center [784, 10] width 1568 height 20
click at [1336, 72] on div "#FFF3EB" at bounding box center [784, 83] width 1568 height 22
click at [17, 56] on icon at bounding box center [8, 64] width 17 height 17
click at [237, 560] on div "FFF4EB" at bounding box center [227, 567] width 53 height 17
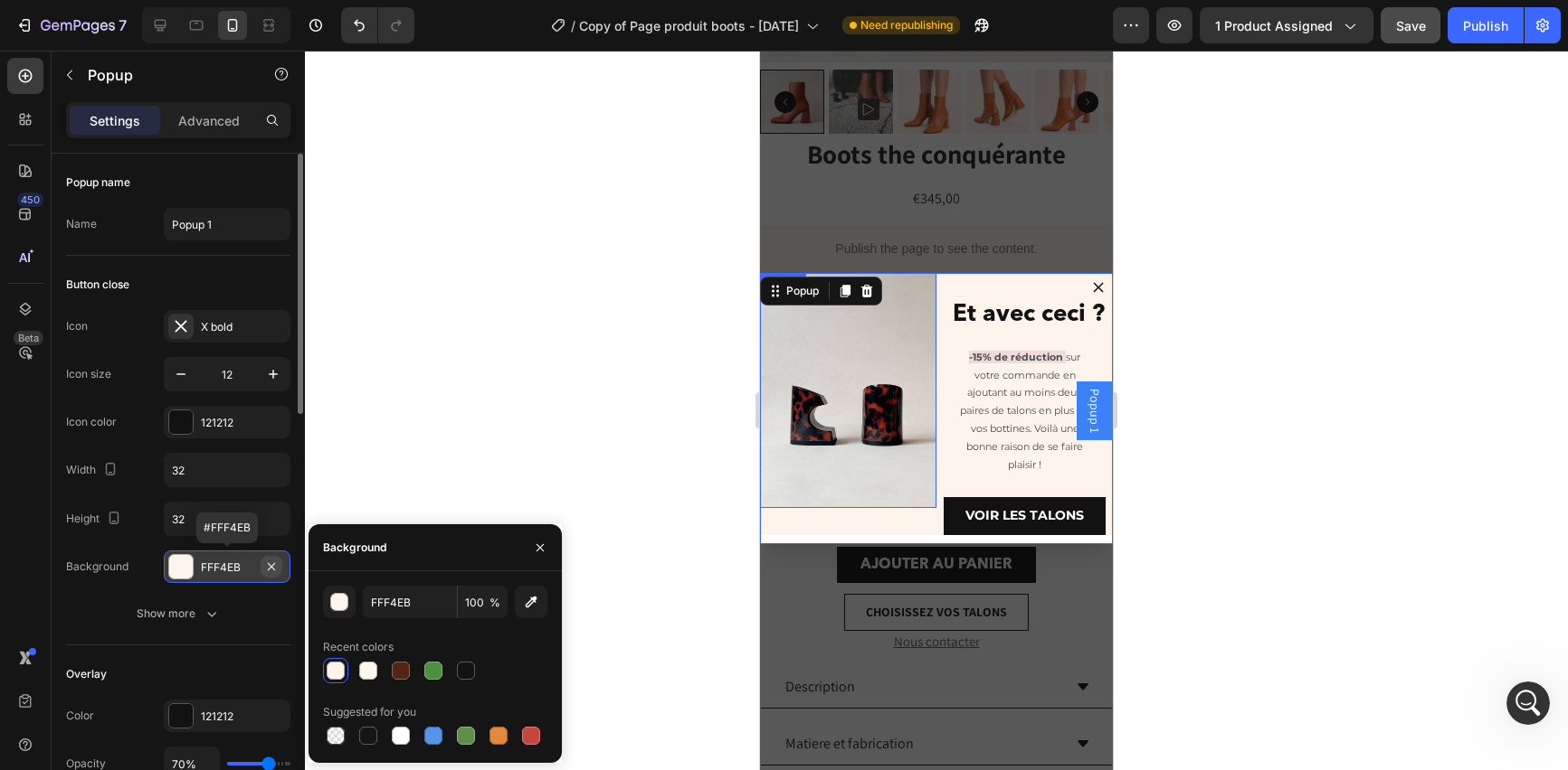
click at [271, 563] on icon "button" at bounding box center [271, 566] width 15 height 15
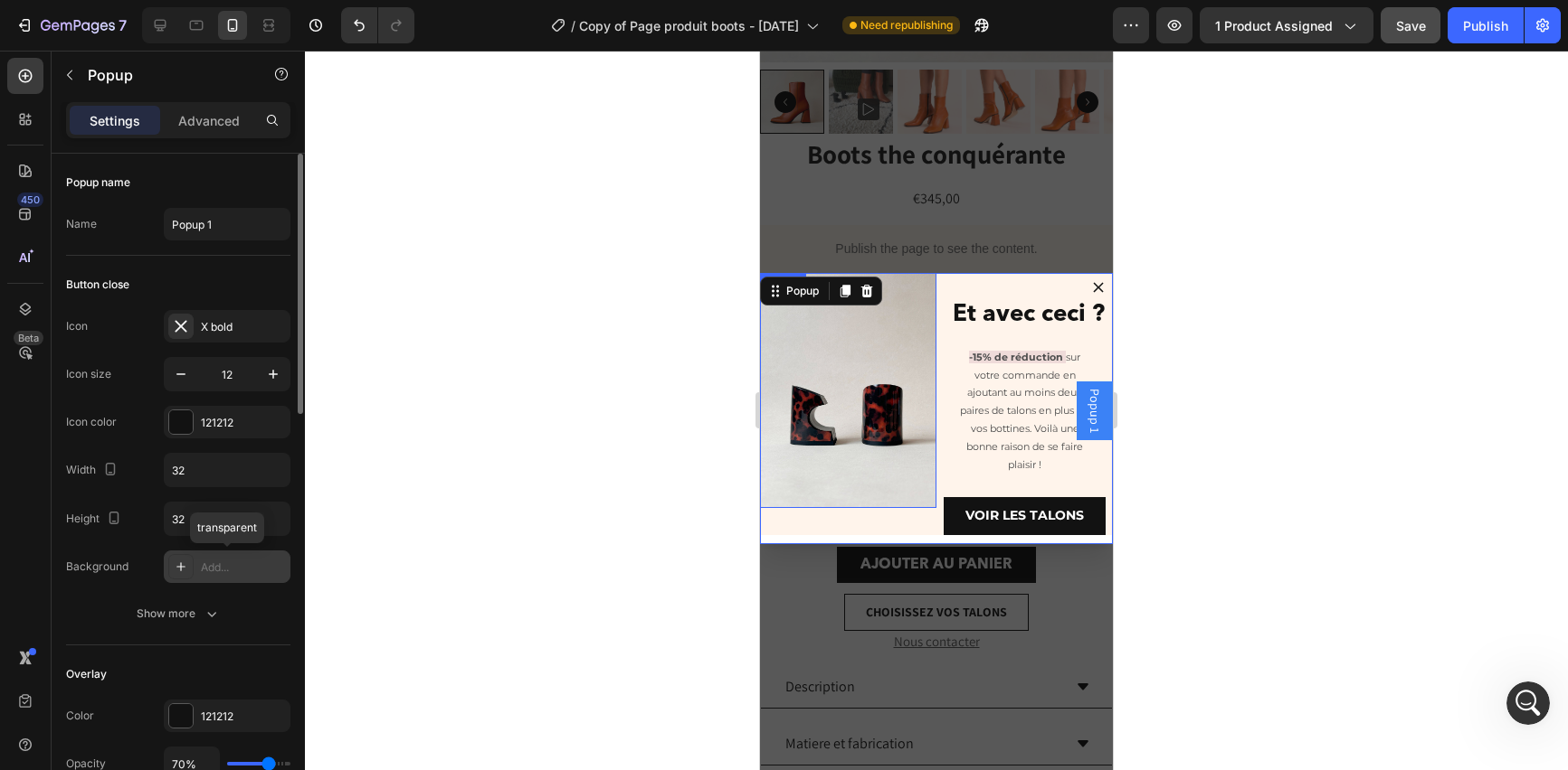
click at [245, 562] on div "Add..." at bounding box center [243, 567] width 85 height 17
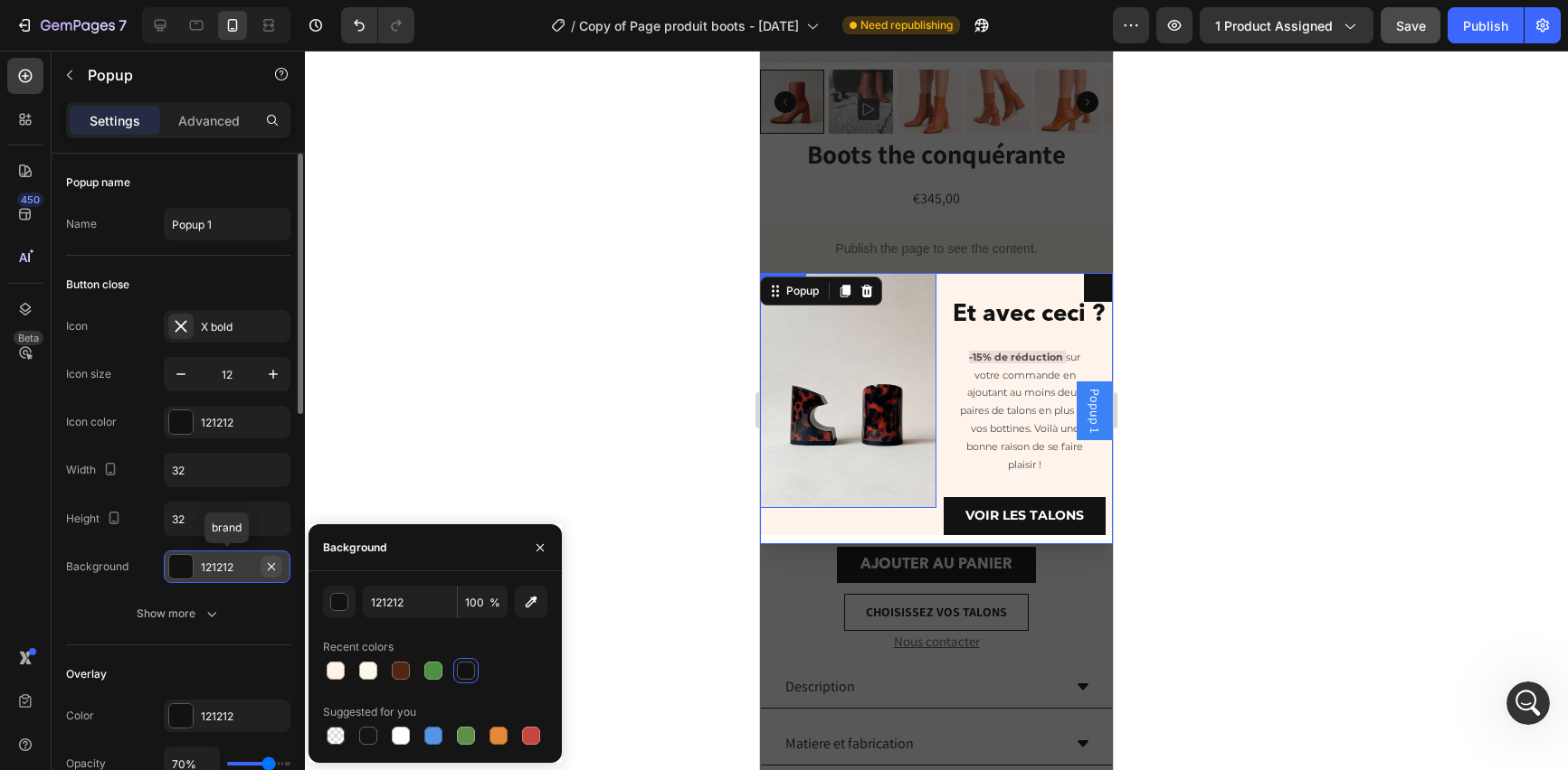
click at [272, 562] on icon "button" at bounding box center [271, 566] width 15 height 15
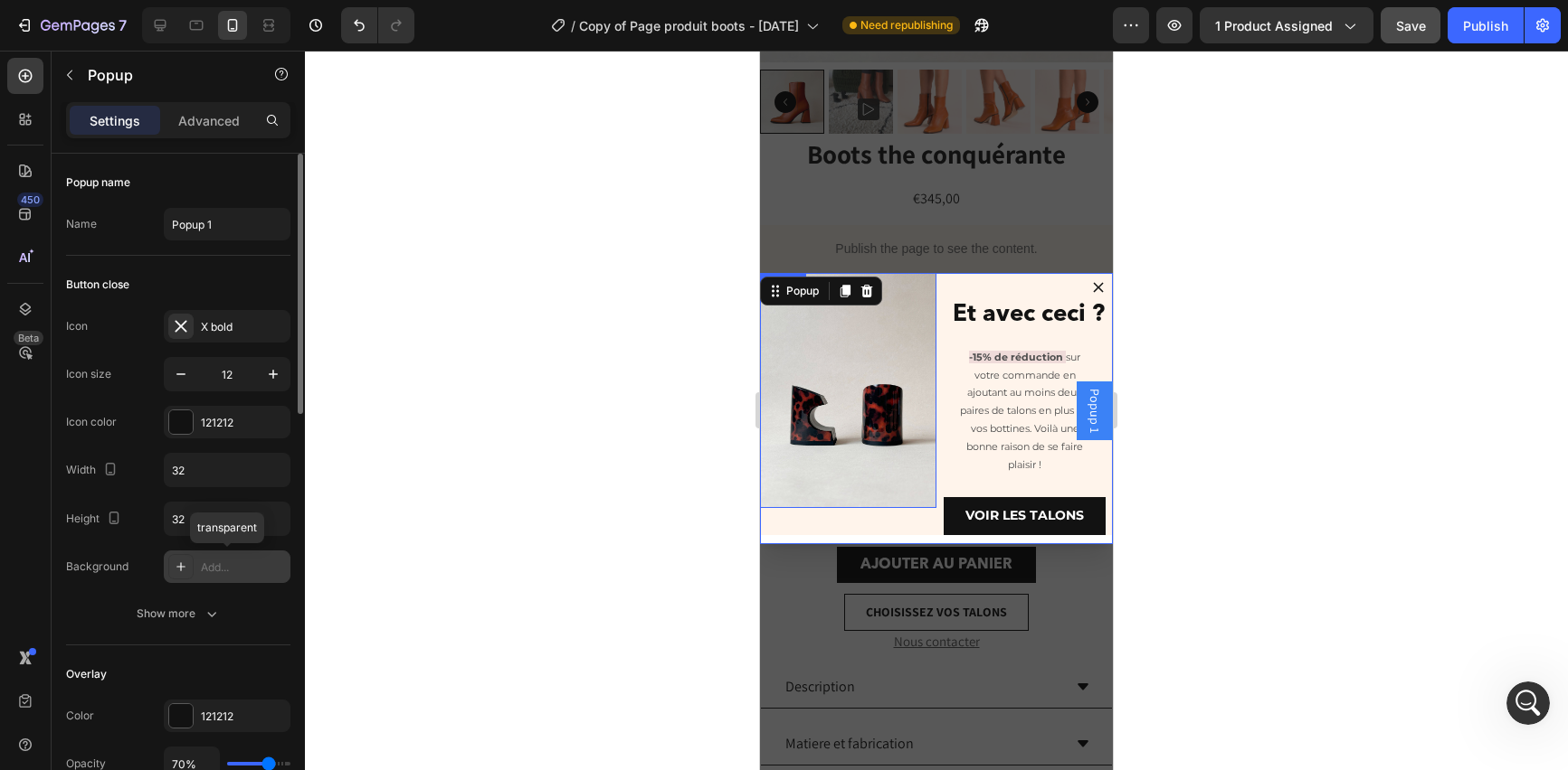
click at [260, 563] on div "Add..." at bounding box center [243, 567] width 85 height 17
type input "121212"
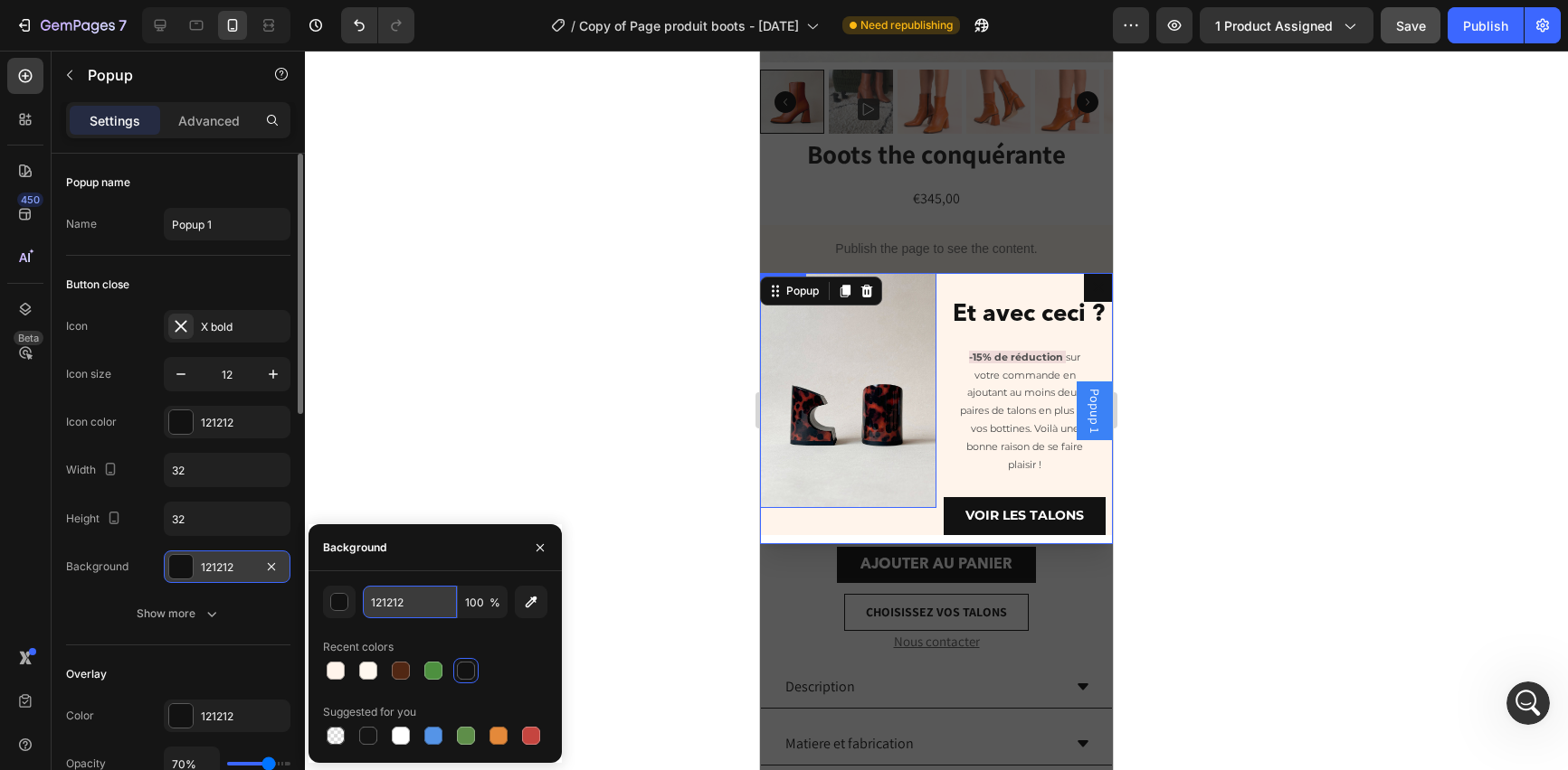
click at [405, 613] on input "121212" at bounding box center [410, 602] width 94 height 32
paste input "#FFF3EB"
type input "#FFF3EB"
click at [987, 20] on html "7 Version history / Copy of Page produit boots - 2025 JANV 28 Need republishing…" at bounding box center [784, 10] width 1568 height 20
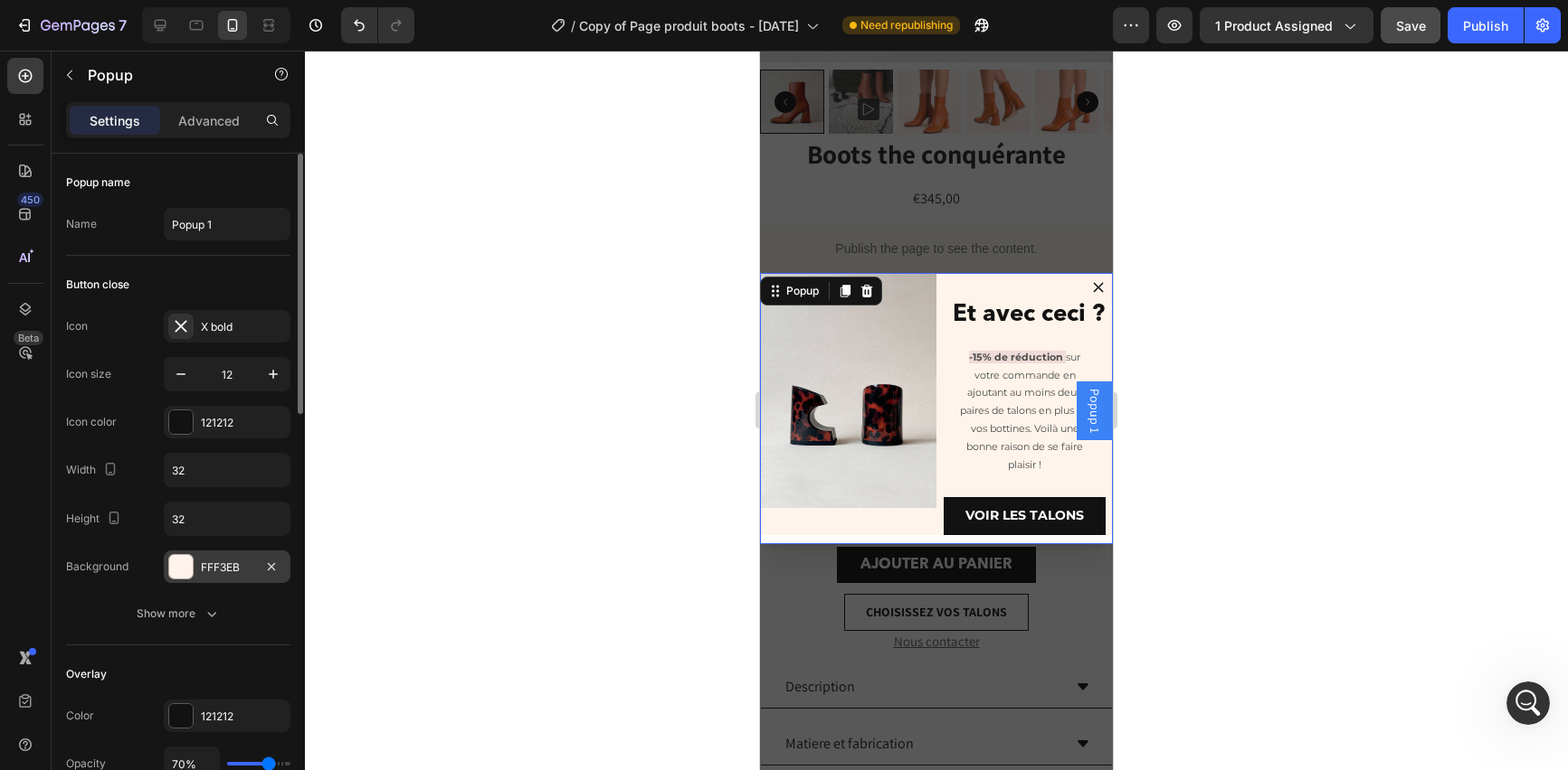
click at [1002, 175] on html "7 Version history / Copy of Page produit boots - 2025 JANV 28 Need republishing…" at bounding box center [784, 87] width 1568 height 175
click at [13, 59] on icon at bounding box center [8, 64] width 10 height 10
click at [258, 605] on button "Show more" at bounding box center [177, 613] width 224 height 32
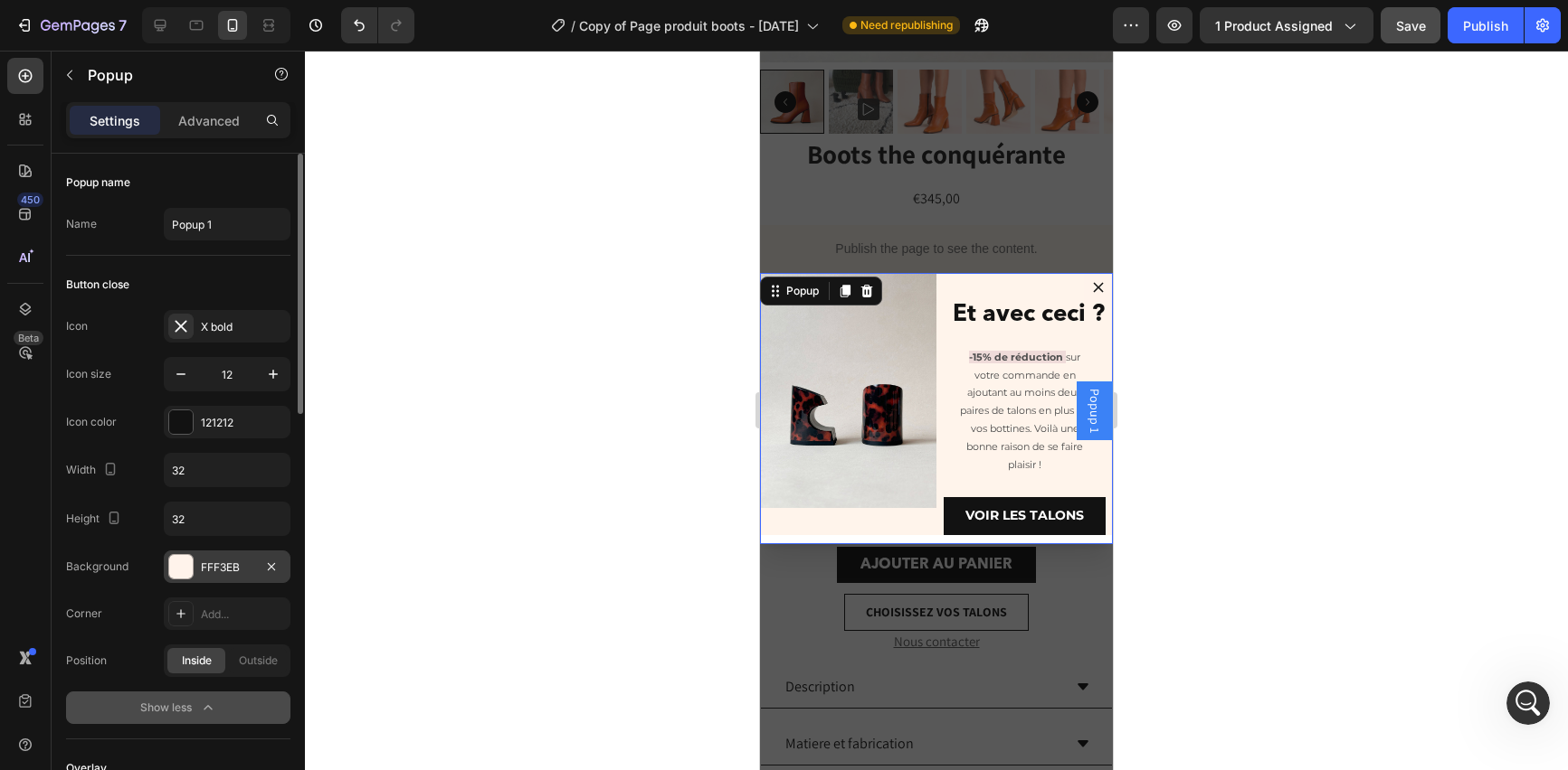
click at [258, 605] on div "Add..." at bounding box center [226, 613] width 126 height 32
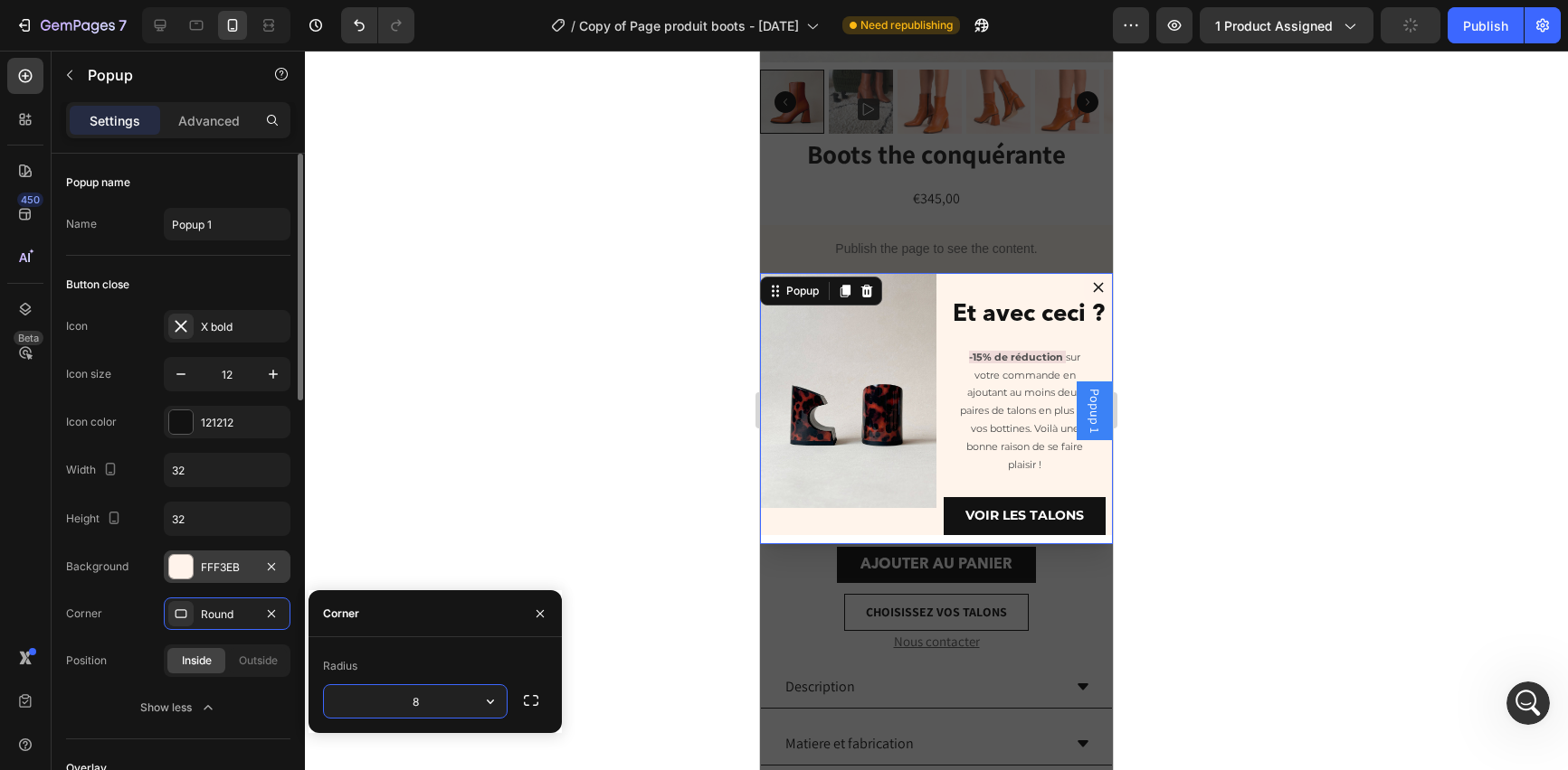
click at [272, 588] on div "Icon X bold Icon size 12 Icon color 121212 Width 32 Height 32 Background FFF3EB…" at bounding box center [177, 517] width 224 height 414
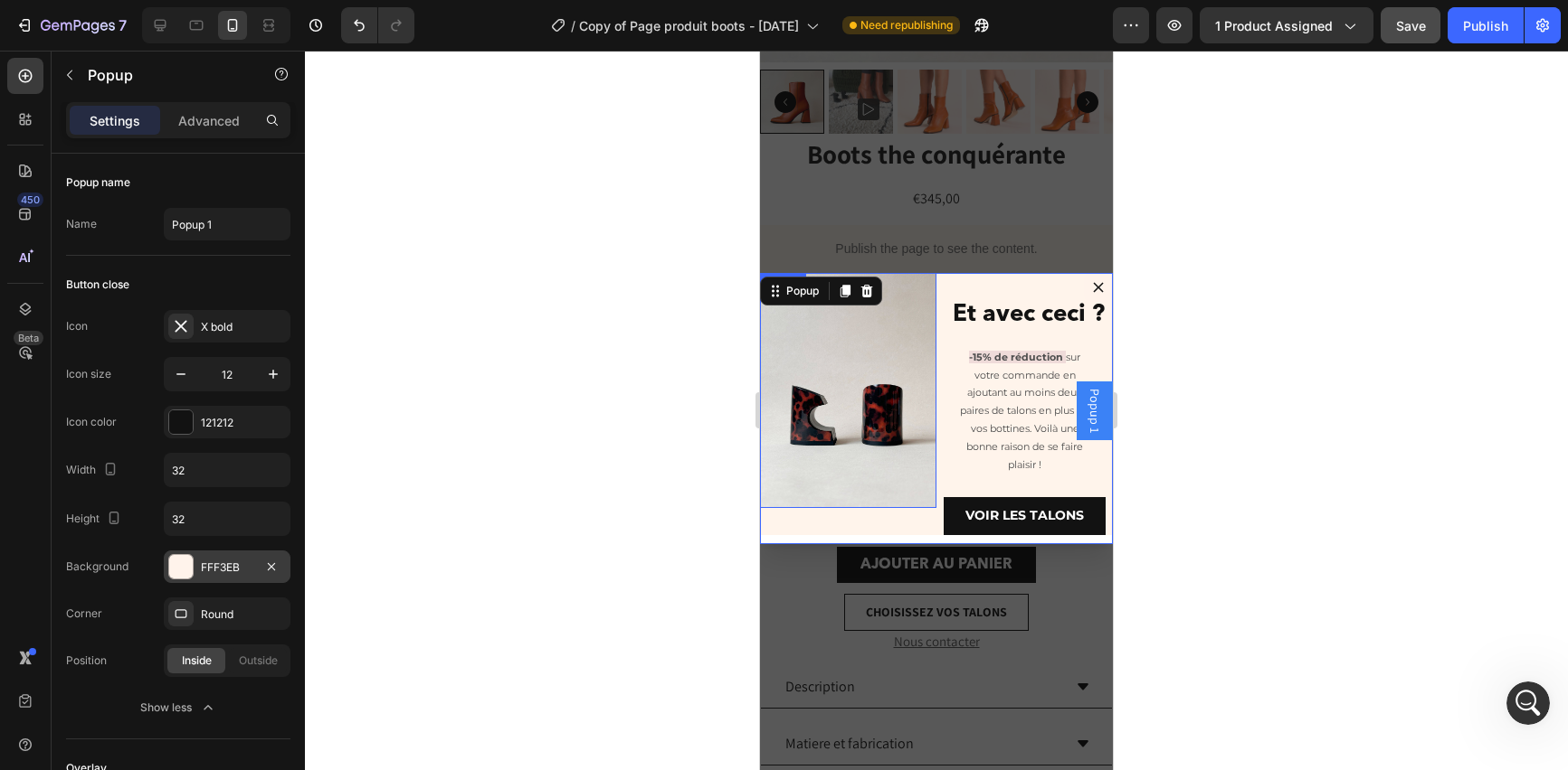
click at [864, 406] on img "Dialog body" at bounding box center [848, 391] width 176 height 235
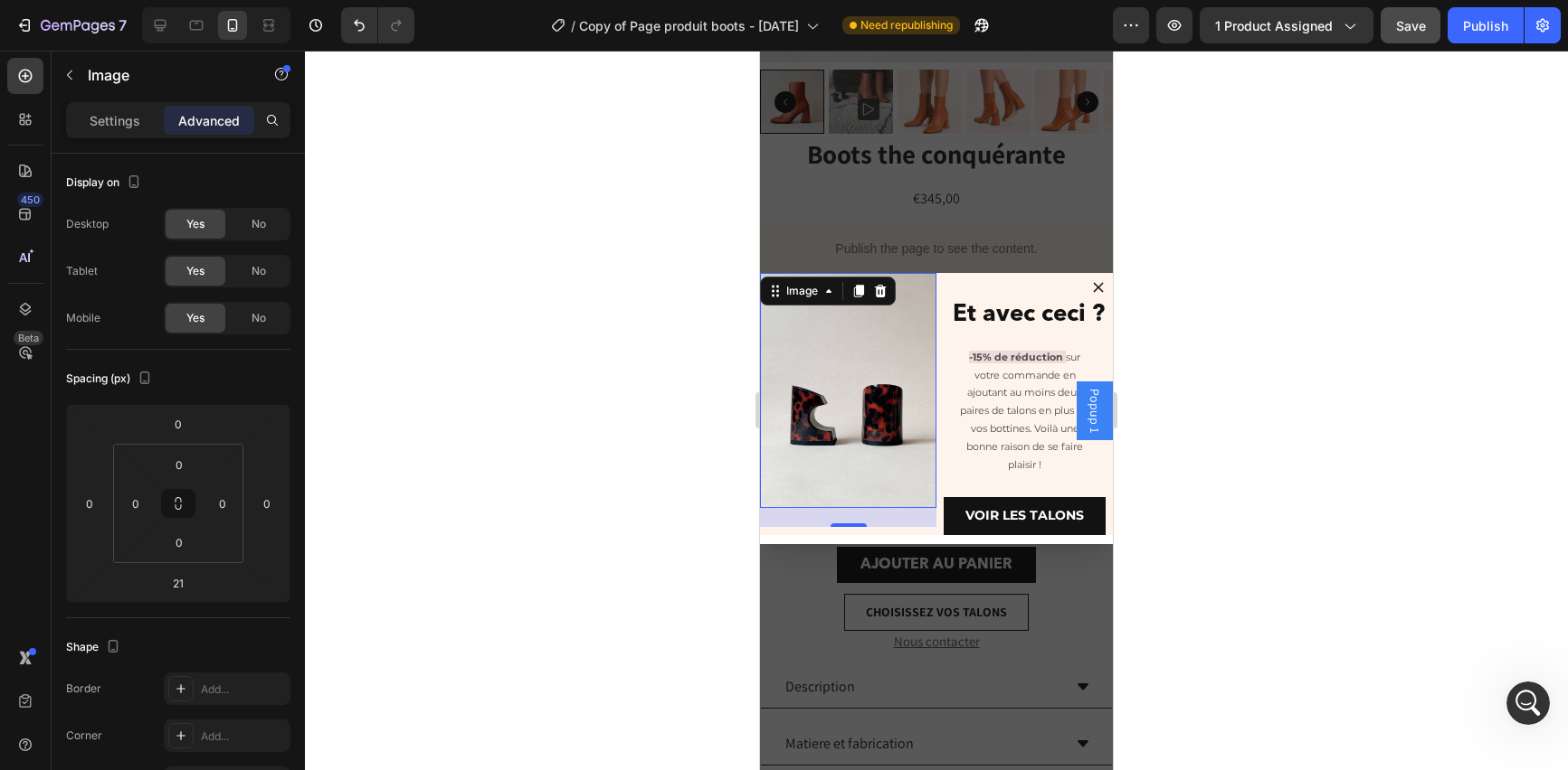
click at [862, 406] on img "Dialog body" at bounding box center [848, 391] width 176 height 235
click at [117, 131] on div "Settings" at bounding box center [115, 120] width 90 height 29
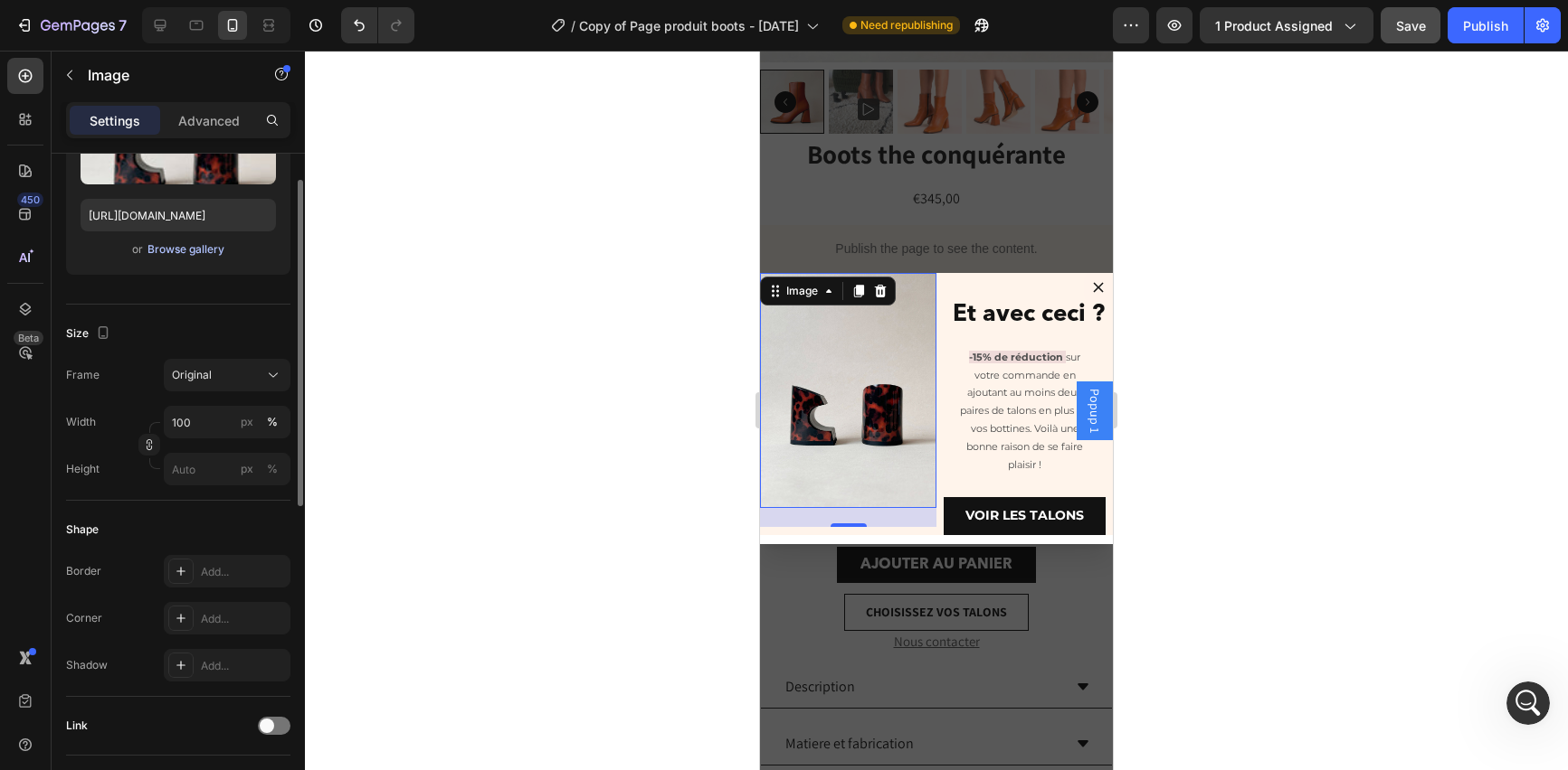
scroll to position [348, 0]
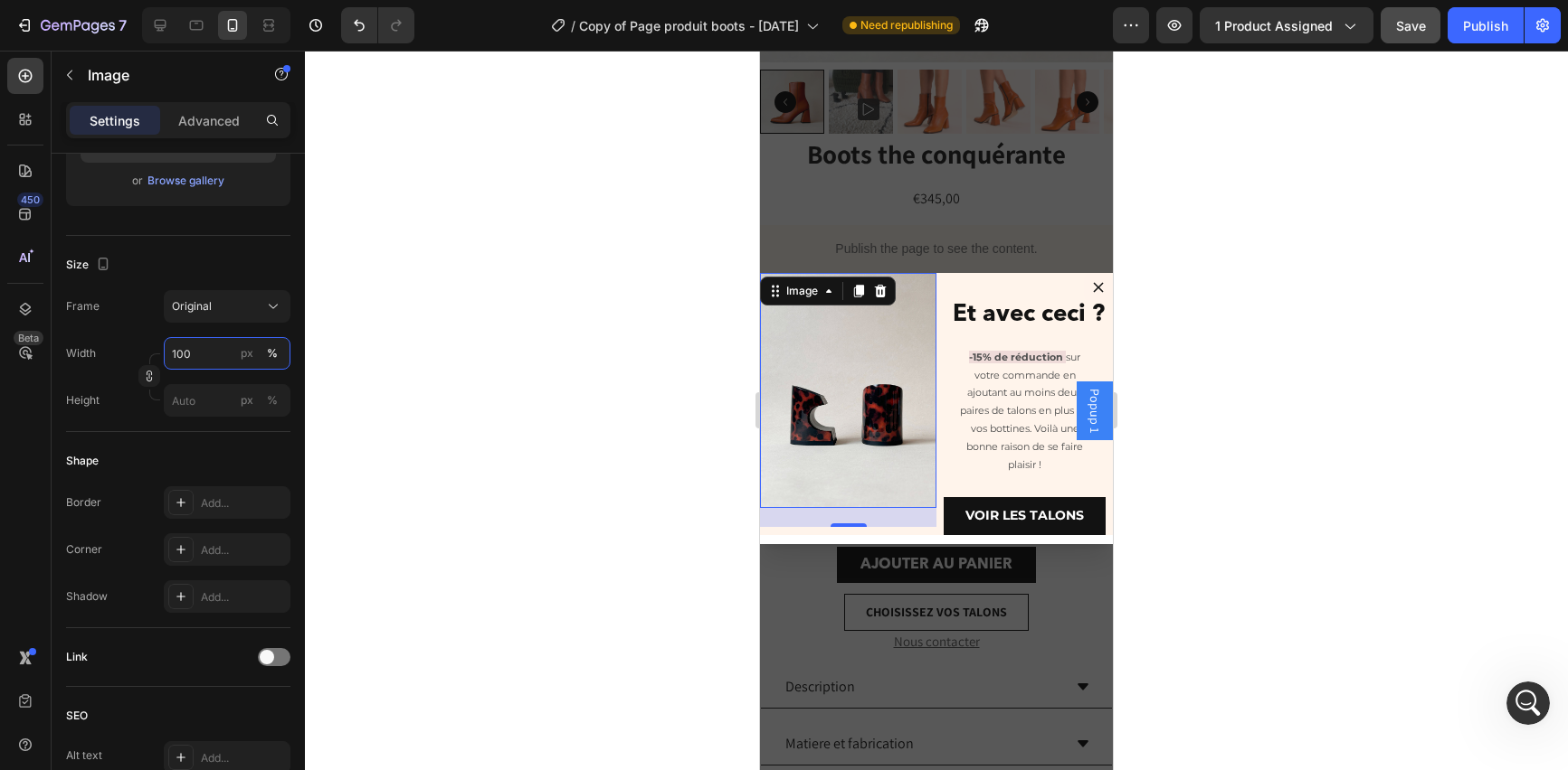
click at [198, 362] on input "100" at bounding box center [226, 353] width 126 height 32
click at [192, 466] on div "Shape" at bounding box center [177, 461] width 224 height 29
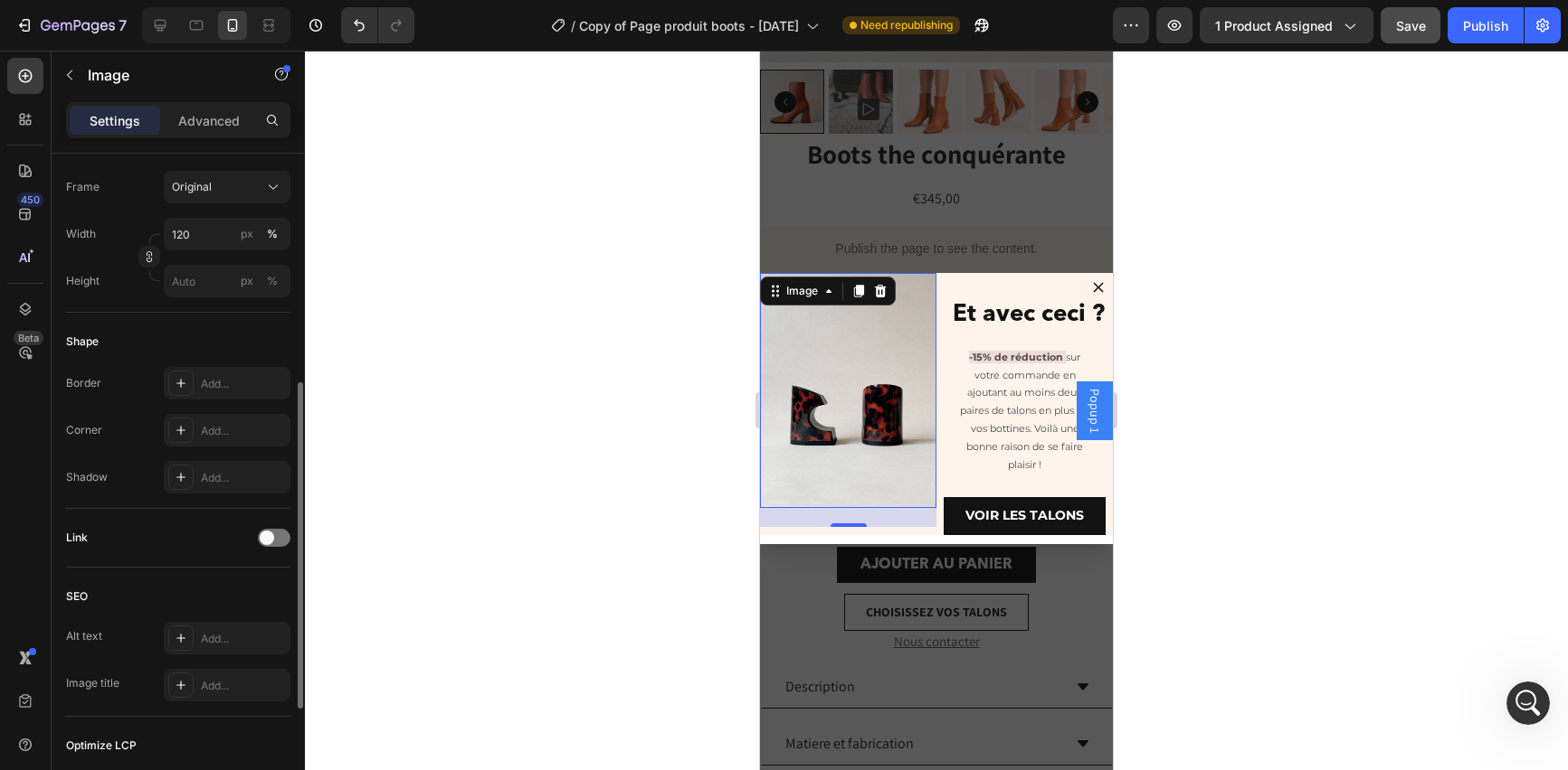
scroll to position [0, 0]
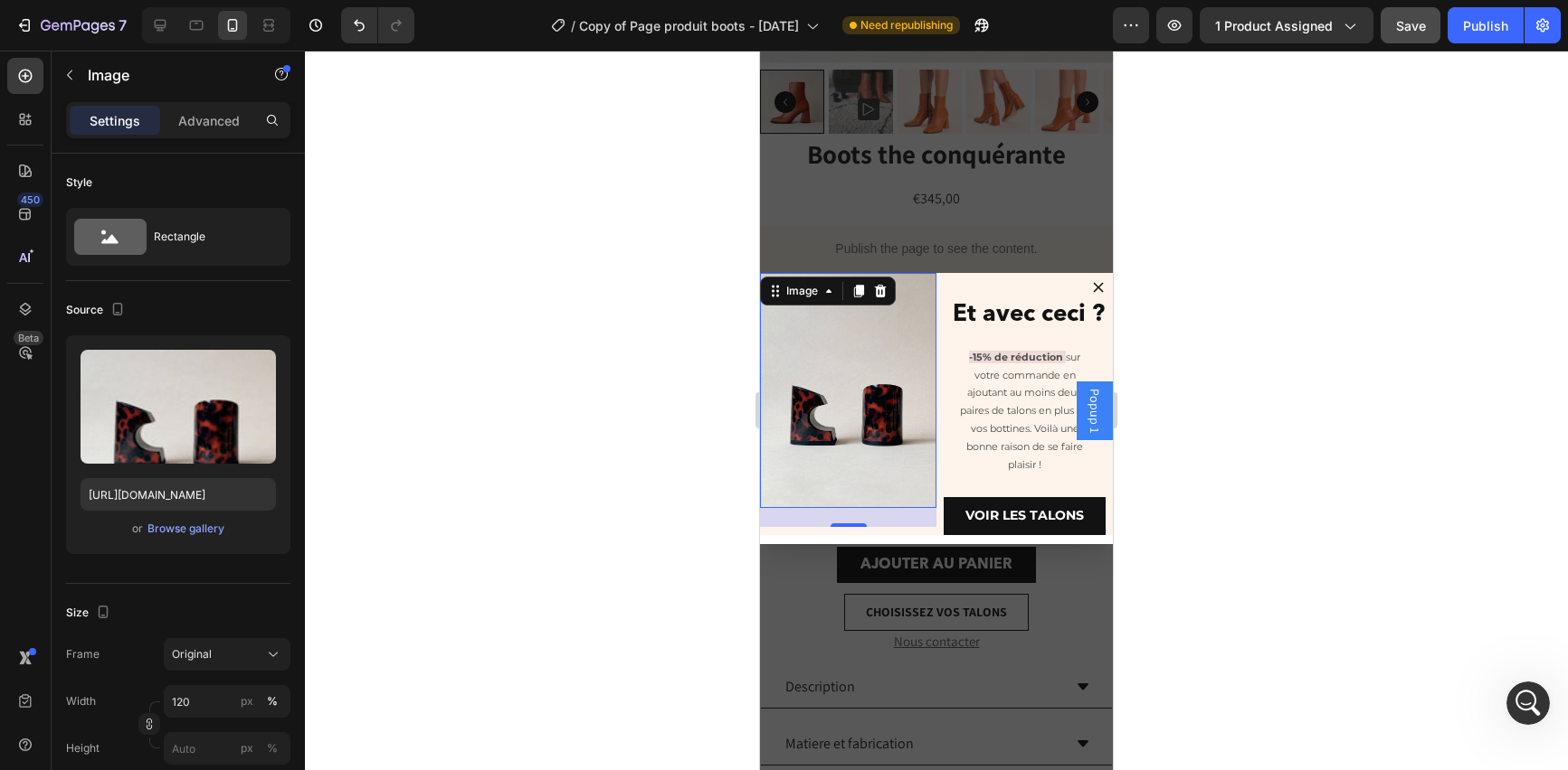
click at [900, 409] on img "Dialog body" at bounding box center [848, 391] width 176 height 235
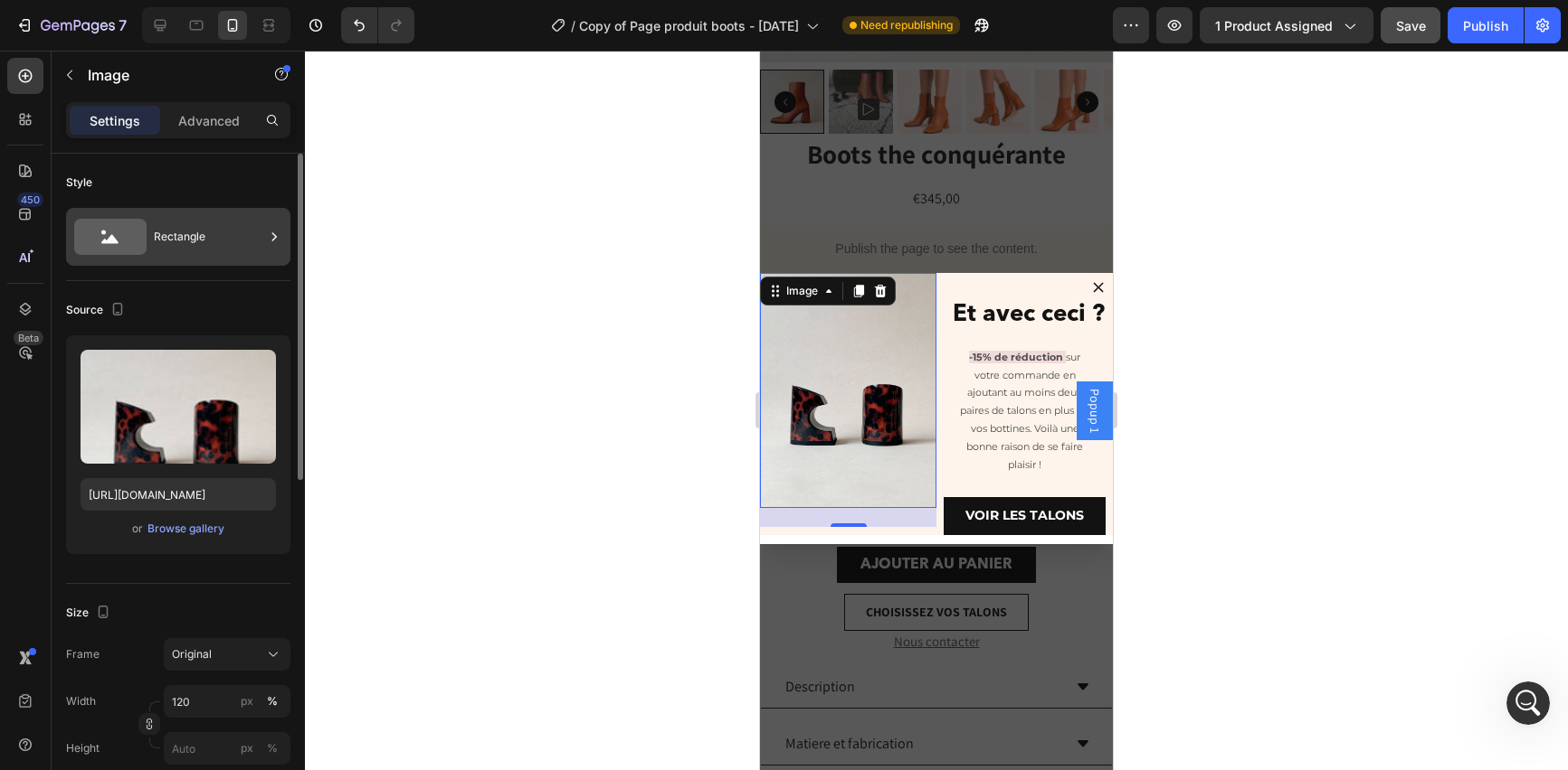
click at [100, 229] on icon at bounding box center [111, 236] width 73 height 36
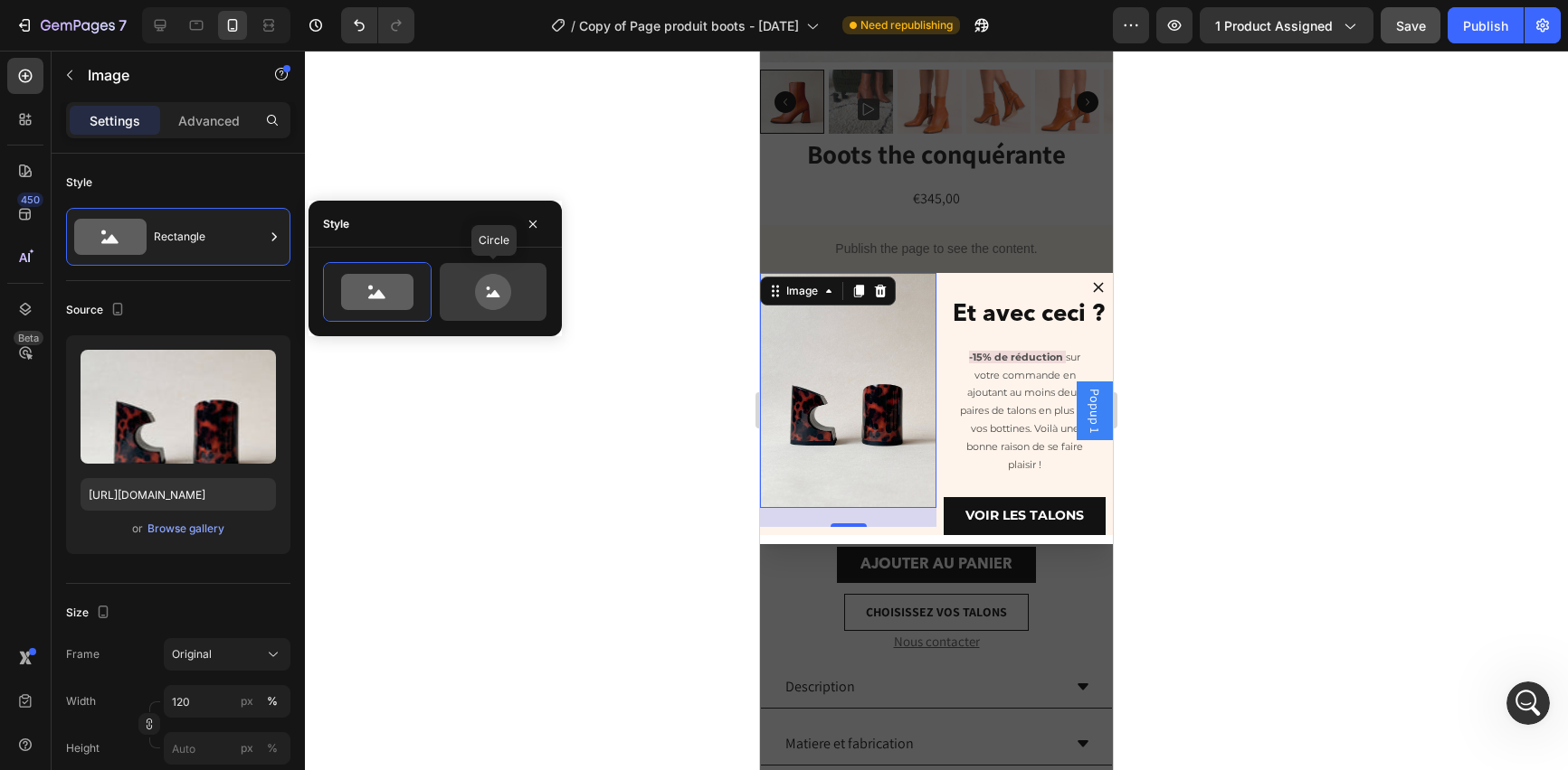
click at [488, 296] on icon at bounding box center [494, 293] width 14 height 7
type input "80"
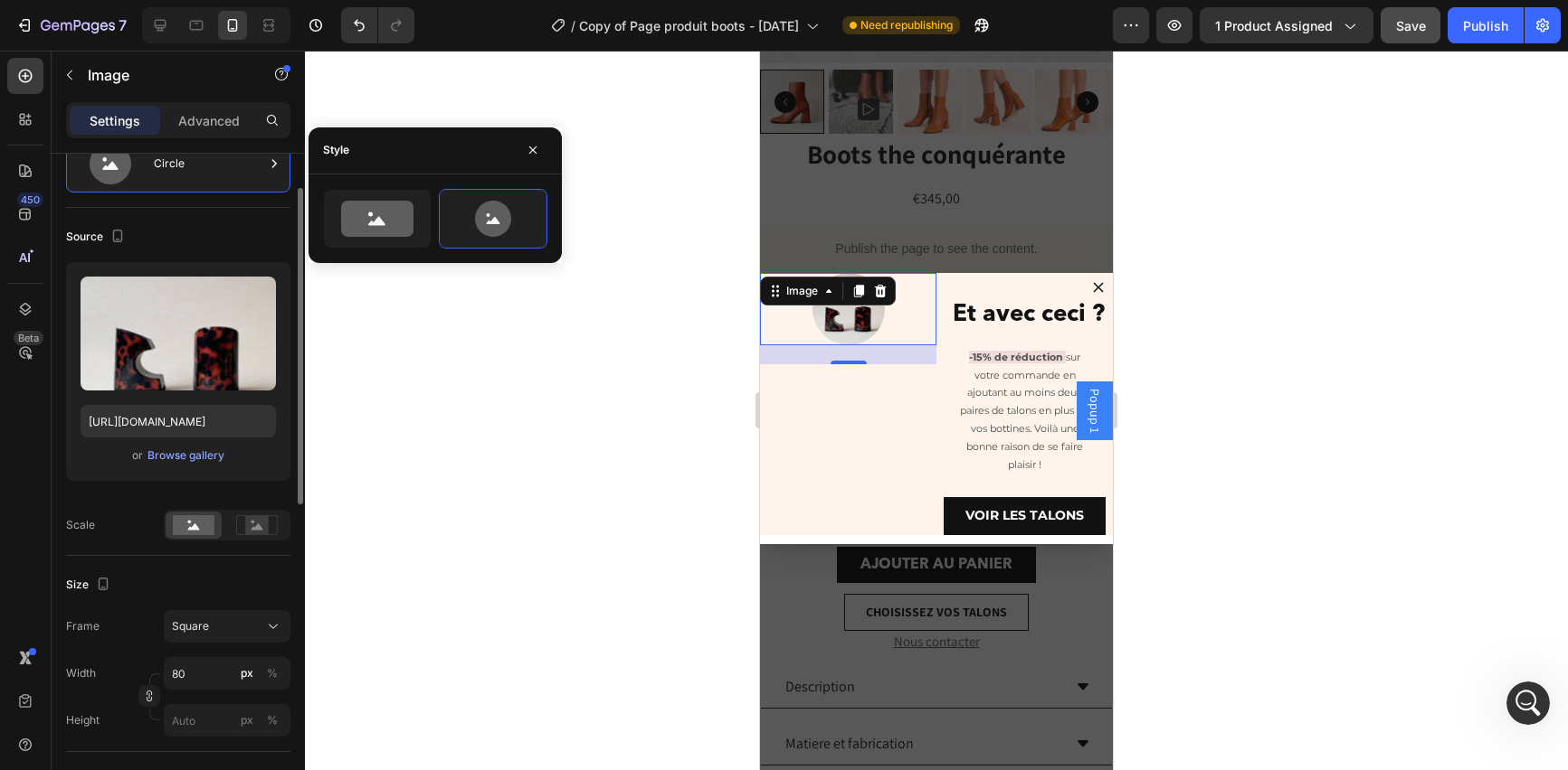
scroll to position [76, 0]
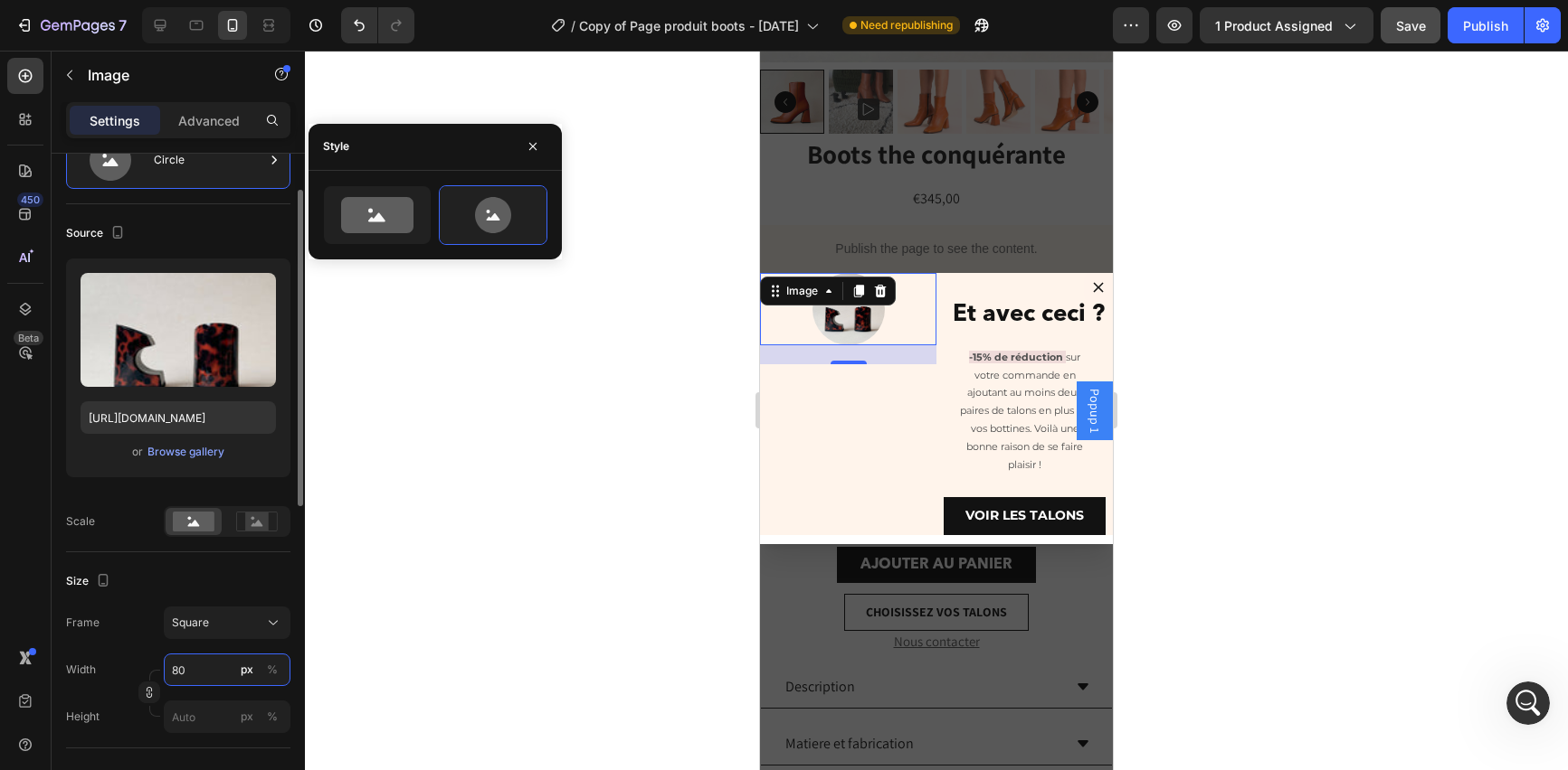
click at [202, 670] on input "80" at bounding box center [226, 669] width 126 height 32
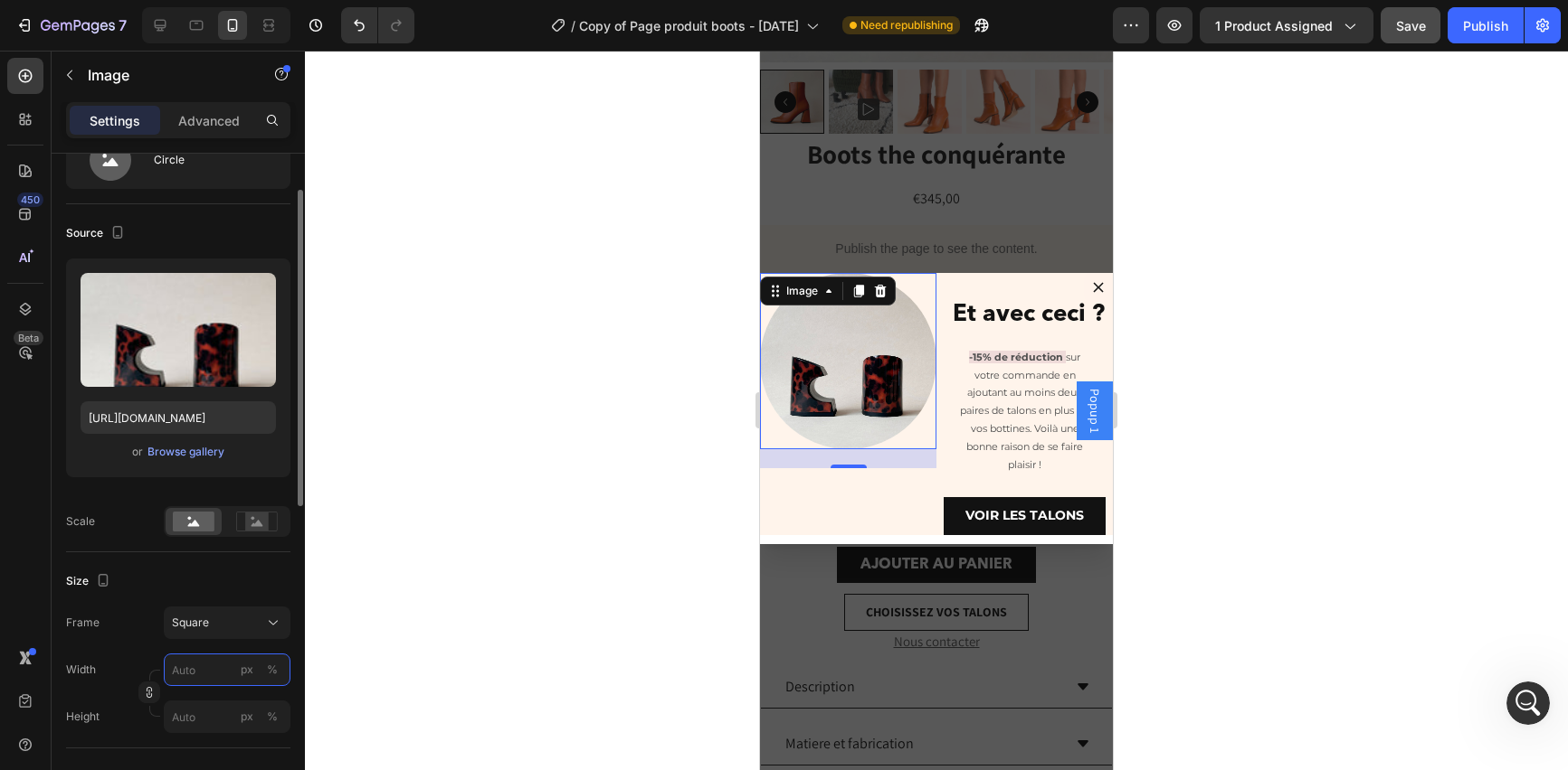
type input "1"
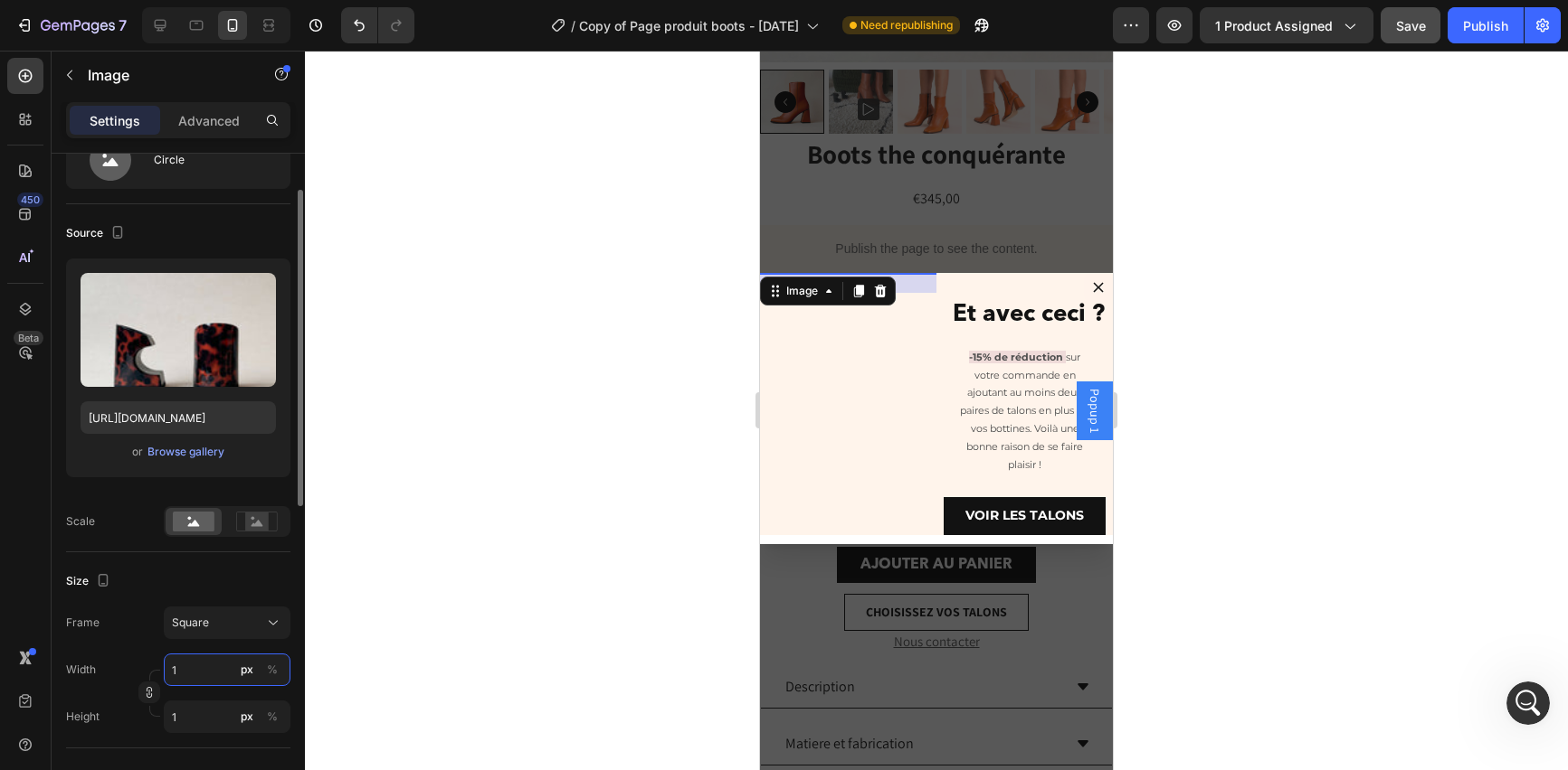
type input "10"
type input "100"
type input "10"
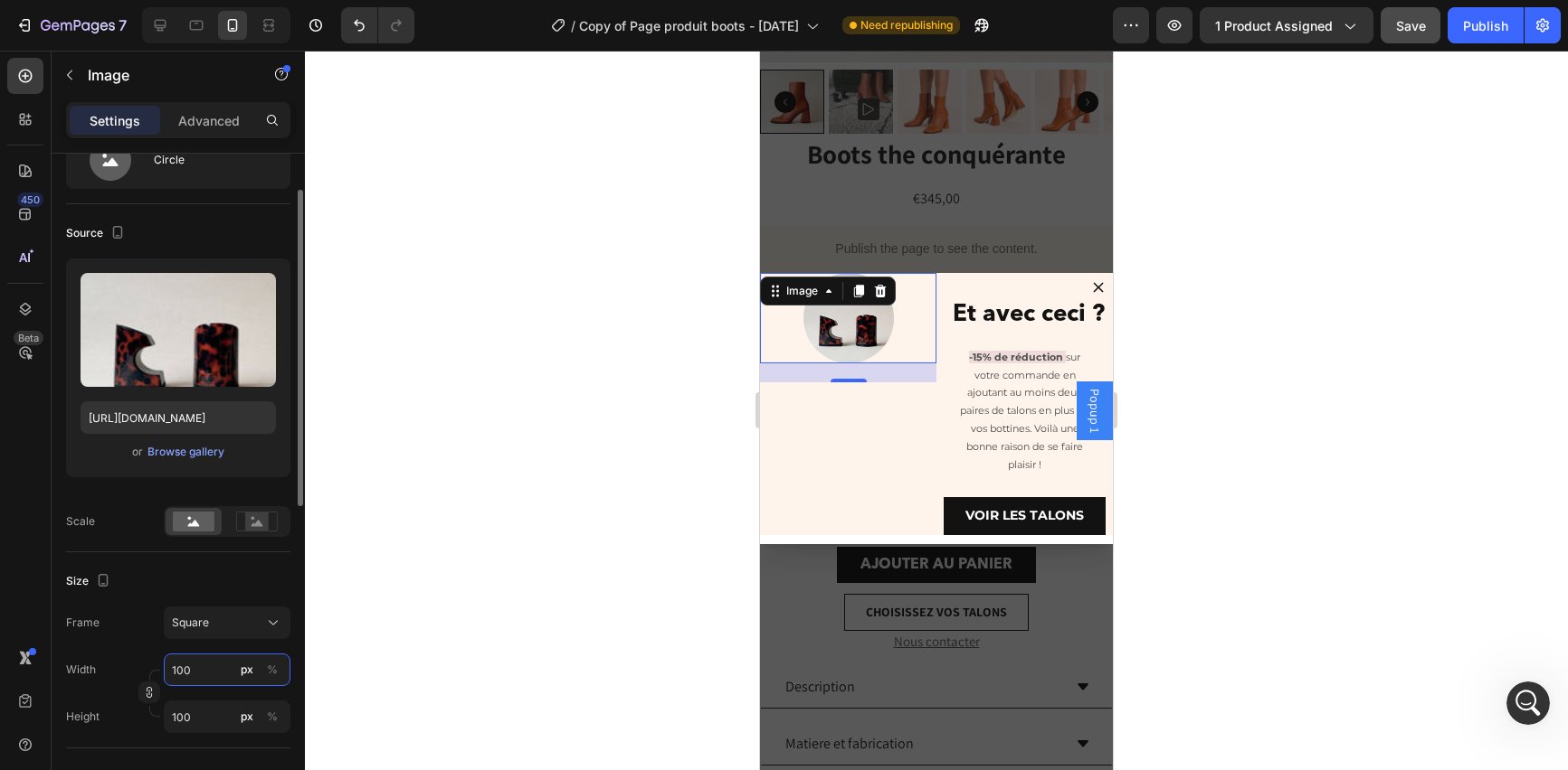
type input "10"
type input "1"
type input "15"
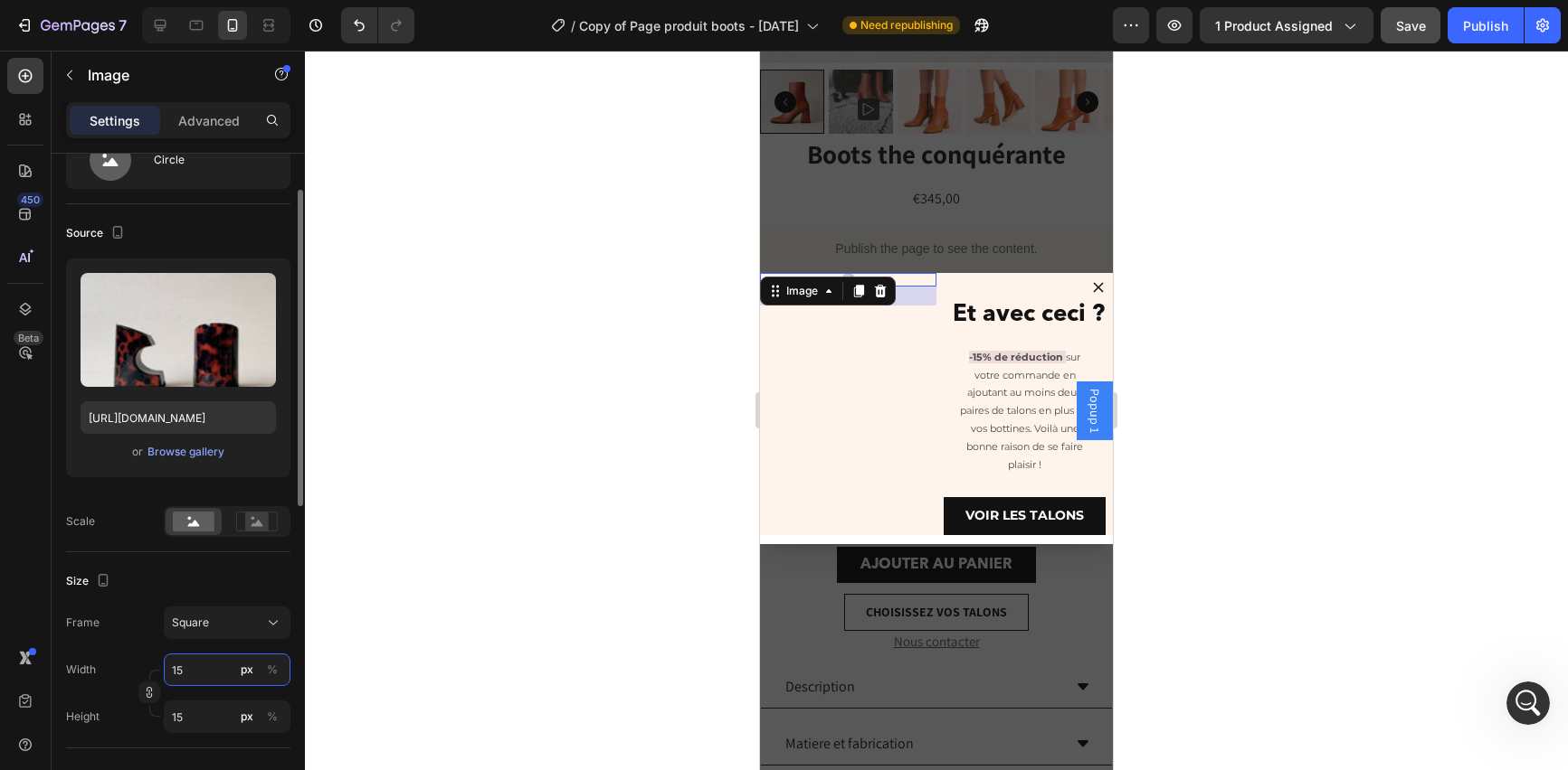
type input "150"
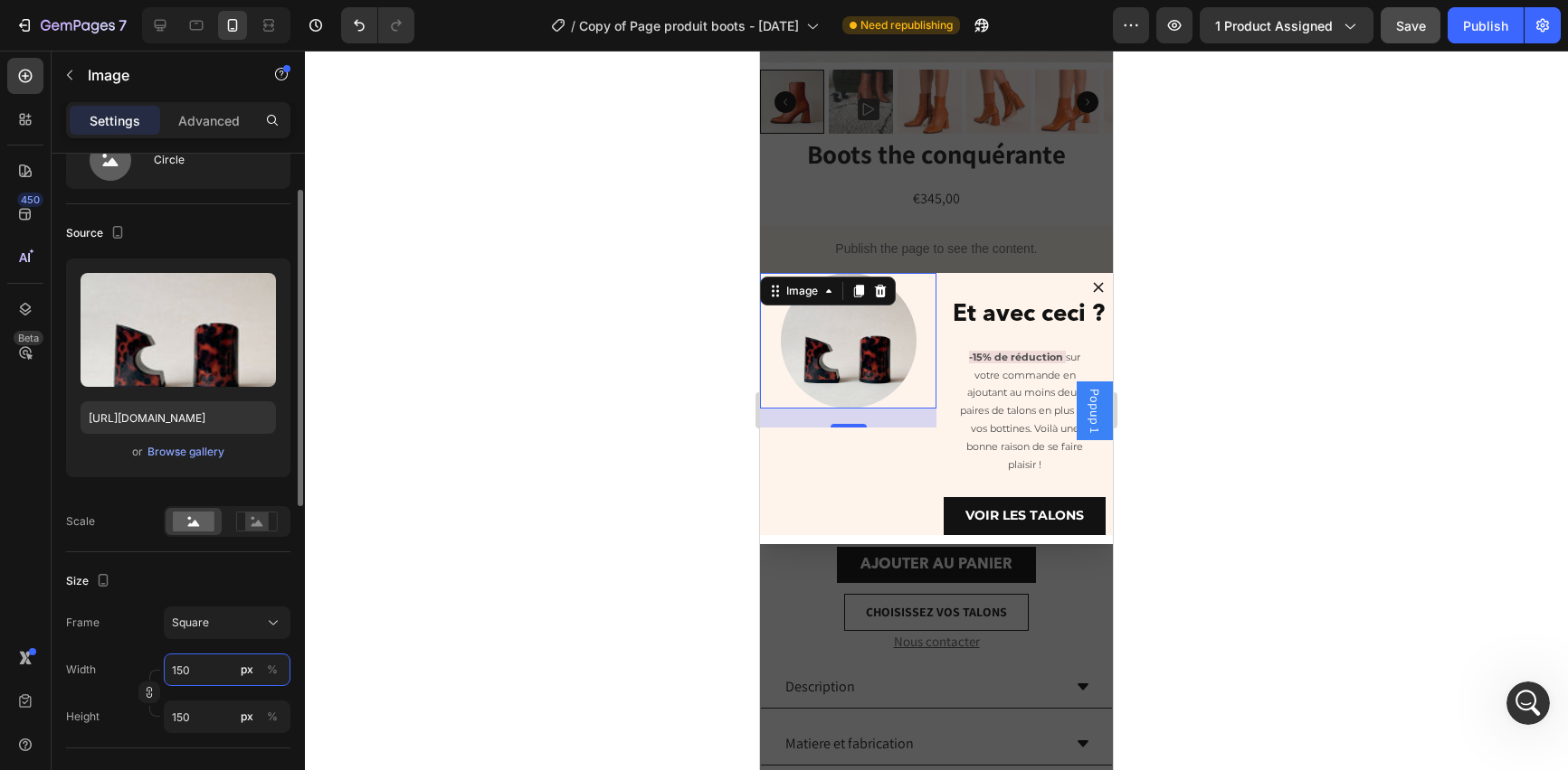
type input "15"
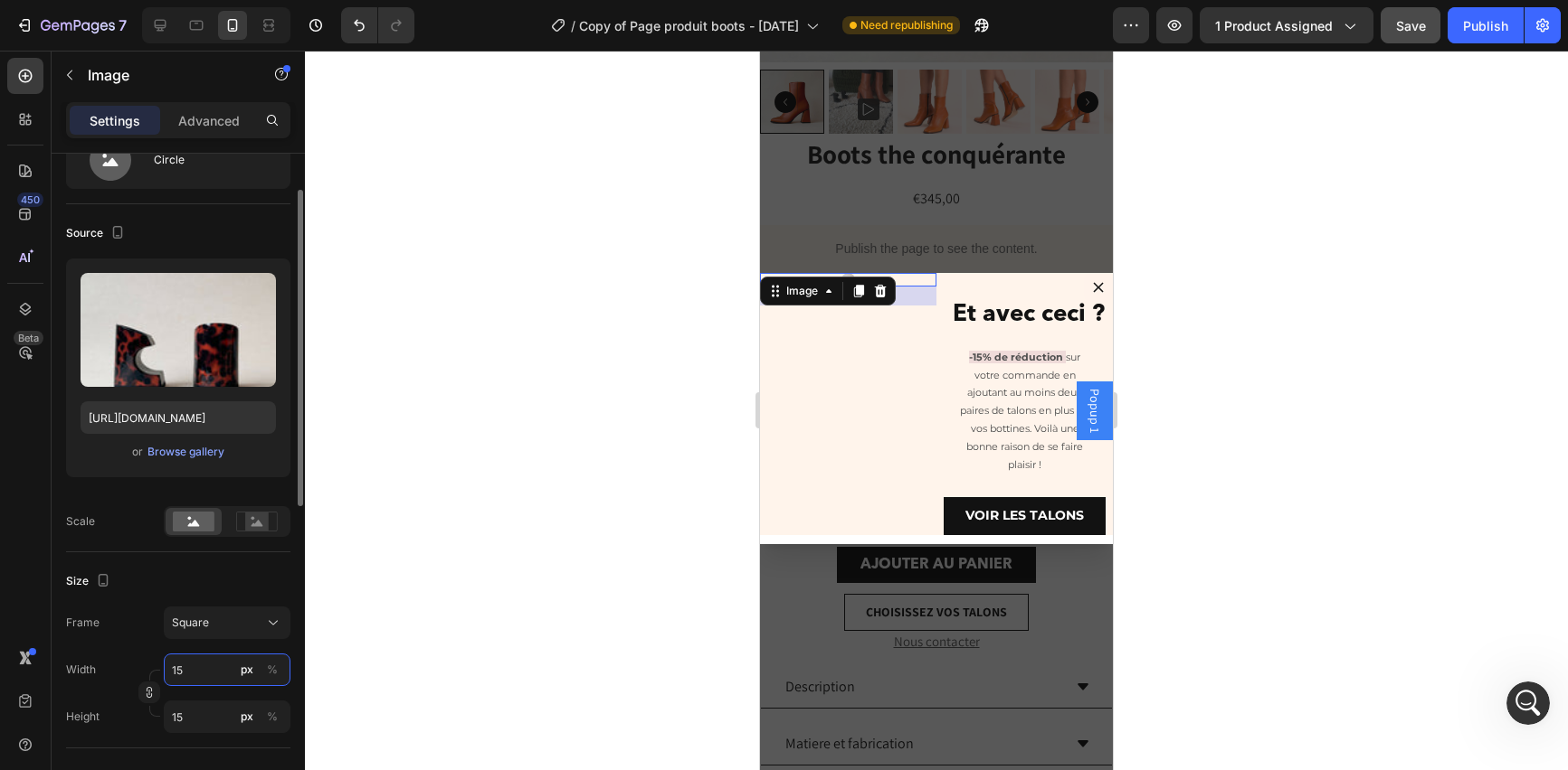
type input "1"
type input "18"
type input "180"
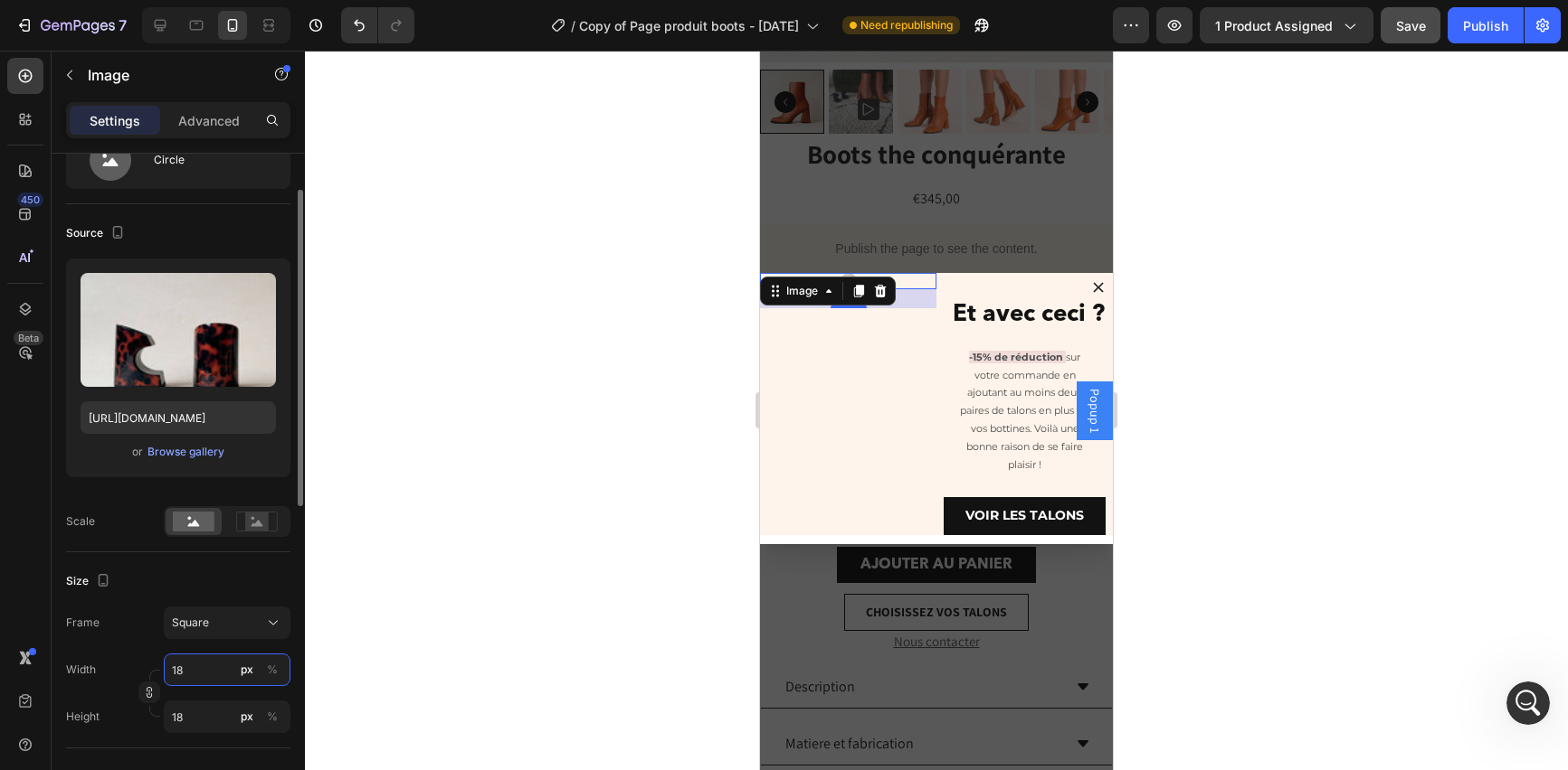
type input "180"
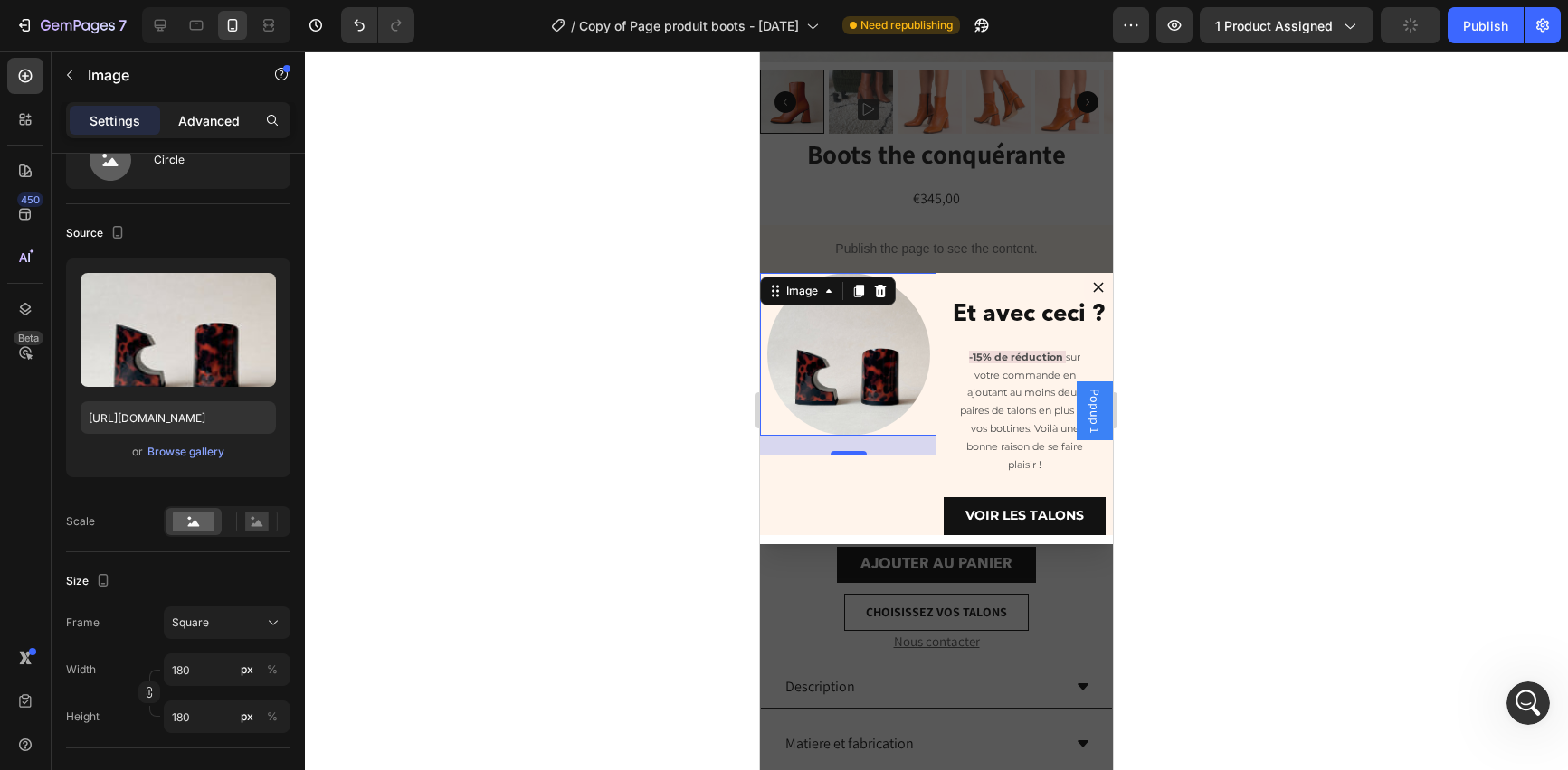
click at [202, 118] on p "Advanced" at bounding box center [209, 120] width 62 height 19
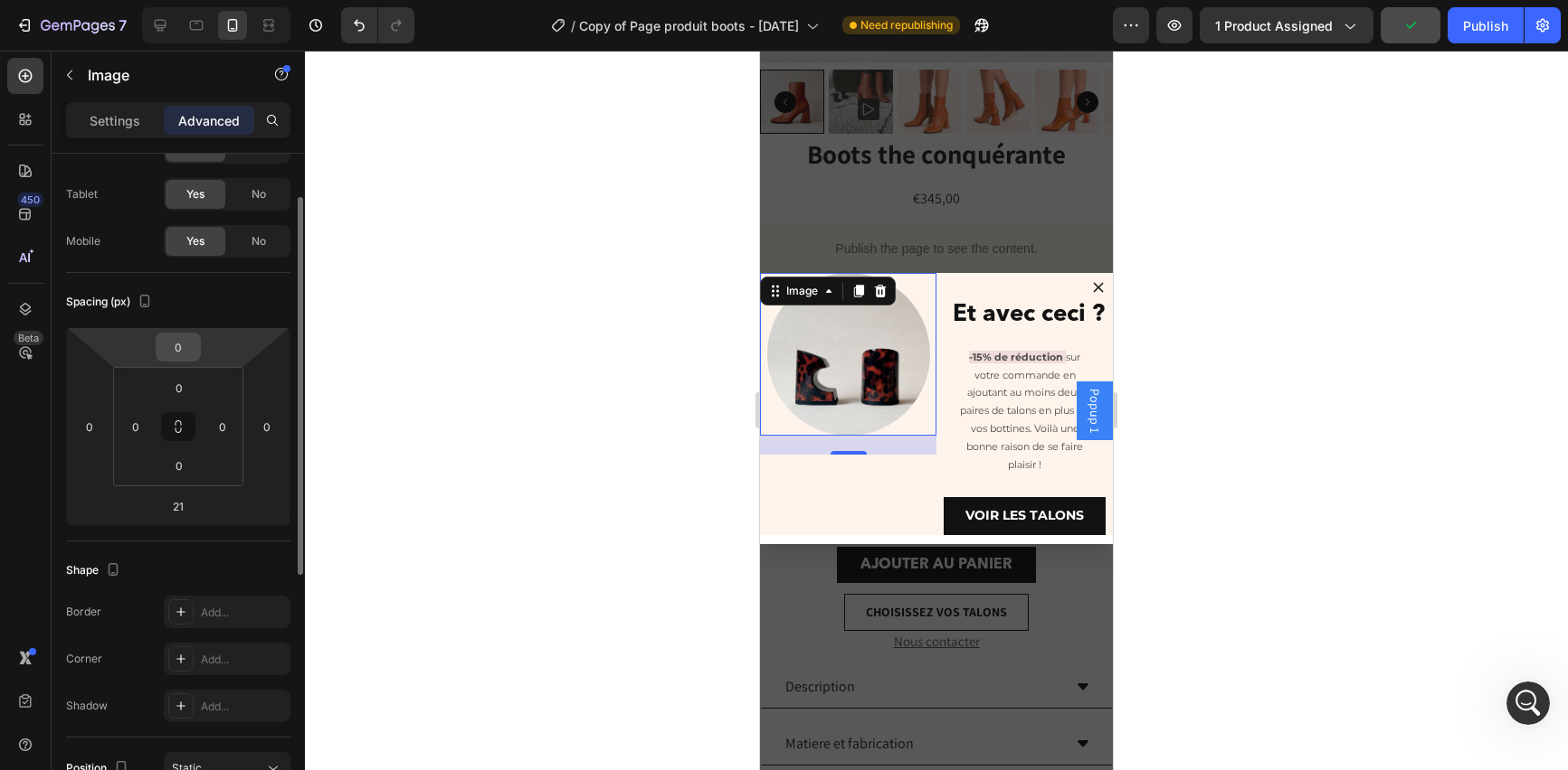
click at [190, 359] on input "0" at bounding box center [177, 348] width 36 height 27
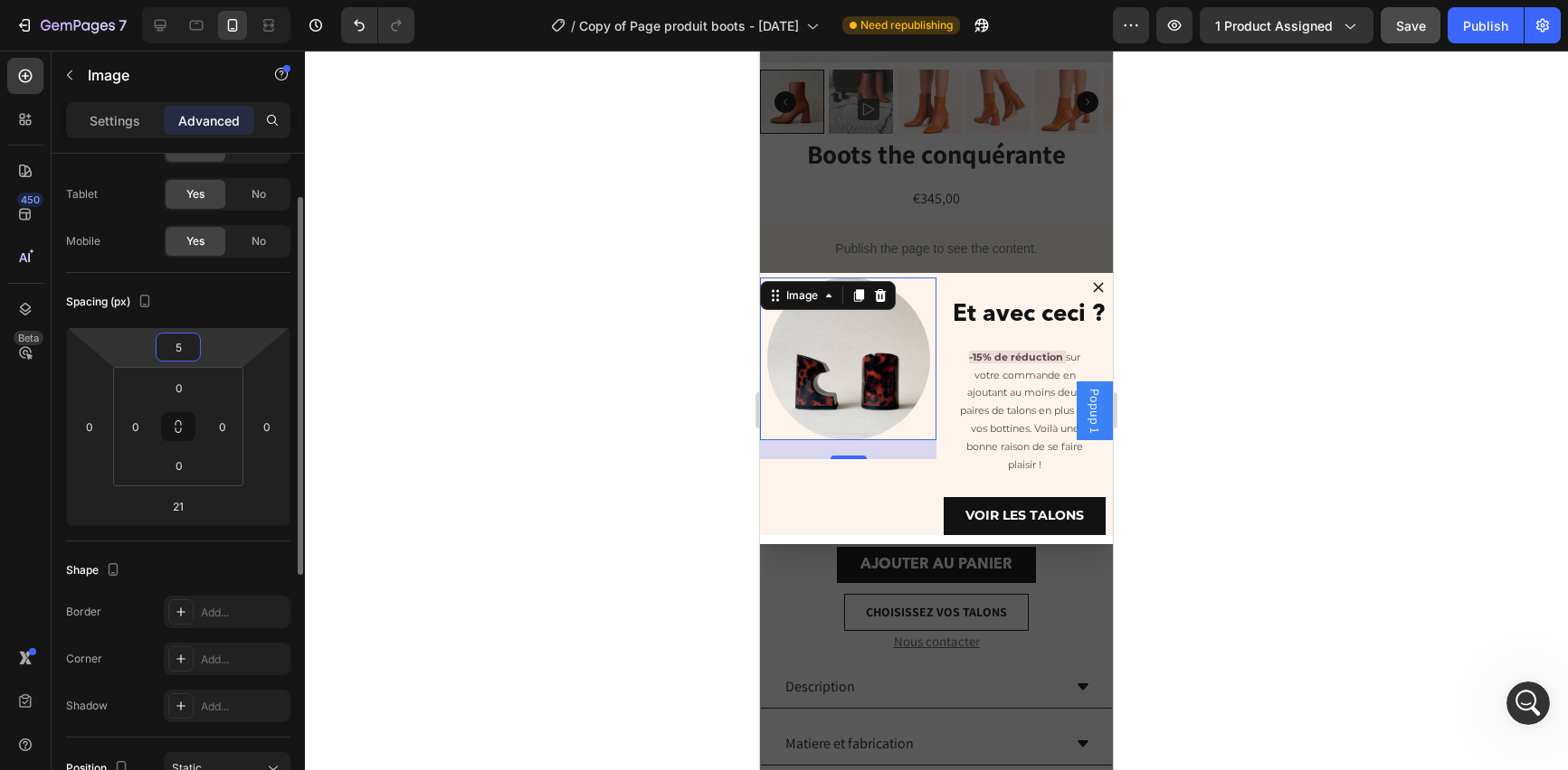
type input "50"
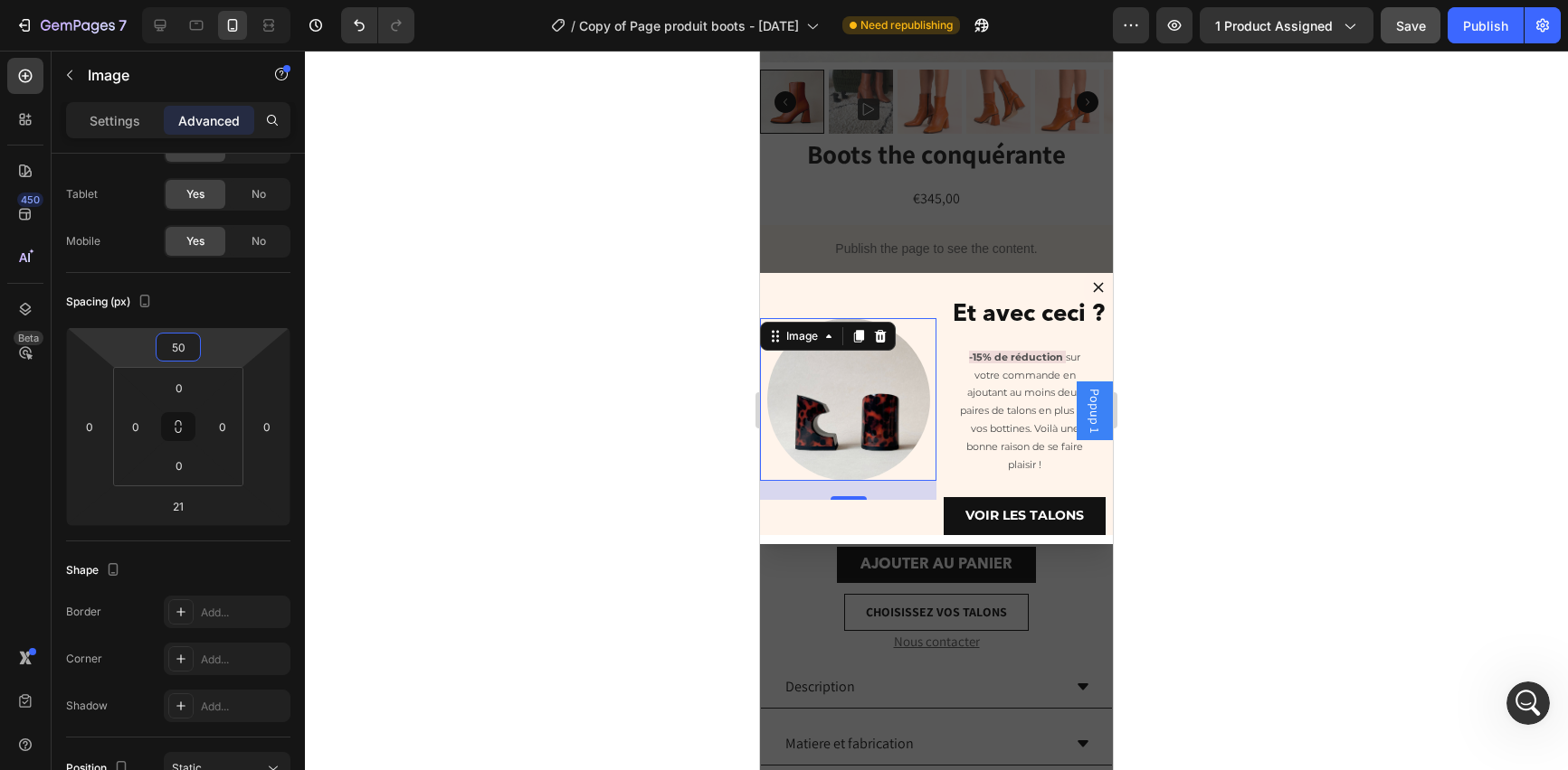
click at [447, 407] on div at bounding box center [936, 410] width 1263 height 720
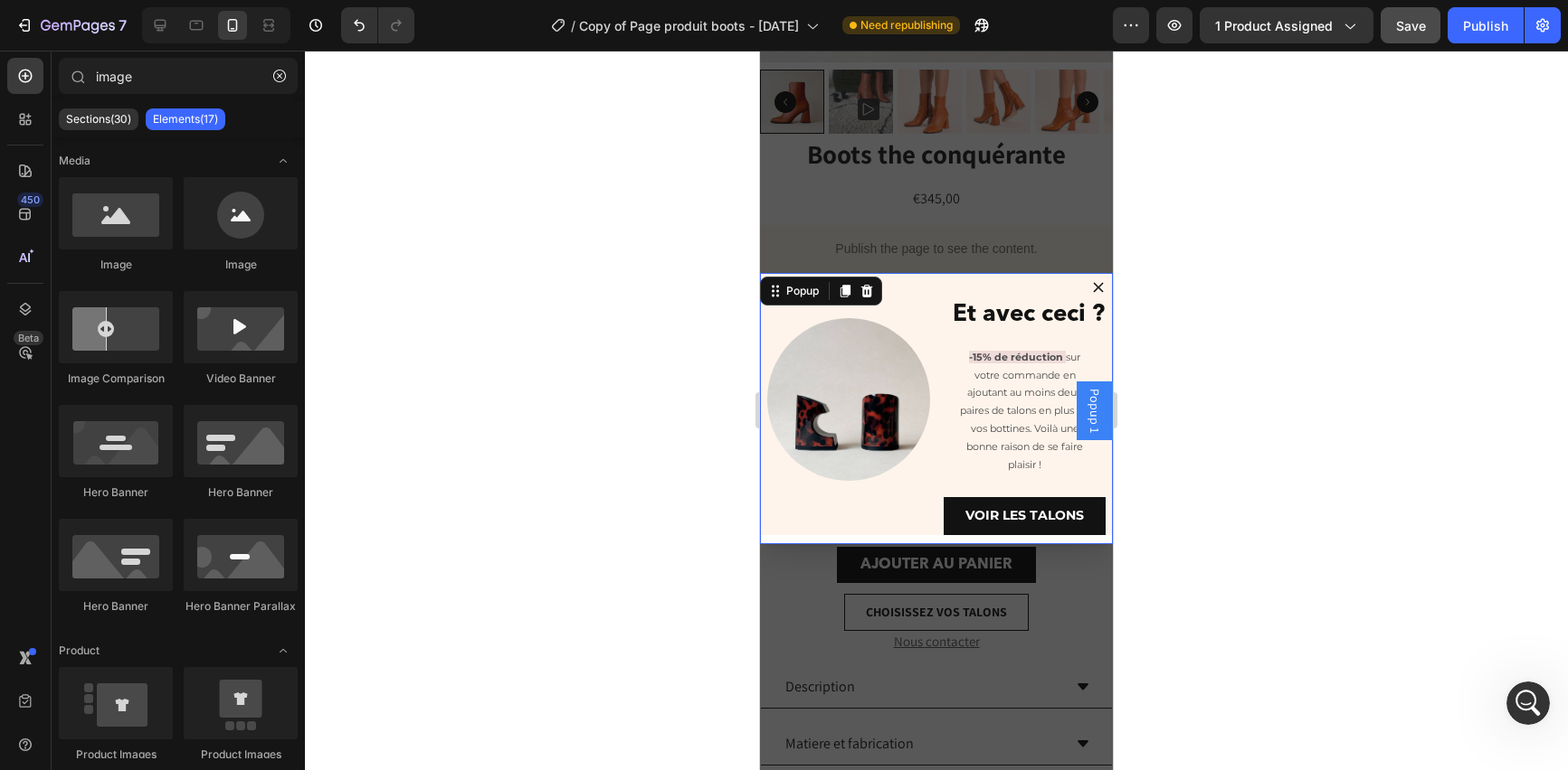
click at [874, 540] on div "Image Et avec ceci ? Heading -15% de réduction sur votre commande en ajoutant a…" at bounding box center [936, 409] width 353 height 271
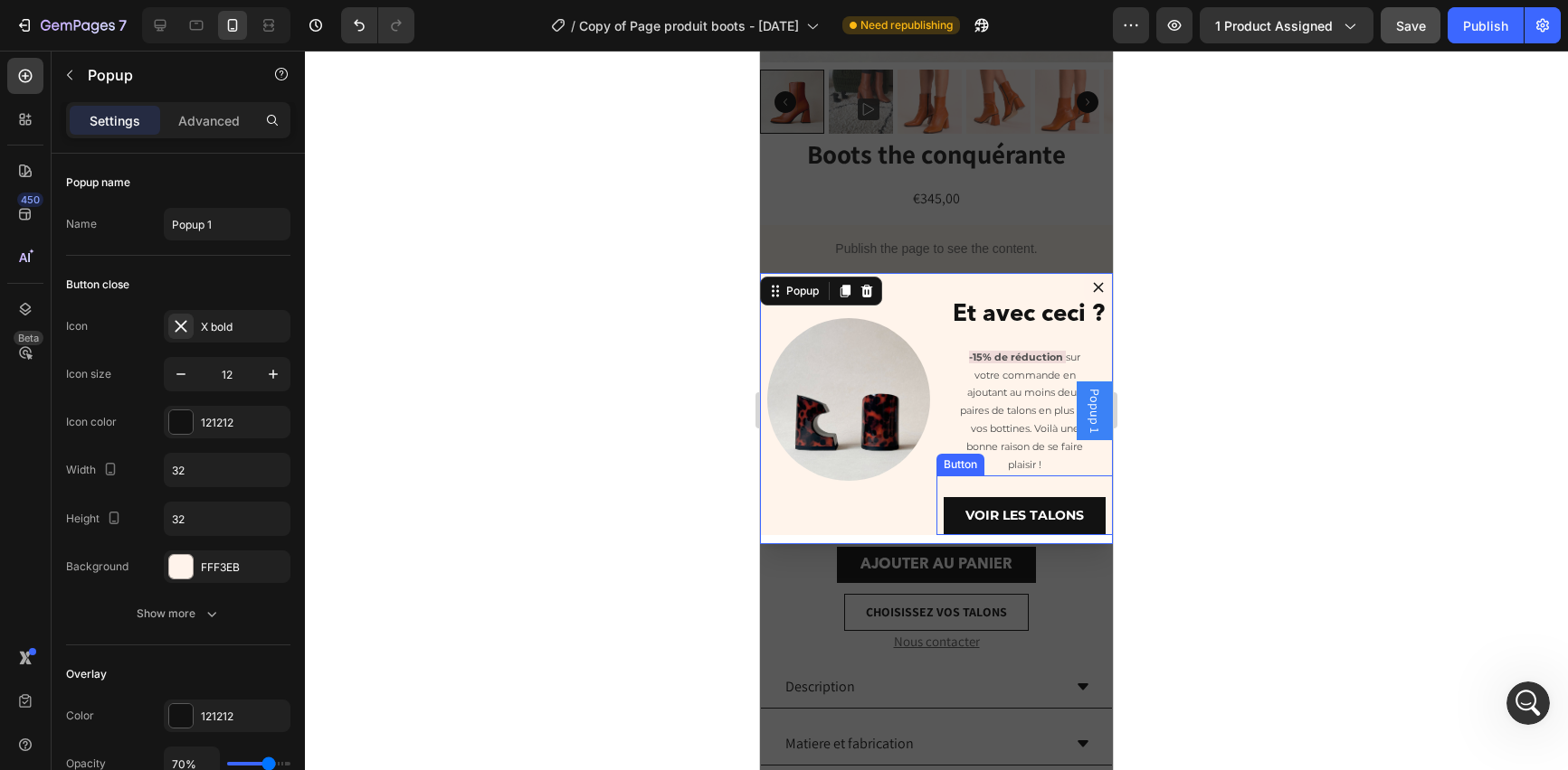
click at [1012, 476] on div "VOIR LES TALONS Button" at bounding box center [1024, 505] width 176 height 59
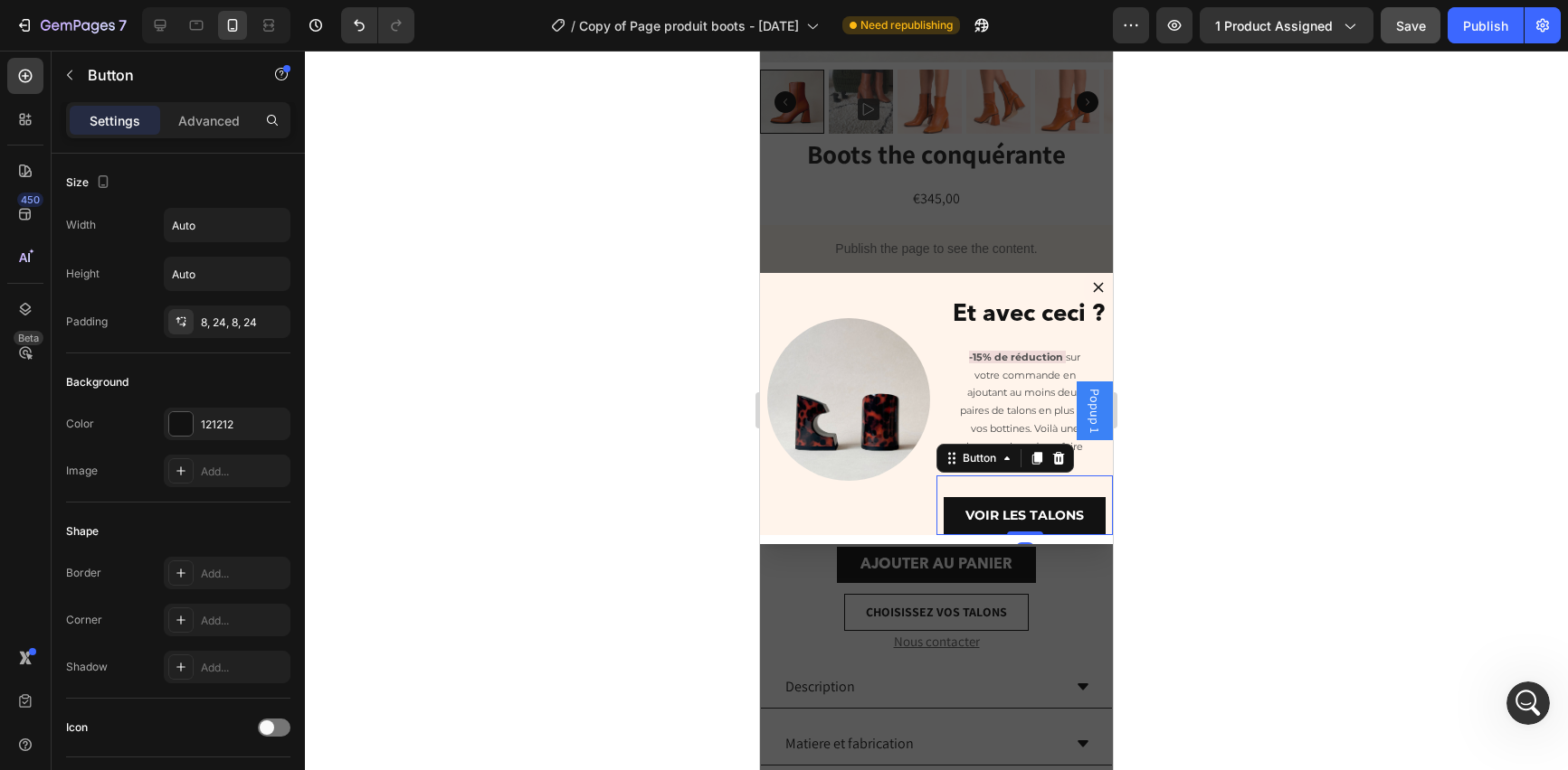
click at [1001, 514] on div "VOIR LES TALONS Button 0" at bounding box center [1024, 505] width 176 height 59
click at [1229, 523] on div at bounding box center [936, 410] width 1263 height 720
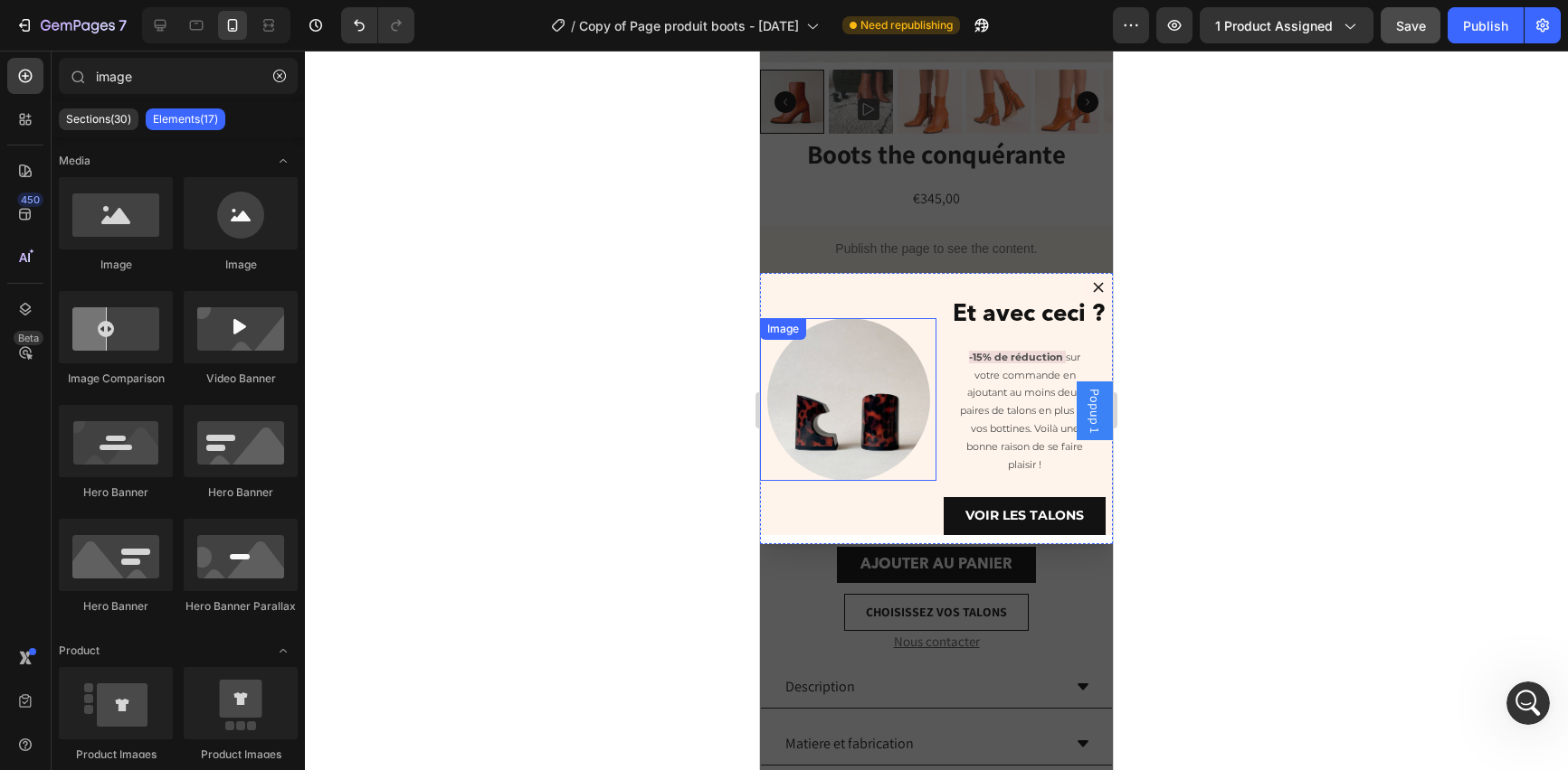
scroll to position [0, 0]
type input "ima"
click at [1019, 510] on div "VOIR LES TALONS Button" at bounding box center [1024, 505] width 176 height 59
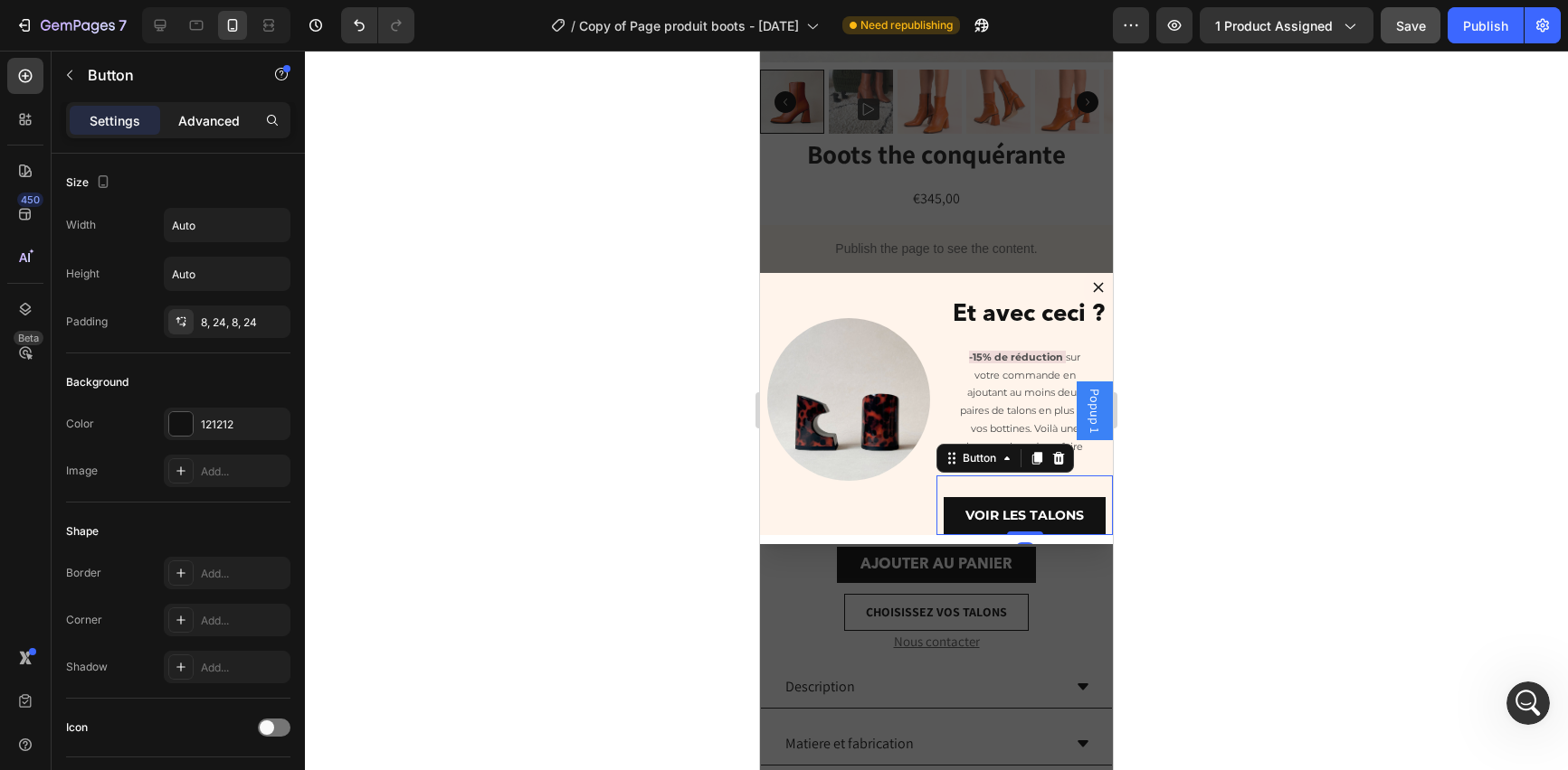
click at [230, 114] on p "Advanced" at bounding box center [209, 120] width 62 height 19
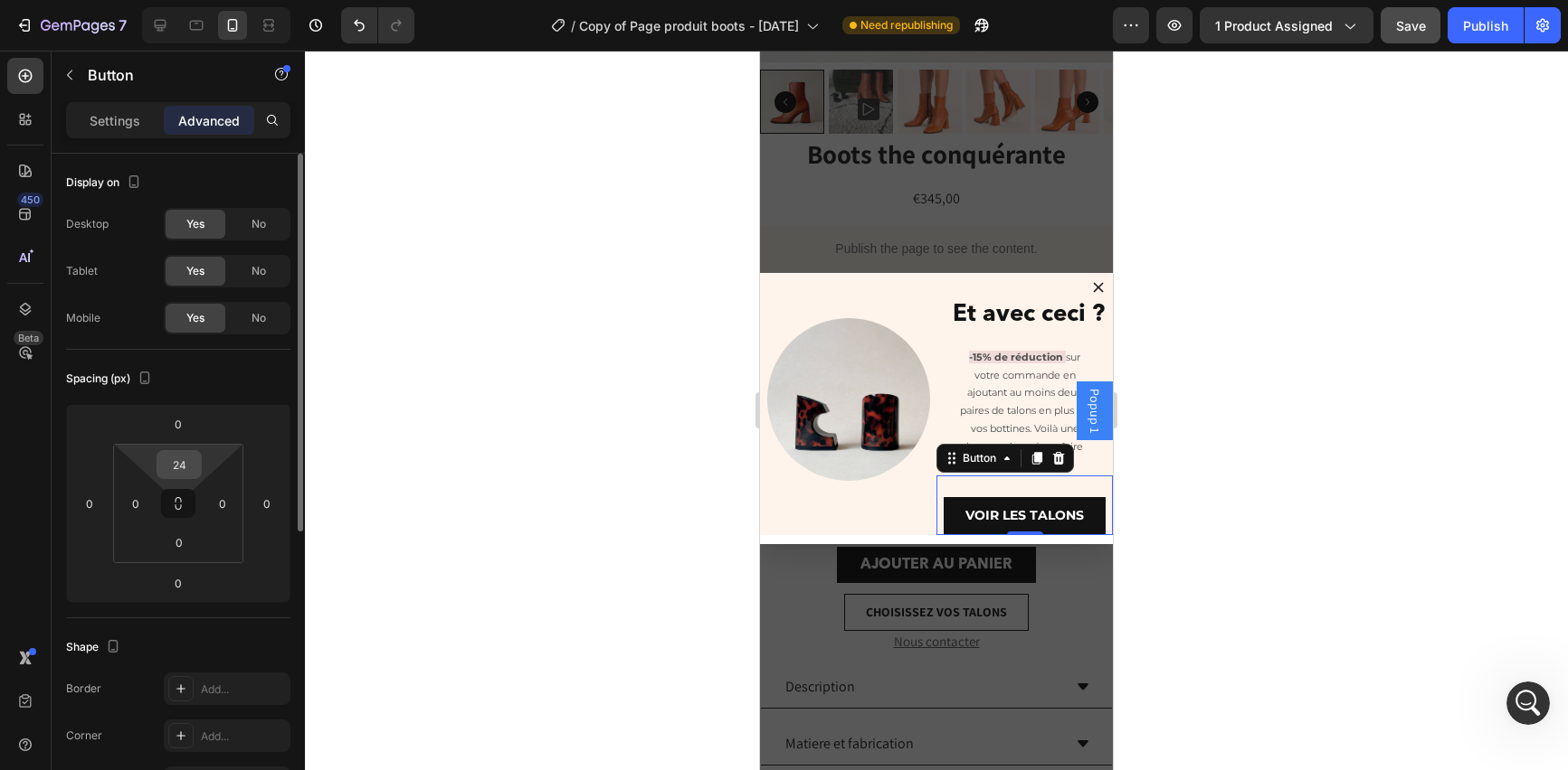
click at [182, 463] on input "24" at bounding box center [178, 465] width 36 height 27
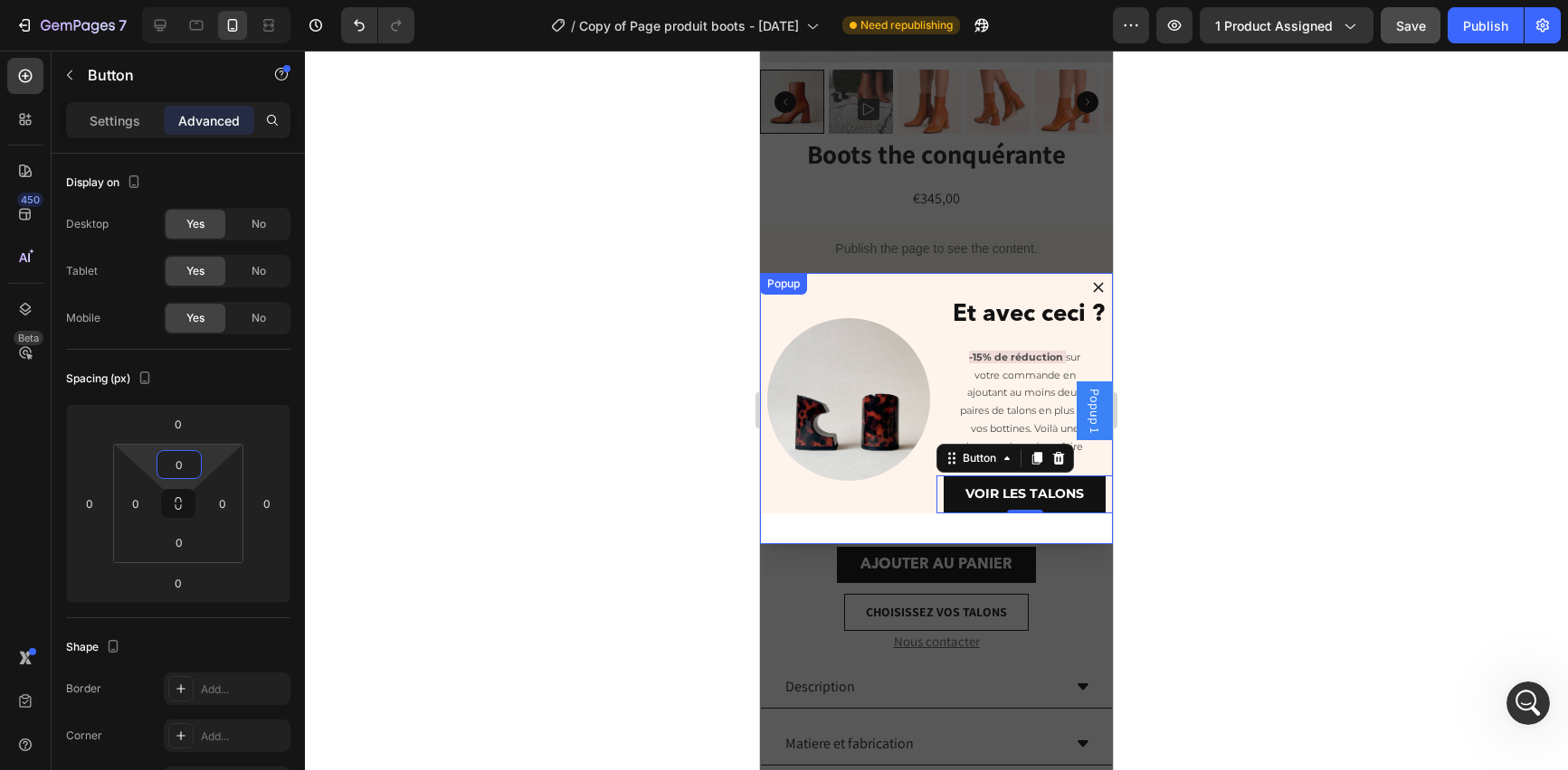
click at [1179, 536] on div at bounding box center [936, 410] width 1263 height 720
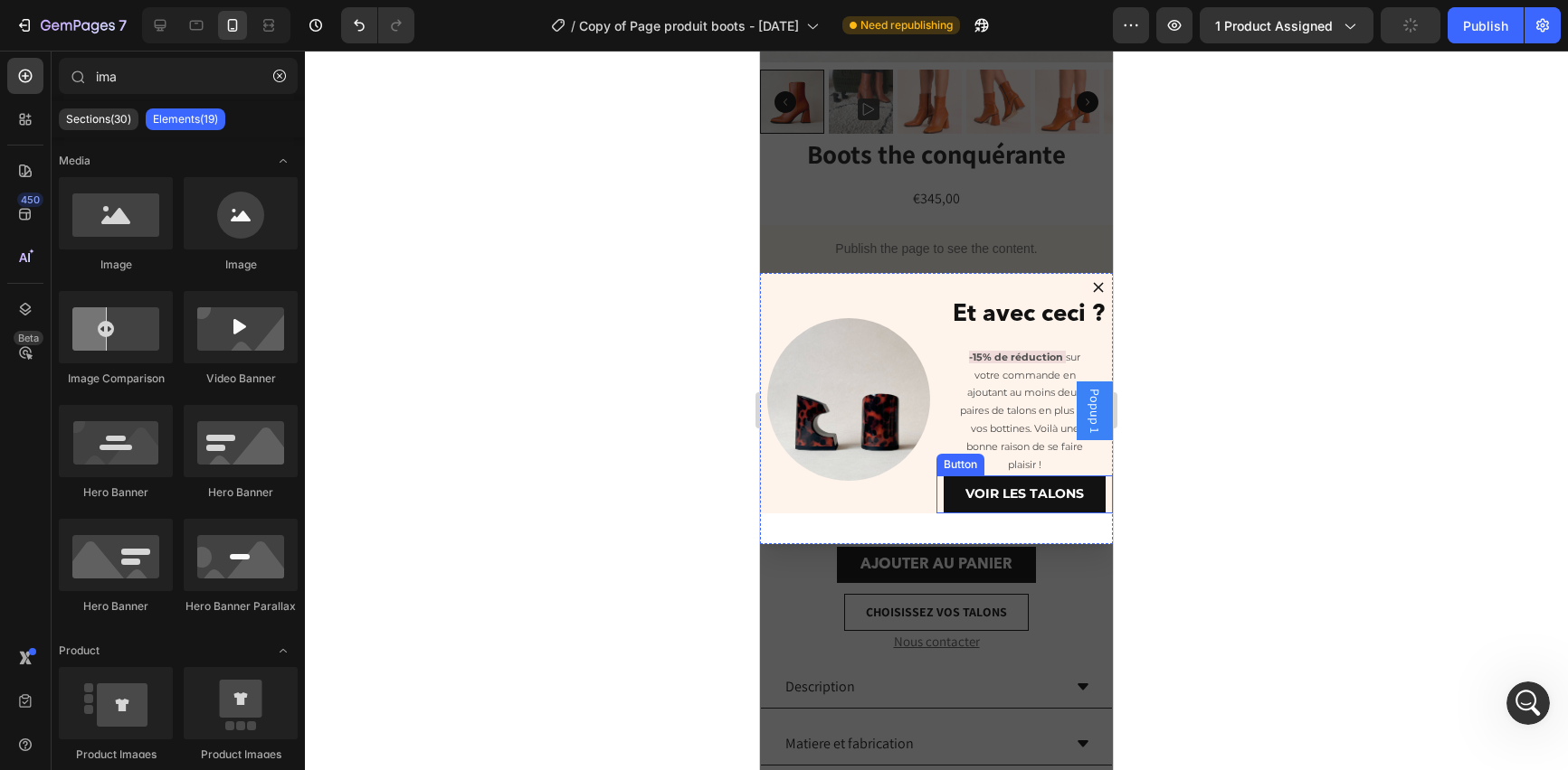
click at [956, 464] on div "Button" at bounding box center [960, 464] width 41 height 17
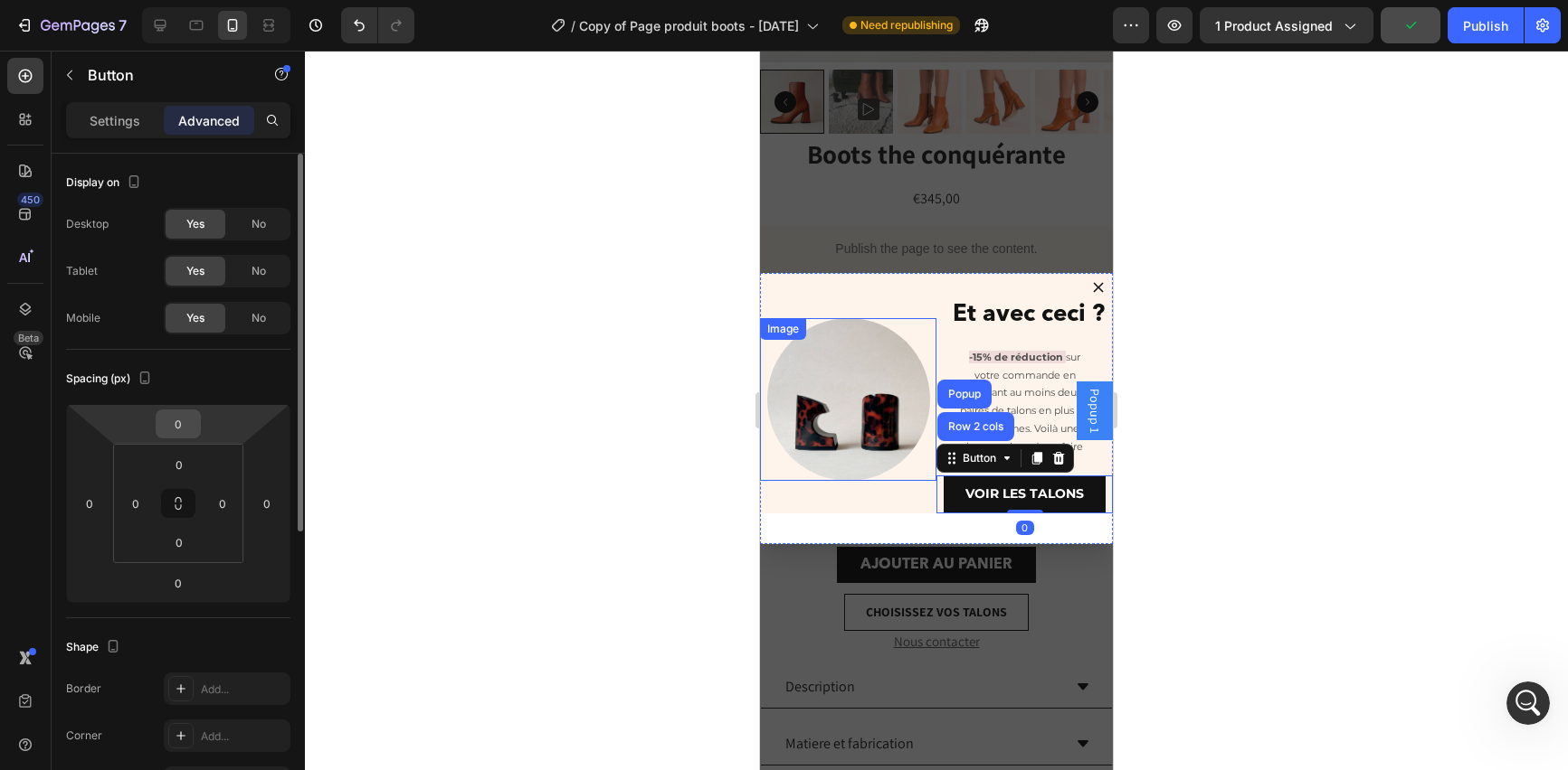
click at [185, 437] on input "0" at bounding box center [177, 424] width 36 height 27
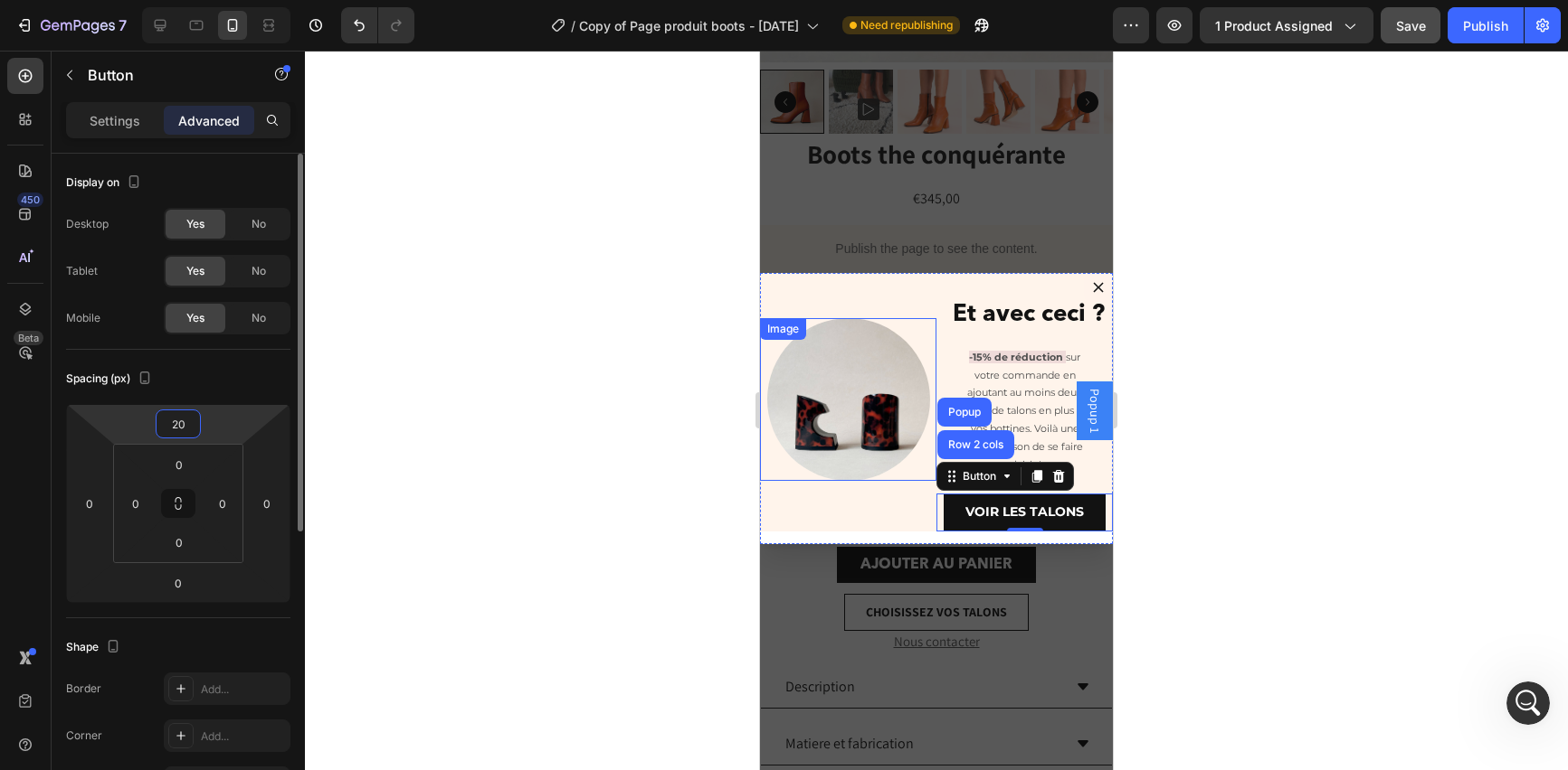
type input "2"
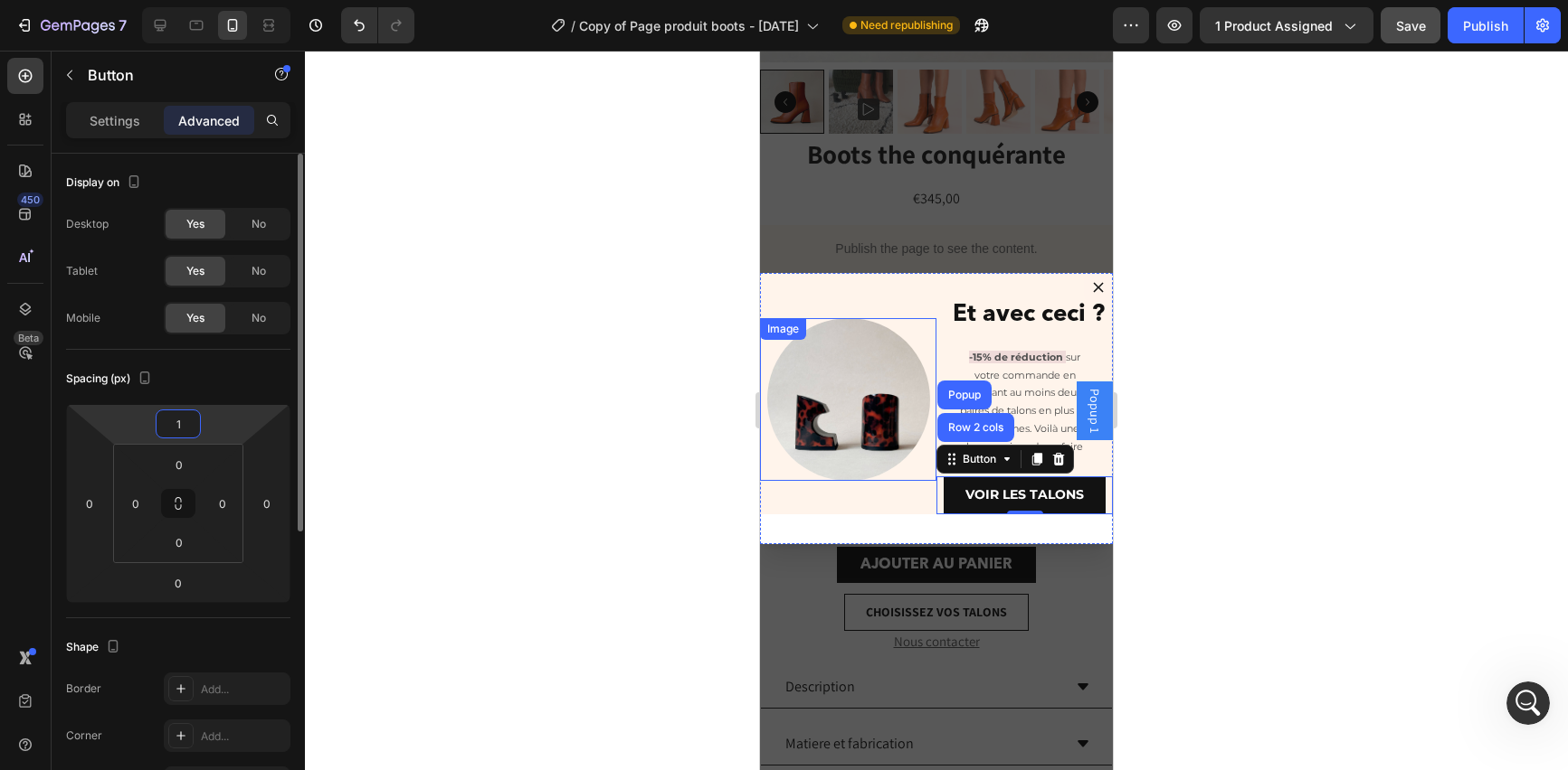
type input "10"
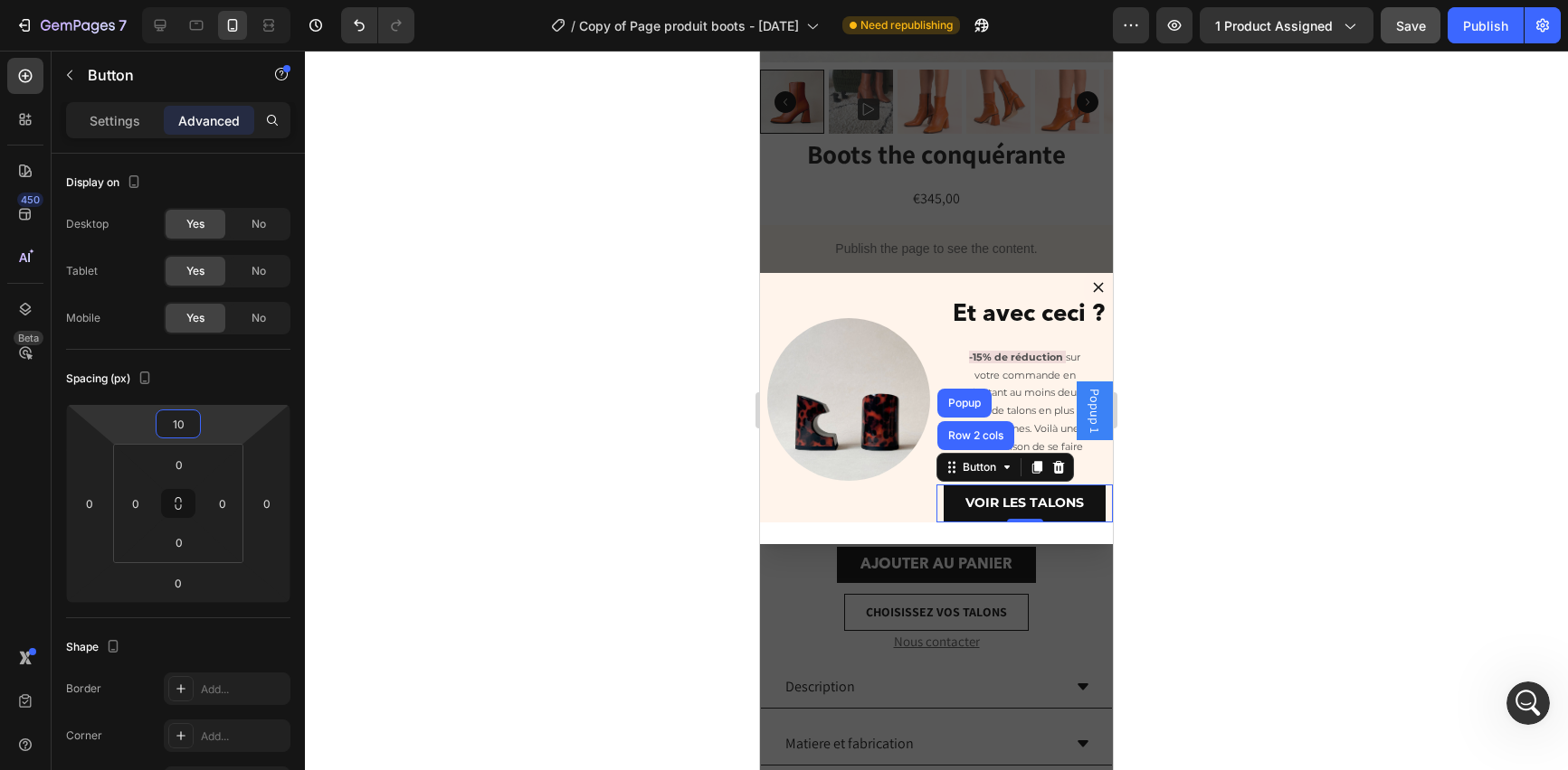
click at [1278, 487] on div at bounding box center [936, 410] width 1263 height 720
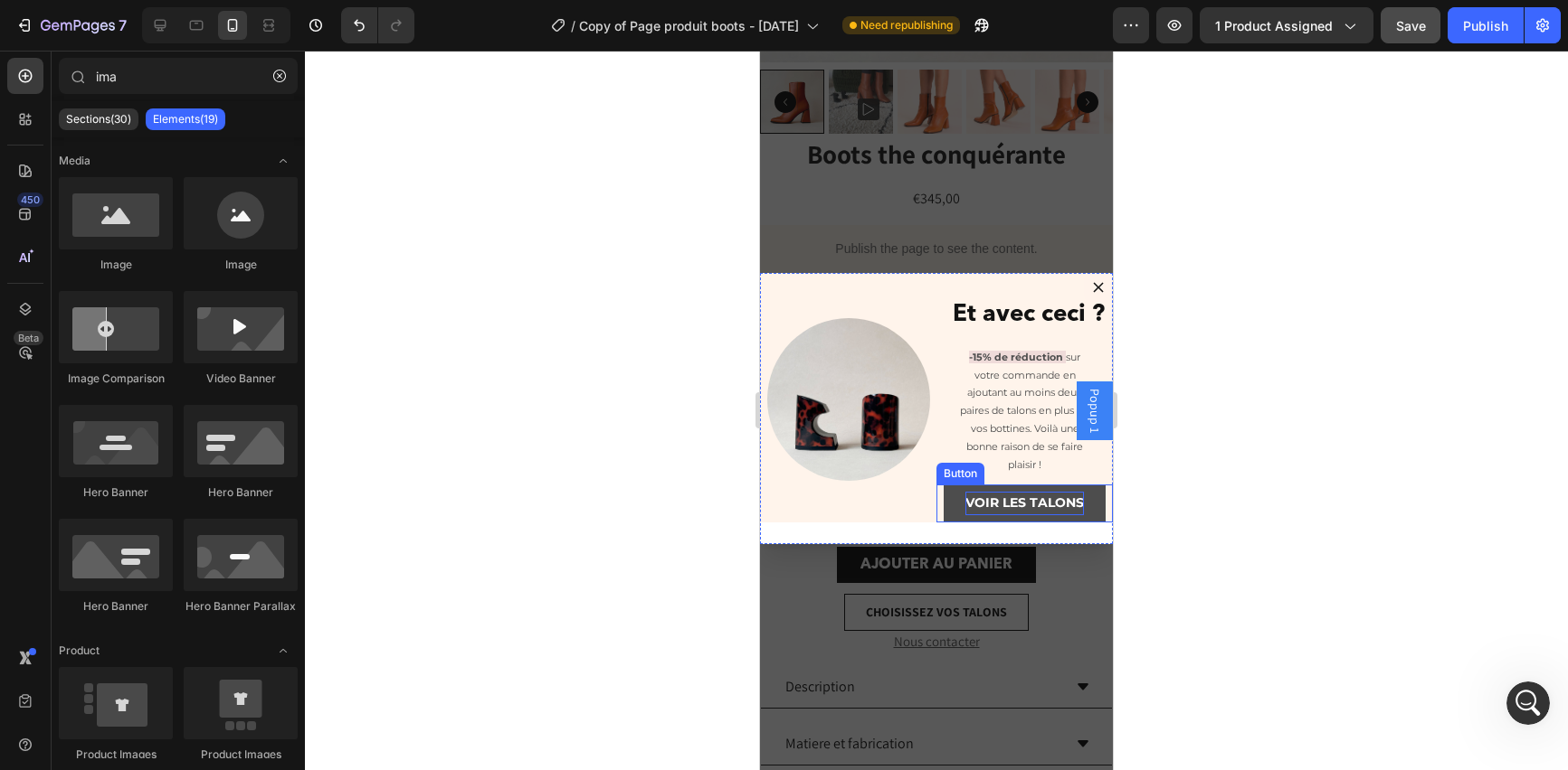
click at [995, 505] on p "VOIR LES TALONS" at bounding box center [1024, 503] width 119 height 23
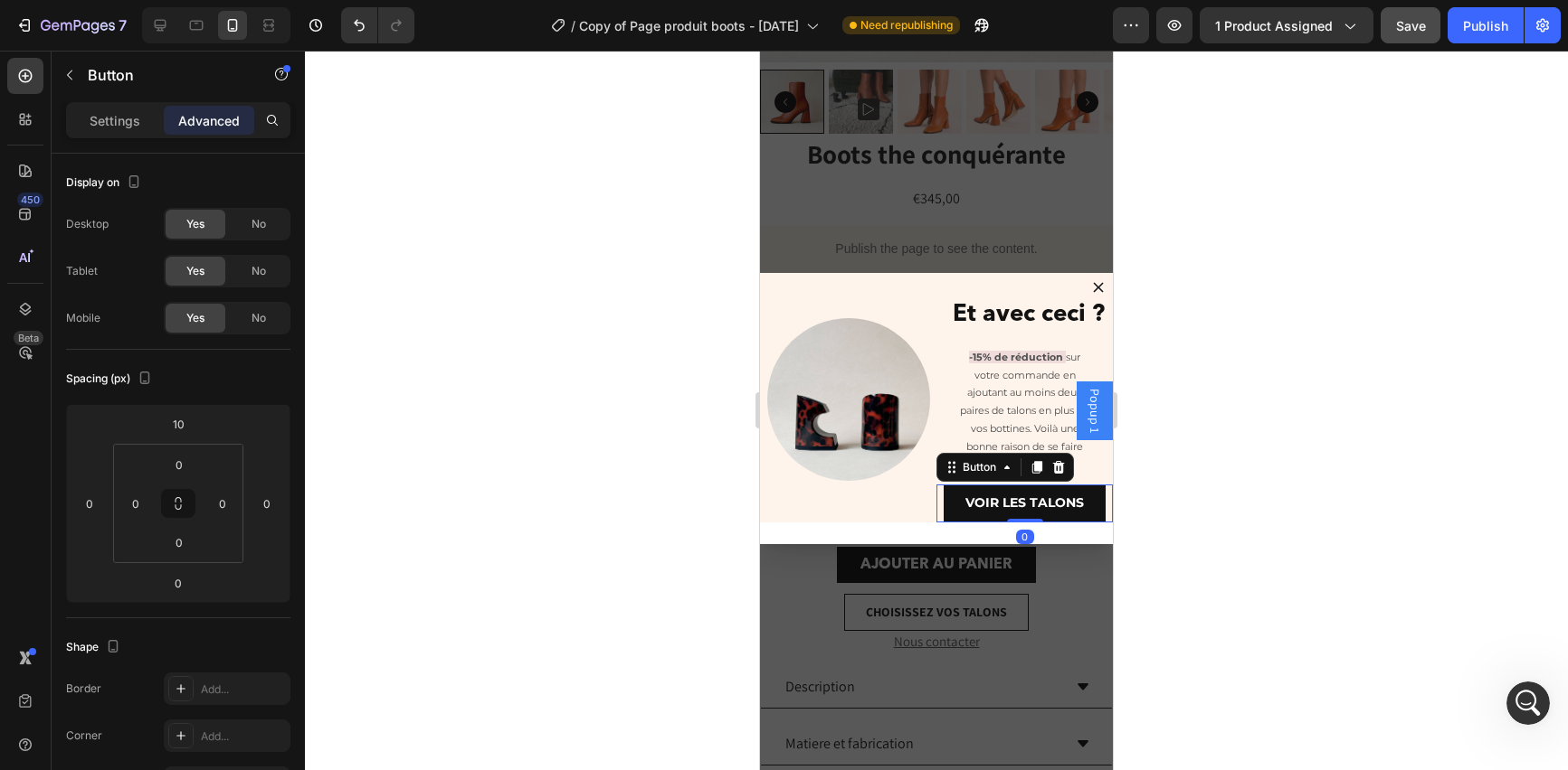
click at [213, 112] on p "Advanced" at bounding box center [209, 120] width 62 height 19
click at [183, 546] on input "0" at bounding box center [178, 543] width 36 height 27
type input "20"
click at [308, 591] on div at bounding box center [936, 410] width 1263 height 720
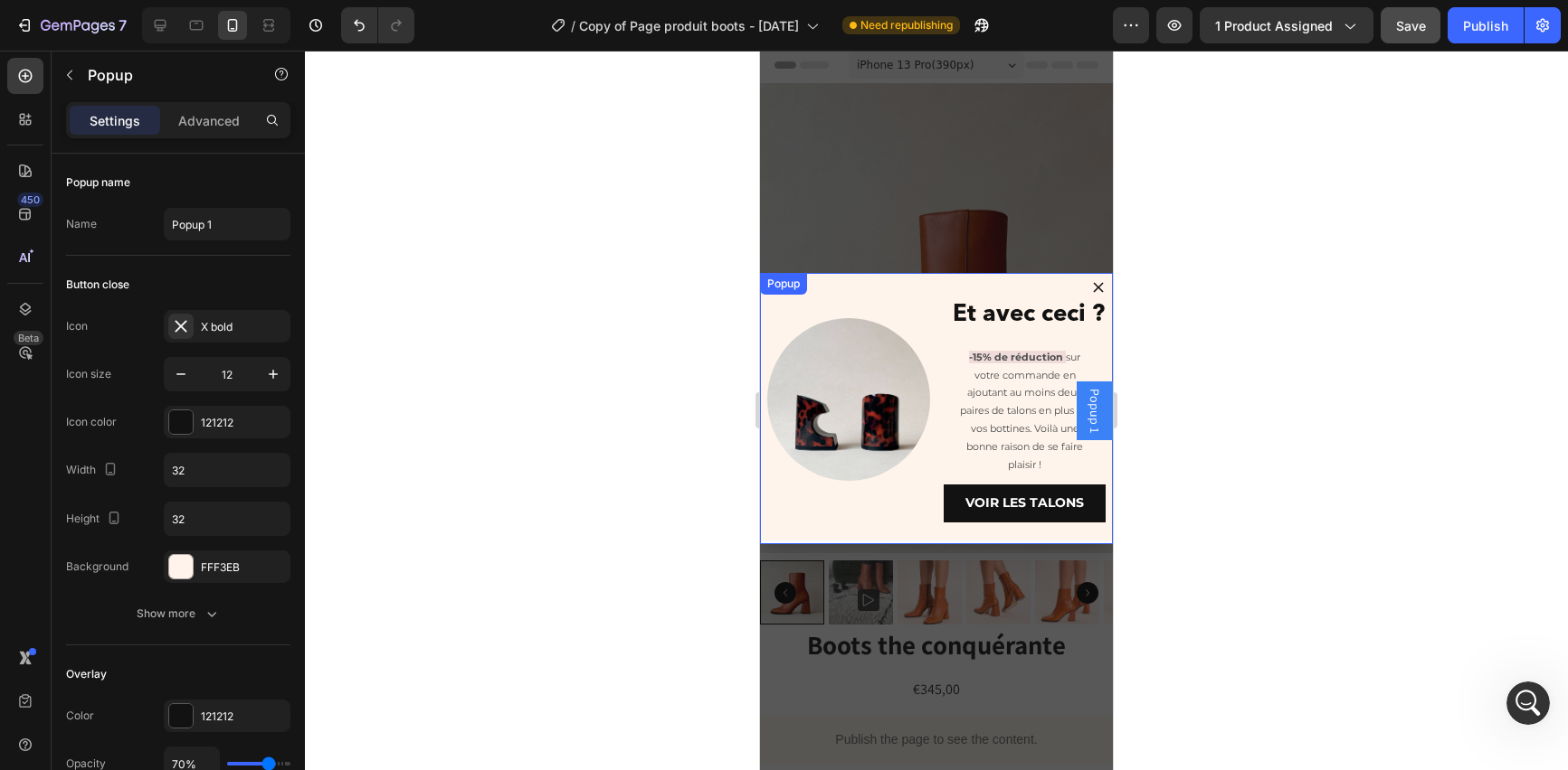
scroll to position [10, 0]
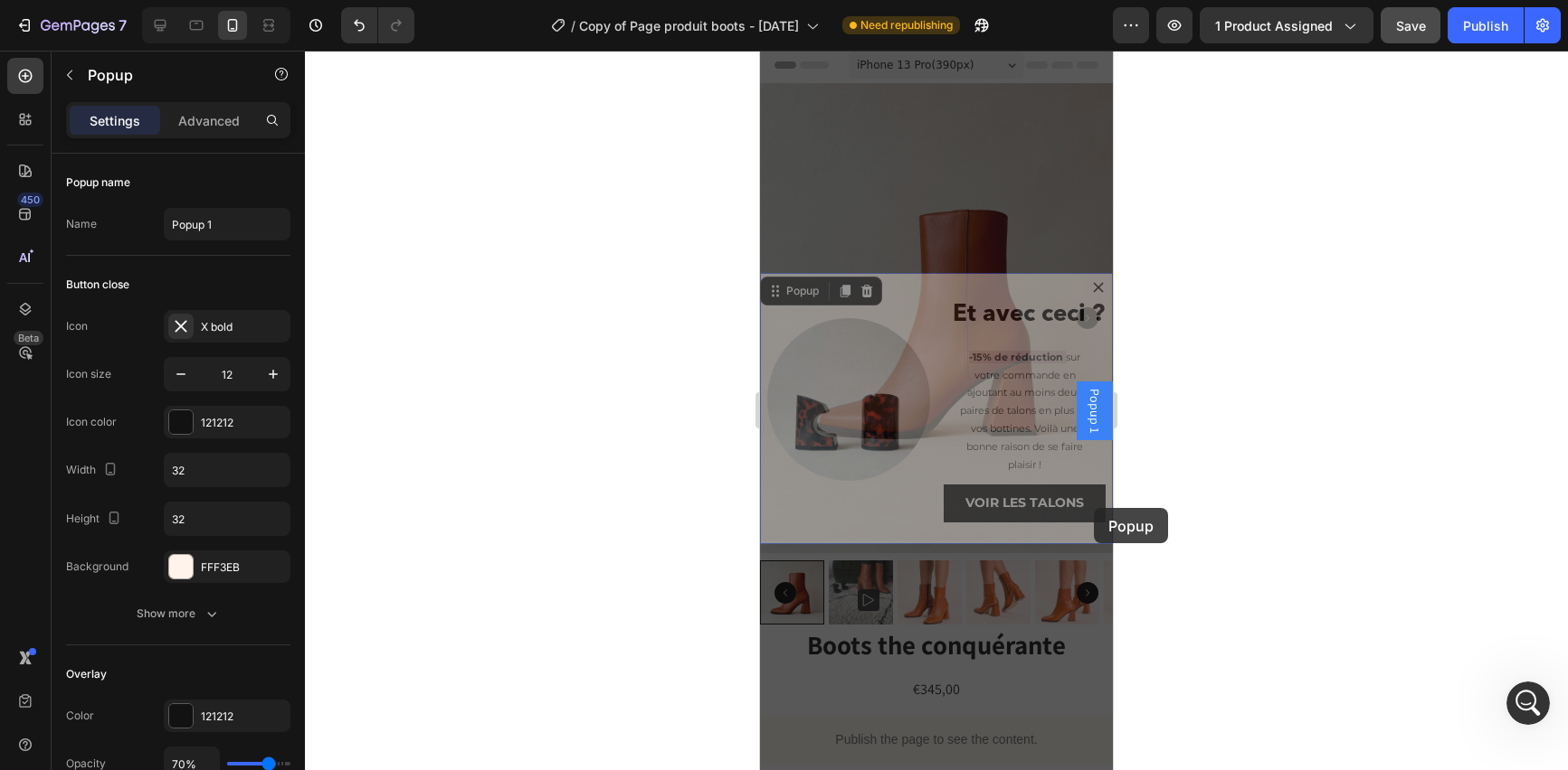
drag, startPoint x: 1095, startPoint y: 467, endPoint x: 1094, endPoint y: 508, distance: 41.0
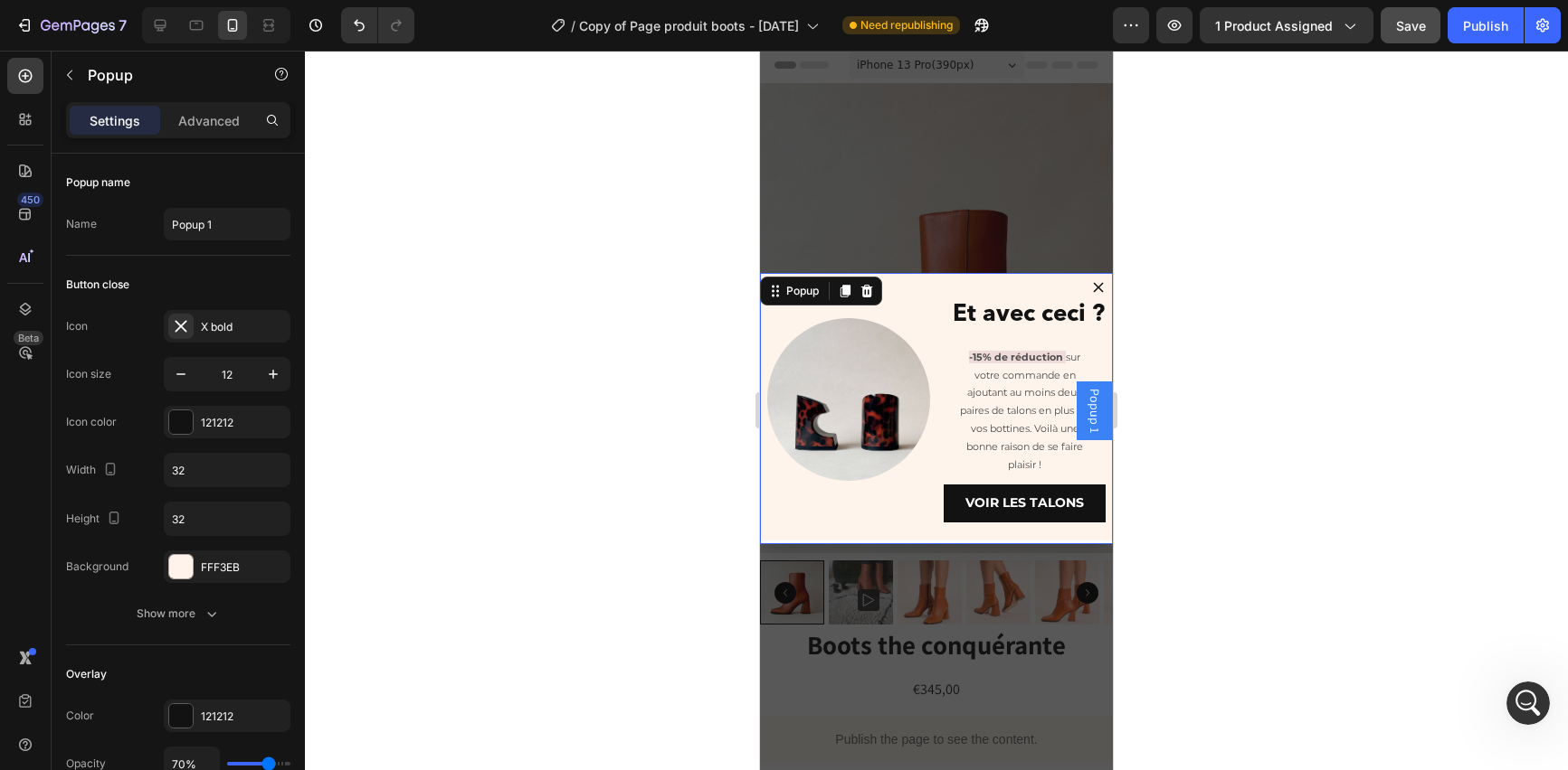
scroll to position [0, 0]
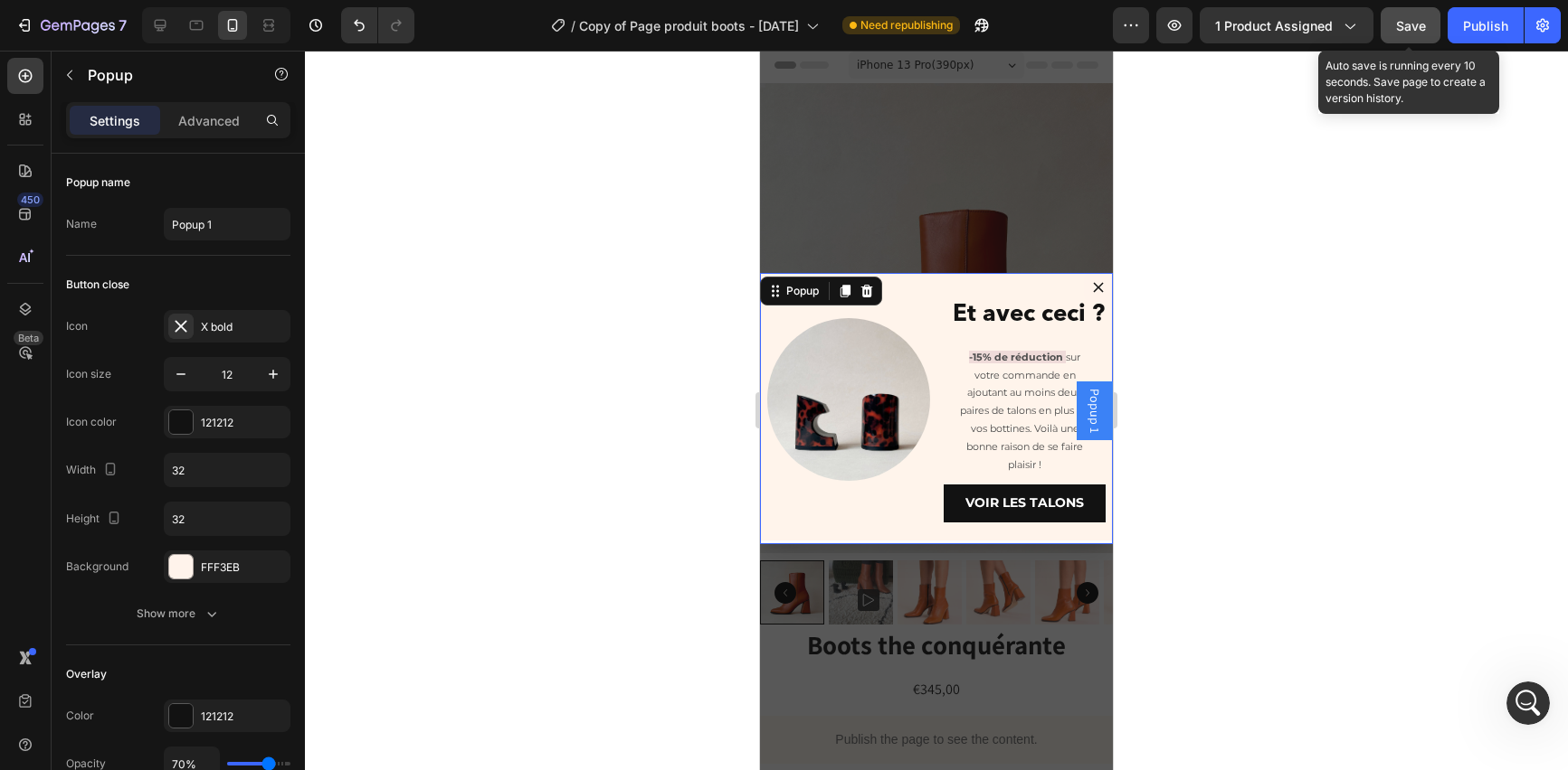
click at [1414, 21] on span "Save" at bounding box center [1410, 25] width 29 height 16
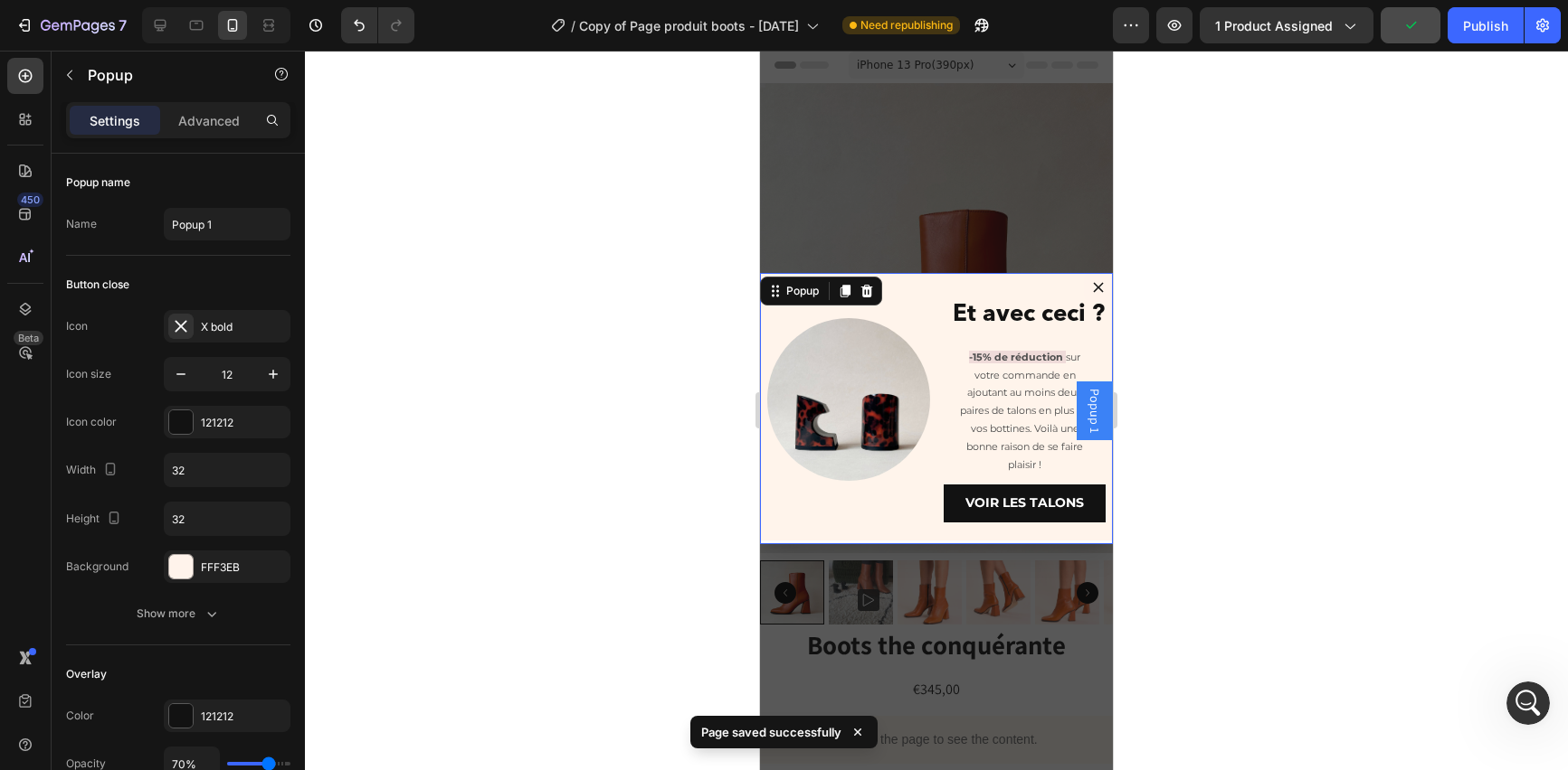
click at [1093, 286] on icon "Dialog content" at bounding box center [1098, 287] width 11 height 11
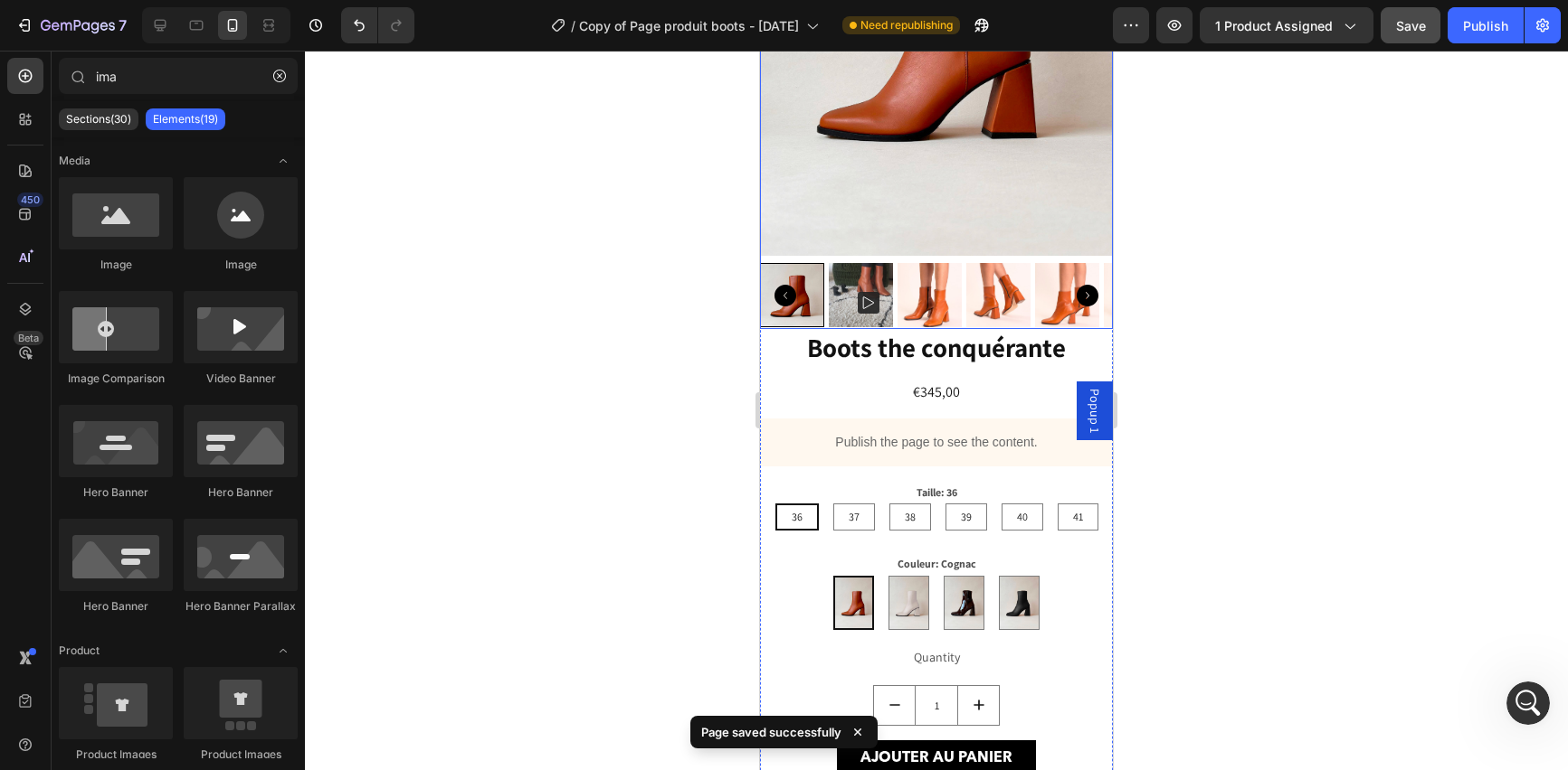
scroll to position [476, 0]
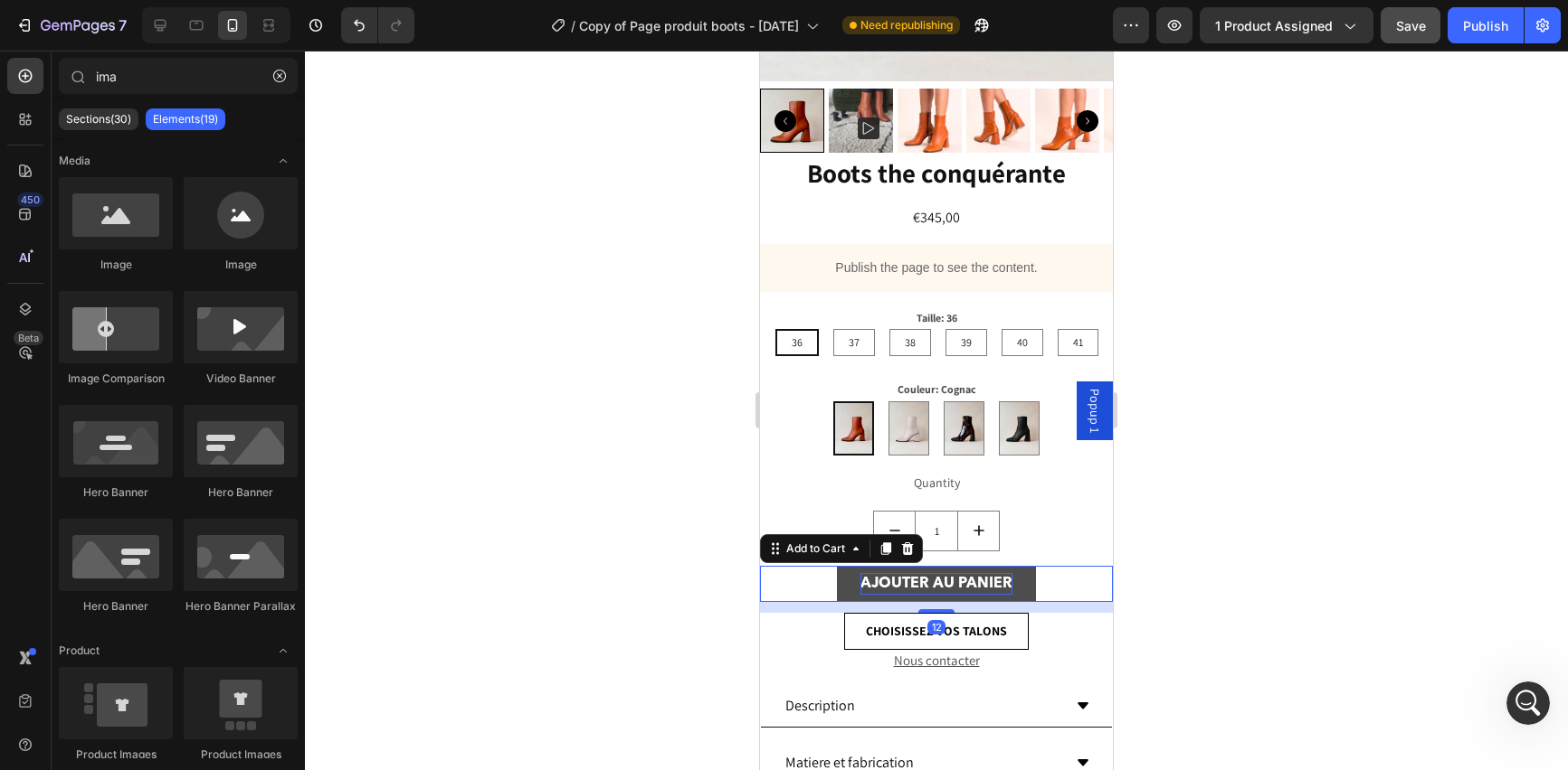
click at [937, 573] on div "AJOUTER AU PANIER" at bounding box center [936, 584] width 152 height 22
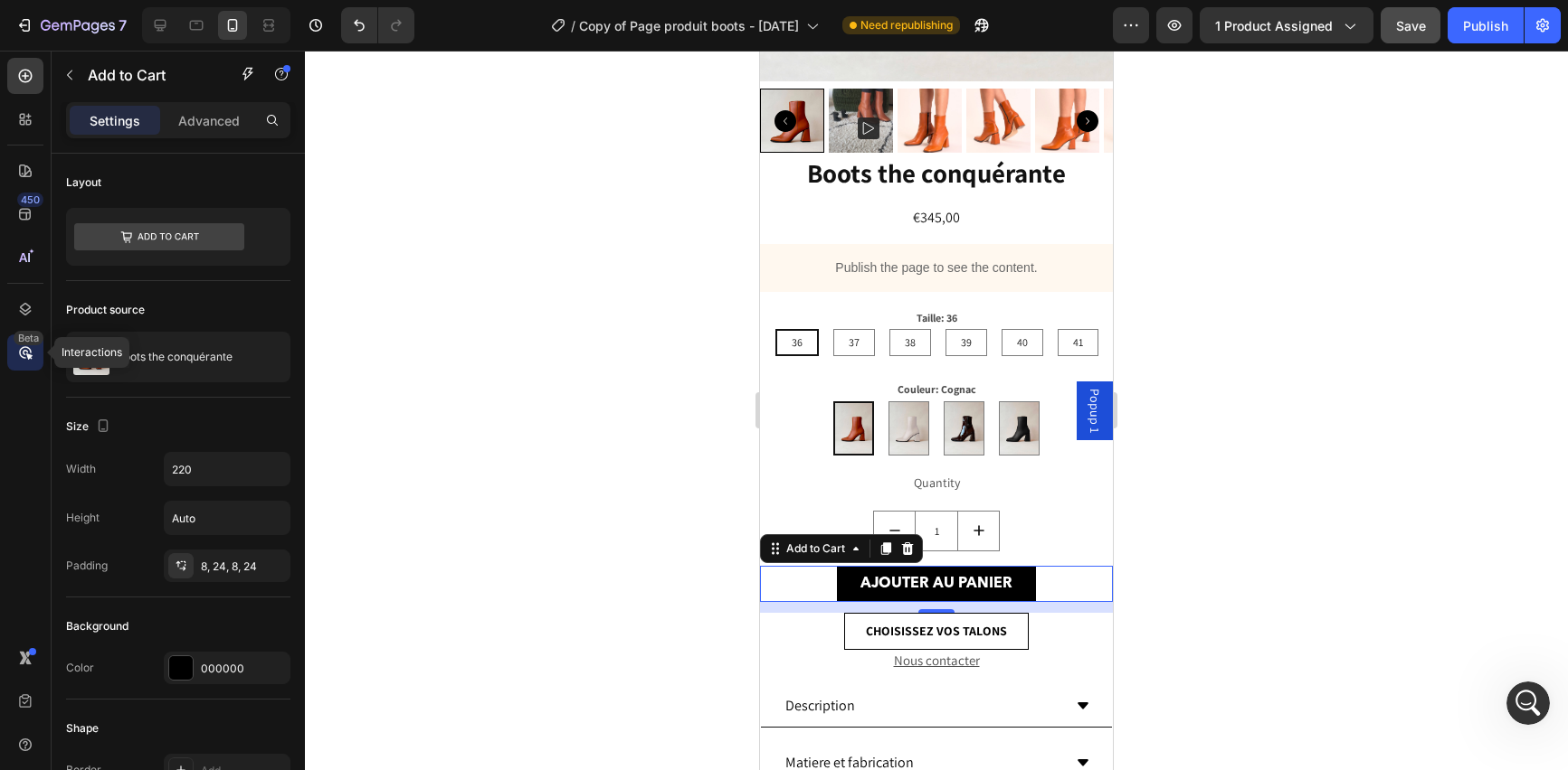
click at [29, 357] on icon at bounding box center [29, 357] width 6 height 6
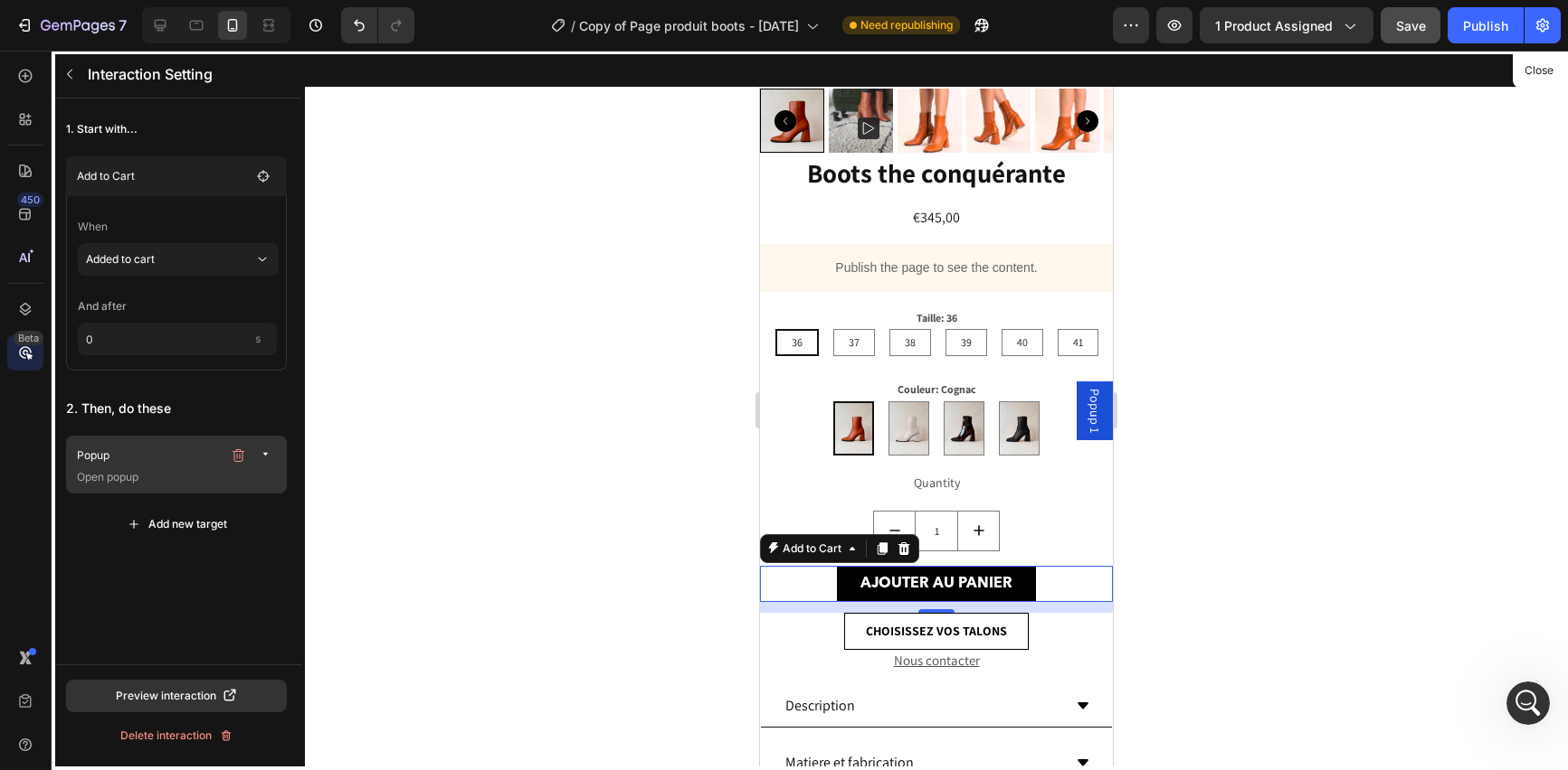
click at [181, 486] on p "Open popup" at bounding box center [177, 477] width 203 height 18
click at [269, 456] on icon "button" at bounding box center [267, 456] width 15 height 15
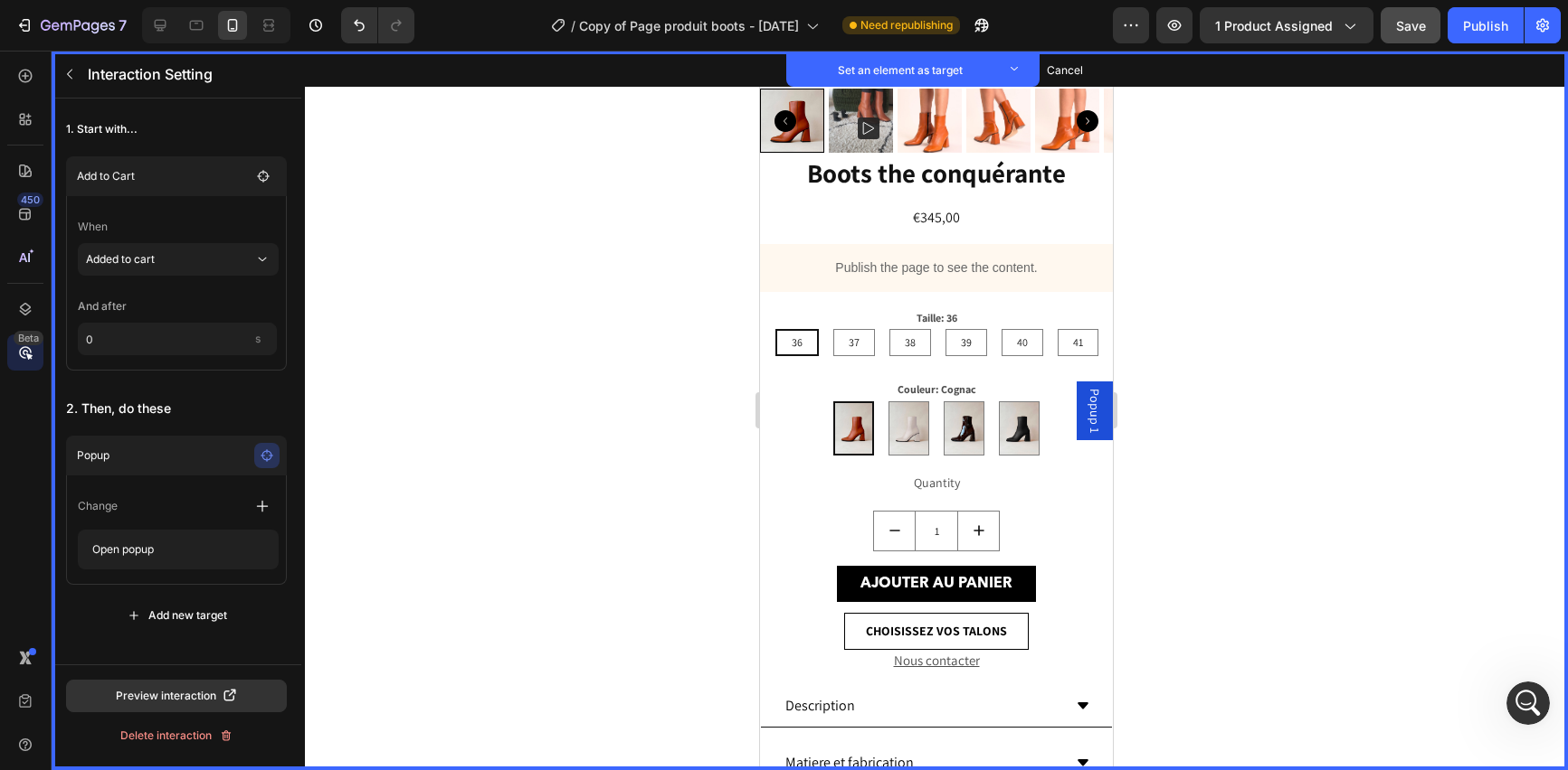
click at [1086, 419] on span "Popup 1" at bounding box center [1095, 410] width 18 height 44
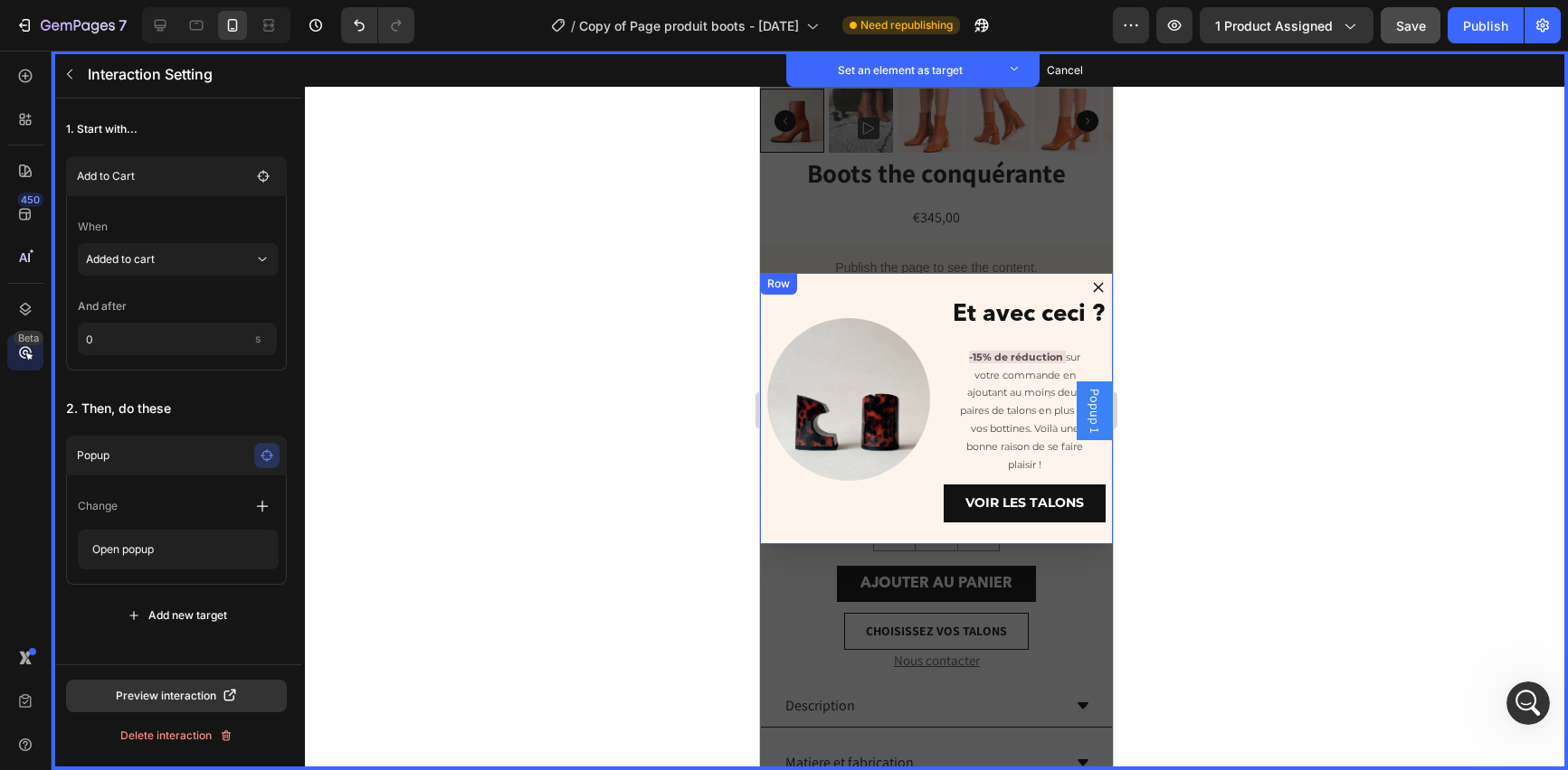
click at [778, 283] on div "Row" at bounding box center [778, 284] width 29 height 17
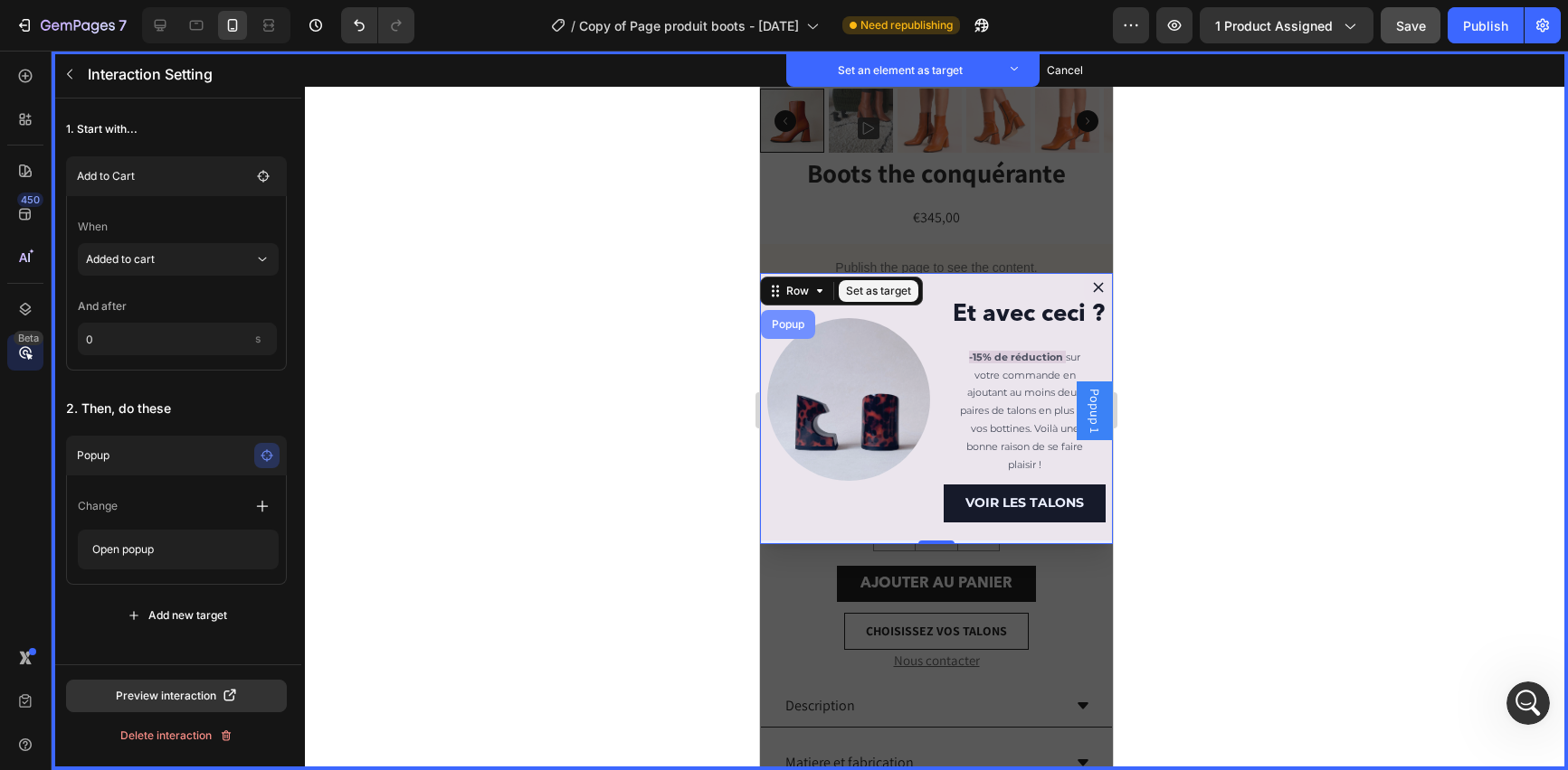
click at [782, 324] on div "Popup" at bounding box center [788, 324] width 40 height 11
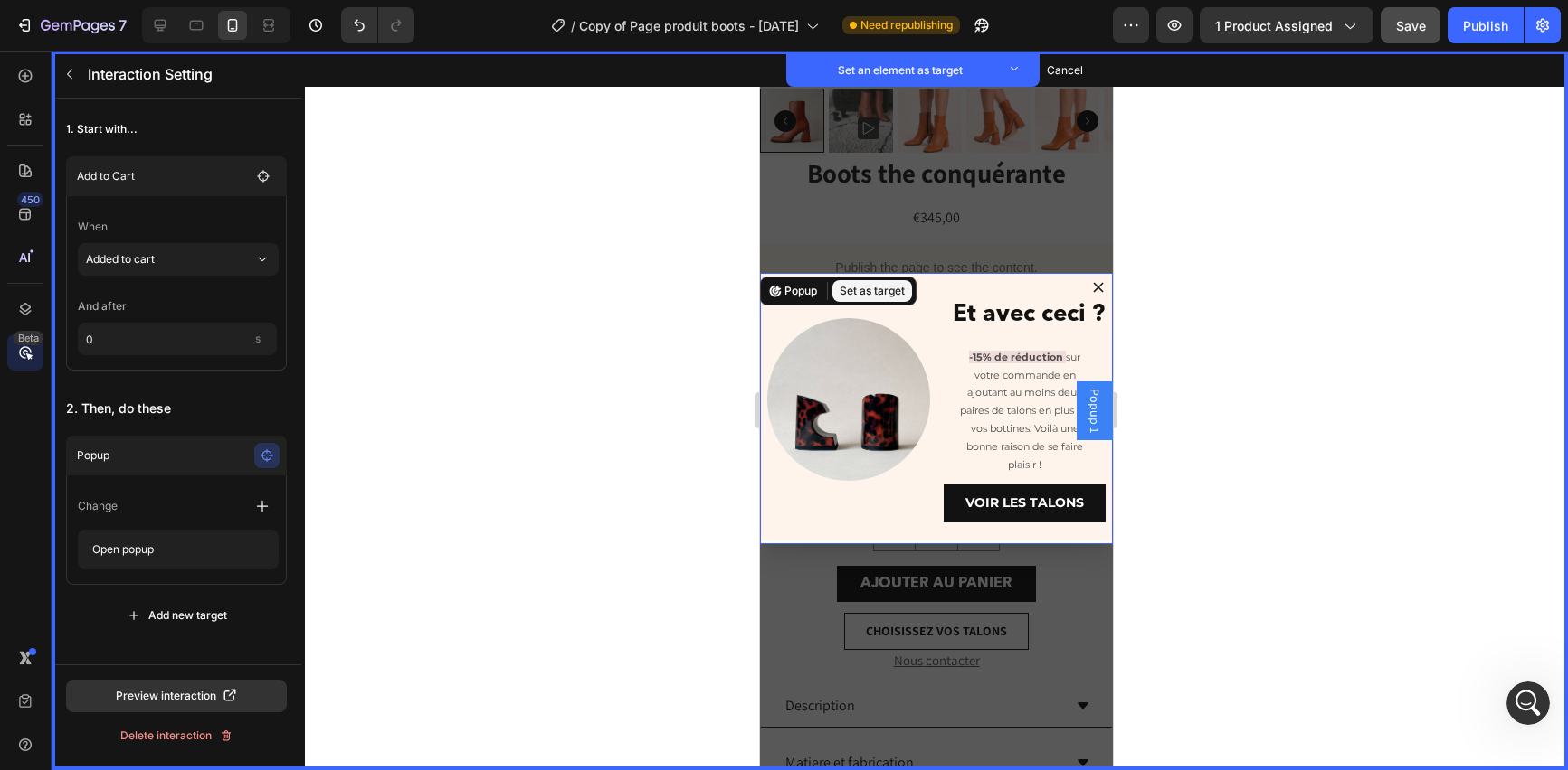
click at [897, 288] on button "Set as target" at bounding box center [871, 291] width 79 height 22
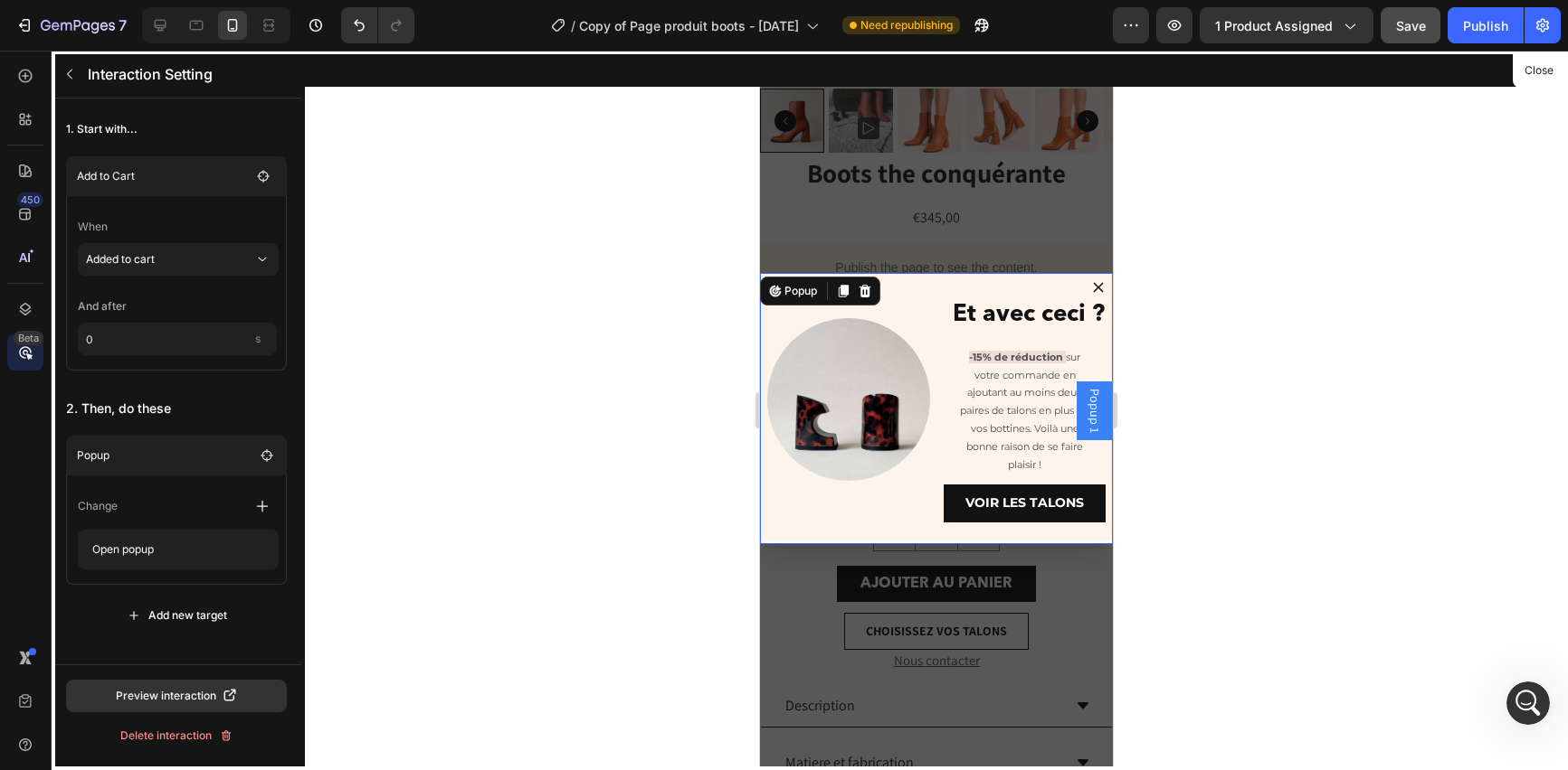
click at [1277, 327] on div at bounding box center [936, 410] width 1263 height 720
click at [1531, 61] on button "Close" at bounding box center [1538, 71] width 44 height 26
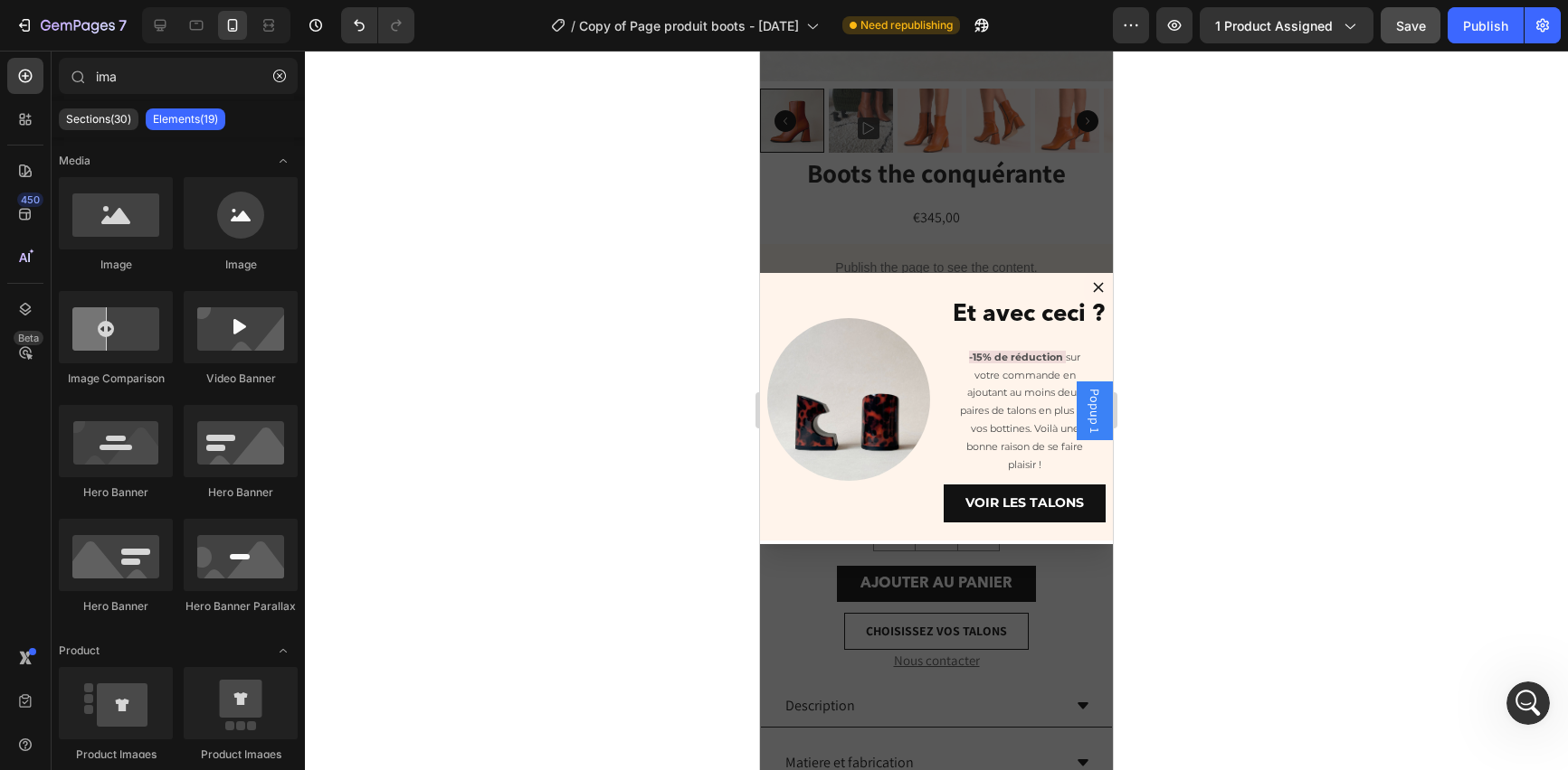
click at [1272, 234] on div at bounding box center [936, 410] width 1263 height 720
click at [629, 197] on div at bounding box center [936, 410] width 1263 height 720
click at [161, 25] on icon at bounding box center [161, 25] width 12 height 12
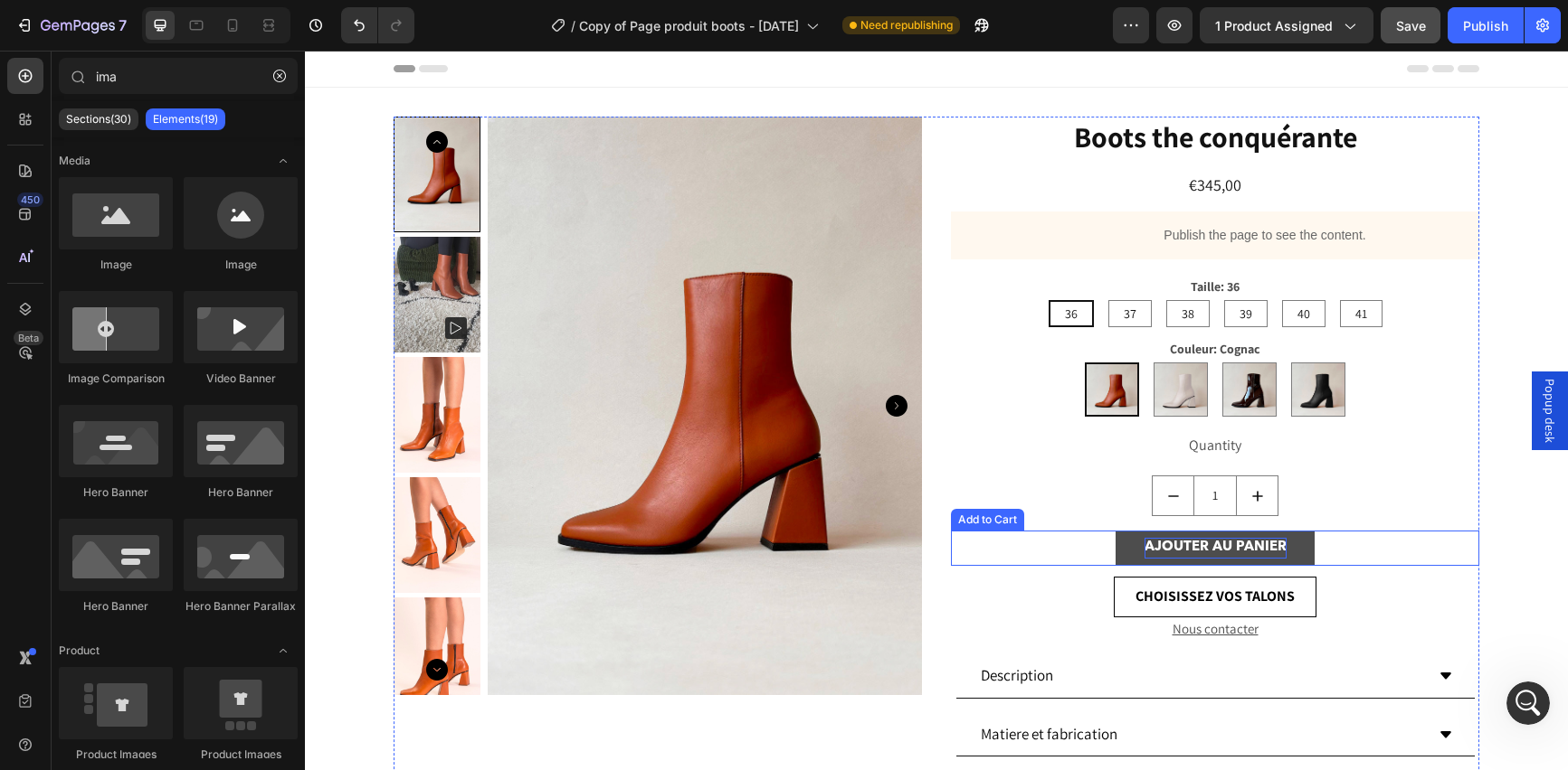
click at [1237, 550] on div "AJOUTER AU PANIER" at bounding box center [1215, 548] width 142 height 21
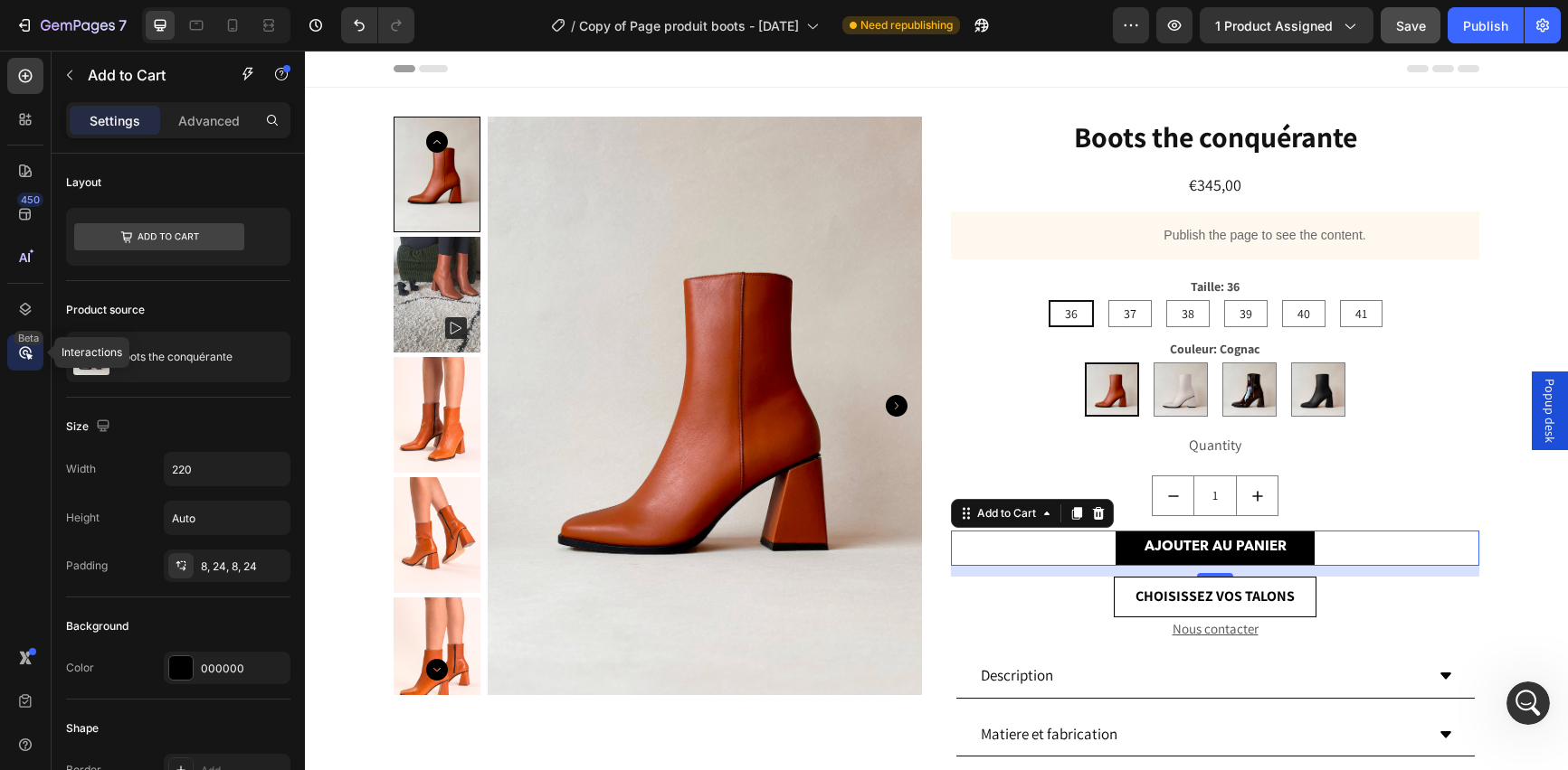
click at [12, 349] on div "Beta" at bounding box center [24, 353] width 36 height 36
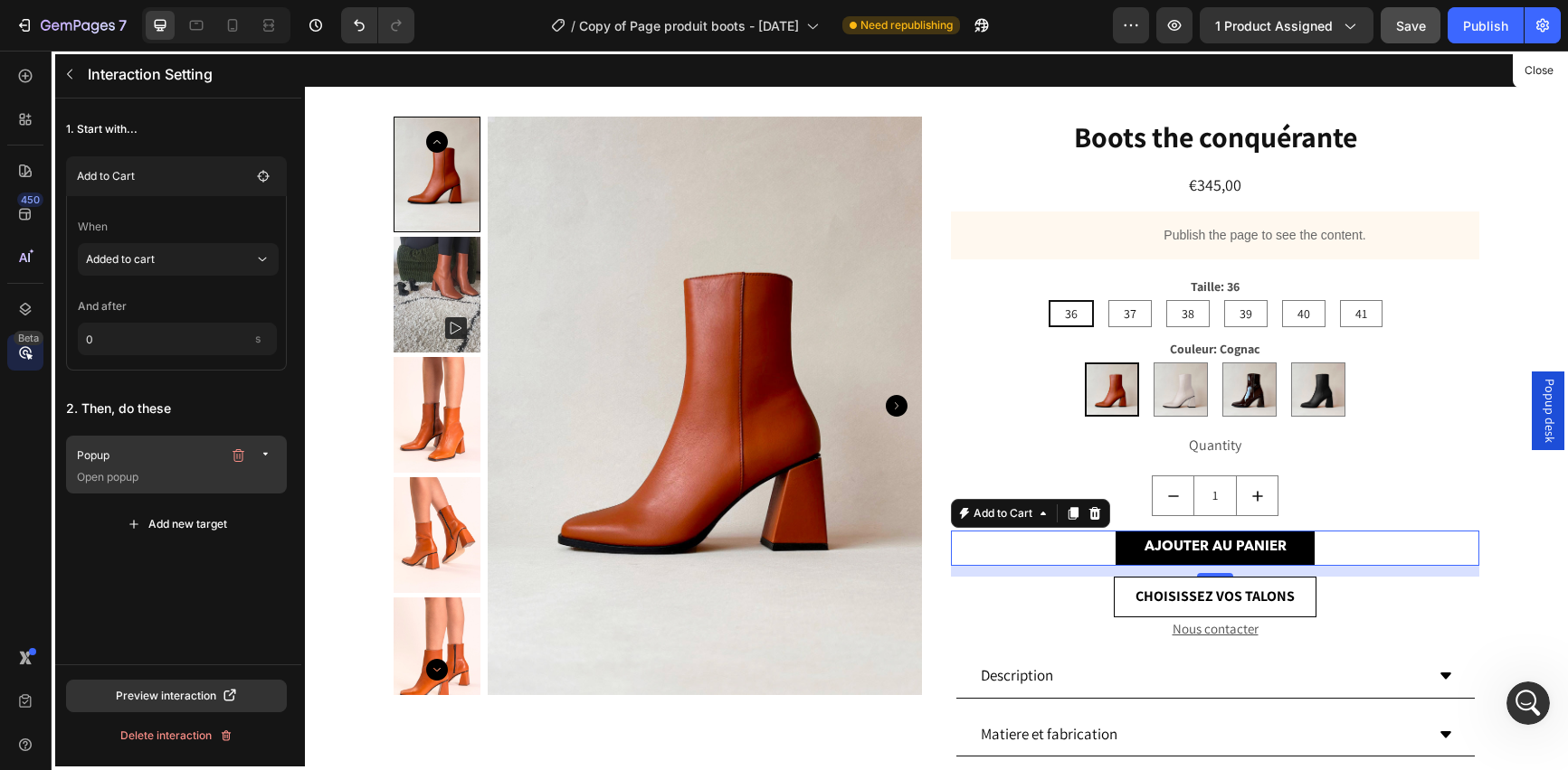
click at [185, 454] on p "Popup" at bounding box center [149, 456] width 145 height 18
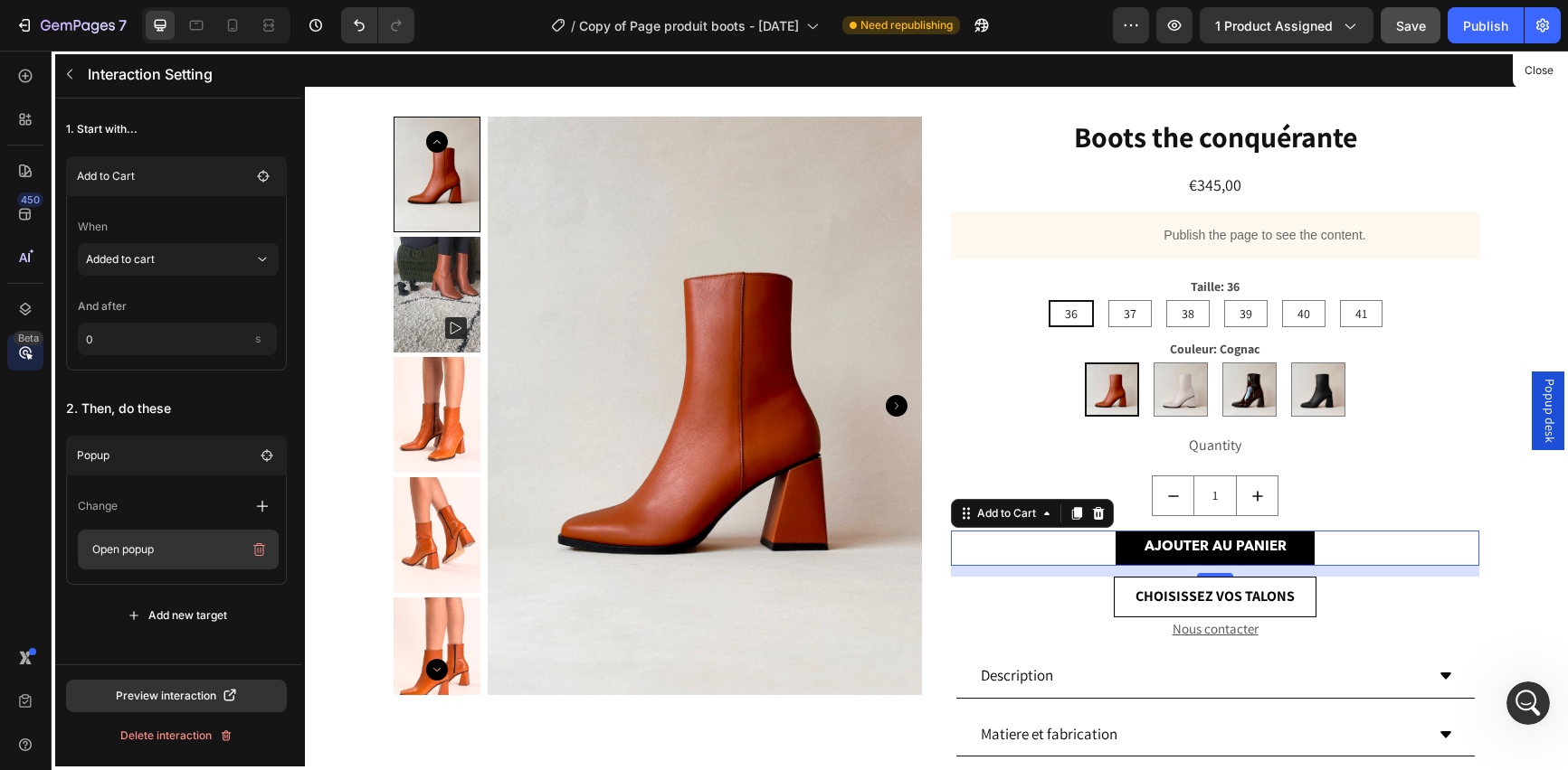
click at [171, 547] on p "Open popup" at bounding box center [164, 550] width 158 height 25
click at [262, 447] on button "button" at bounding box center [267, 456] width 25 height 25
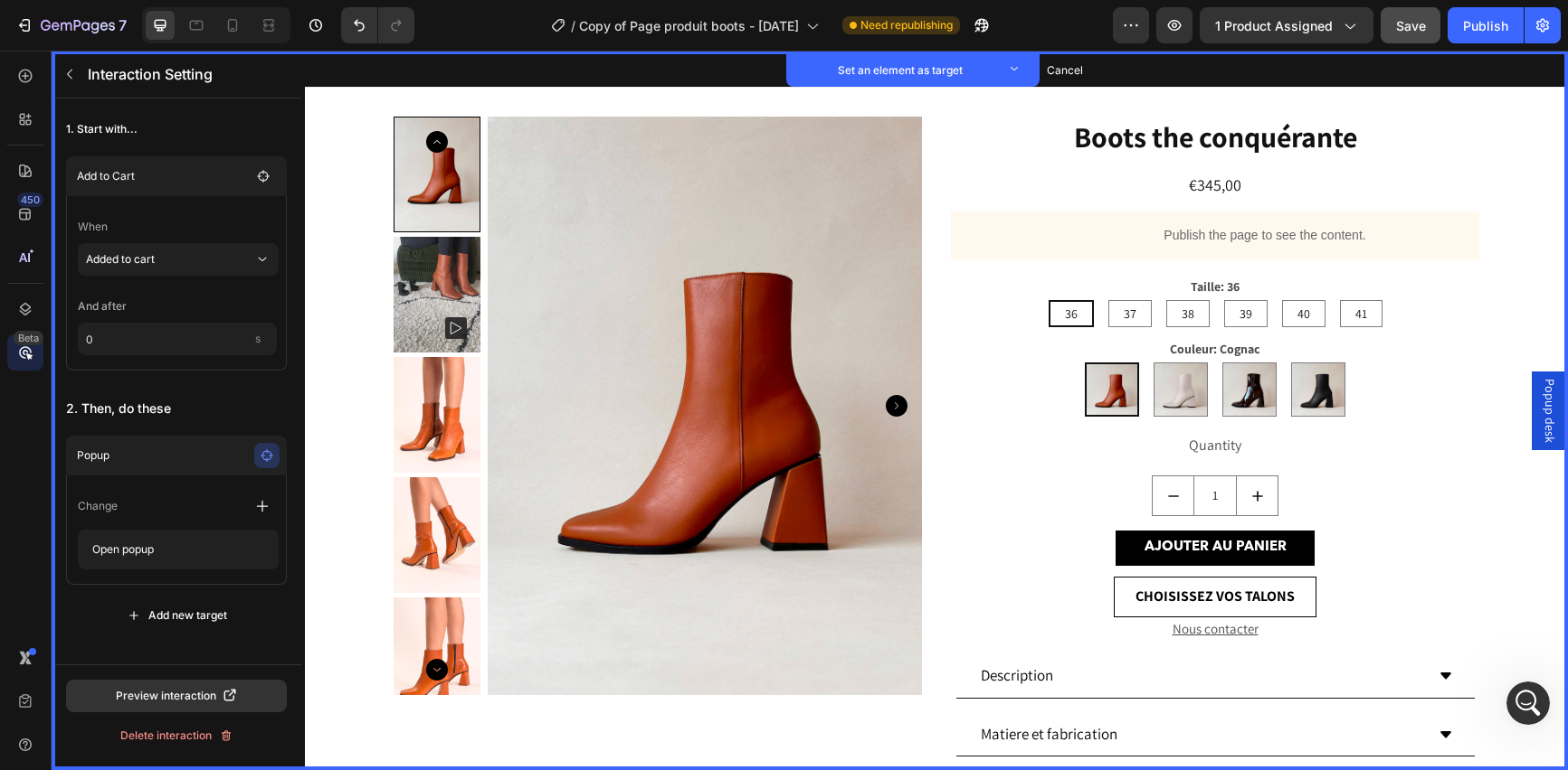
click at [1542, 417] on span "Popup desk" at bounding box center [1549, 411] width 18 height 65
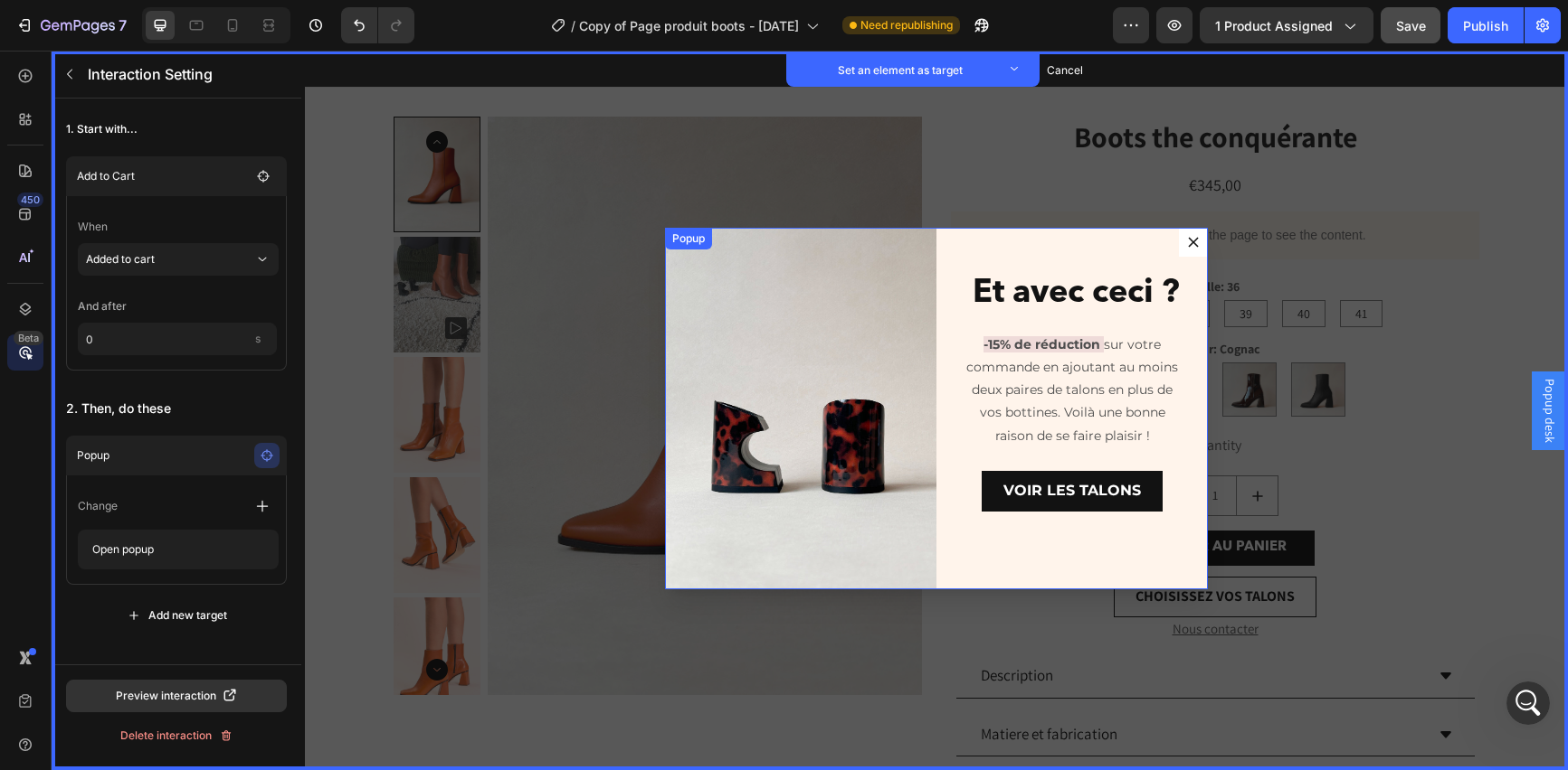
click at [1188, 239] on icon "Dialog content" at bounding box center [1193, 242] width 11 height 11
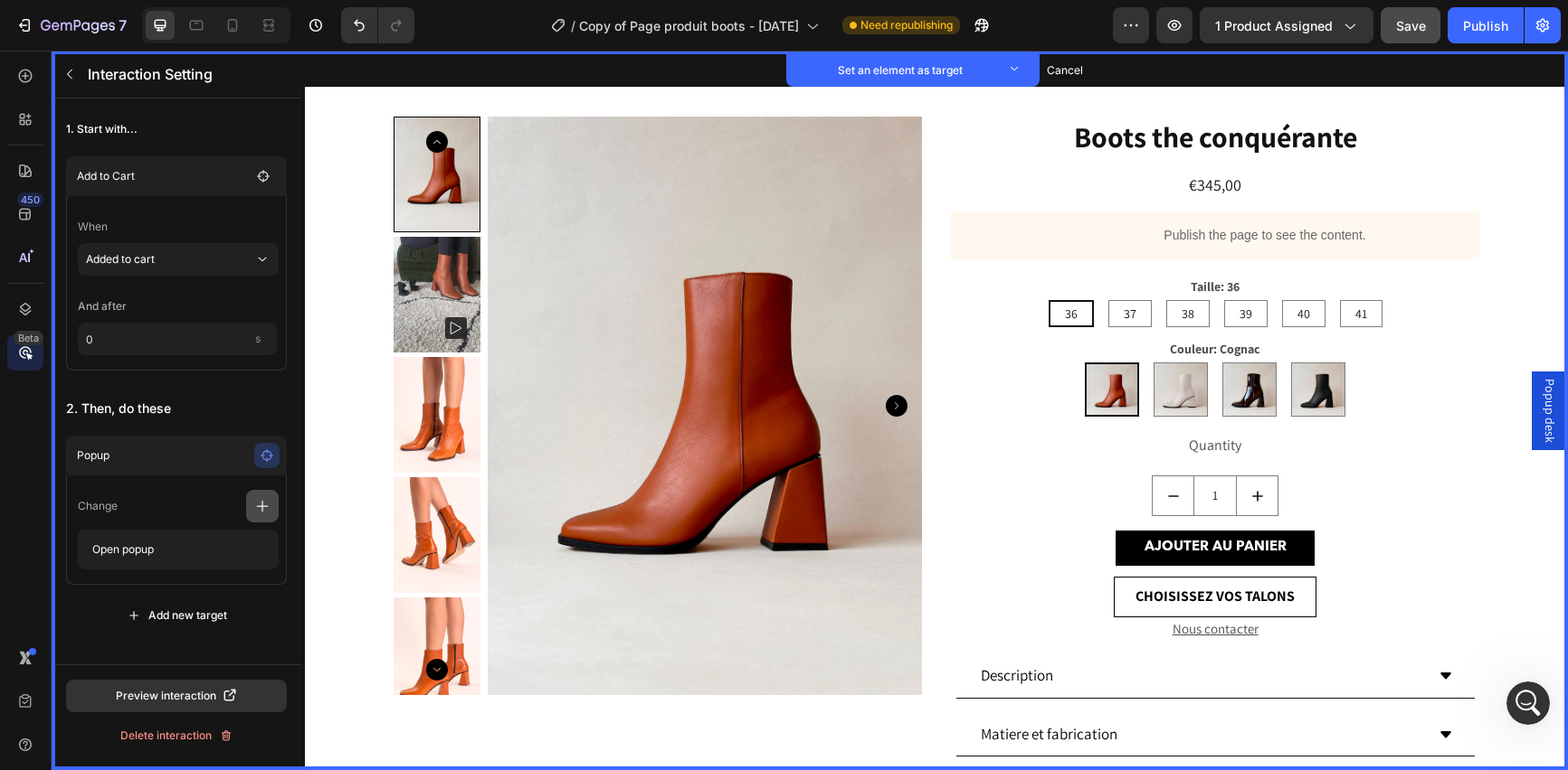
click at [264, 504] on icon "button" at bounding box center [262, 506] width 18 height 18
click at [276, 625] on button "Add new target" at bounding box center [175, 615] width 220 height 32
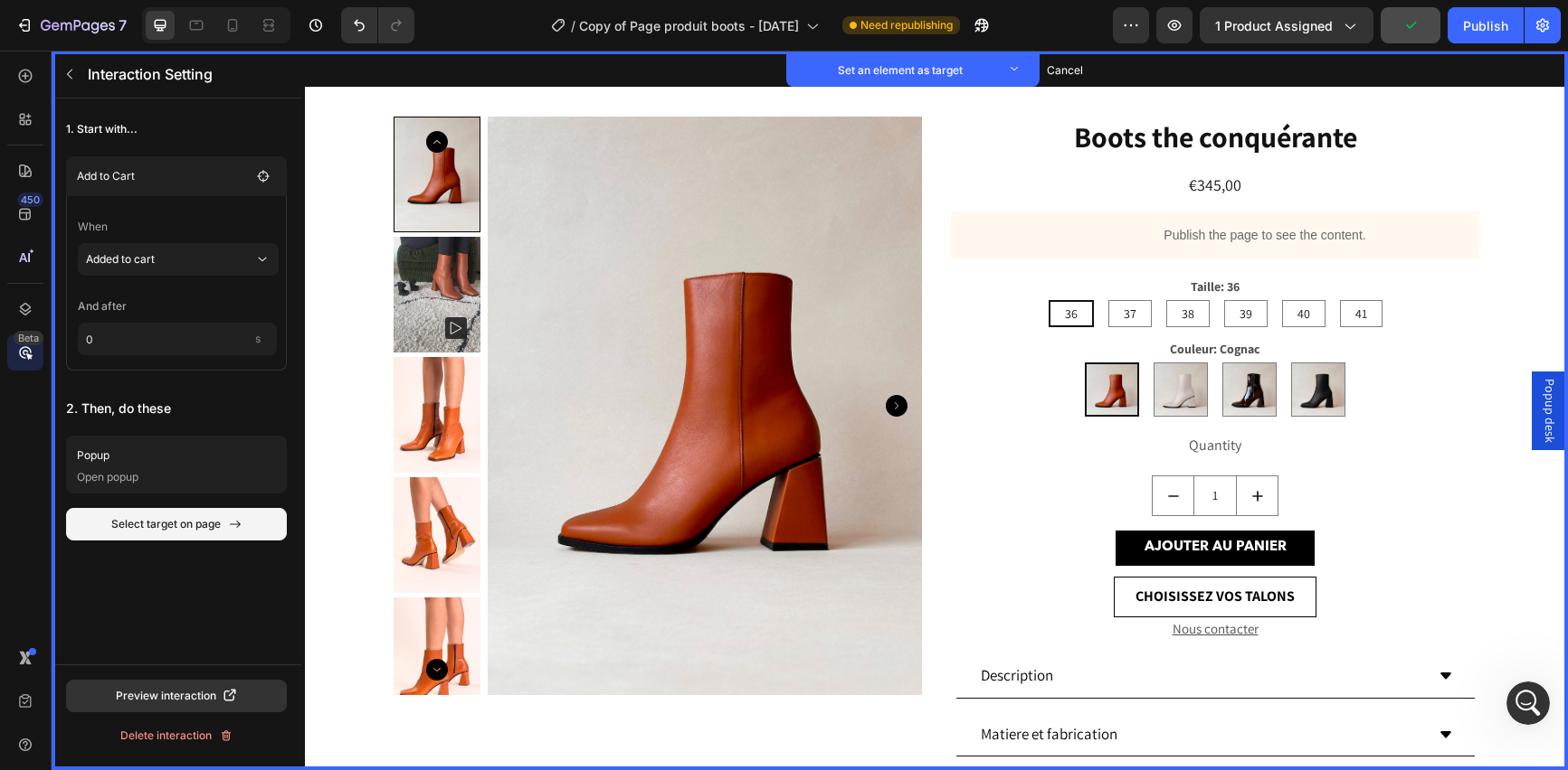
click at [233, 15] on div at bounding box center [232, 25] width 29 height 29
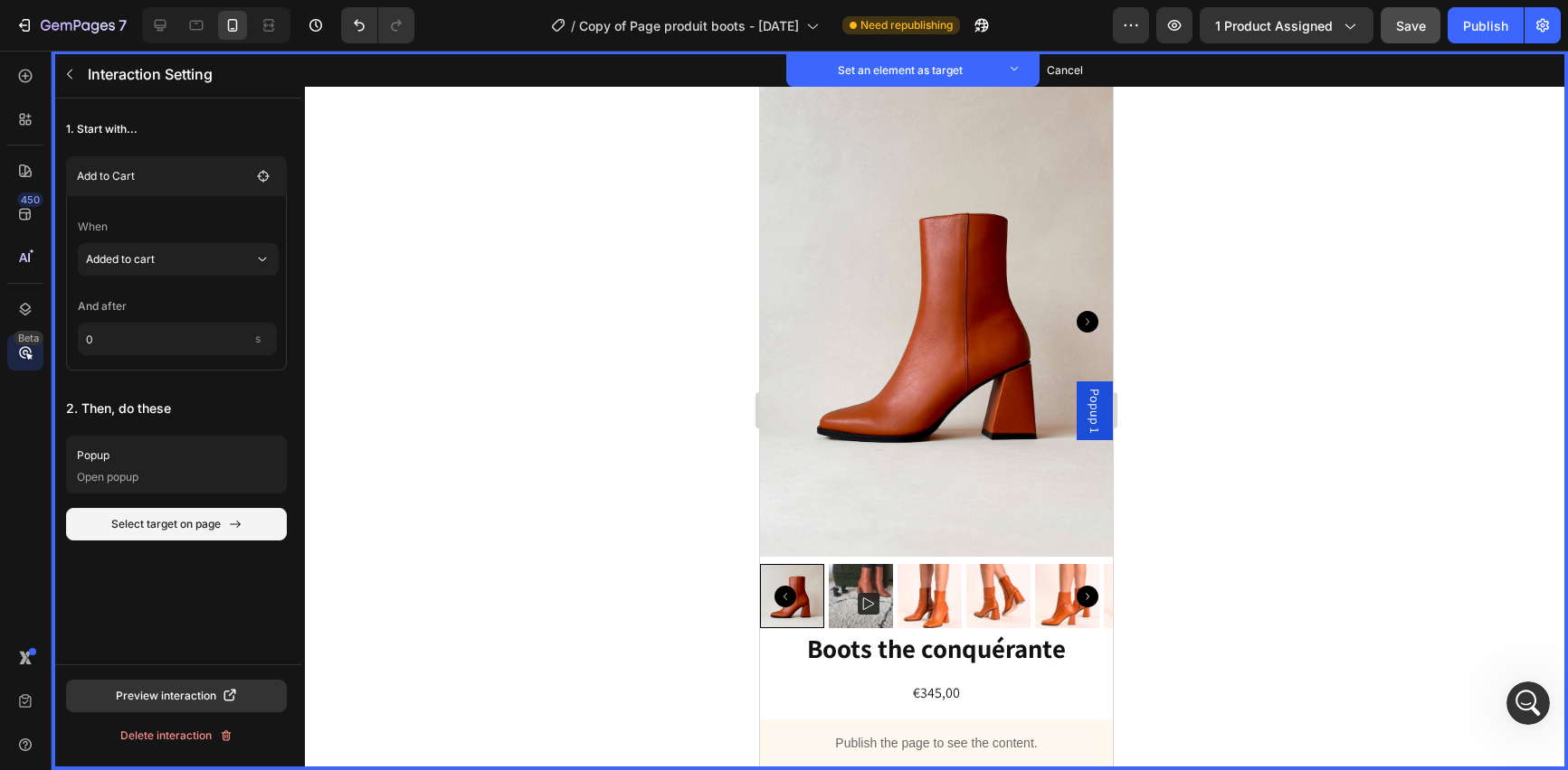
drag, startPoint x: 182, startPoint y: 130, endPoint x: 151, endPoint y: 120, distance: 32.6
click at [182, 130] on p "1. Start with..." at bounding box center [175, 128] width 220 height 32
click at [63, 67] on icon "button" at bounding box center [70, 73] width 15 height 15
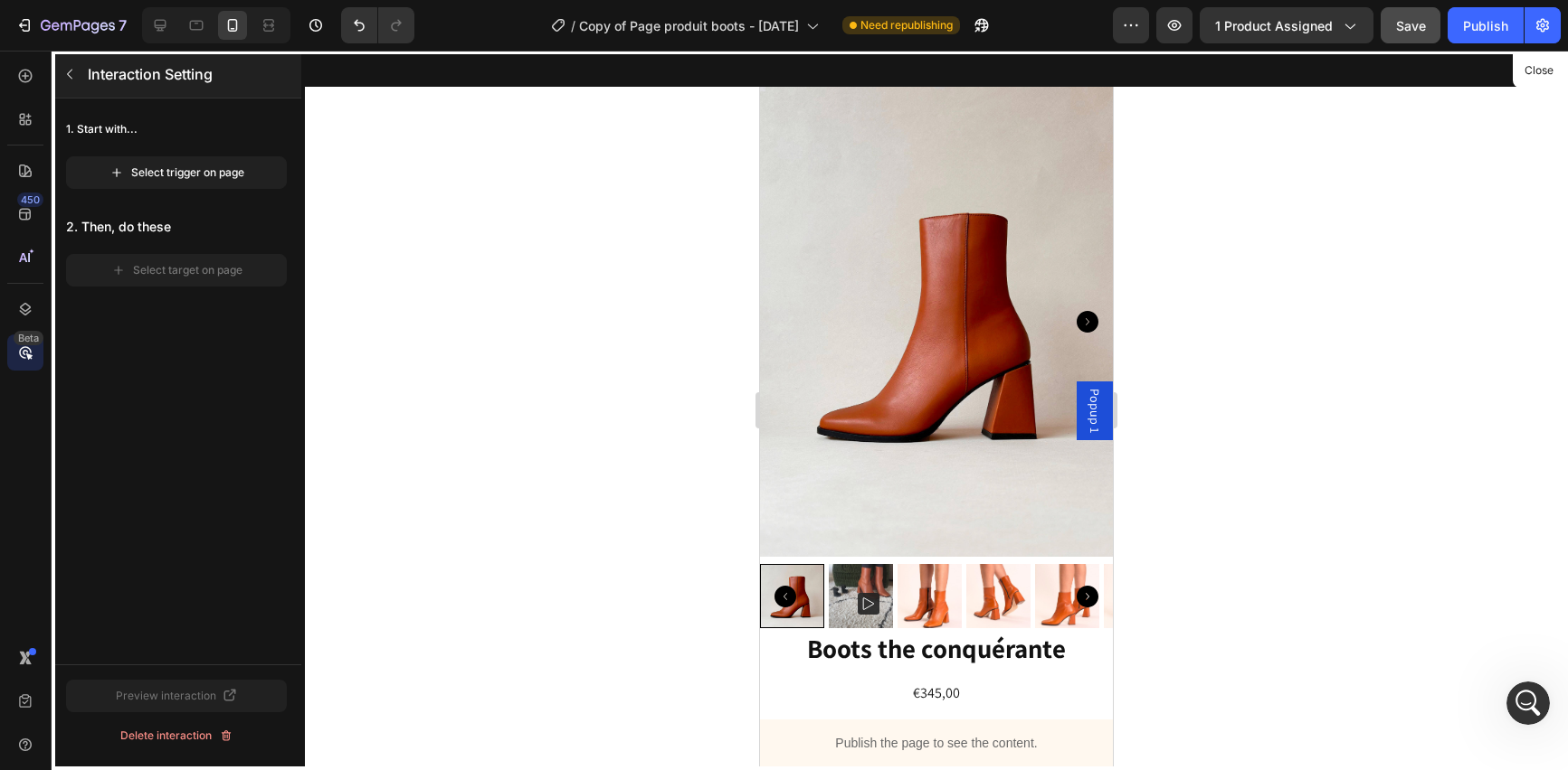
click at [65, 73] on icon "button" at bounding box center [70, 73] width 15 height 15
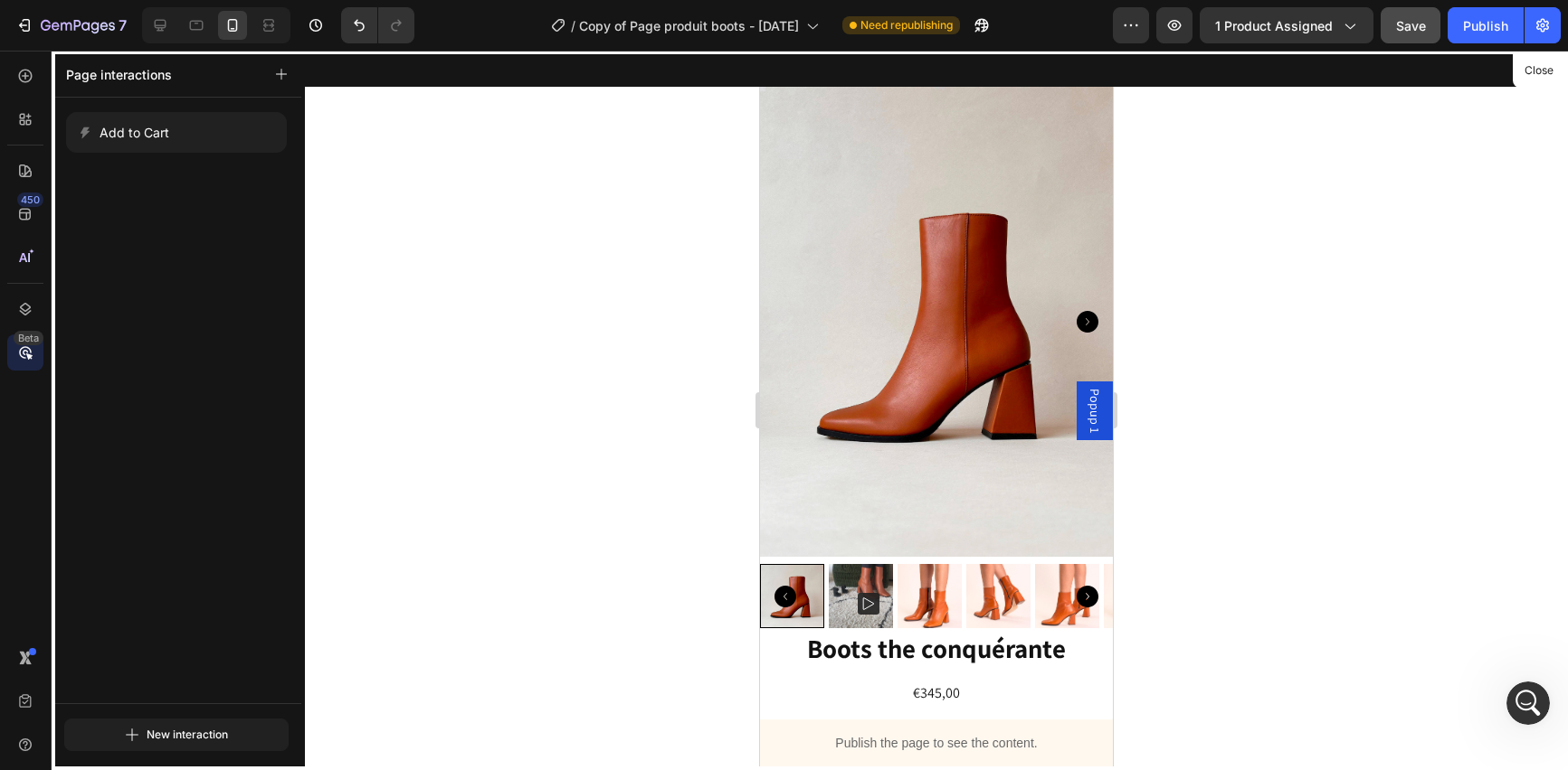
click at [58, 438] on div "Add to Cart After submitted Popup change setting After submitted Popup change s…" at bounding box center [176, 401] width 250 height 605
click at [39, 436] on div "450 Beta" at bounding box center [24, 349] width 36 height 582
click at [35, 83] on div at bounding box center [24, 75] width 36 height 36
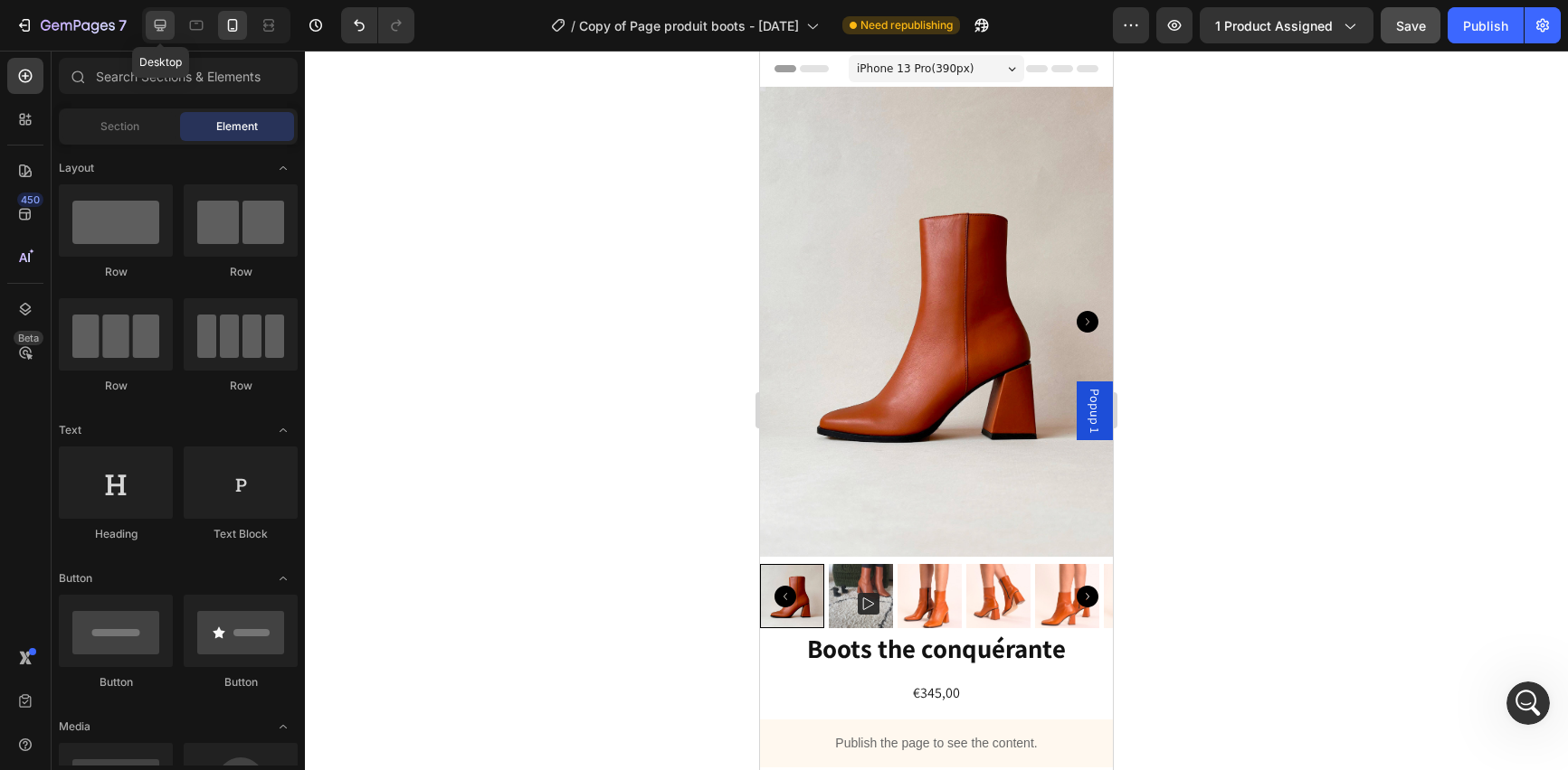
click at [161, 23] on icon at bounding box center [160, 25] width 18 height 18
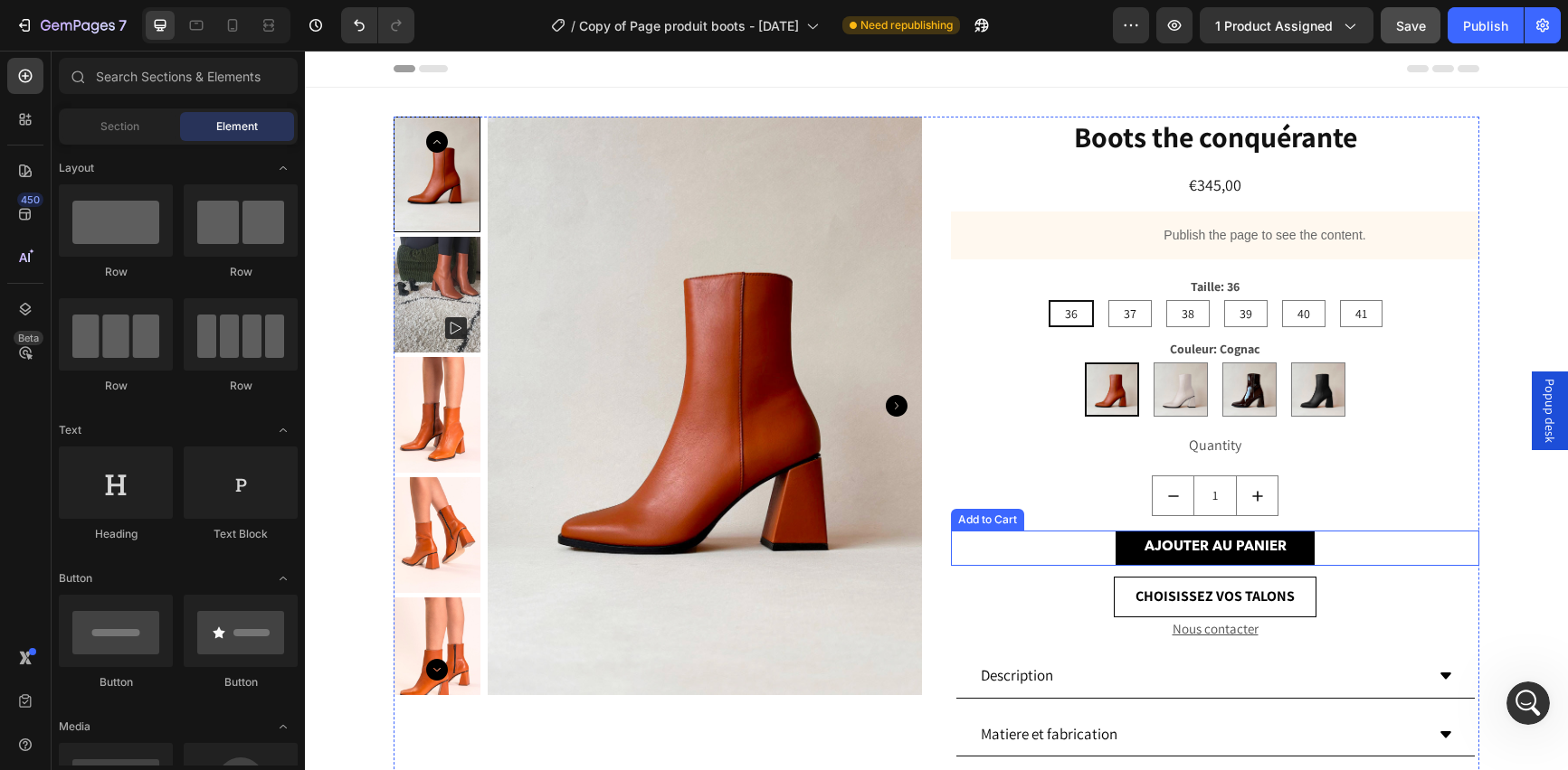
click at [962, 523] on div "Add to Cart" at bounding box center [987, 519] width 66 height 17
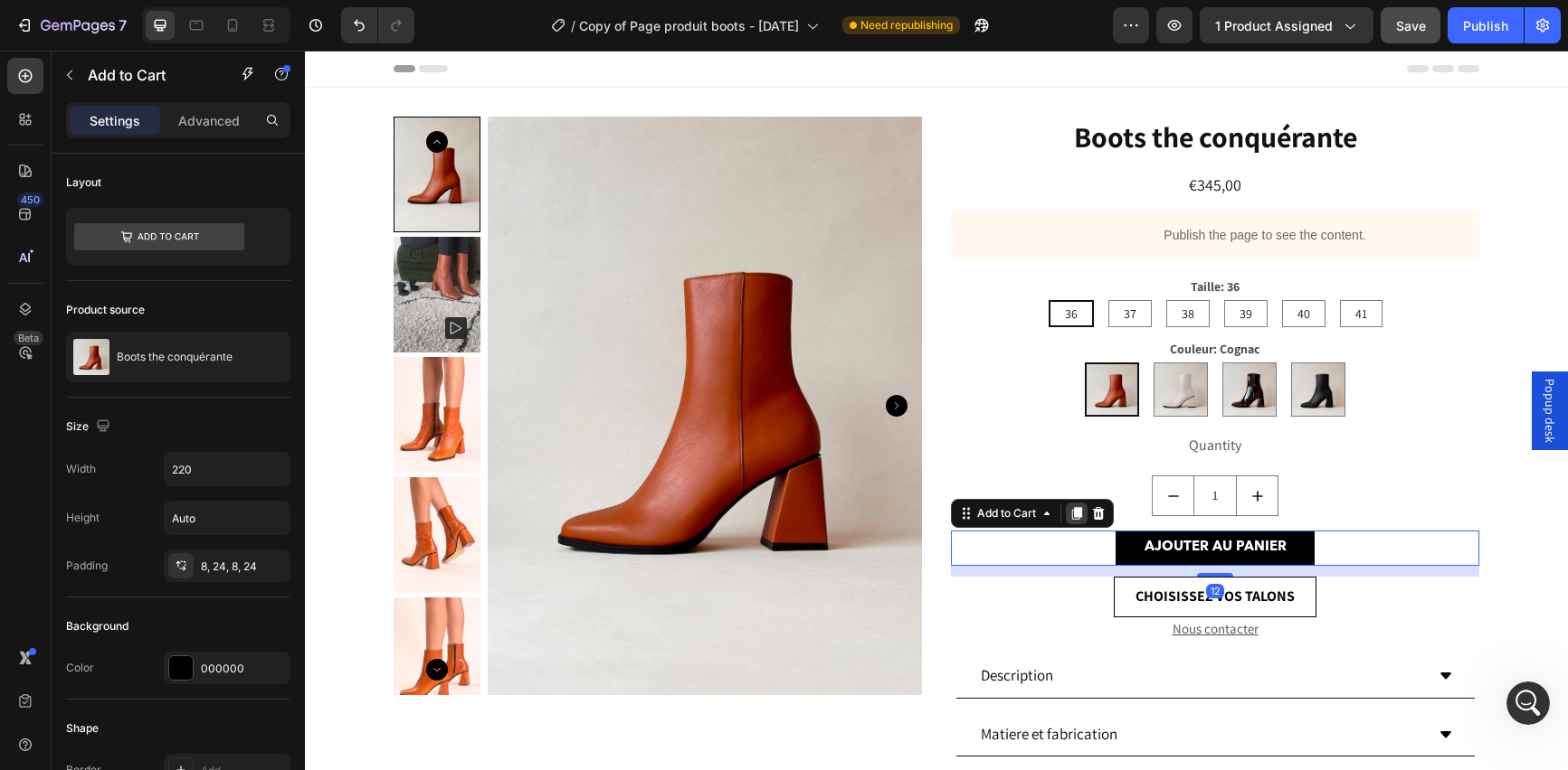
click at [1072, 513] on icon at bounding box center [1077, 513] width 10 height 13
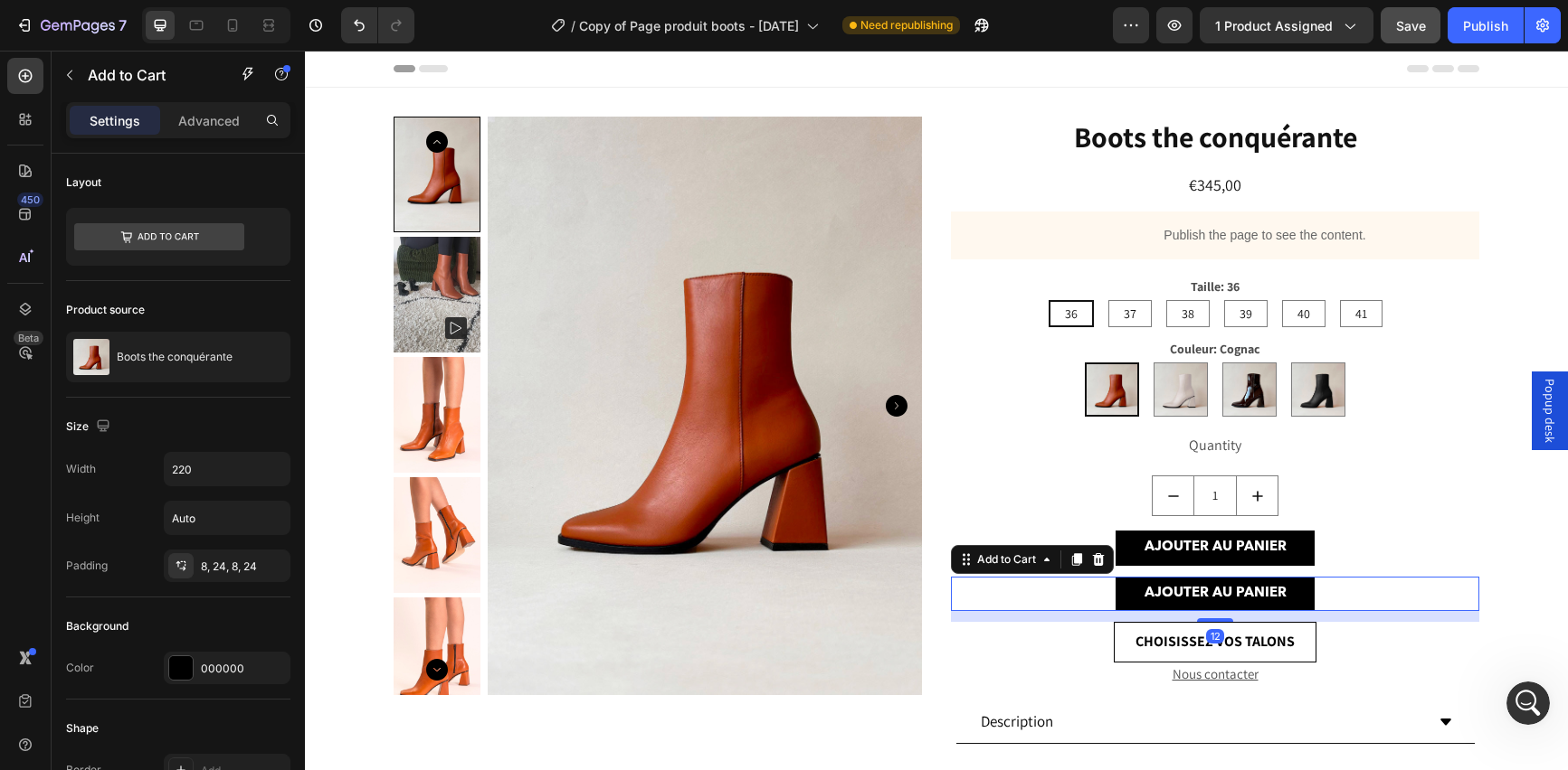
scroll to position [76, 0]
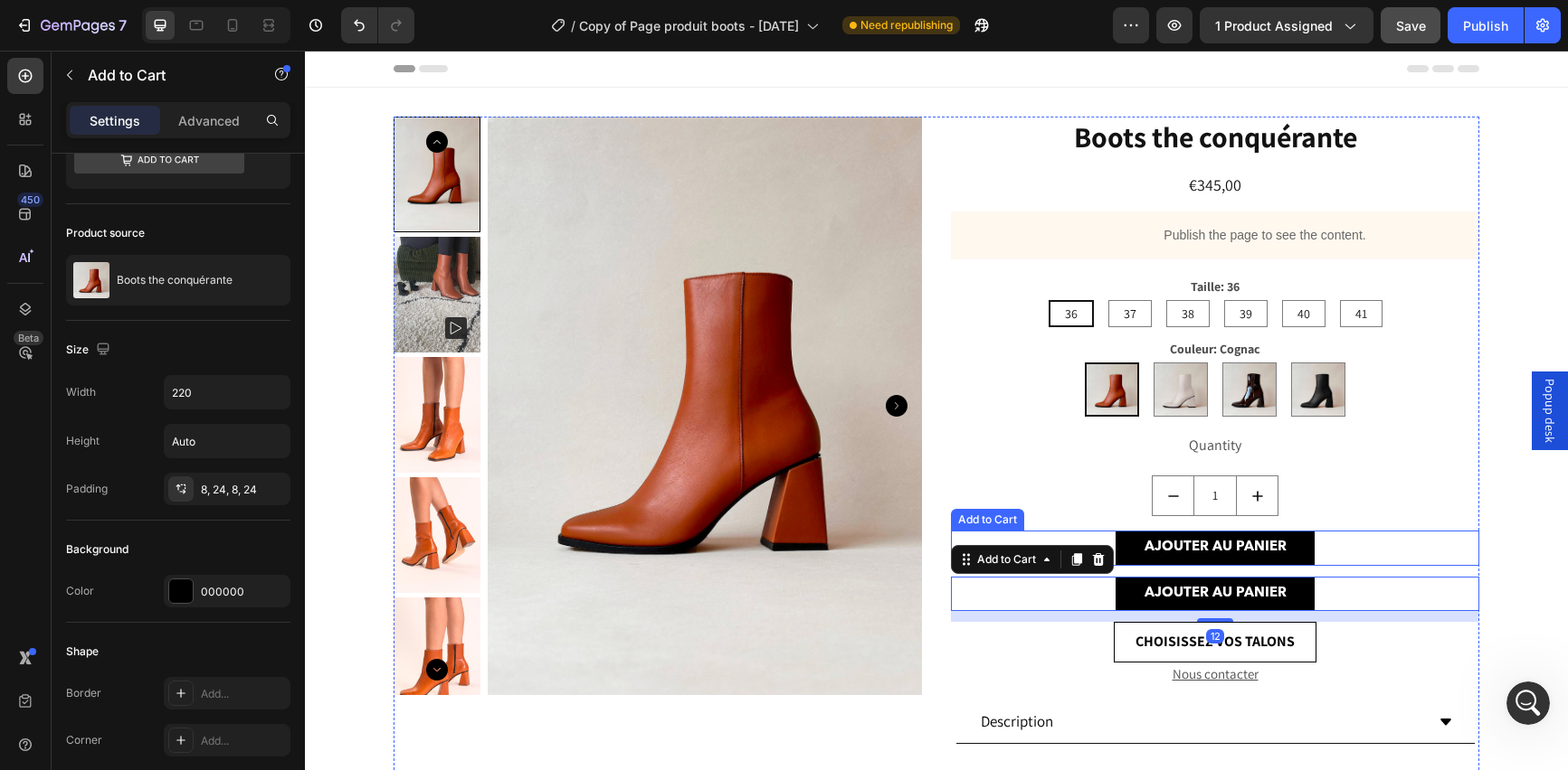
click at [973, 521] on div "Add to Cart" at bounding box center [987, 519] width 66 height 17
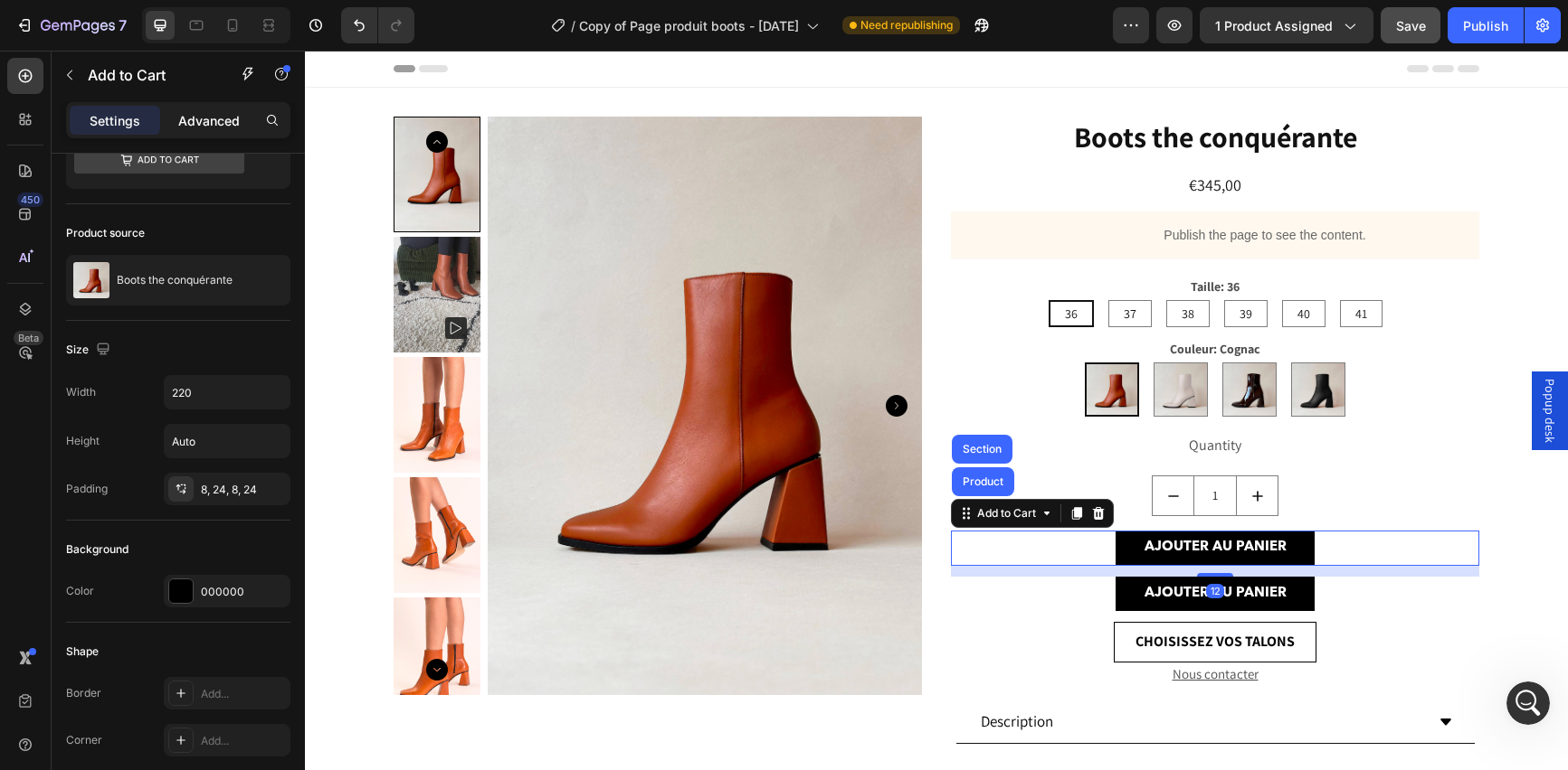
click at [183, 110] on div "Advanced" at bounding box center [209, 120] width 90 height 29
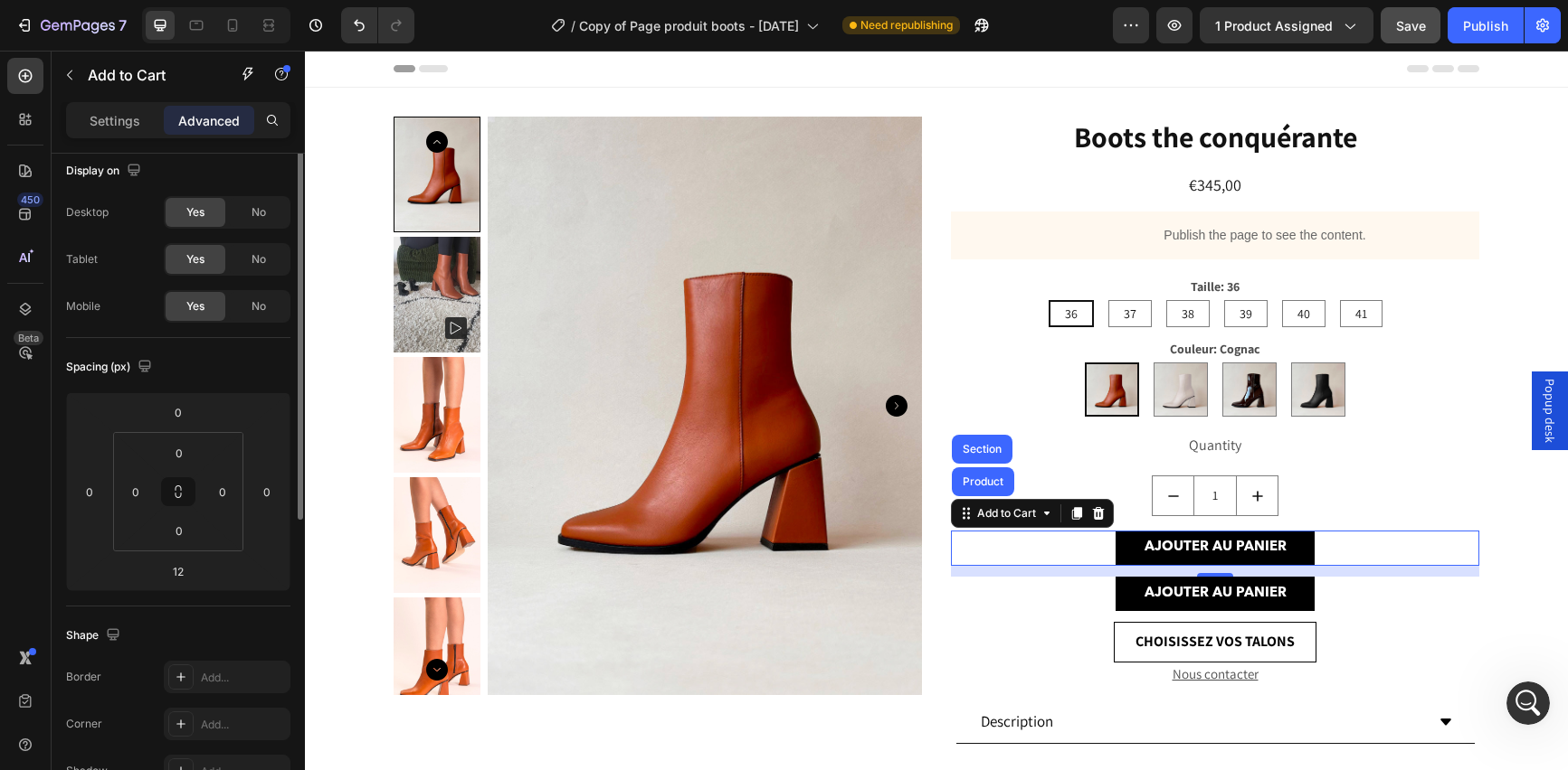
scroll to position [0, 0]
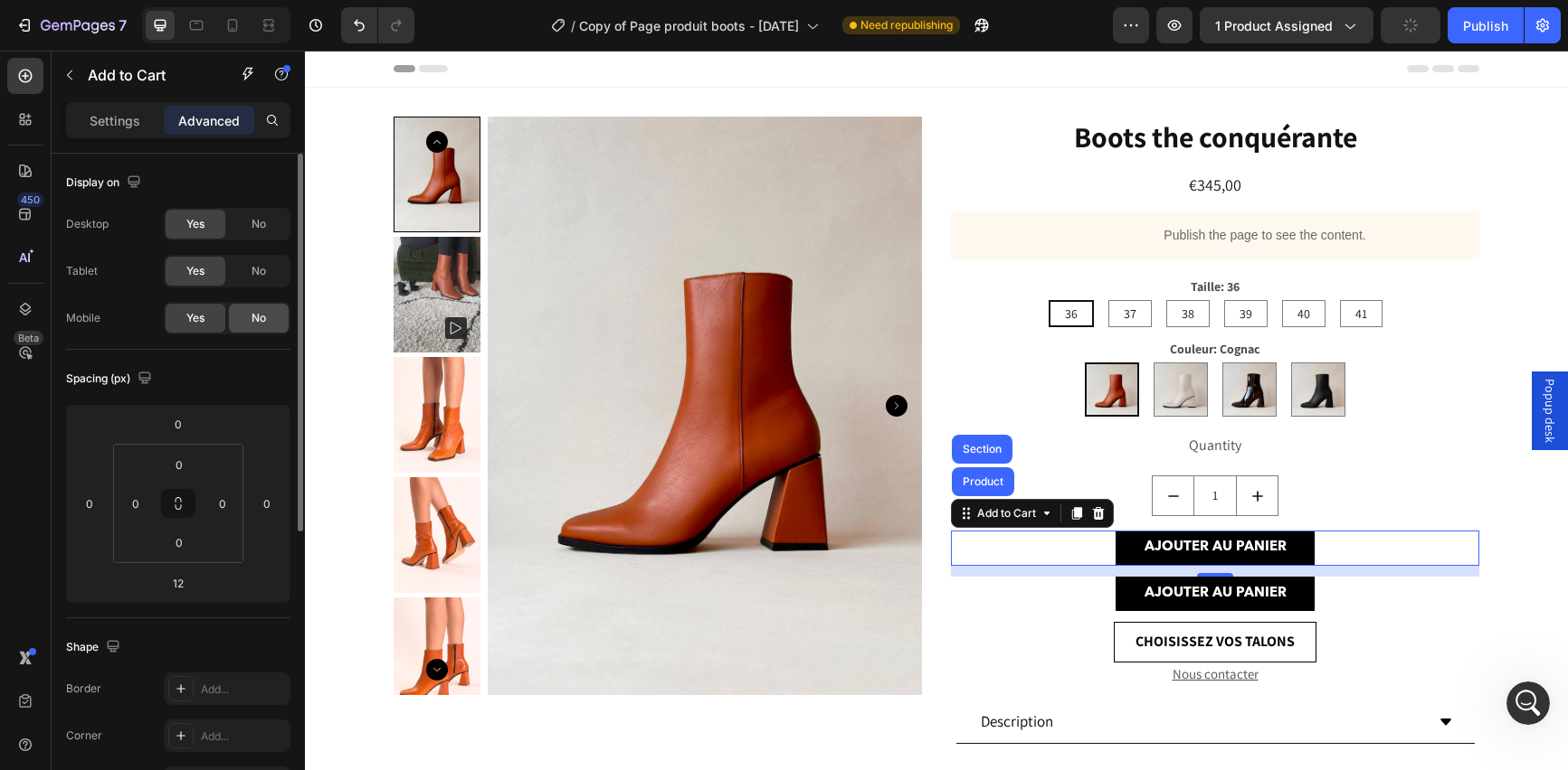
click at [260, 313] on span "No" at bounding box center [259, 318] width 15 height 17
click at [1212, 596] on div "12" at bounding box center [1214, 591] width 18 height 15
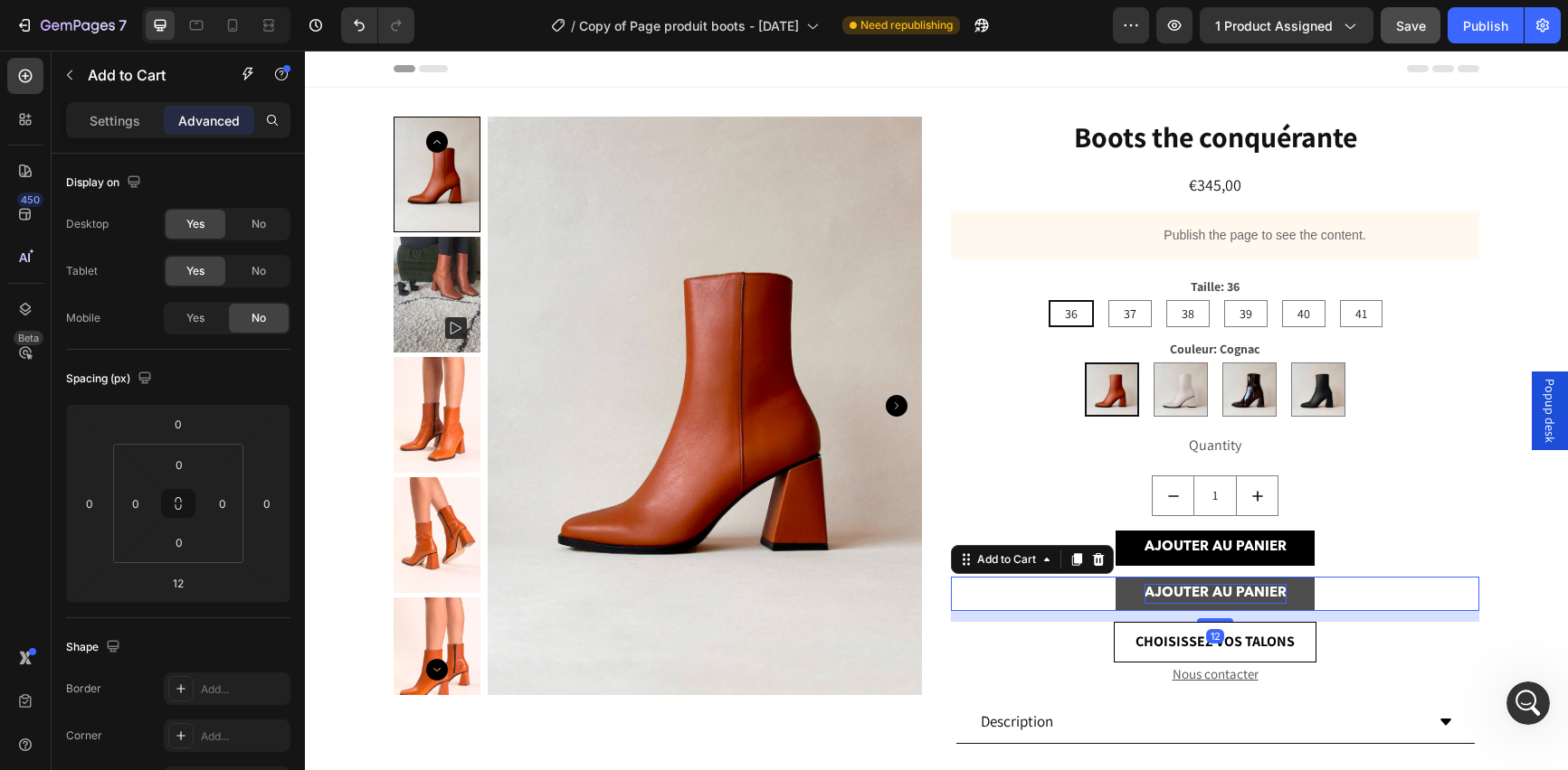
click at [1184, 600] on div "AJOUTER AU PANIER" at bounding box center [1215, 594] width 142 height 21
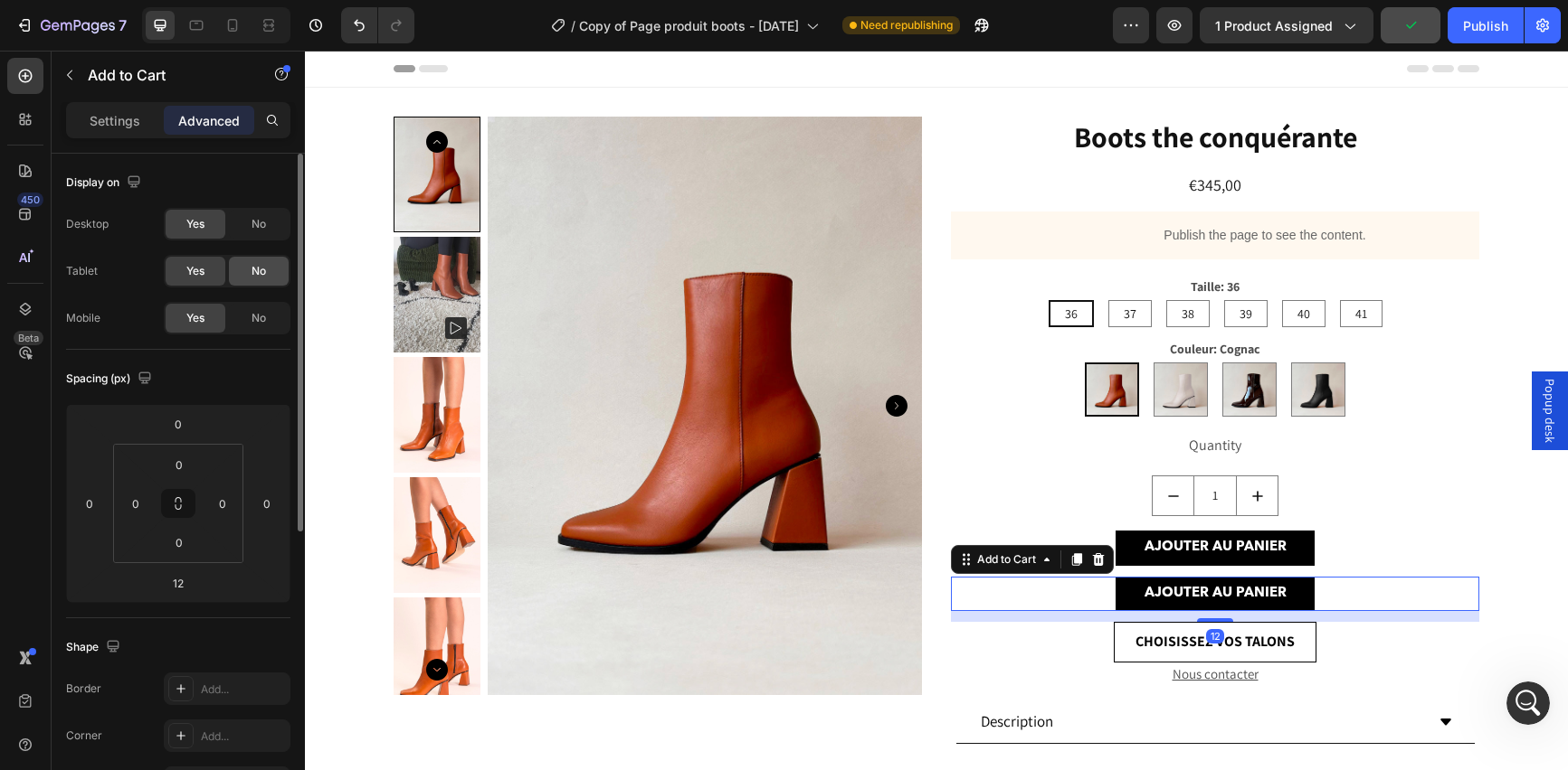
click at [246, 277] on div "No" at bounding box center [259, 271] width 60 height 29
click at [263, 226] on span "No" at bounding box center [259, 224] width 15 height 17
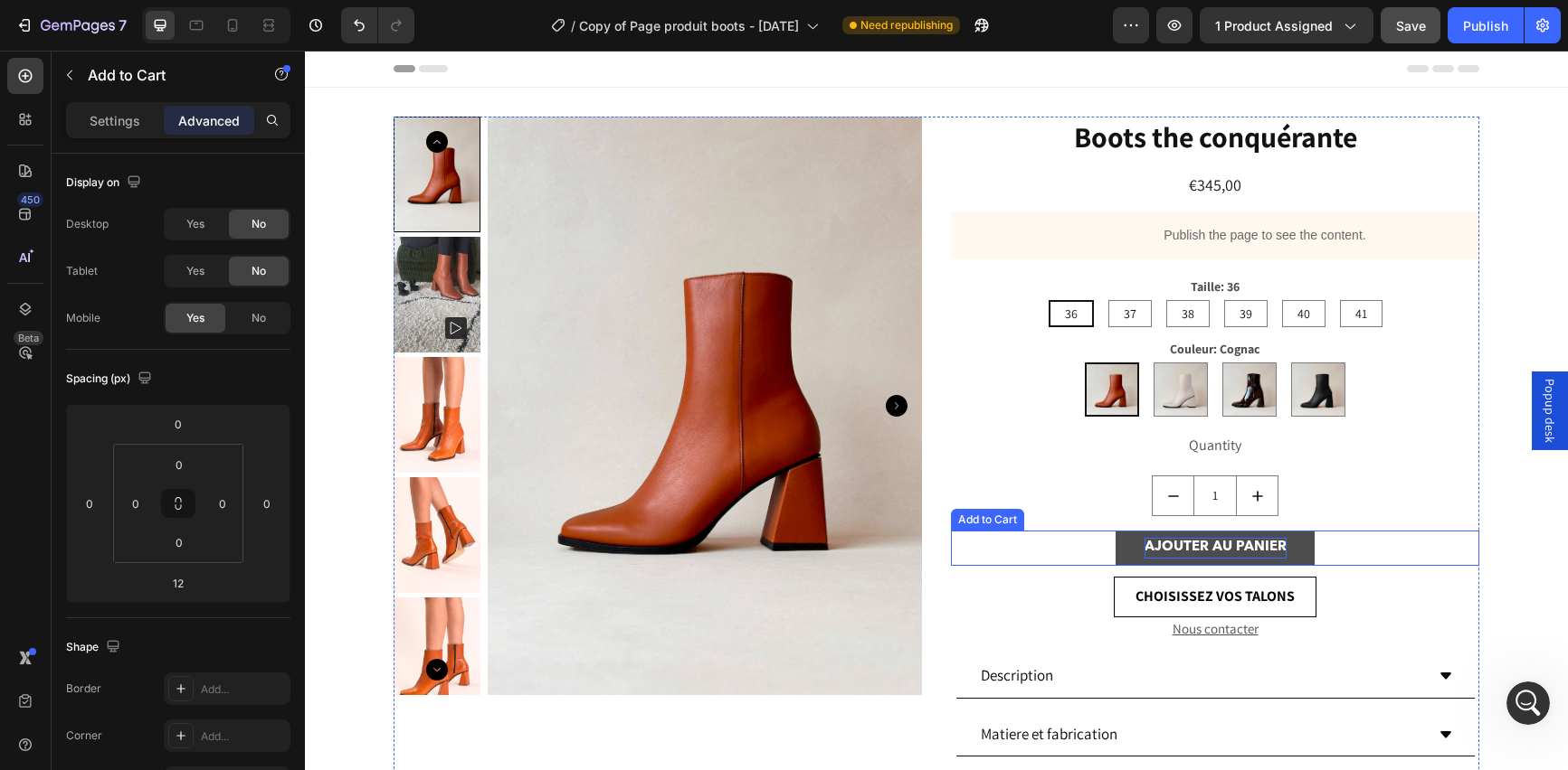
click at [1230, 550] on div "AJOUTER AU PANIER" at bounding box center [1215, 548] width 142 height 21
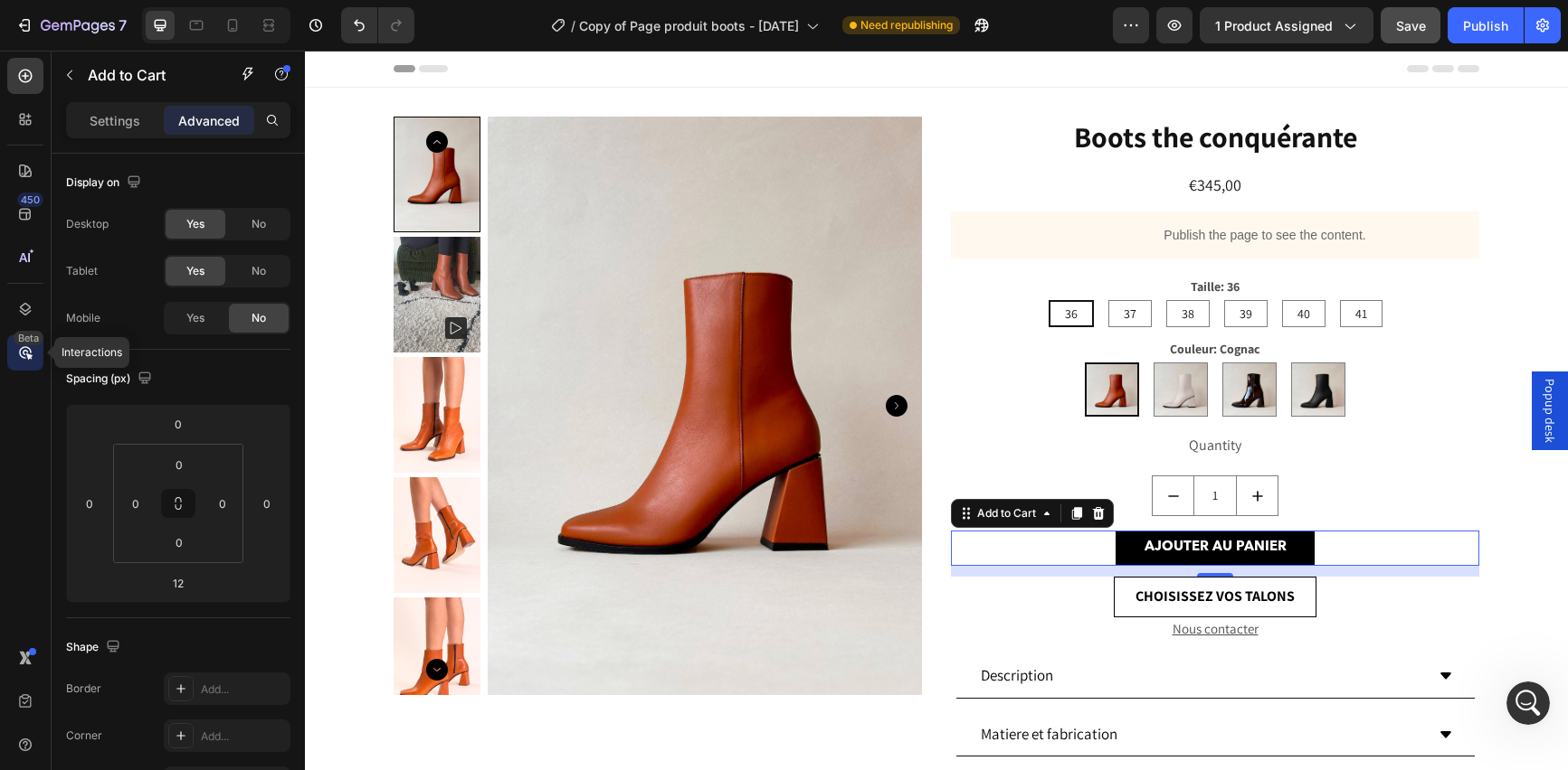
click at [31, 353] on icon at bounding box center [25, 353] width 18 height 18
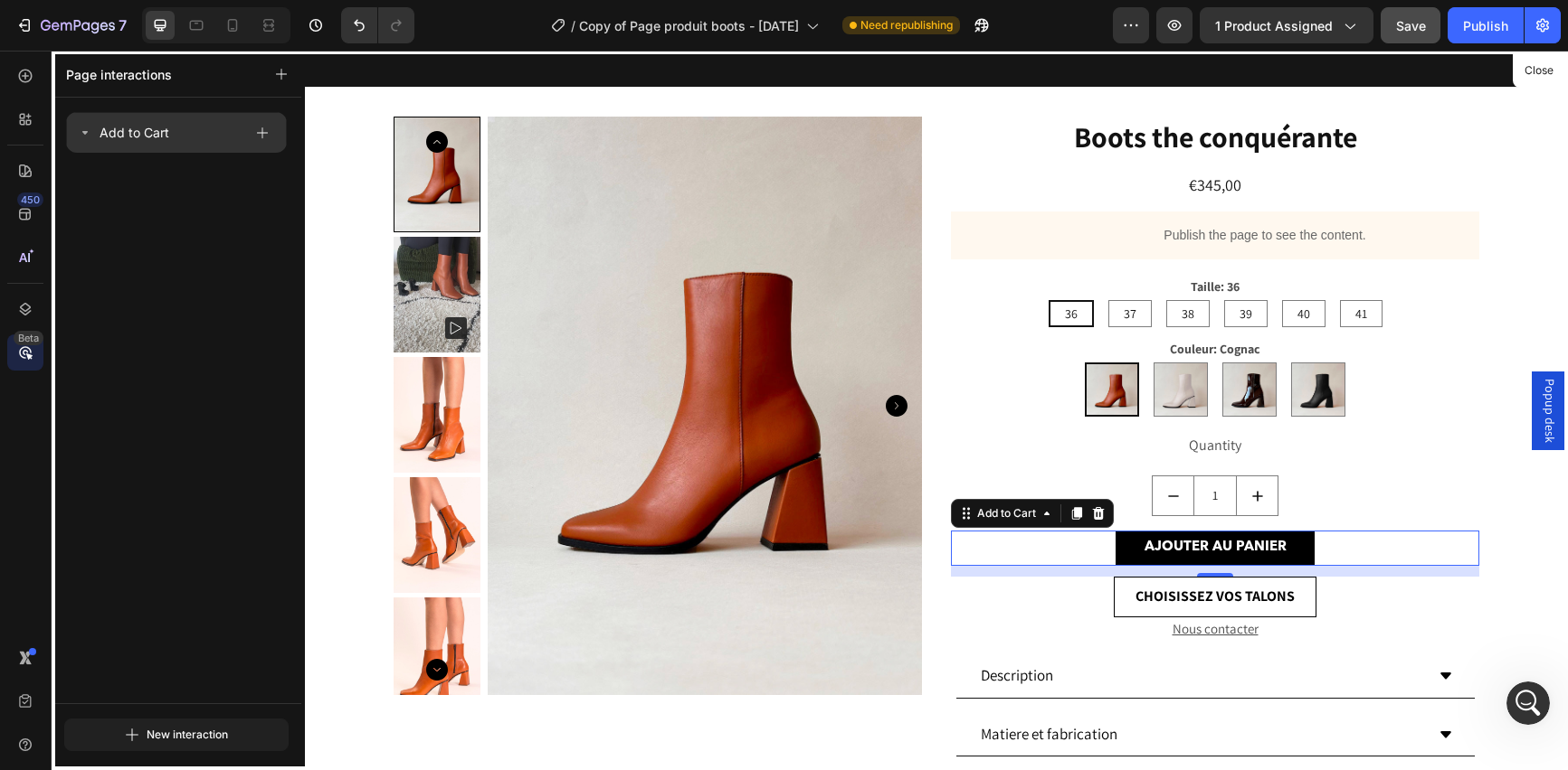
click at [150, 123] on p "Add to Cart" at bounding box center [134, 133] width 70 height 22
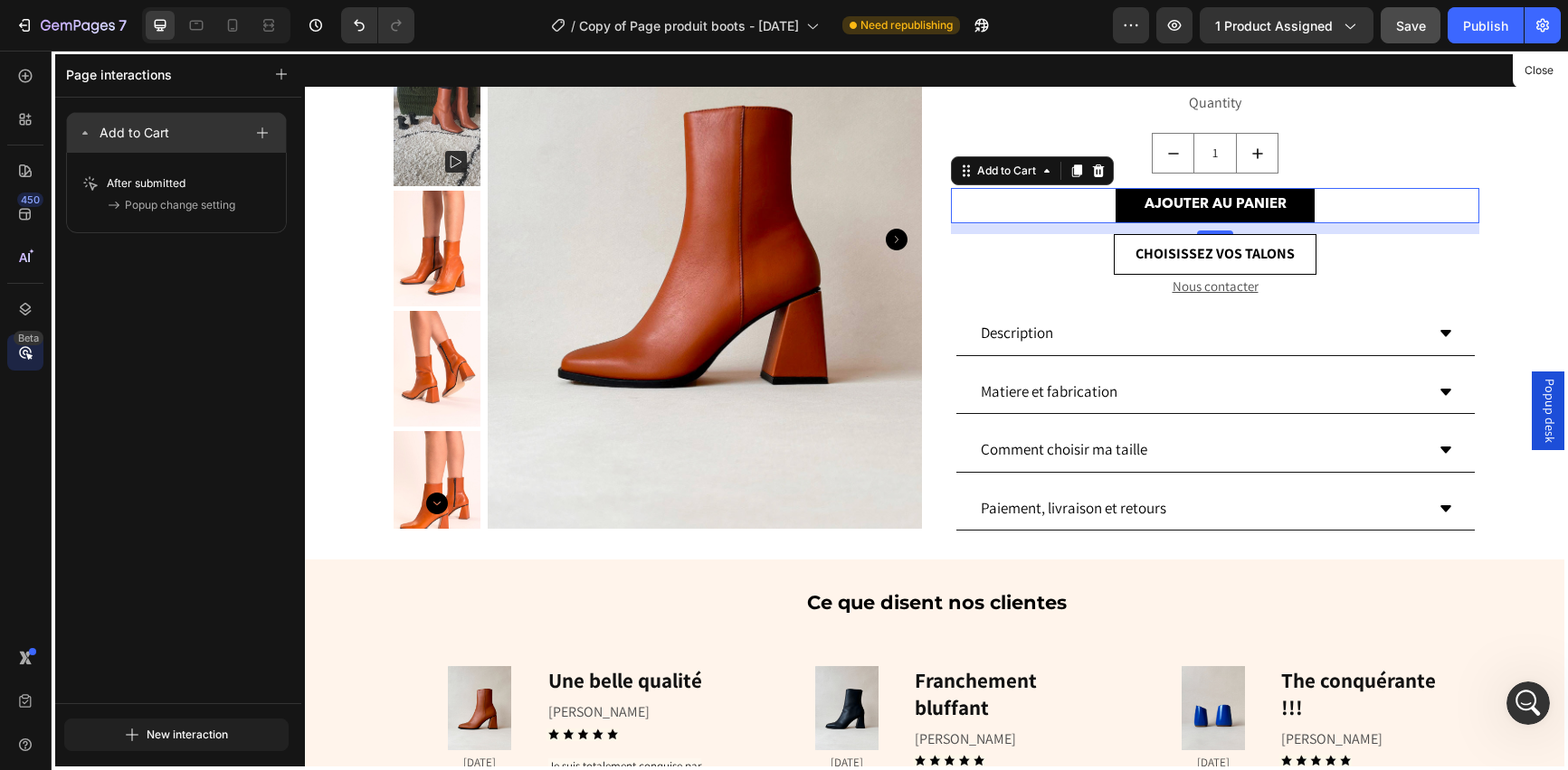
scroll to position [417, 0]
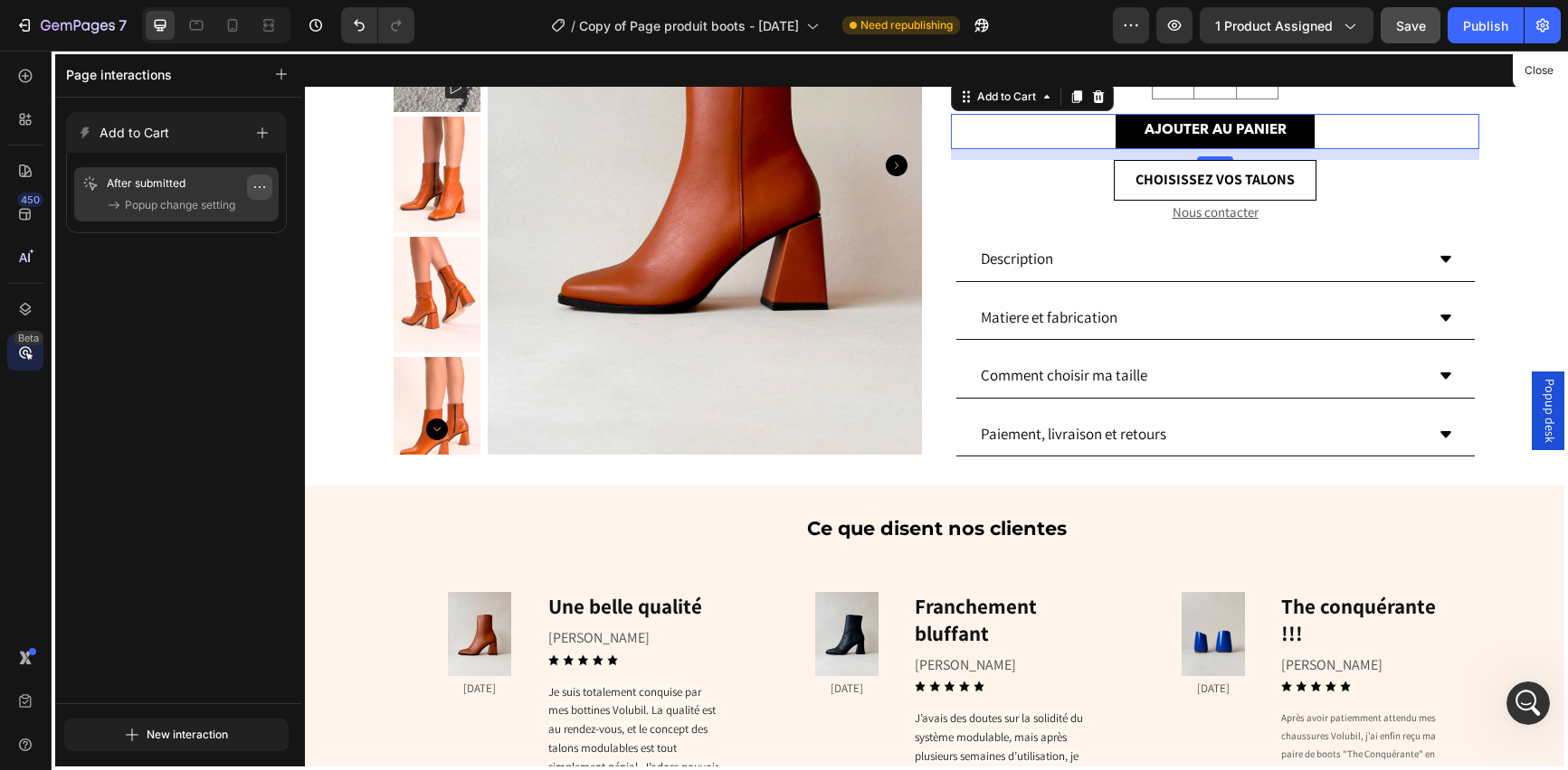
click at [264, 188] on icon "button" at bounding box center [265, 187] width 2 height 2
click at [234, 220] on button "Edit" at bounding box center [206, 231] width 118 height 32
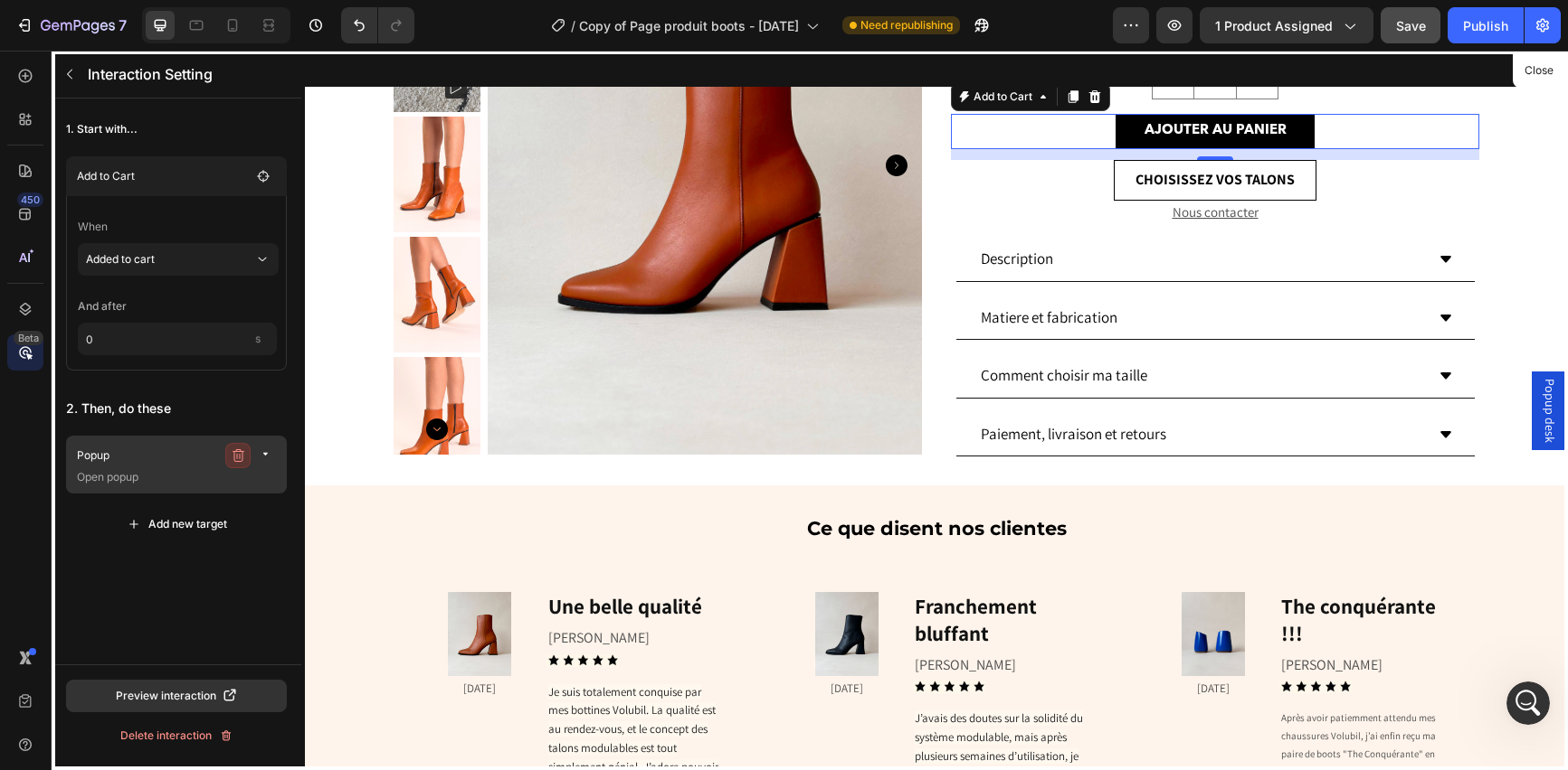
click at [235, 450] on icon "button" at bounding box center [238, 456] width 12 height 13
click at [242, 453] on div "Delete" at bounding box center [255, 456] width 33 height 17
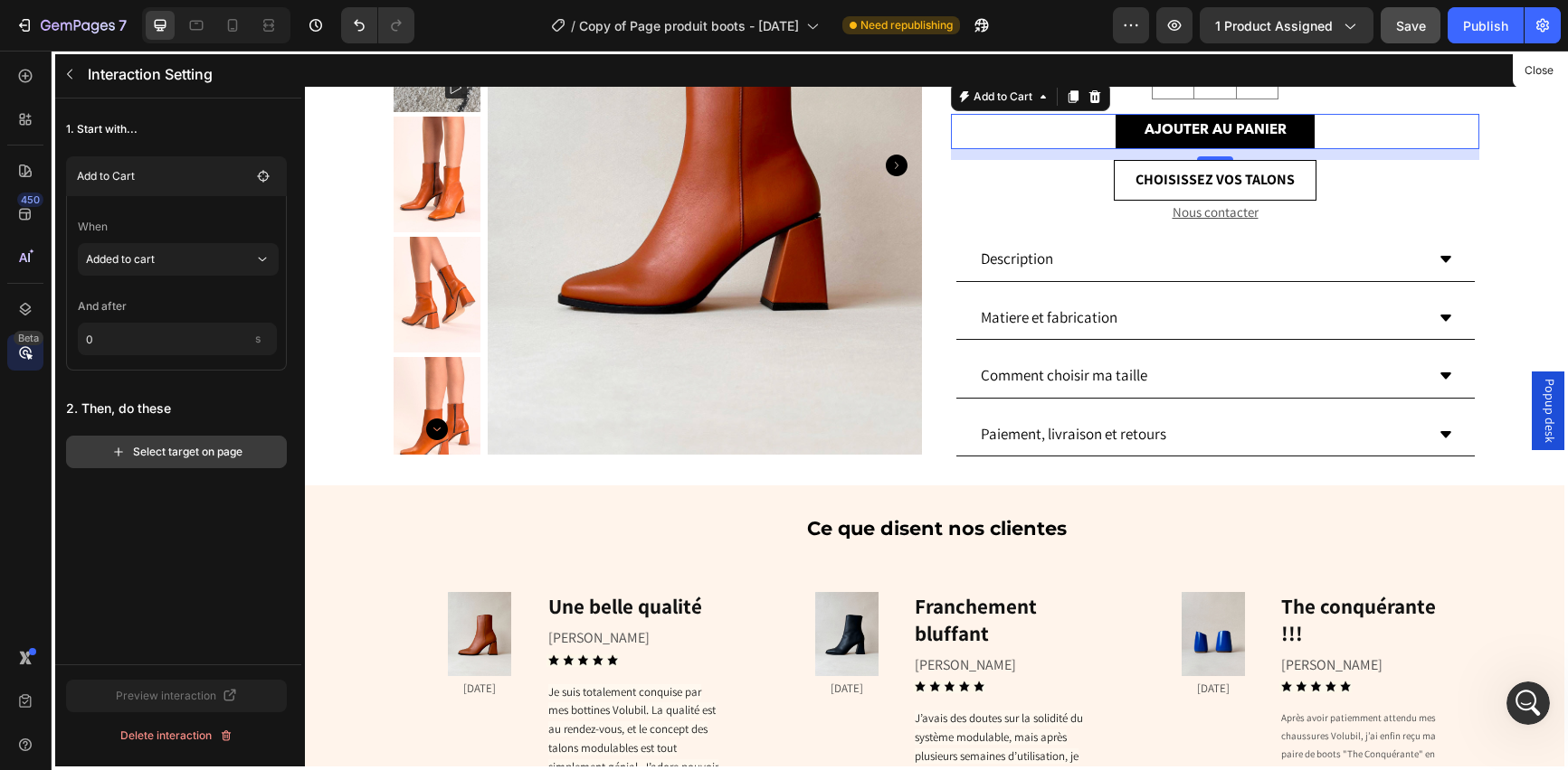
click at [206, 455] on div "Select target on page" at bounding box center [177, 452] width 131 height 17
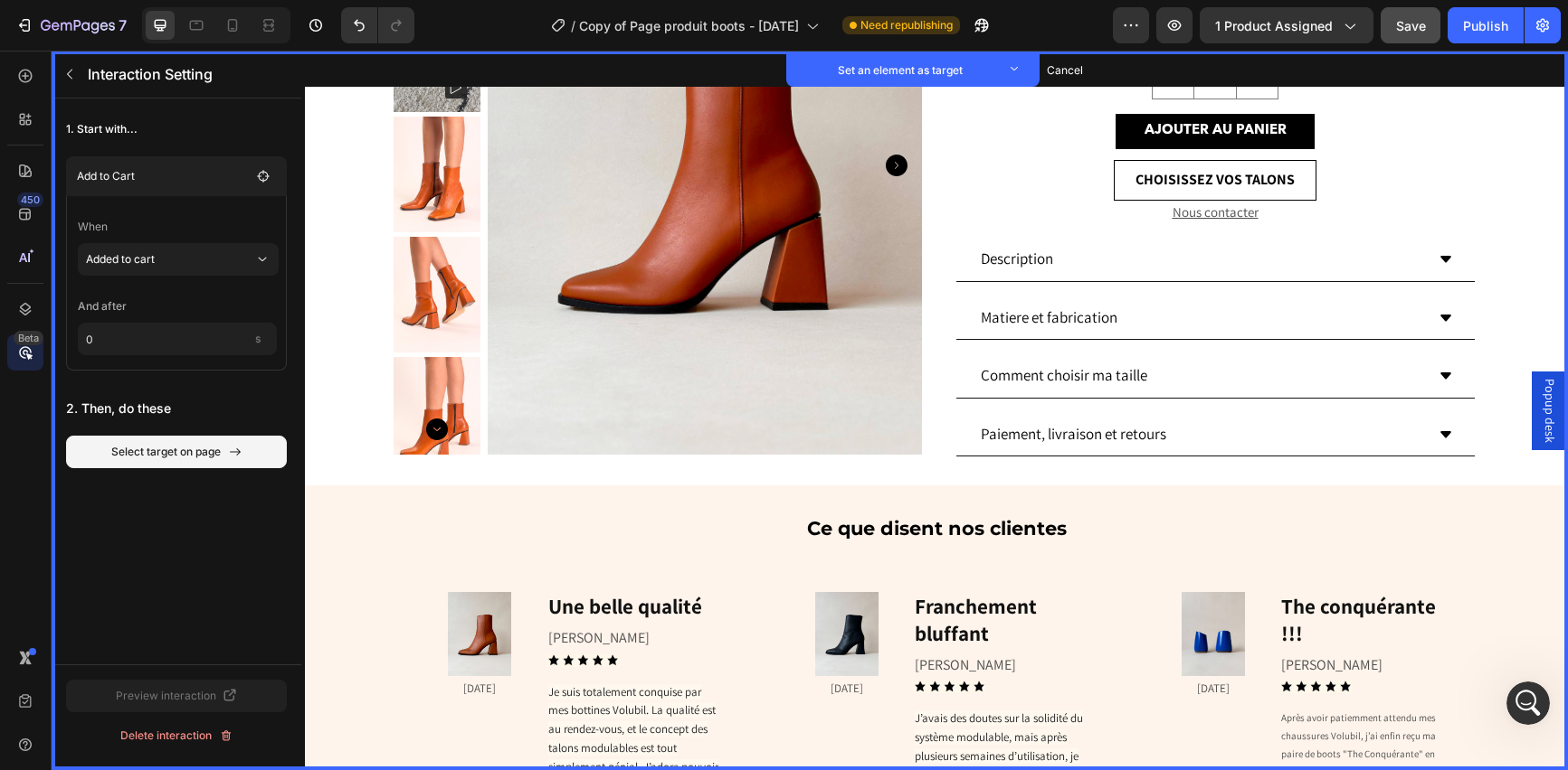
click at [1541, 409] on span "Popup desk" at bounding box center [1549, 411] width 18 height 65
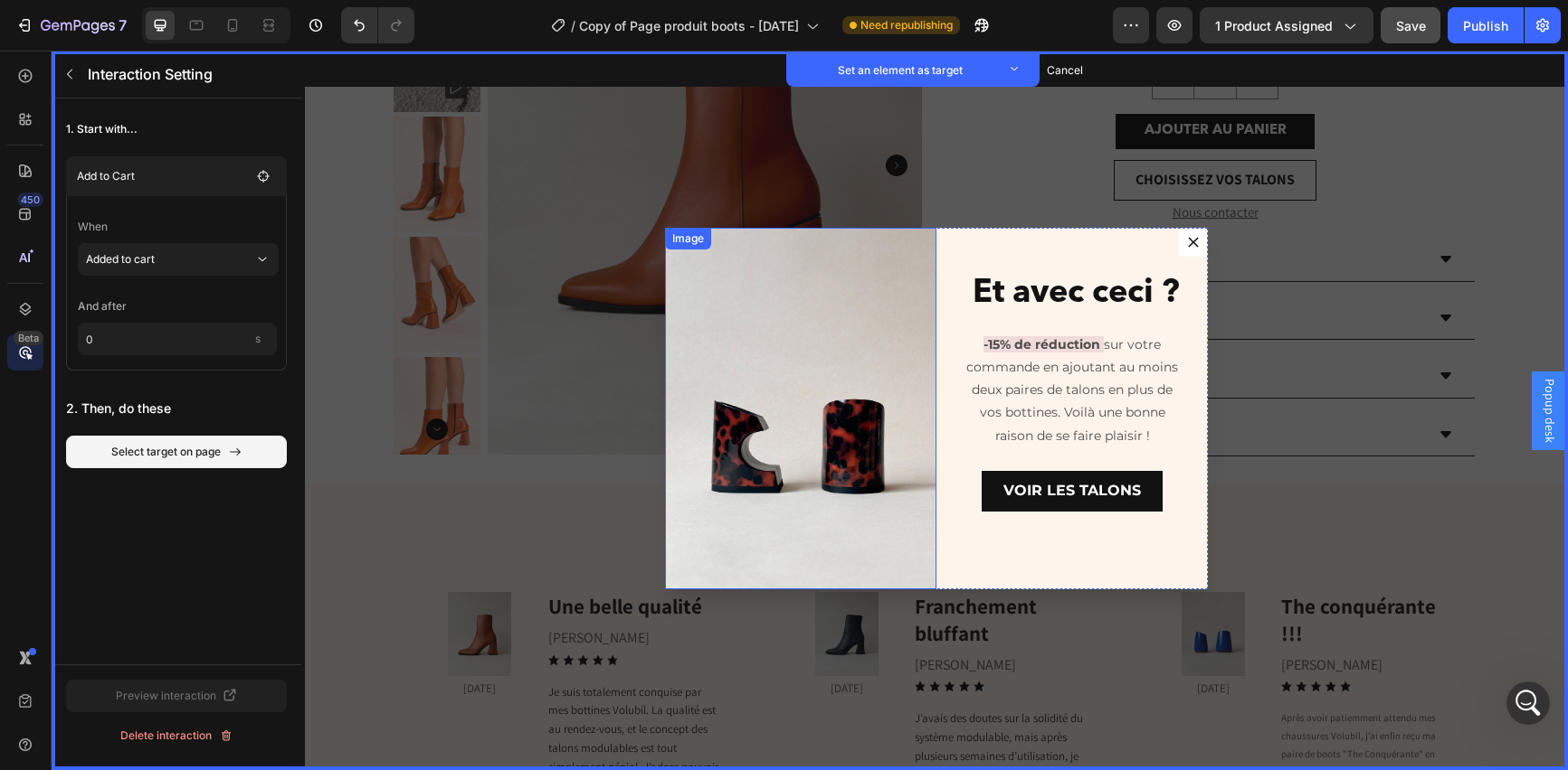
click at [688, 244] on div "Image" at bounding box center [688, 238] width 39 height 17
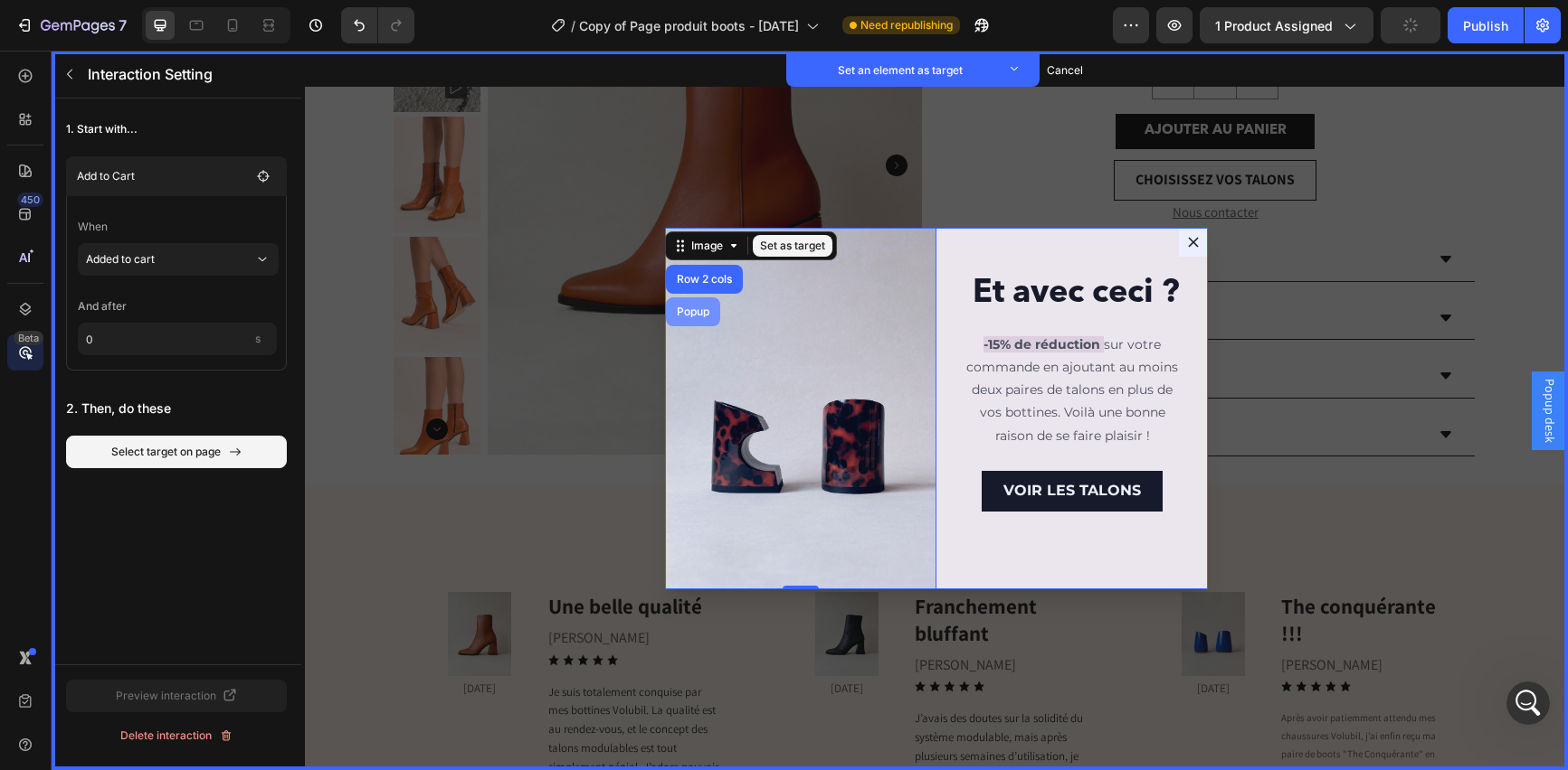
click at [688, 313] on div "Popup" at bounding box center [693, 312] width 40 height 11
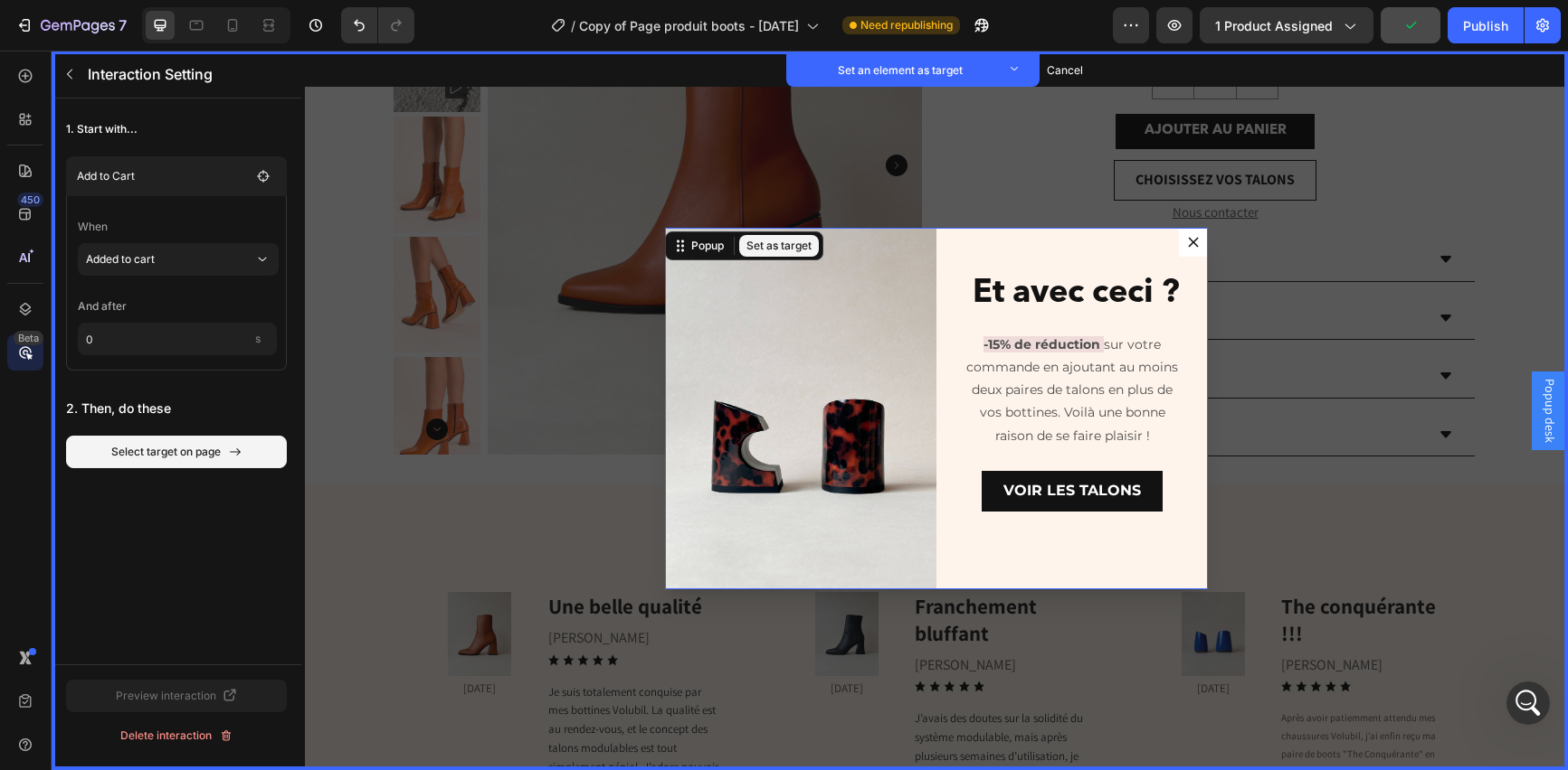
click at [783, 247] on button "Set as target" at bounding box center [778, 246] width 79 height 22
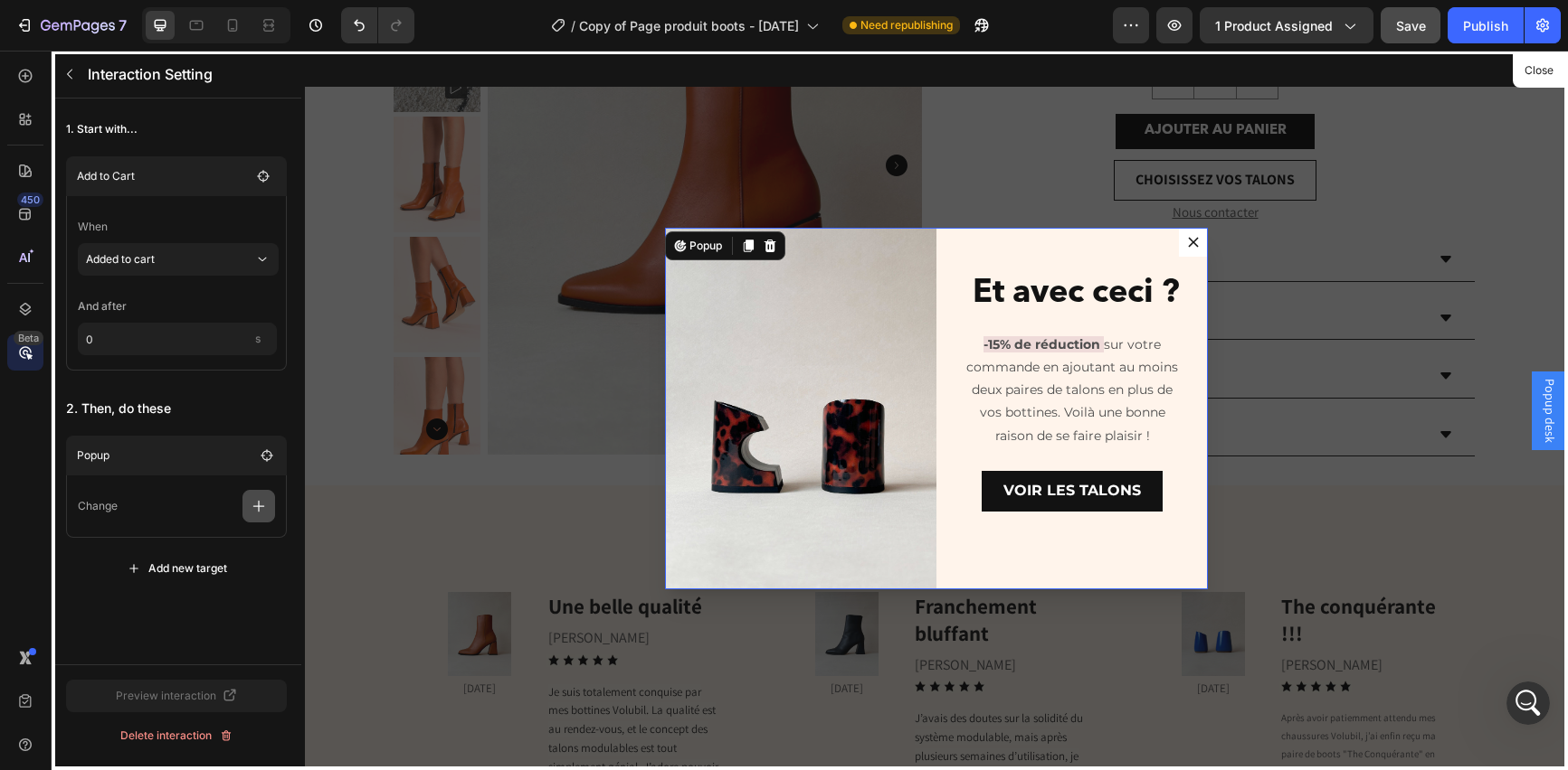
click at [256, 508] on icon "button" at bounding box center [259, 506] width 18 height 18
click at [200, 575] on p "Open popup" at bounding box center [172, 583] width 192 height 30
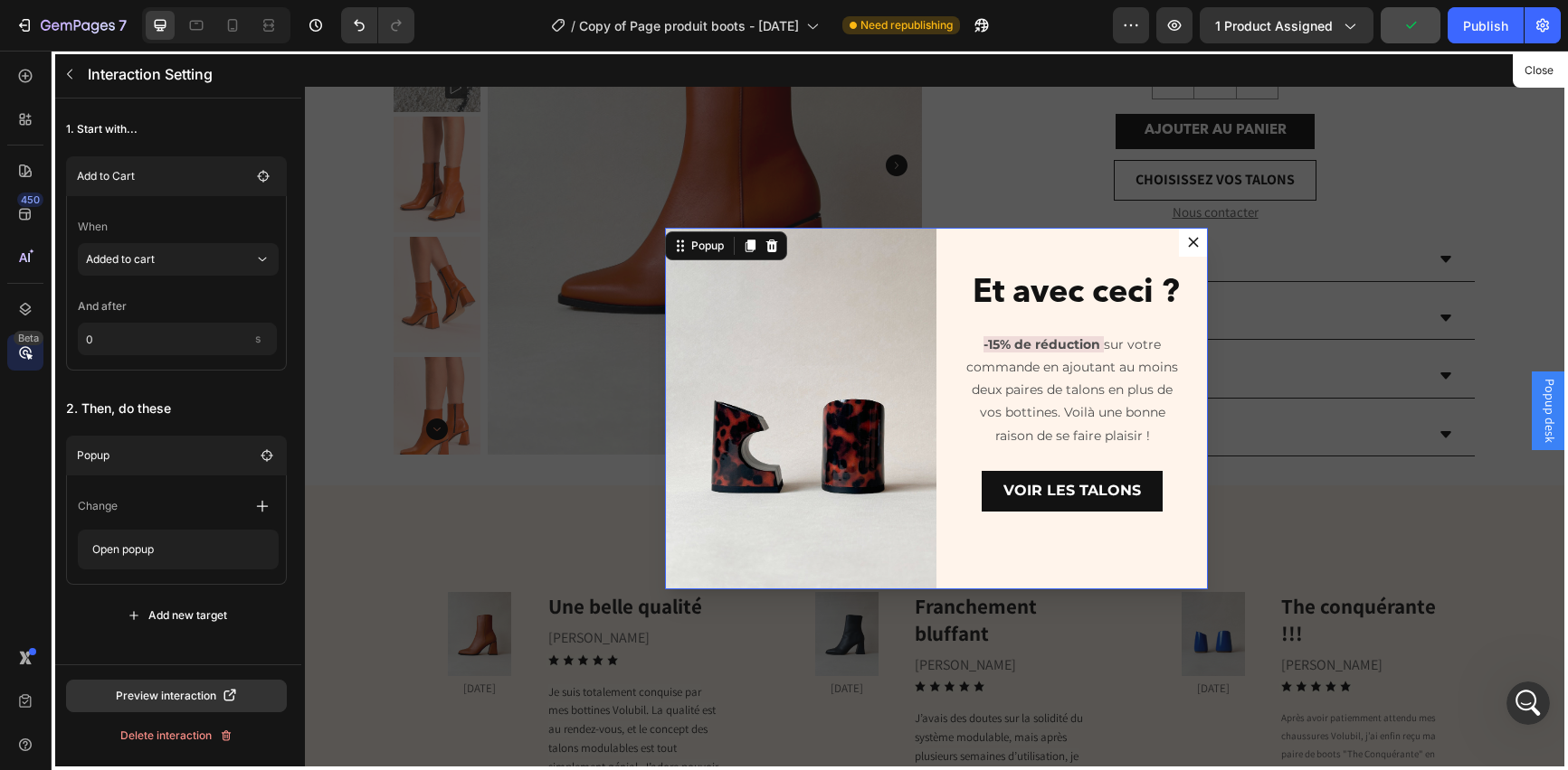
click at [1260, 262] on div at bounding box center [936, 410] width 1263 height 720
click at [1189, 245] on div at bounding box center [936, 410] width 1263 height 720
click at [1436, 106] on div at bounding box center [936, 410] width 1263 height 720
click at [1531, 68] on button "Close" at bounding box center [1538, 71] width 44 height 26
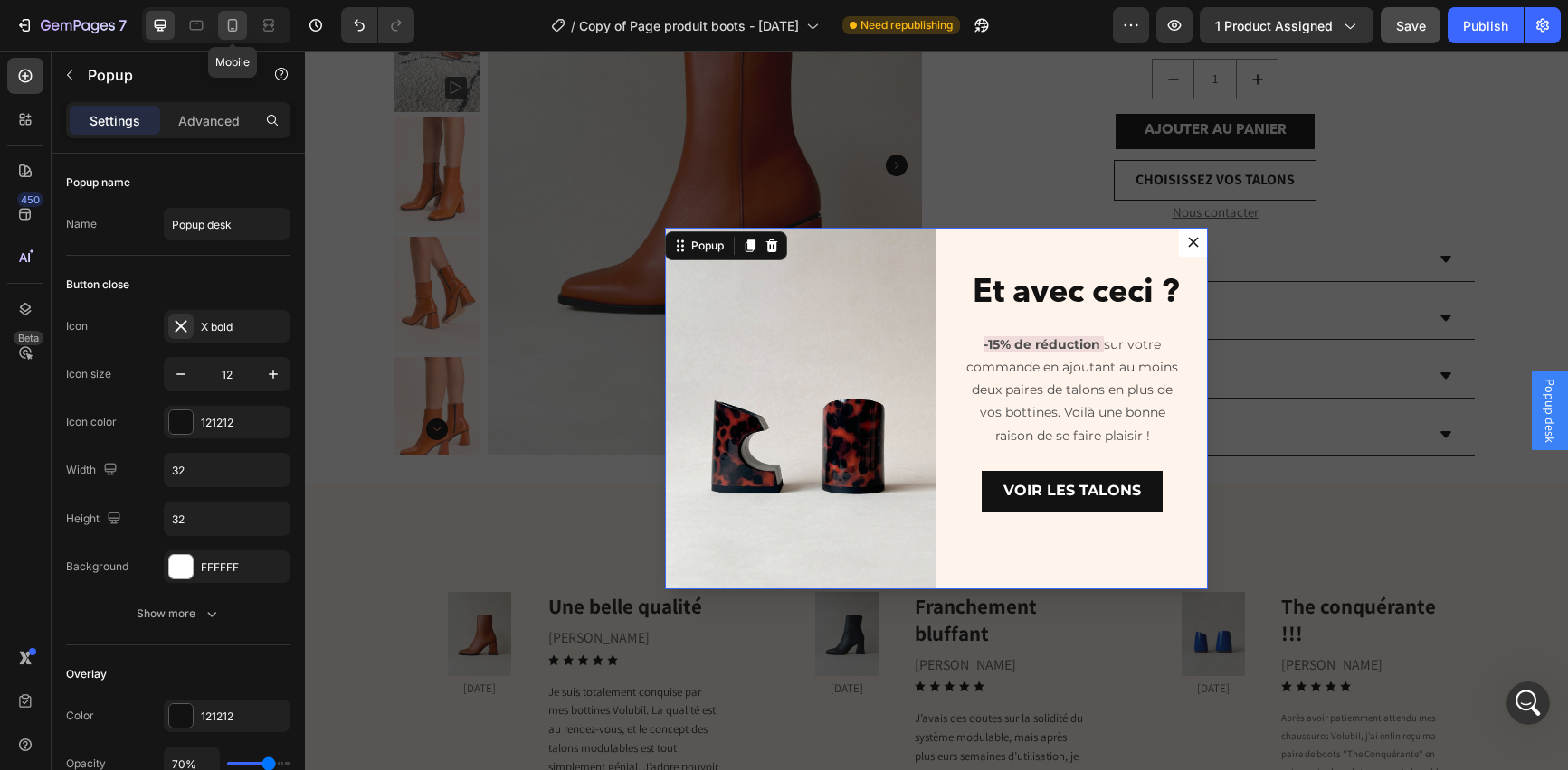
click at [229, 24] on icon at bounding box center [232, 25] width 18 height 18
type input "100%"
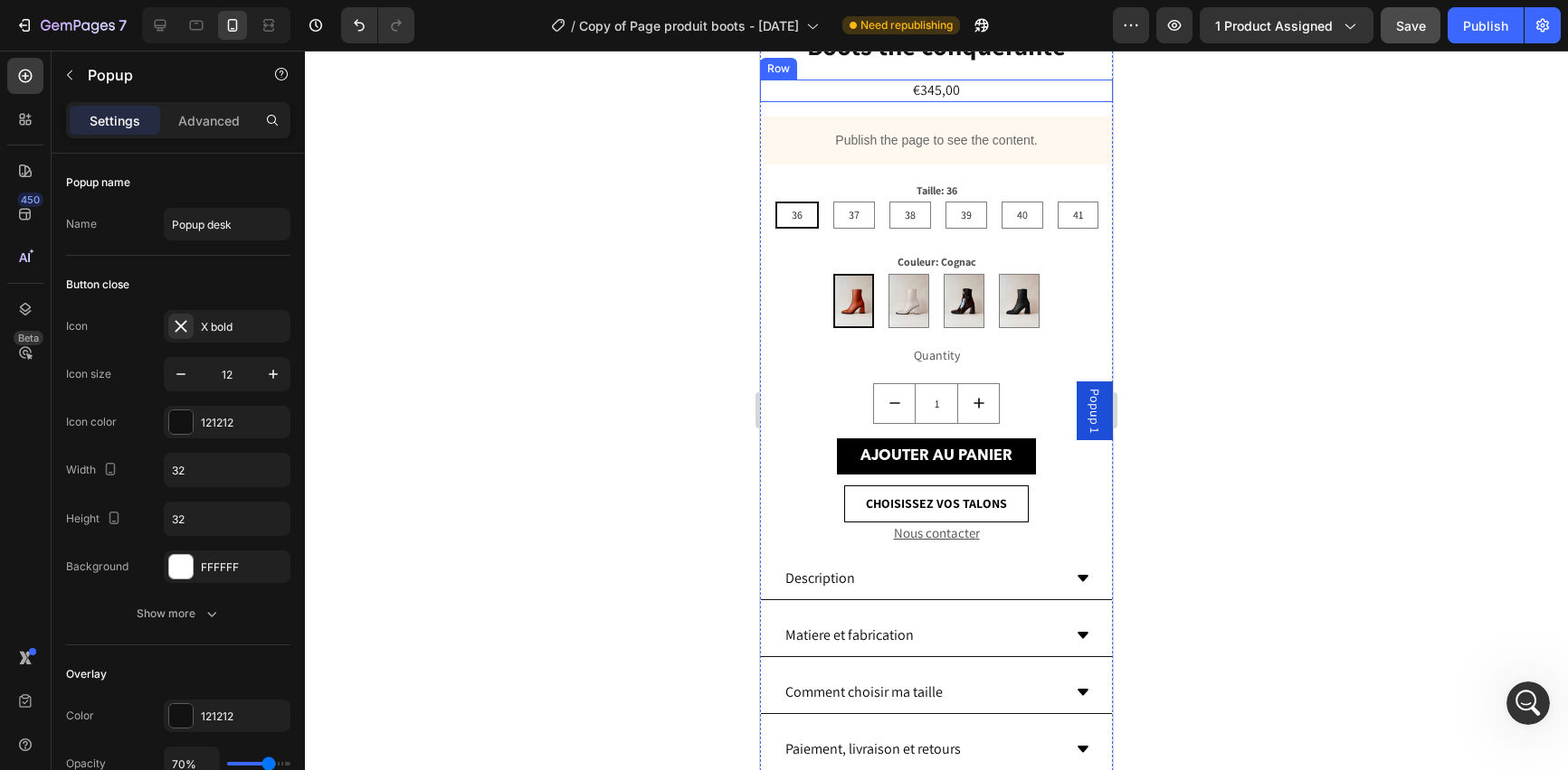
scroll to position [622, 0]
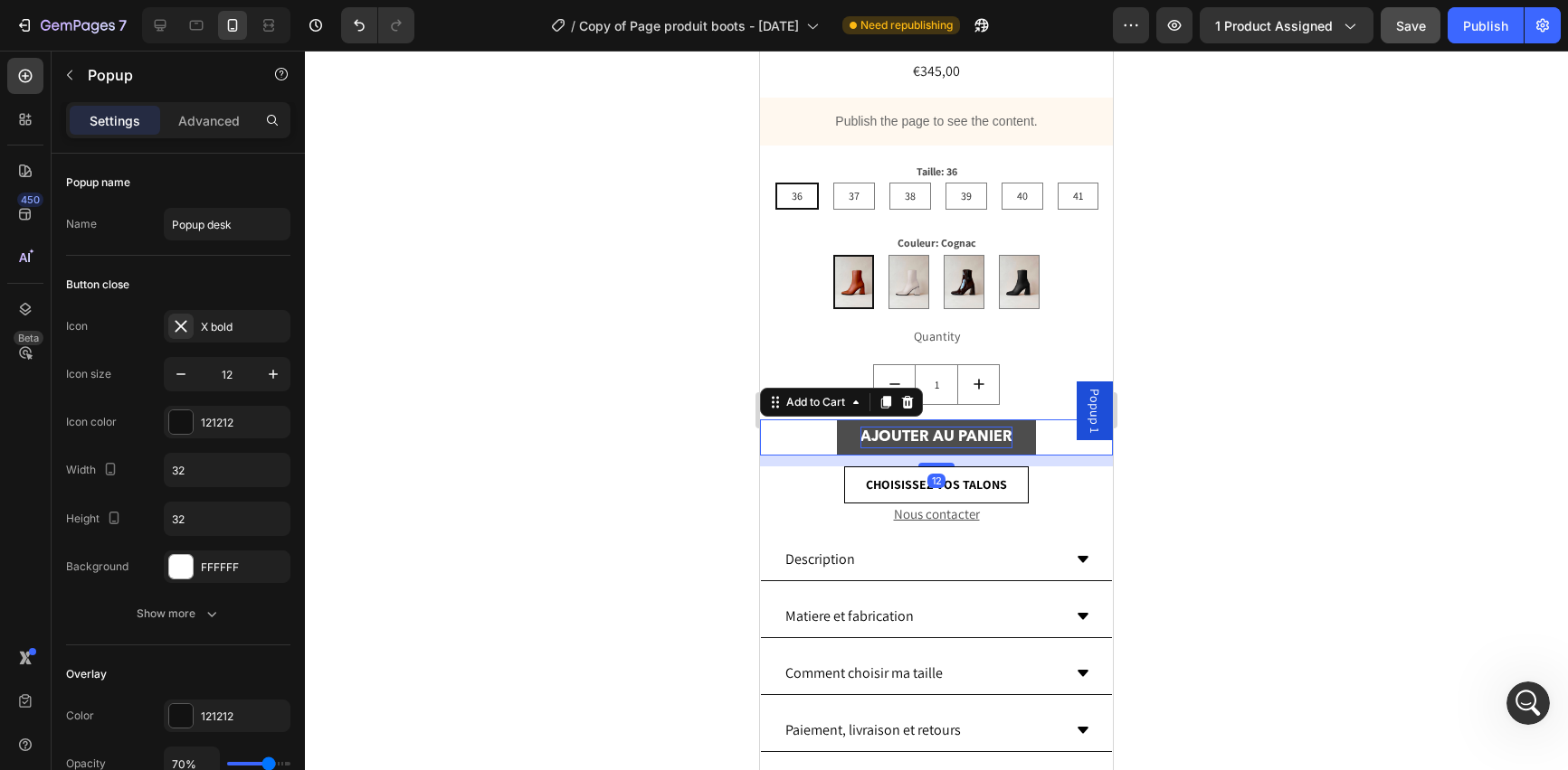
click at [900, 427] on div "AJOUTER AU PANIER" at bounding box center [936, 438] width 152 height 22
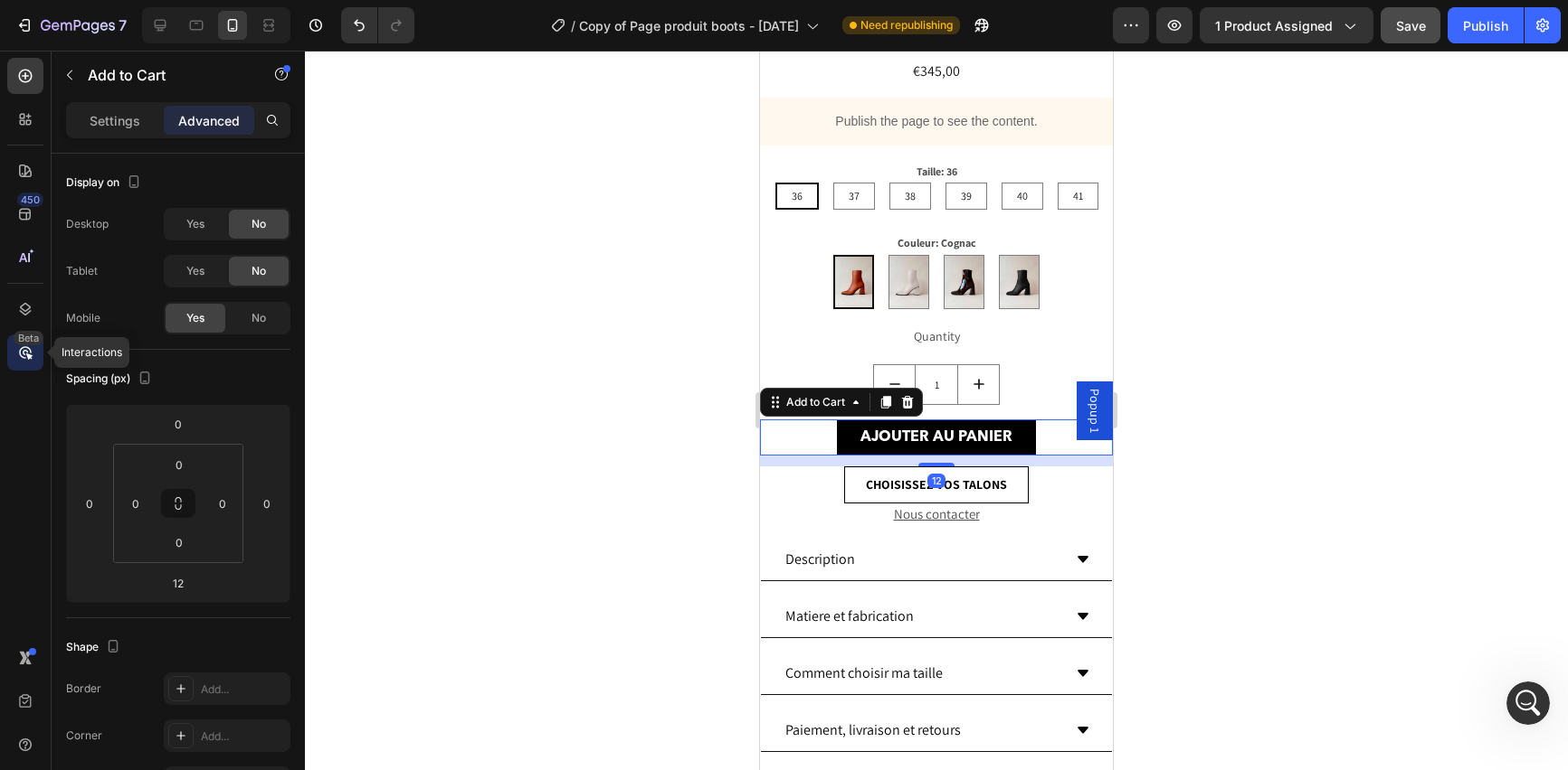
click at [25, 348] on icon at bounding box center [25, 353] width 18 height 18
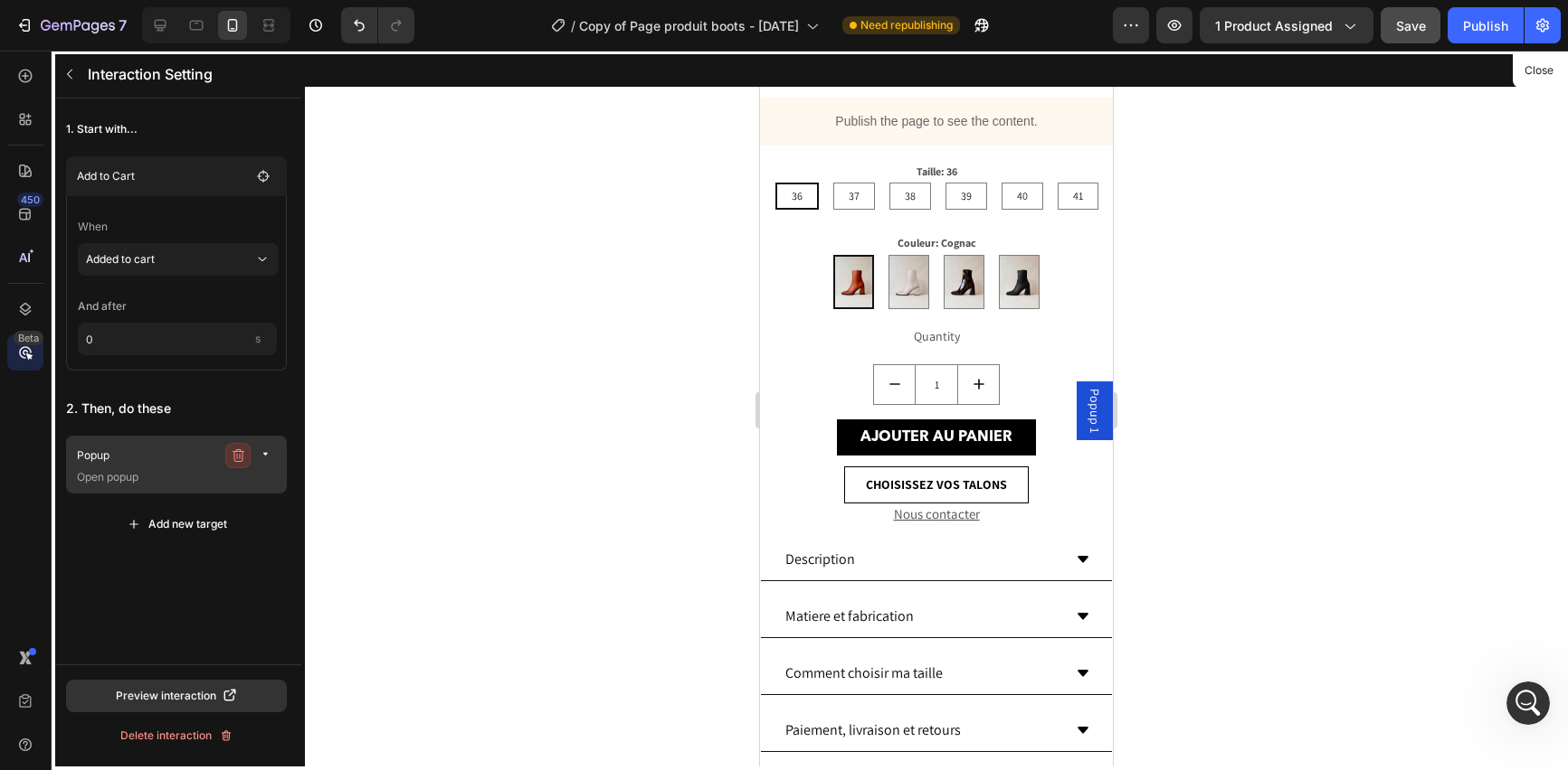
click at [241, 450] on icon "button" at bounding box center [237, 456] width 15 height 15
click at [253, 457] on div "Delete" at bounding box center [255, 456] width 33 height 17
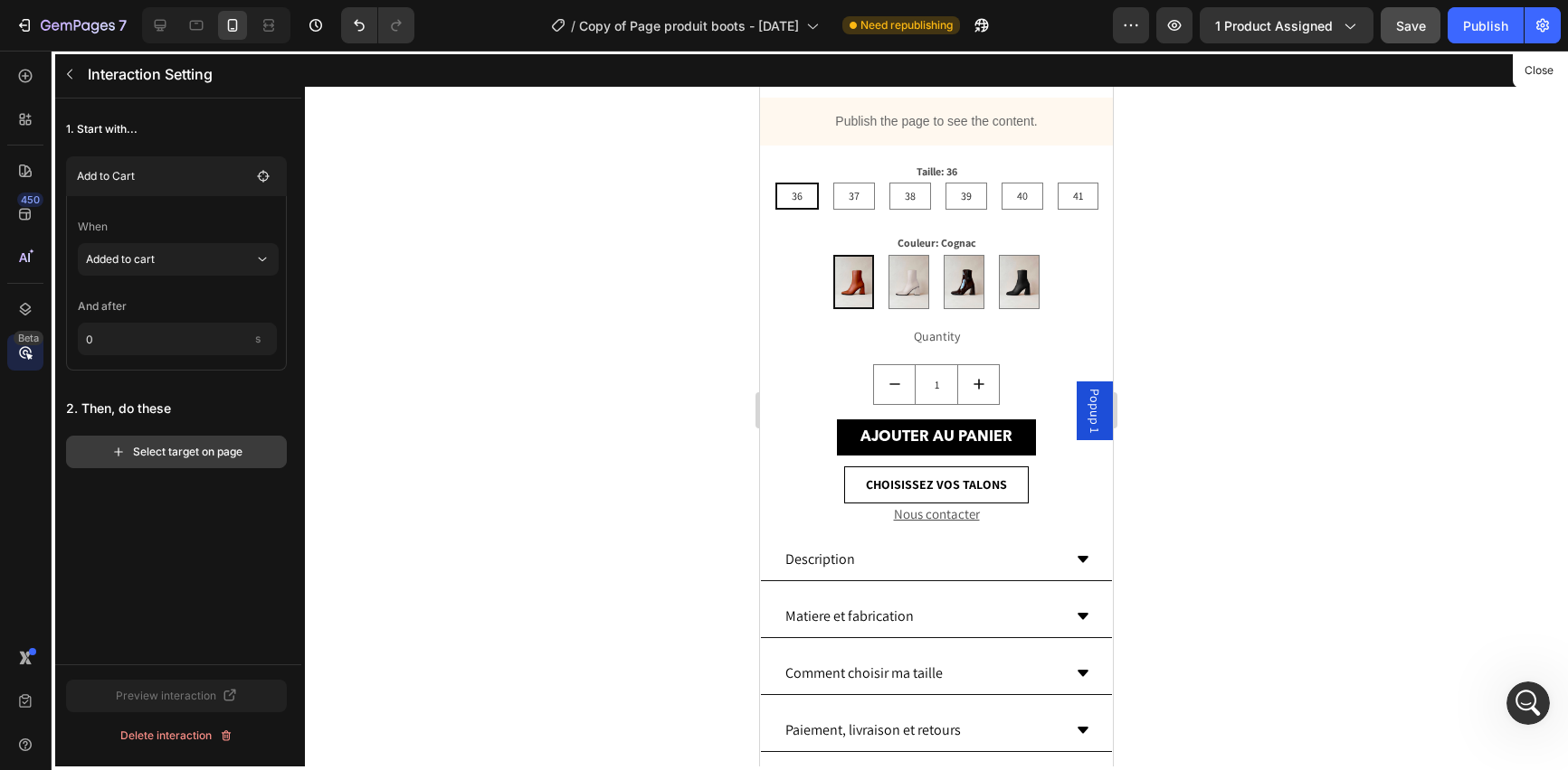
click at [212, 452] on div "Select target on page" at bounding box center [177, 452] width 131 height 17
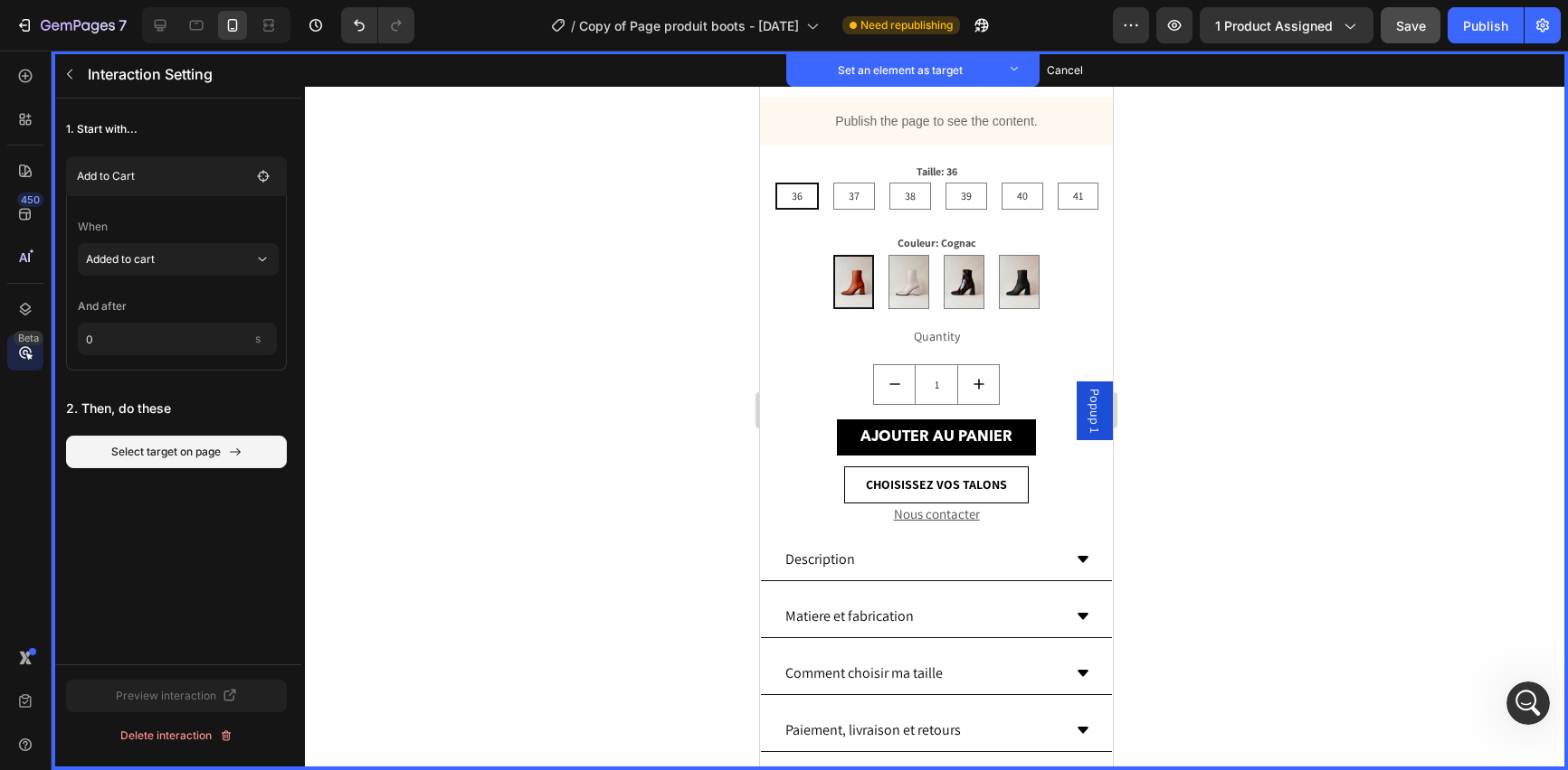
click at [1086, 403] on span "Popup 1" at bounding box center [1095, 410] width 18 height 44
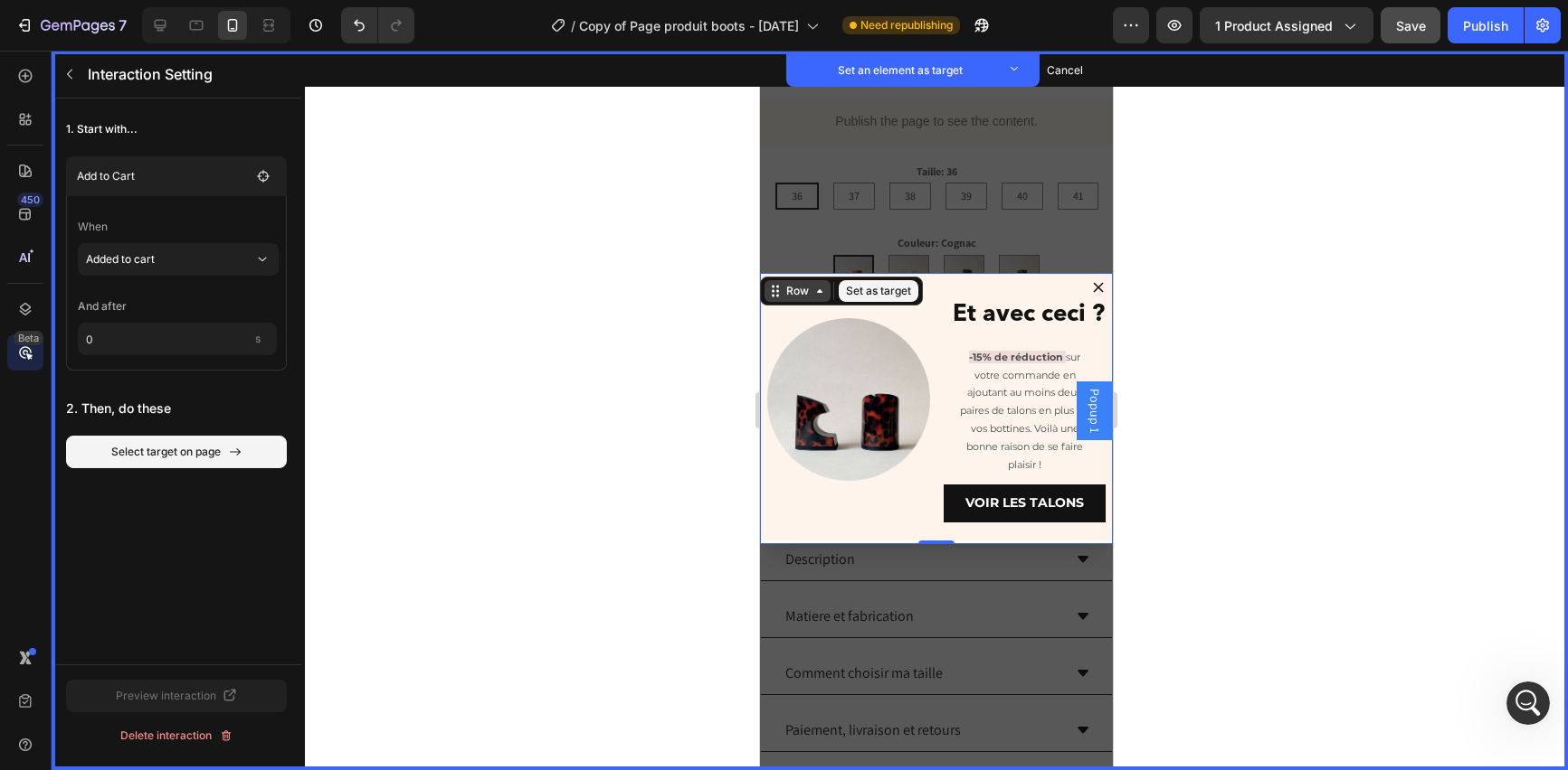
click at [787, 283] on div "Row" at bounding box center [797, 291] width 29 height 17
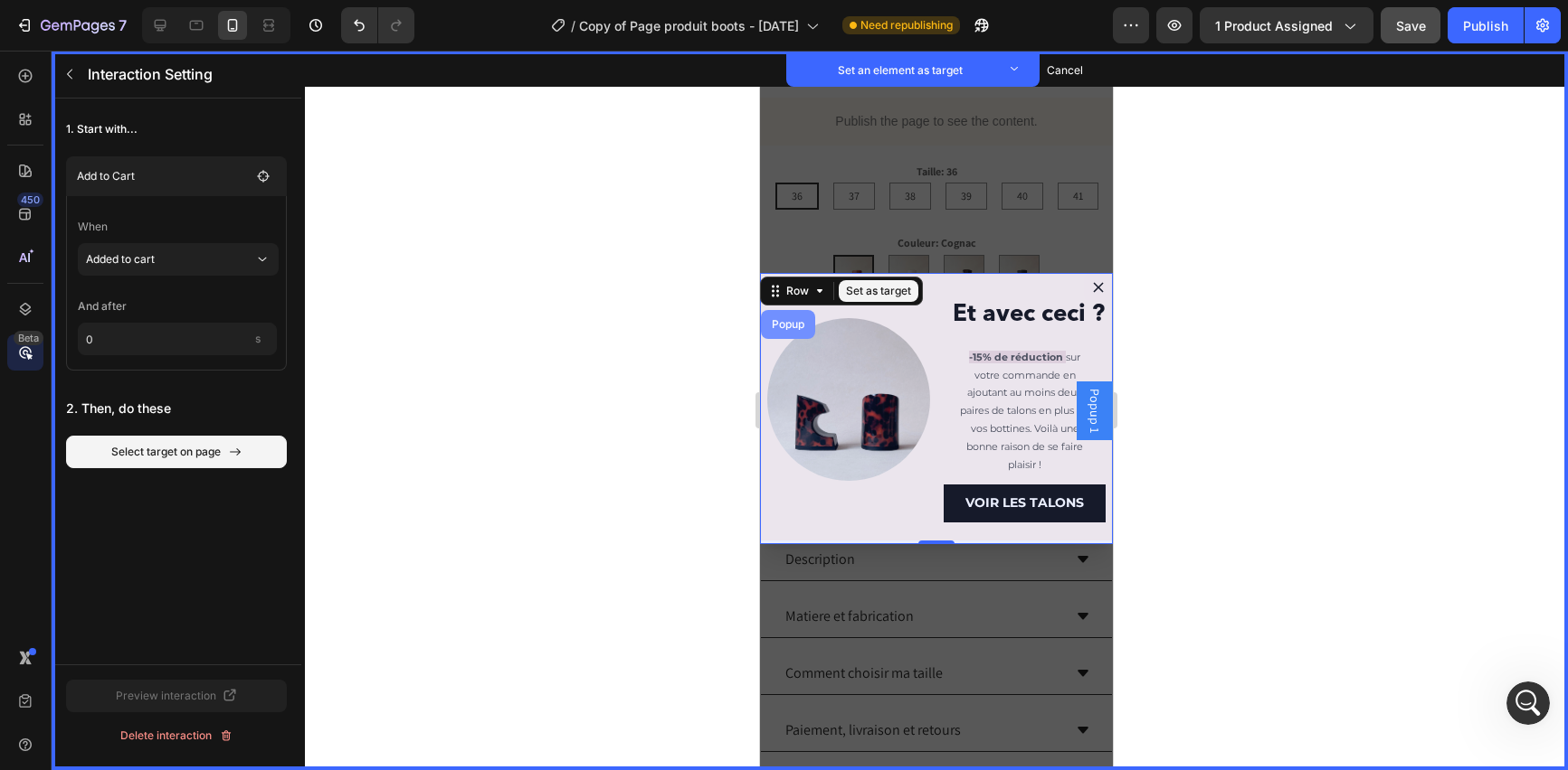
click at [787, 323] on div "Popup" at bounding box center [788, 324] width 40 height 11
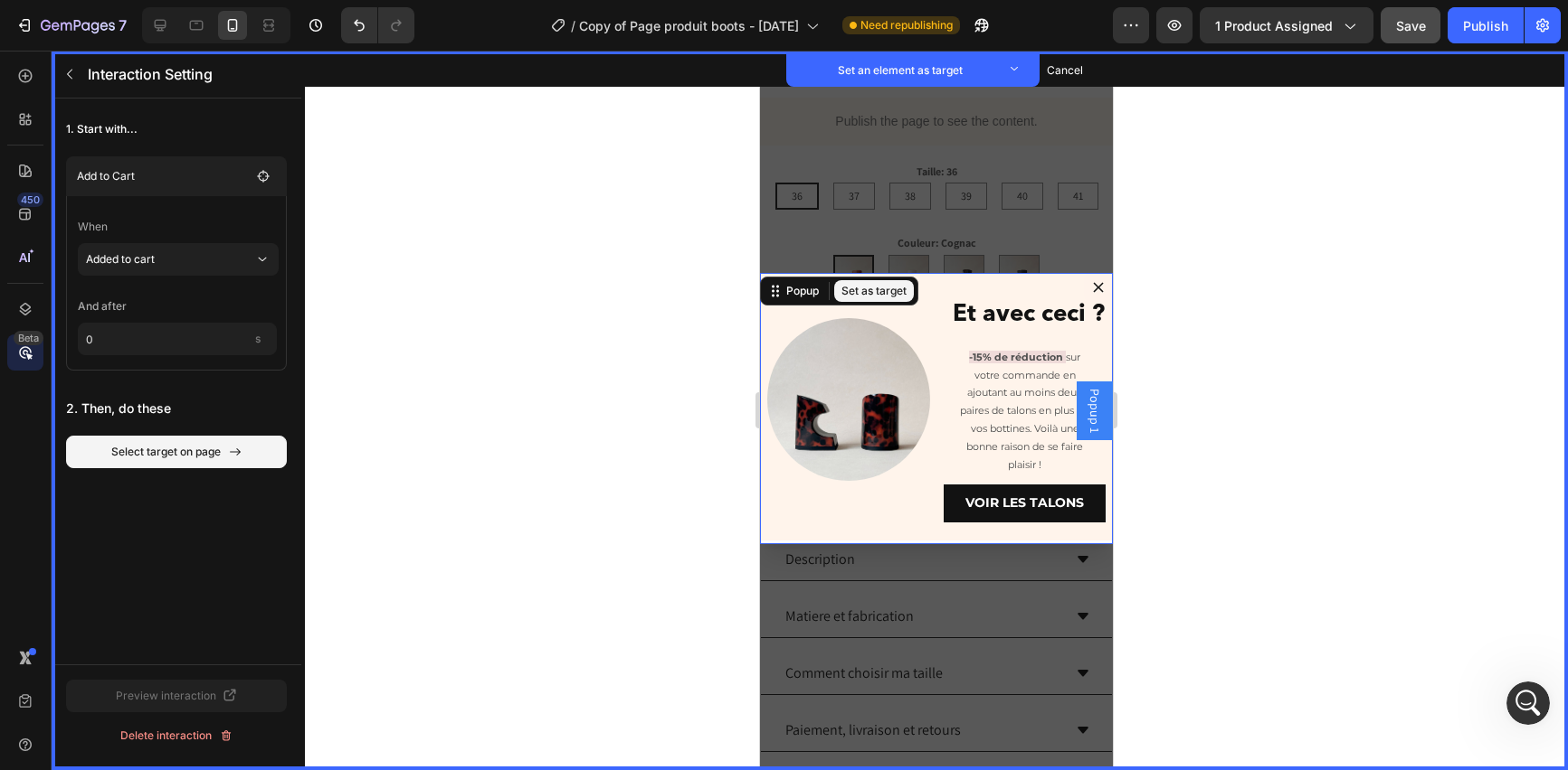
click at [885, 290] on button "Set as target" at bounding box center [873, 291] width 79 height 22
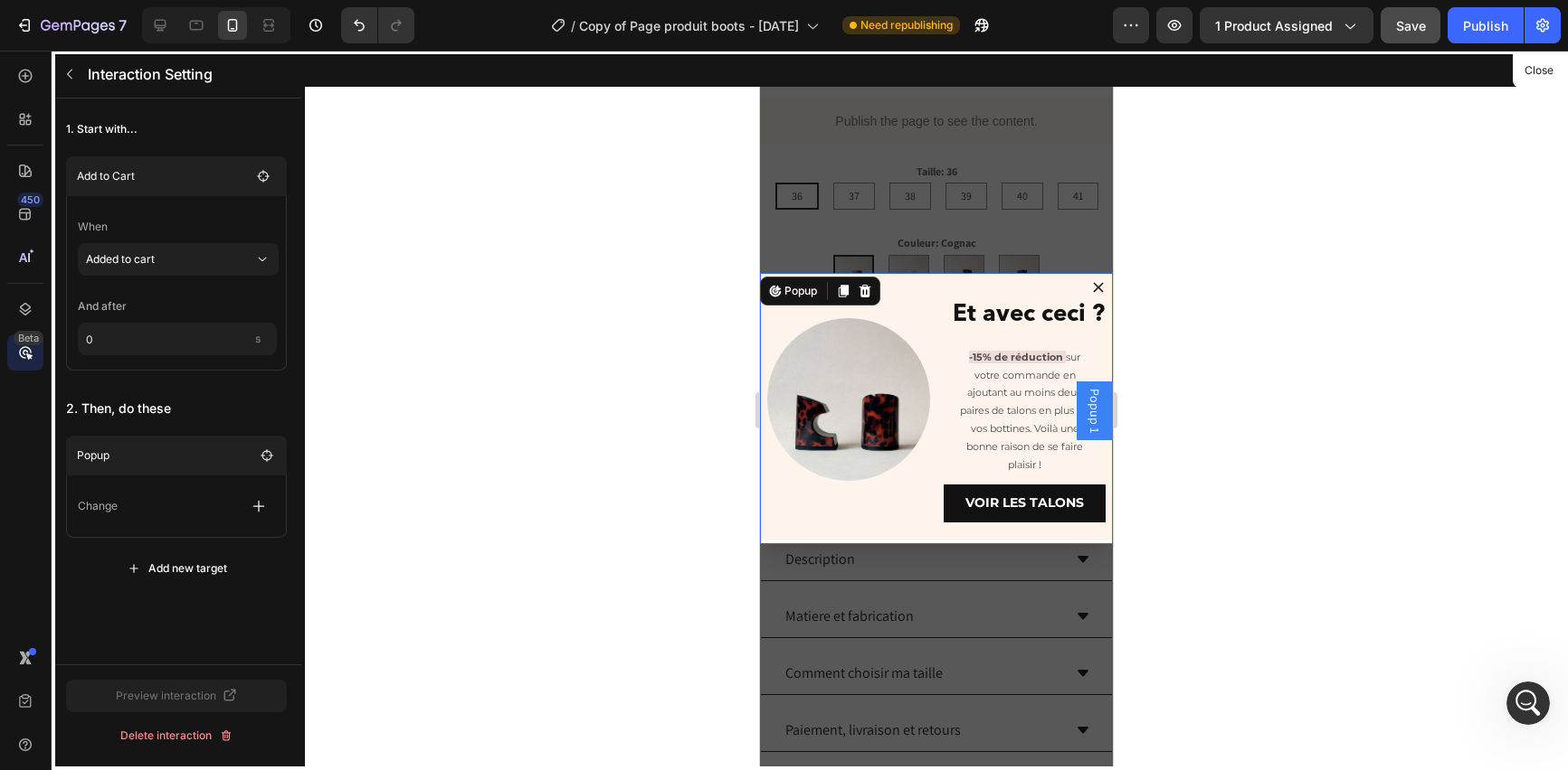
click at [193, 512] on div "Change" at bounding box center [175, 505] width 197 height 32
click at [113, 510] on p "Change" at bounding box center [97, 506] width 40 height 18
click at [251, 506] on icon "button" at bounding box center [259, 506] width 18 height 18
click at [191, 585] on p "Open popup" at bounding box center [172, 583] width 192 height 30
click at [1395, 265] on div at bounding box center [936, 410] width 1263 height 720
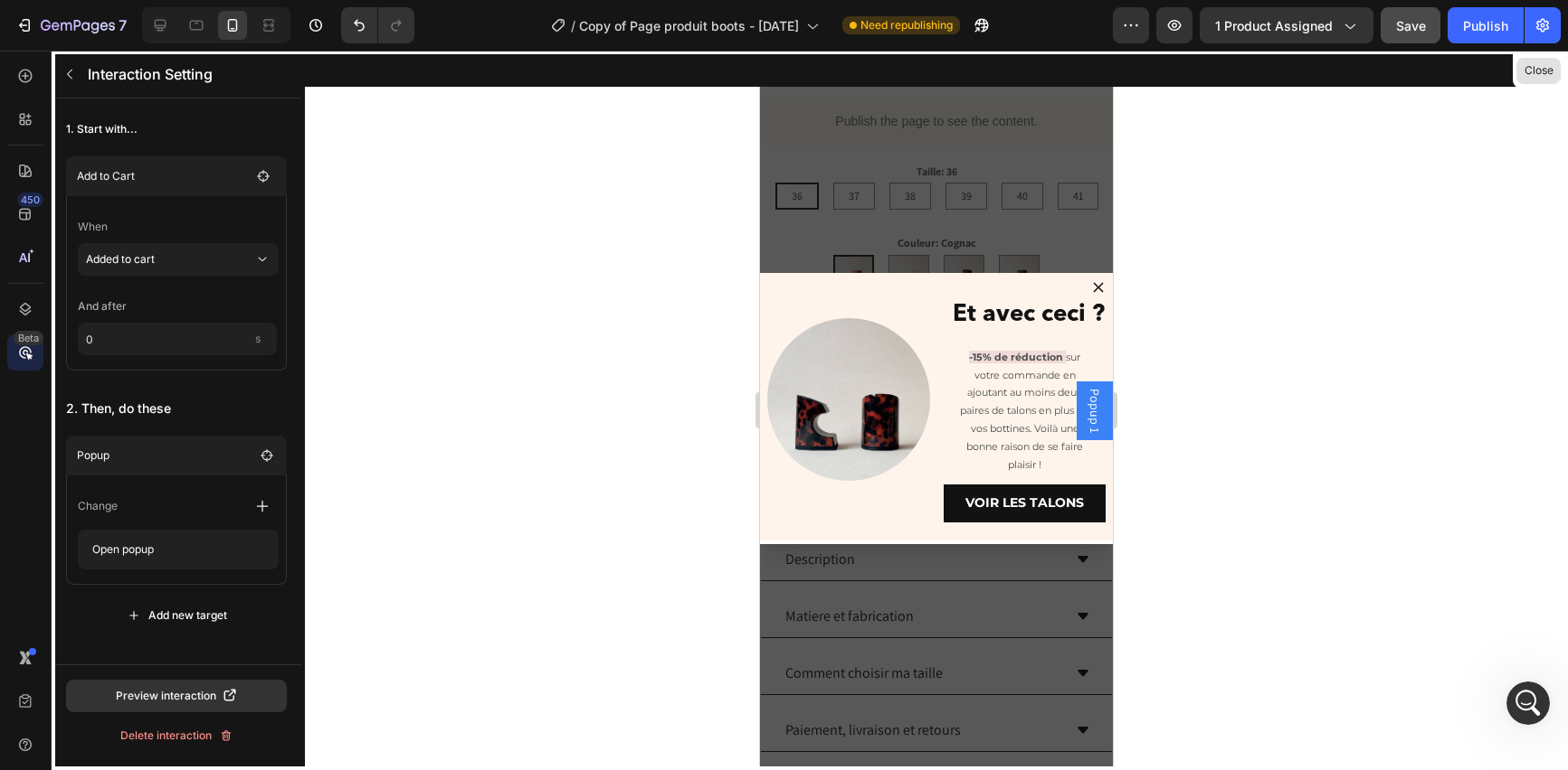
click at [1526, 75] on button "Close" at bounding box center [1538, 71] width 44 height 26
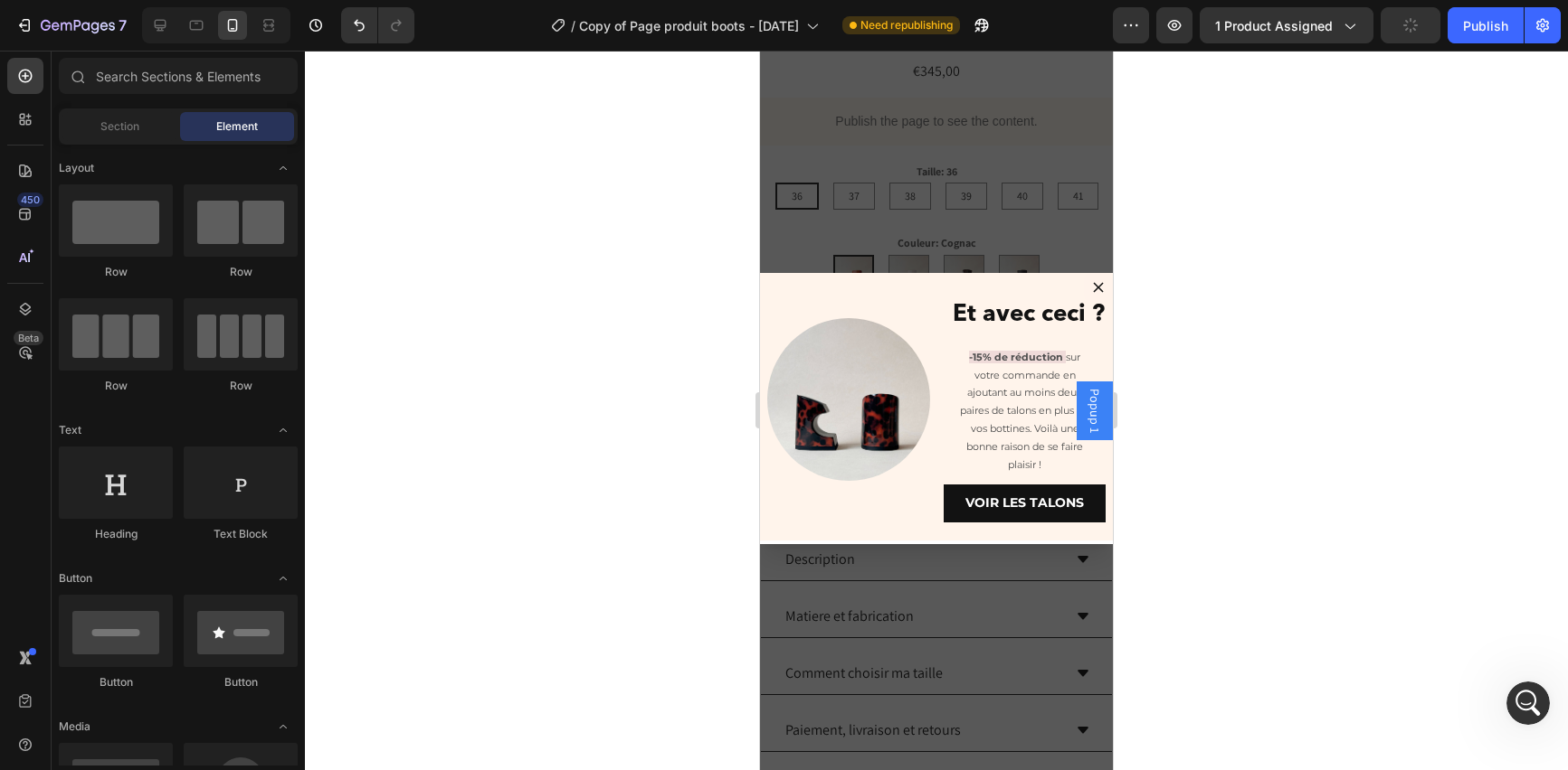
click at [658, 147] on div at bounding box center [936, 410] width 1263 height 720
click at [1491, 28] on div "Publish" at bounding box center [1486, 25] width 45 height 19
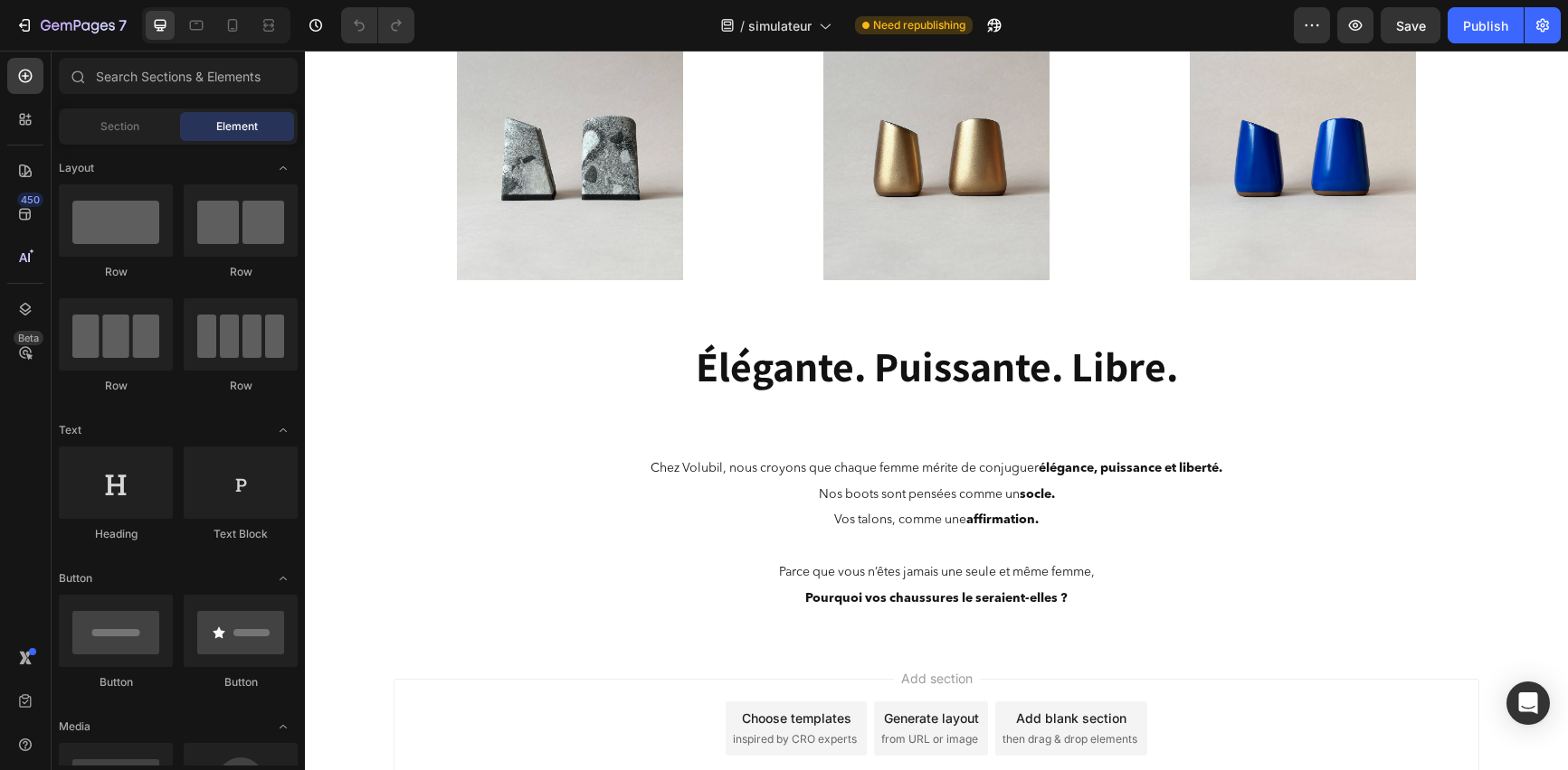
scroll to position [1611, 0]
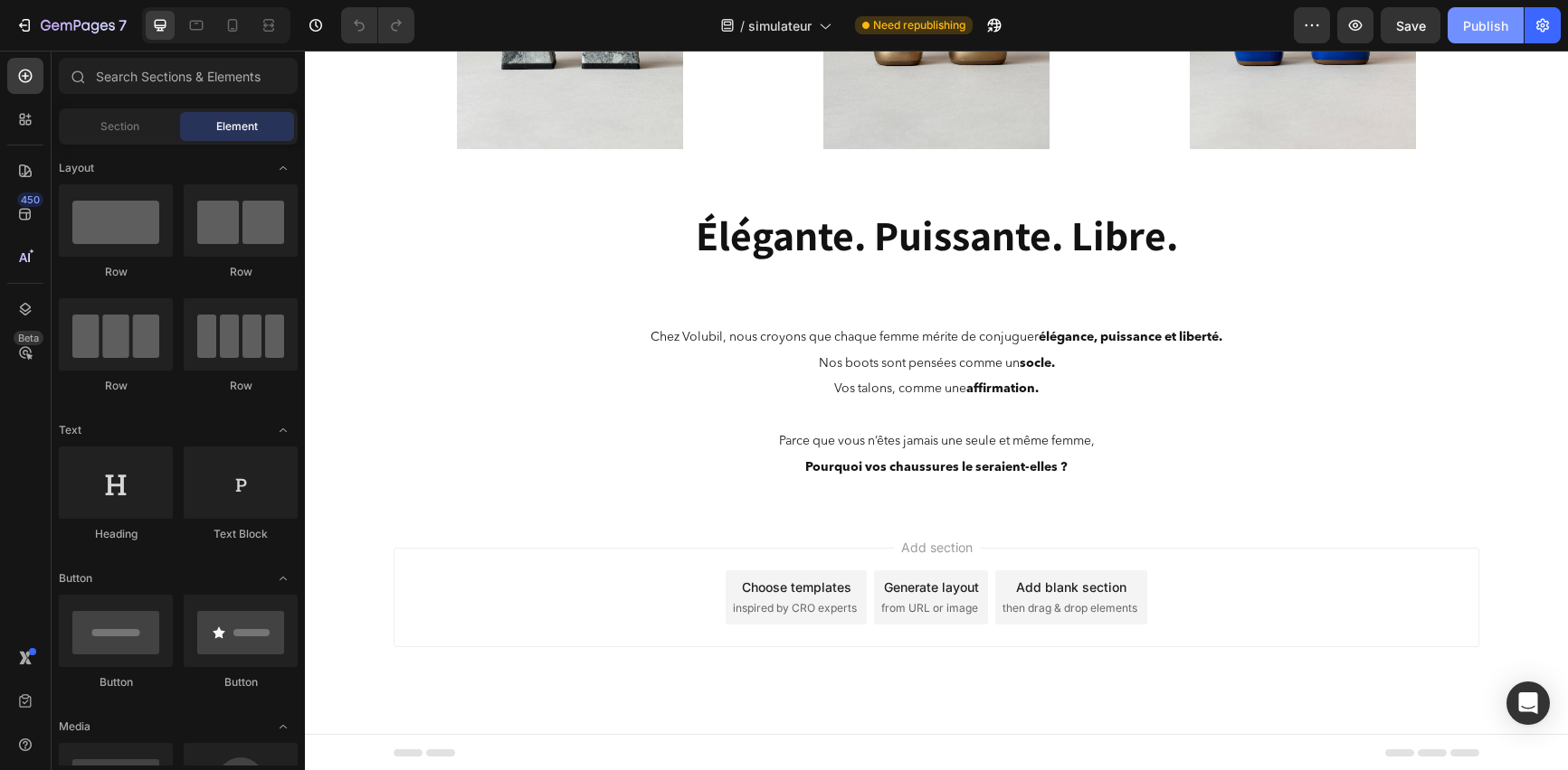
click at [1484, 27] on div "Publish" at bounding box center [1486, 25] width 45 height 19
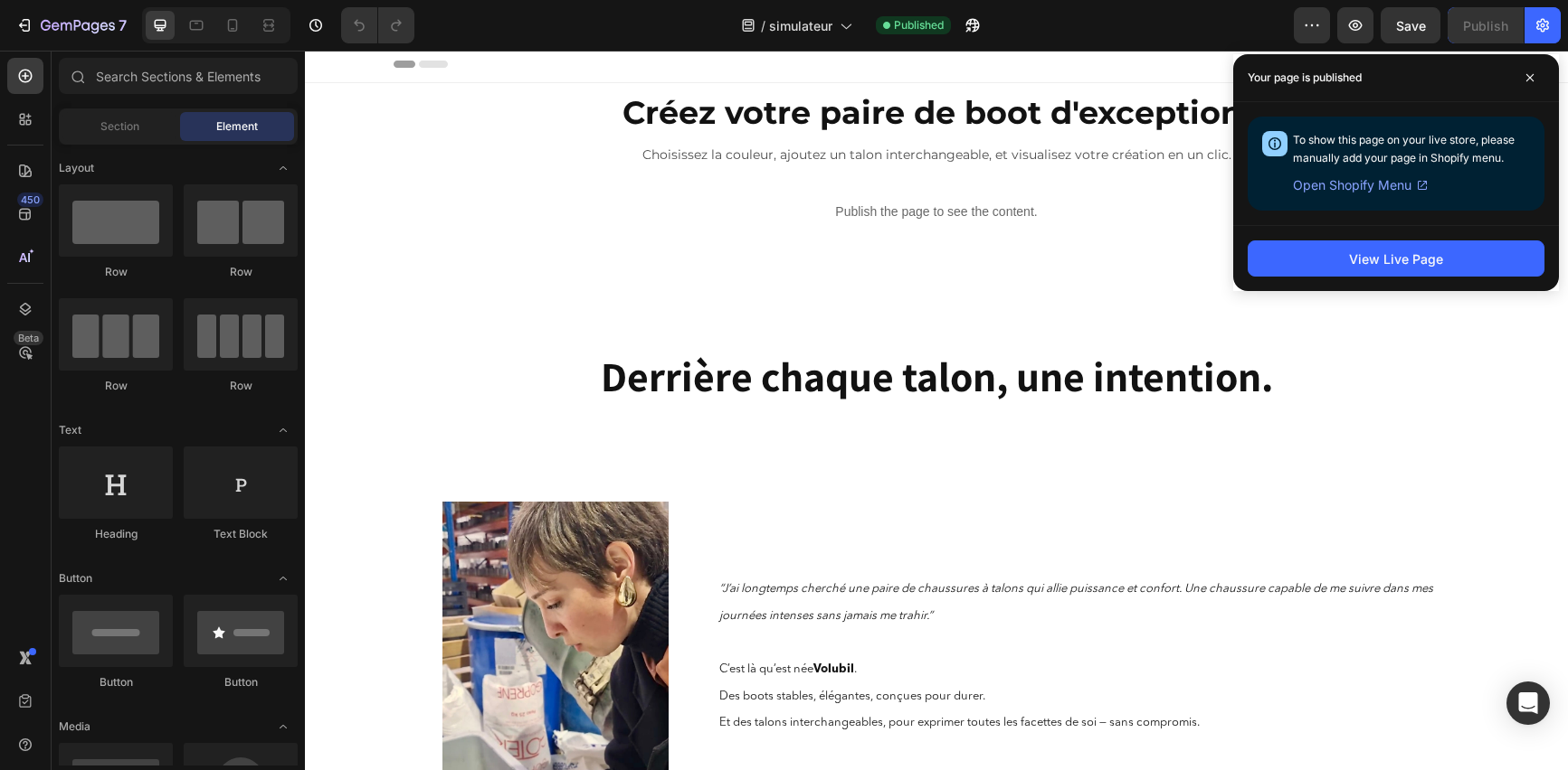
scroll to position [0, 0]
